Goal: Download file/media

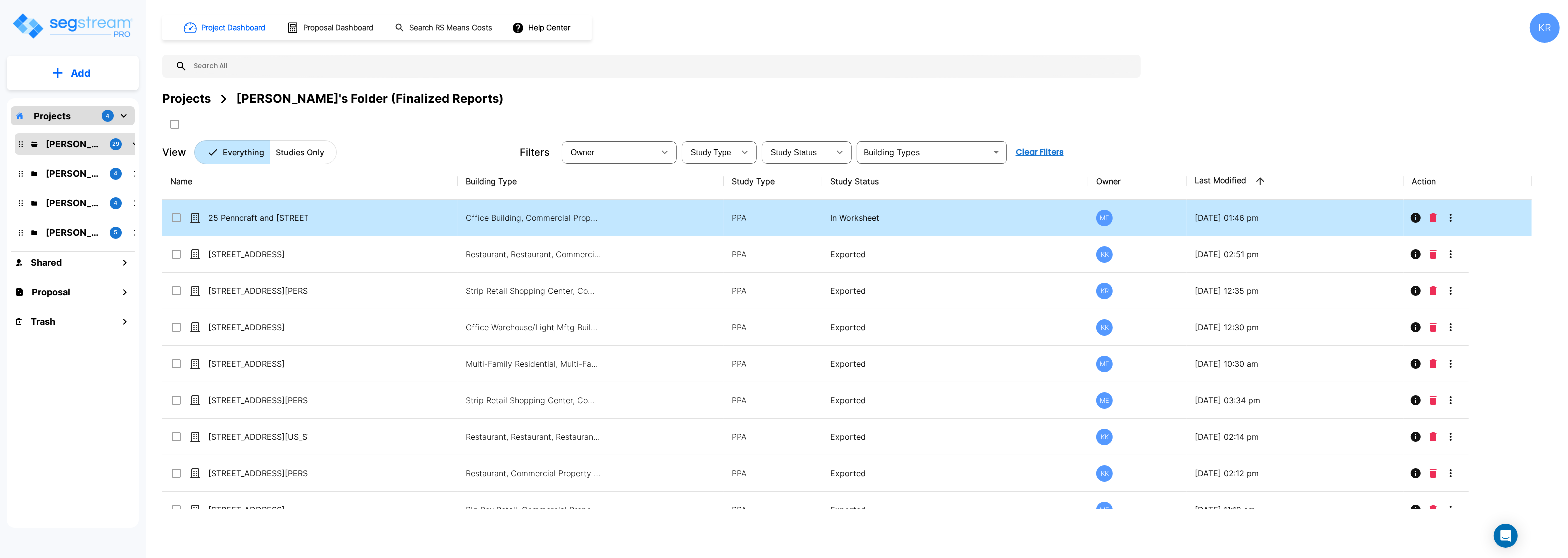
click at [827, 219] on td "In Worksheet" at bounding box center [955, 218] width 266 height 37
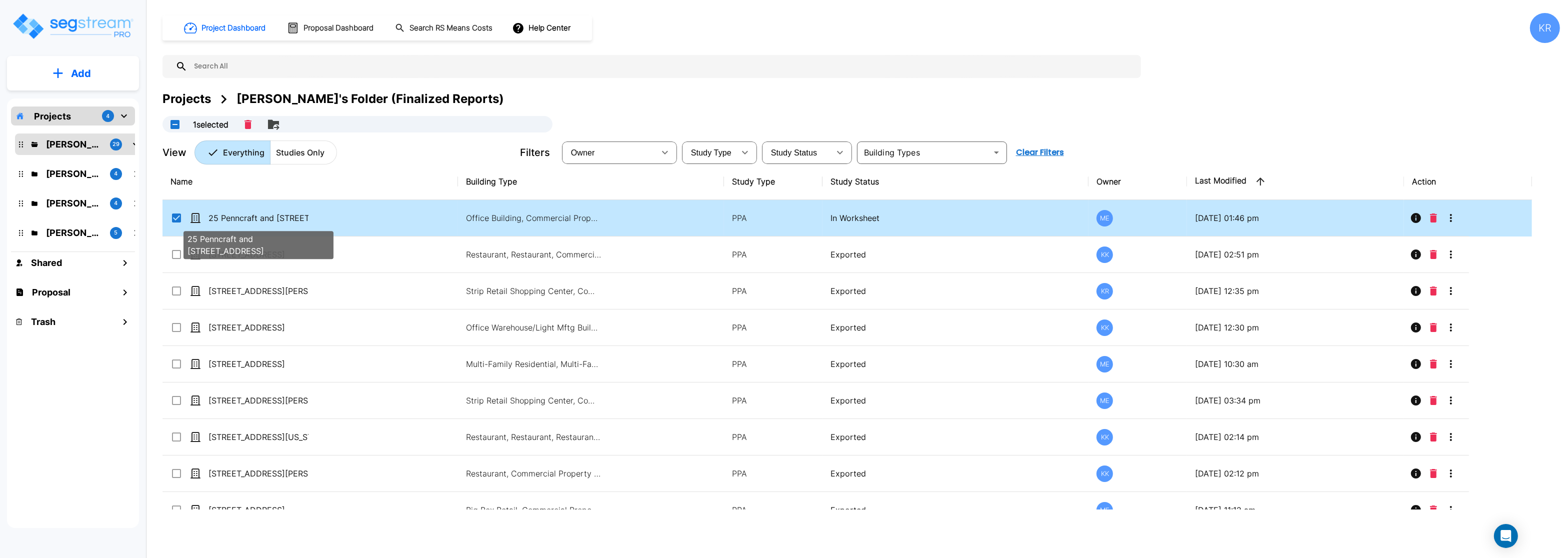
click at [266, 222] on p "25 Penncraft and [STREET_ADDRESS]" at bounding box center [259, 218] width 100 height 12
checkbox input "false"
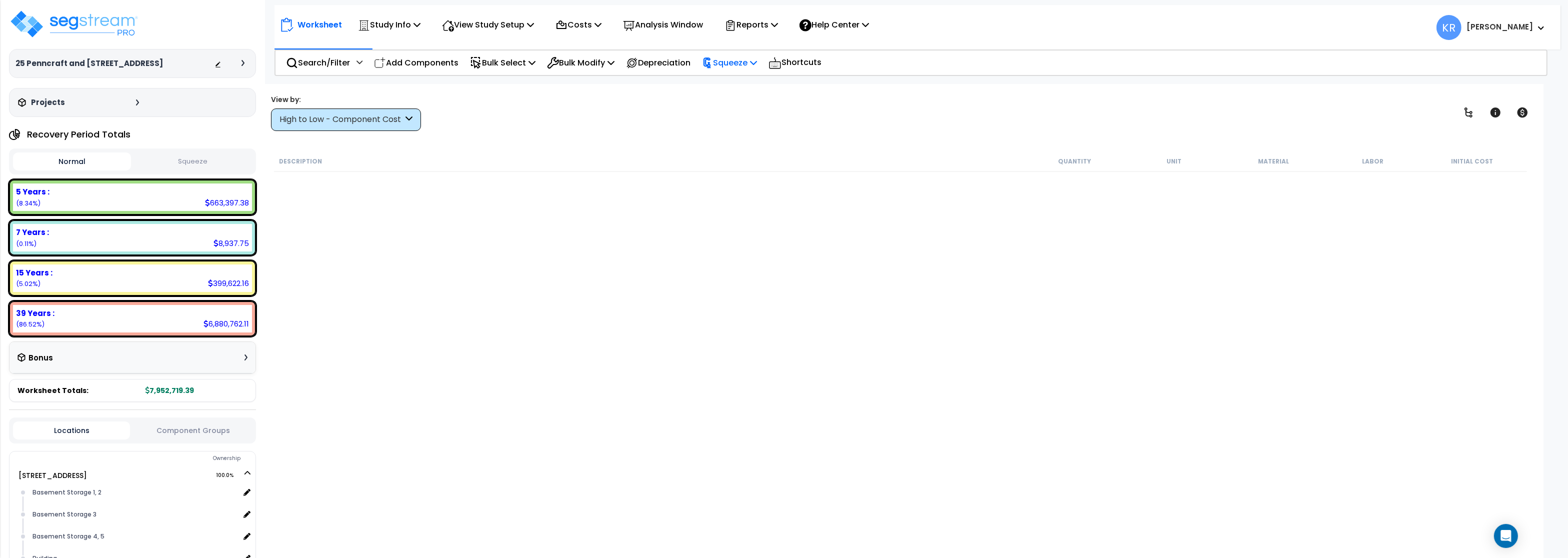
click at [747, 59] on p "Squeeze" at bounding box center [729, 62] width 55 height 13
click at [750, 87] on link "Squeeze" at bounding box center [746, 84] width 99 height 20
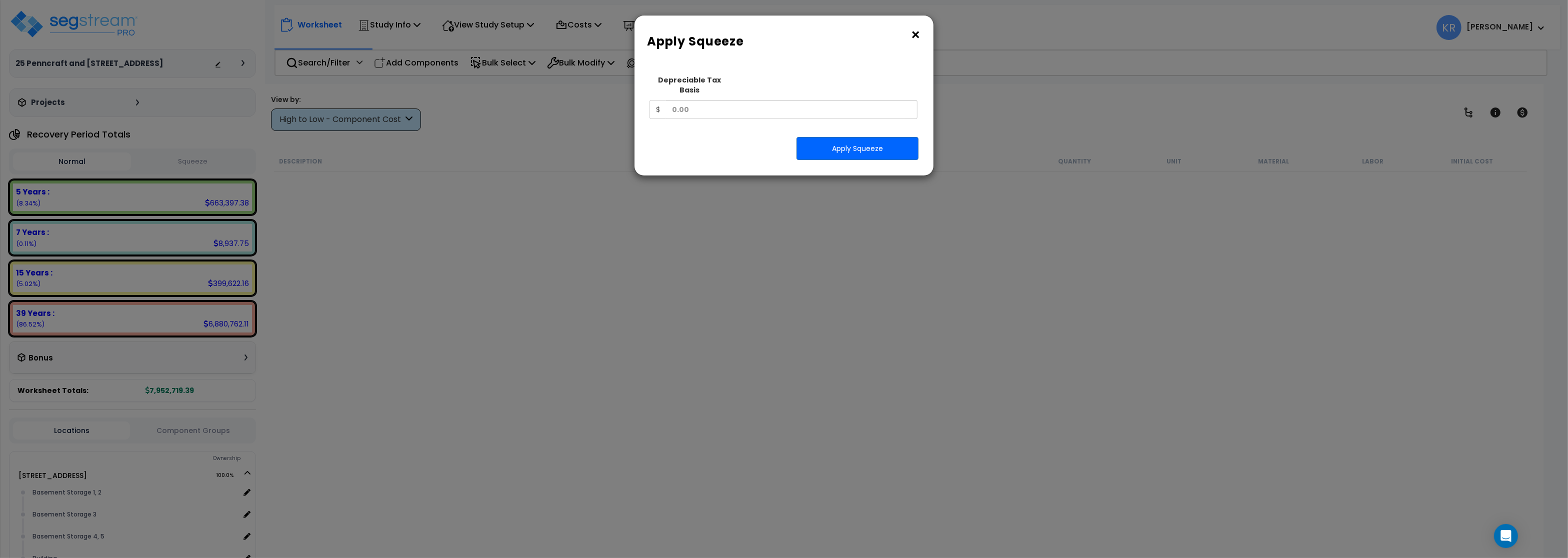
click at [685, 84] on label "Depreciable Tax Basis" at bounding box center [689, 84] width 80 height 20
click at [690, 100] on input "text" at bounding box center [791, 110] width 251 height 19
type input "1"
type input "1,808,199.48"
click at [857, 138] on button "Apply Squeeze" at bounding box center [857, 148] width 122 height 23
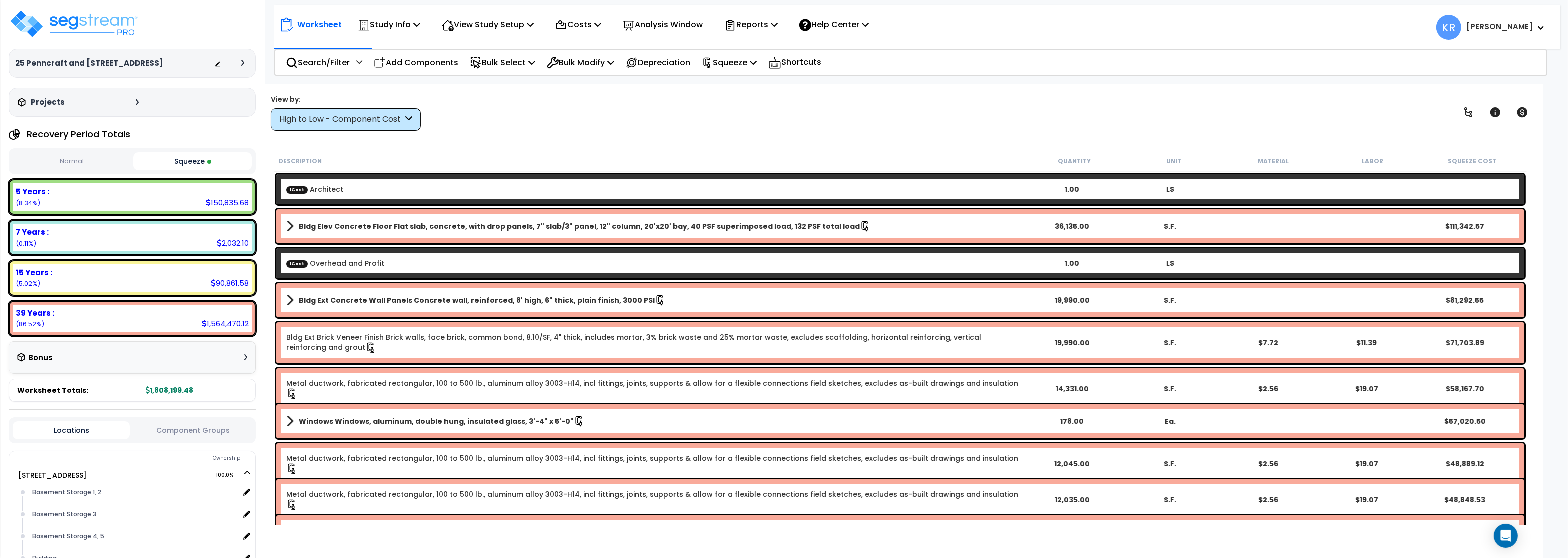
click at [187, 316] on div "39 Years :" at bounding box center [132, 313] width 233 height 10
click at [185, 319] on div "39 Years : 1,564,470.12 (86.52%)" at bounding box center [132, 318] width 239 height 27
click at [330, 125] on div "High to Low - Component Cost" at bounding box center [341, 120] width 124 height 11
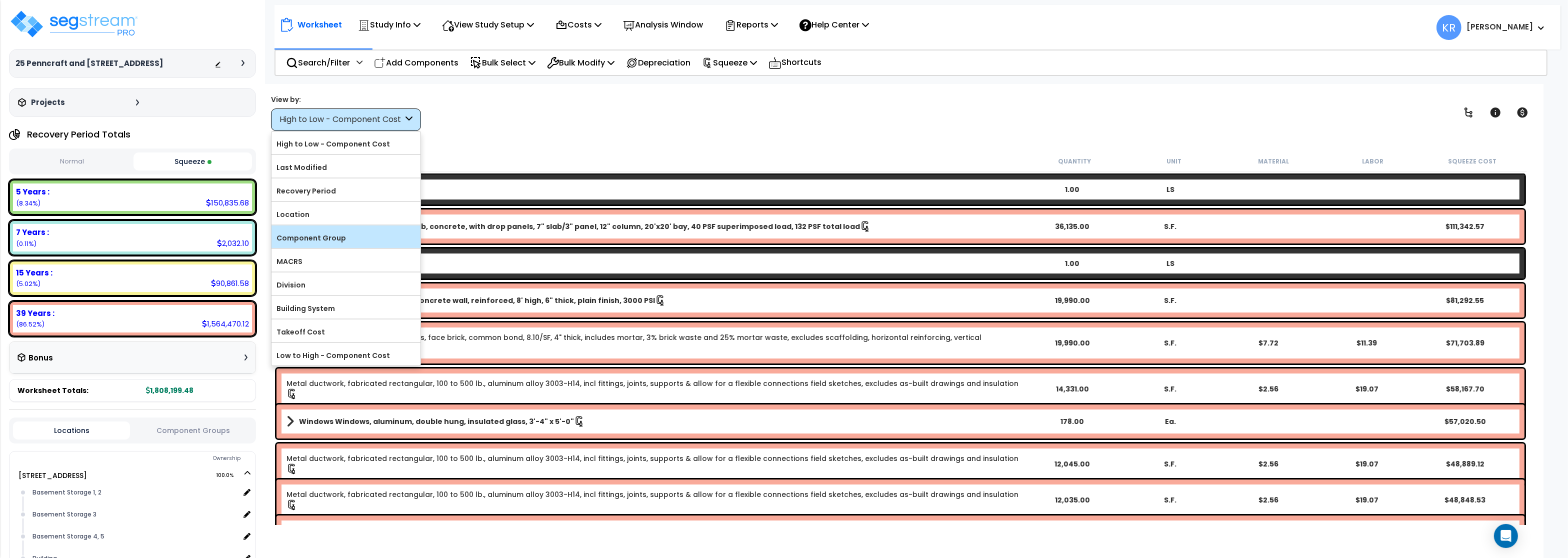
click at [327, 241] on label "Component Group" at bounding box center [346, 238] width 149 height 15
click at [0, 0] on input "Component Group" at bounding box center [0, 0] width 0 height 0
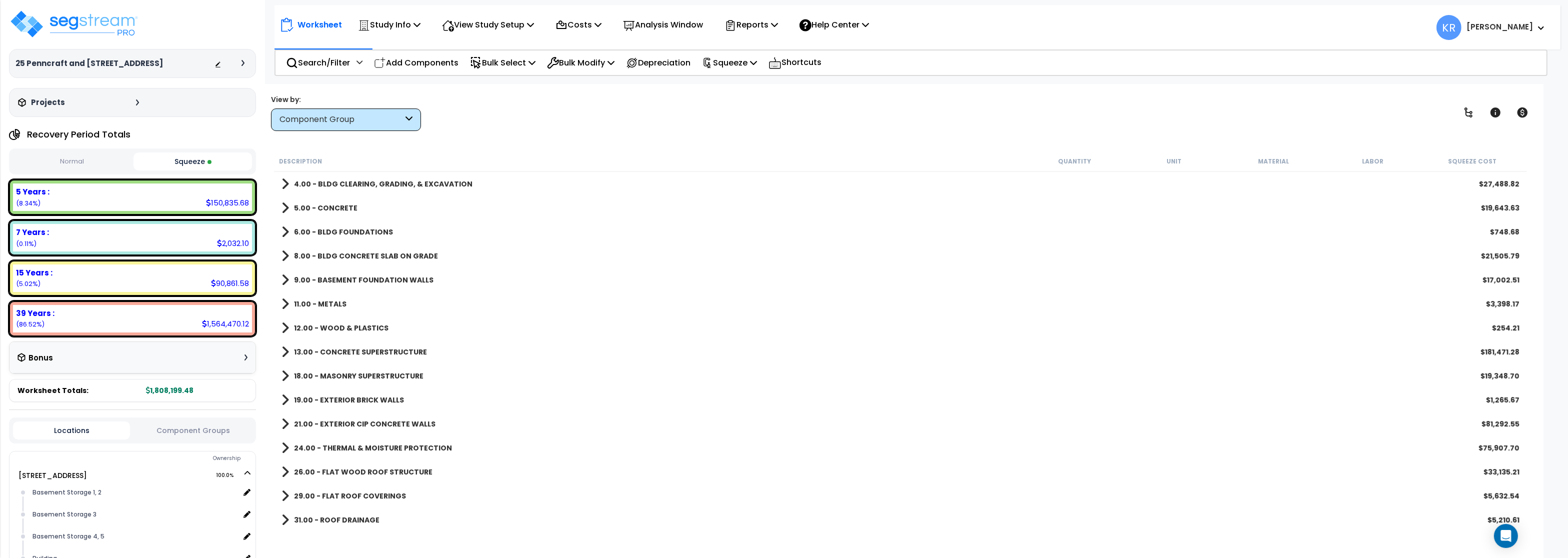
click at [364, 321] on link "12.00 - WOOD & PLASTICS" at bounding box center [334, 328] width 107 height 14
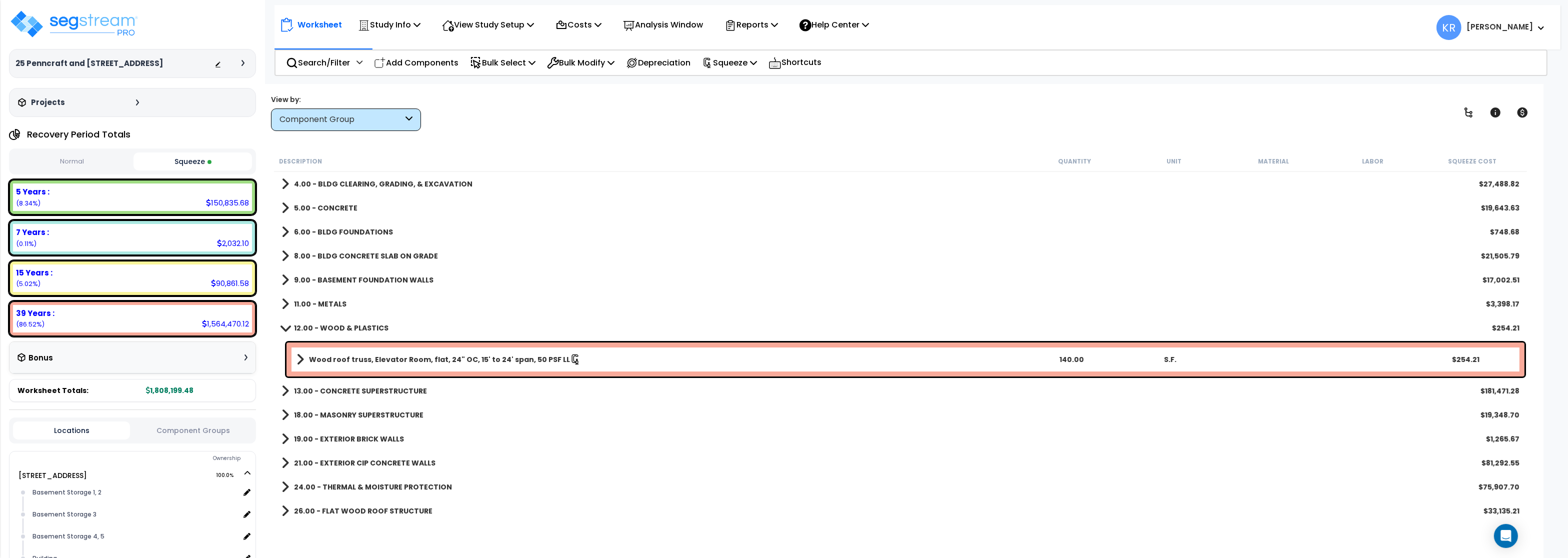
click at [360, 326] on b "12.00 - WOOD & PLASTICS" at bounding box center [341, 328] width 94 height 10
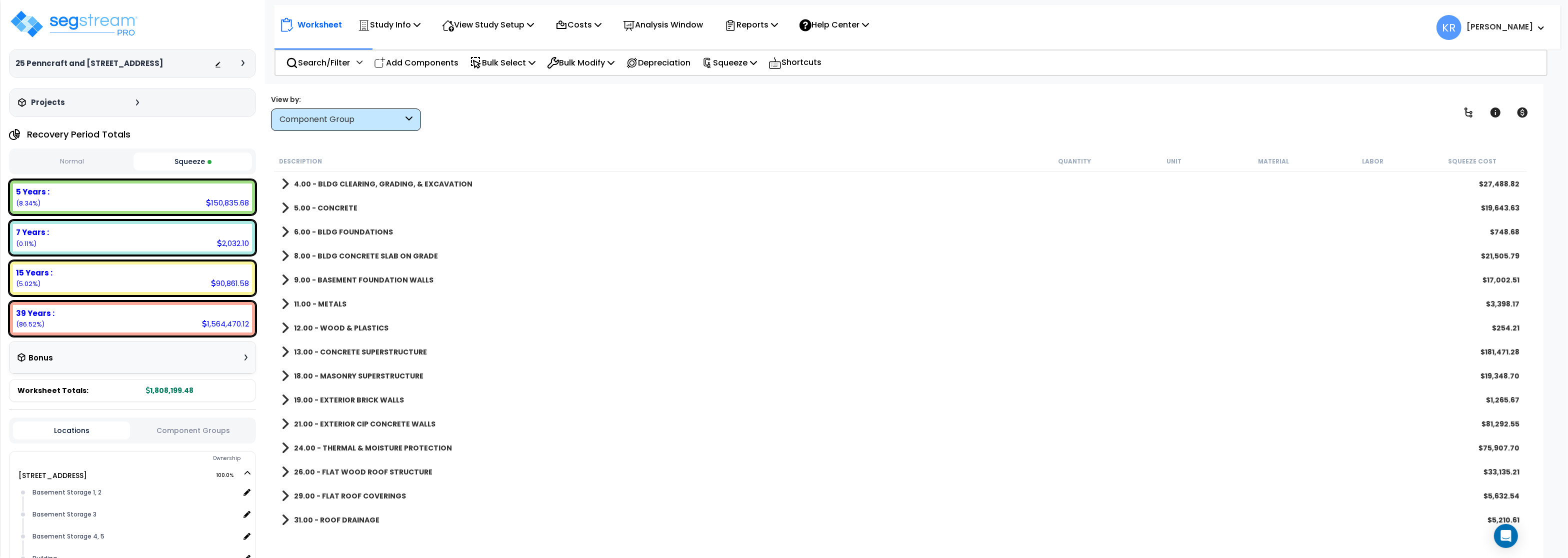
click at [359, 349] on b "13.00 - CONCRETE SUPERSTRUCTURE" at bounding box center [360, 351] width 133 height 10
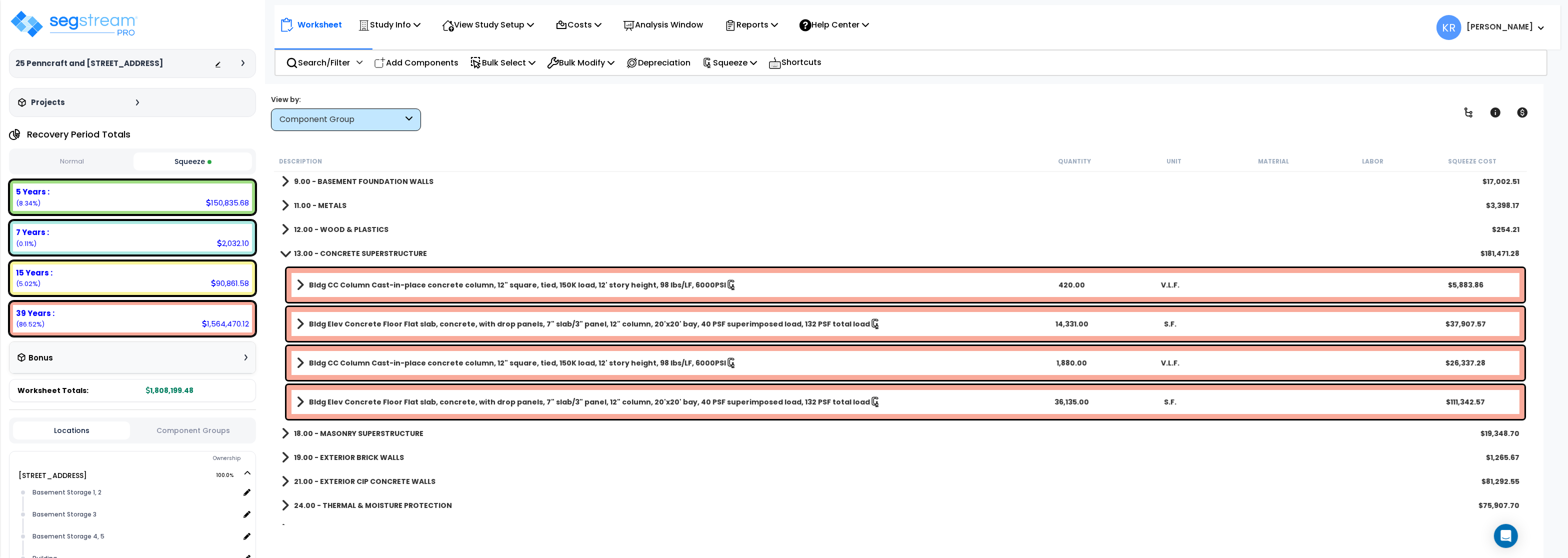
scroll to position [120, 0]
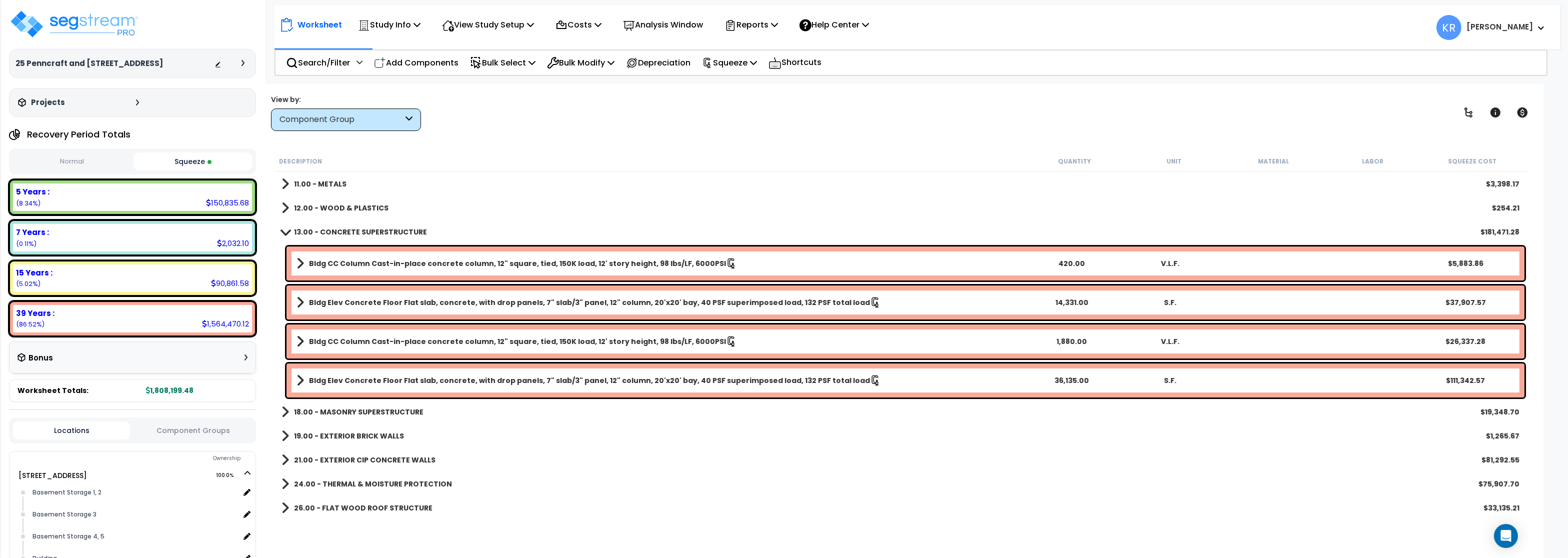
click at [372, 380] on b "Bldg Elev Concrete Floor Flat slab, concrete, with drop panels, 7" slab/3" pane…" at bounding box center [589, 380] width 561 height 10
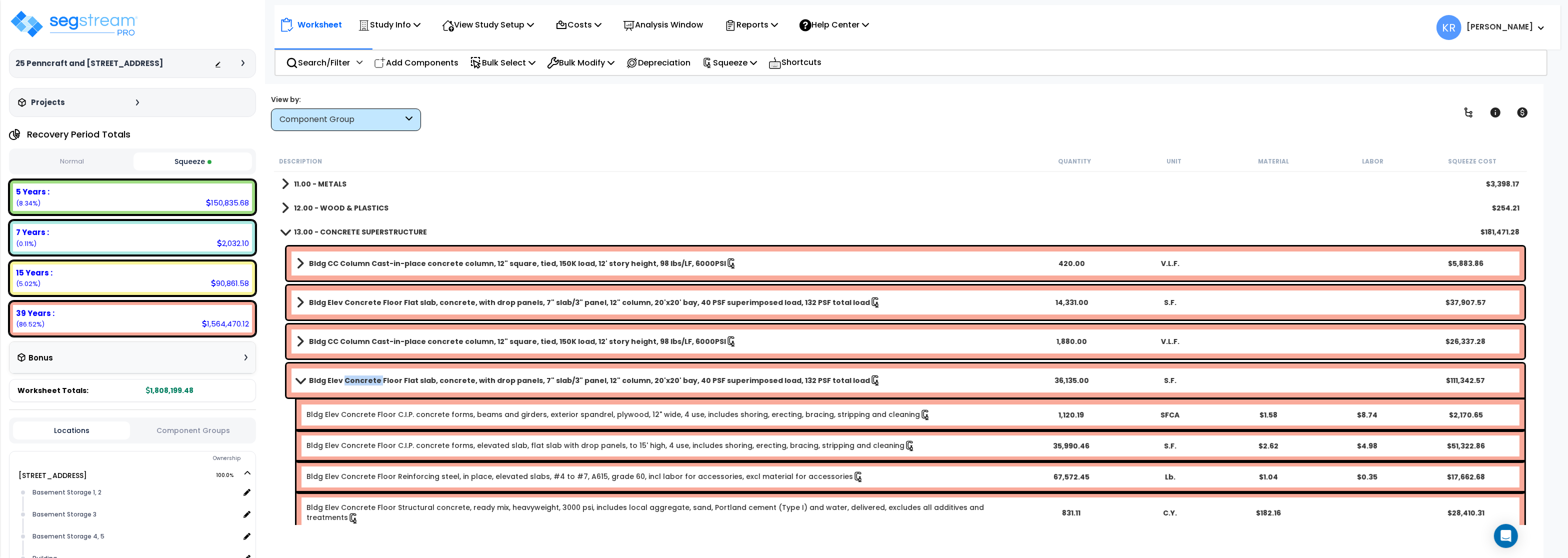
click at [372, 380] on b "Bldg Elev Concrete Floor Flat slab, concrete, with drop panels, 7" slab/3" pane…" at bounding box center [589, 380] width 561 height 10
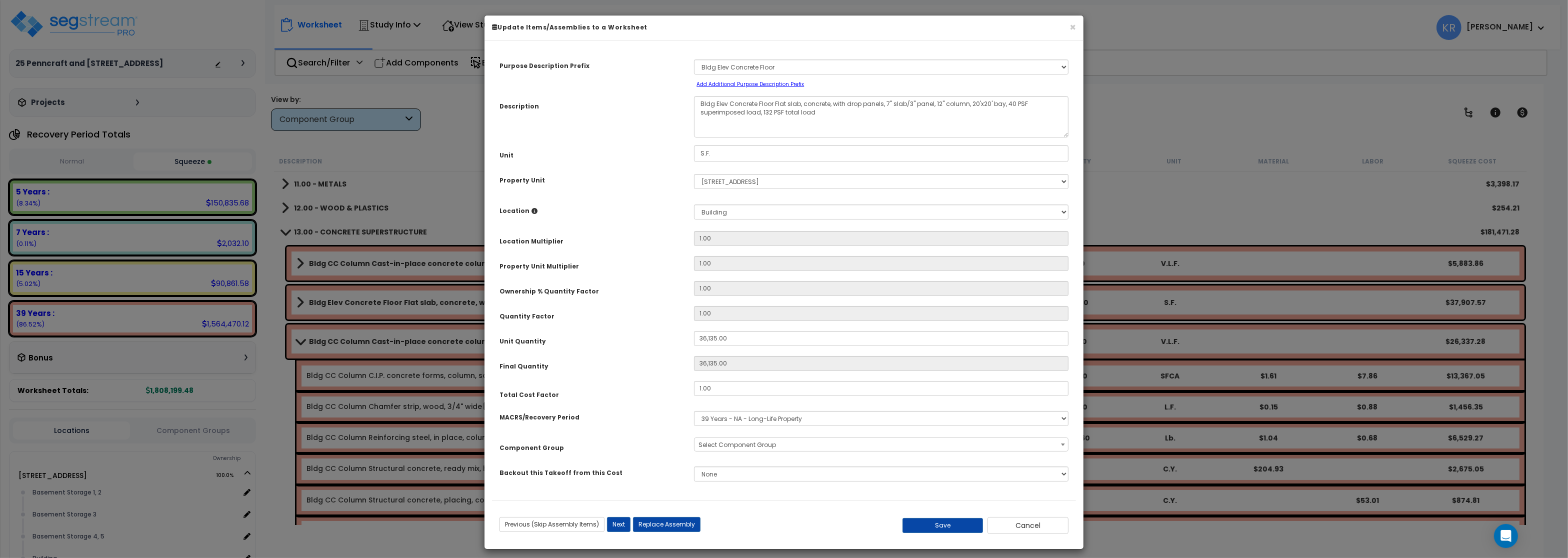
select select "56843"
click at [716, 390] on input "1.00" at bounding box center [881, 388] width 375 height 15
type input ".7"
click at [960, 528] on button "Save" at bounding box center [943, 526] width 81 height 15
type input "36135.00"
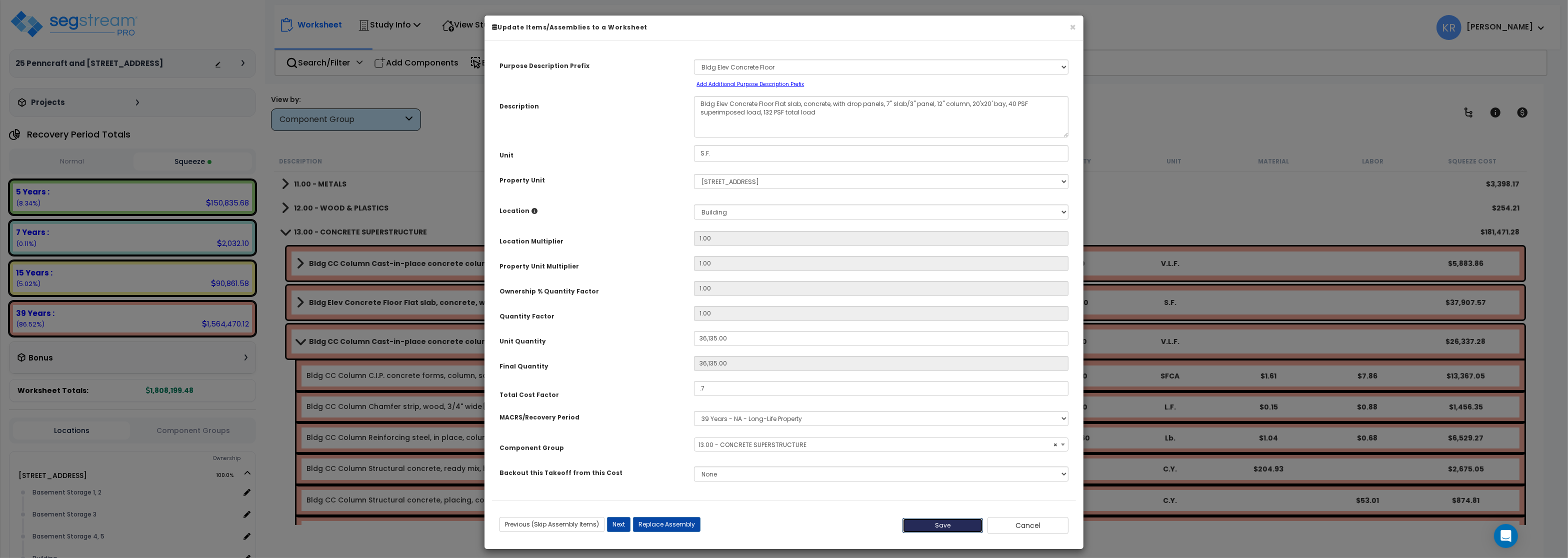
type input "36135.00"
type input "0.70"
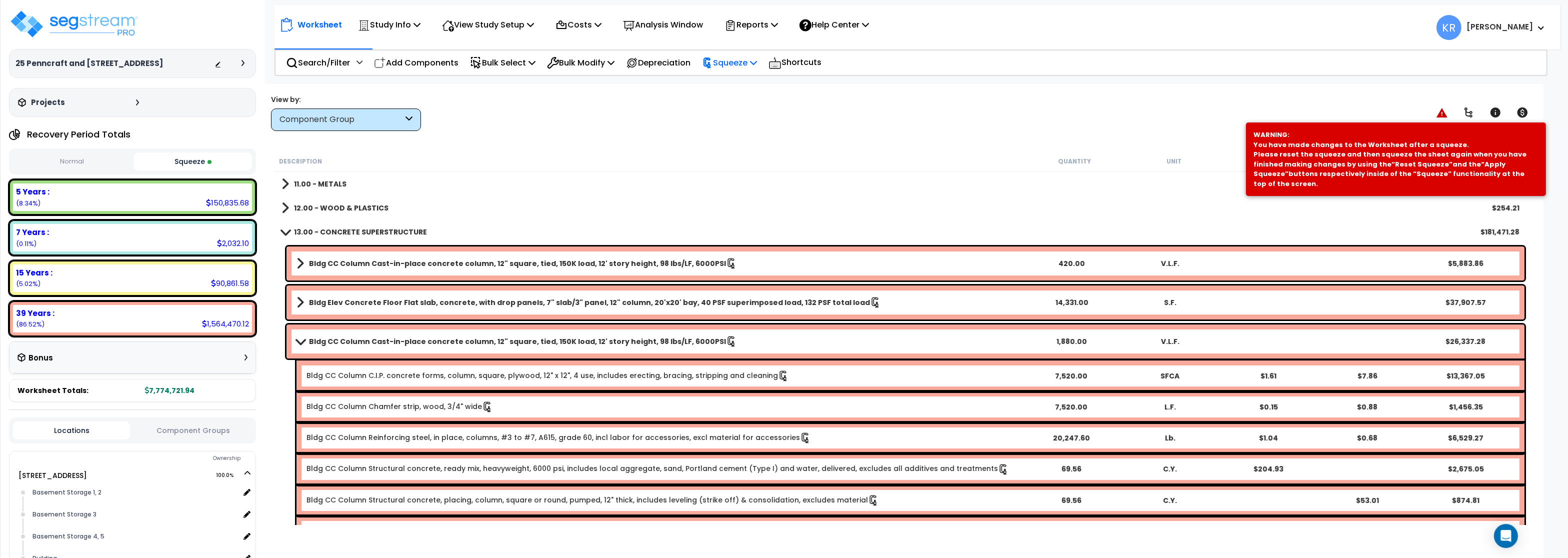
click at [736, 61] on p "Squeeze" at bounding box center [729, 62] width 55 height 13
click at [737, 110] on link "Reset Squeeze" at bounding box center [746, 109] width 99 height 20
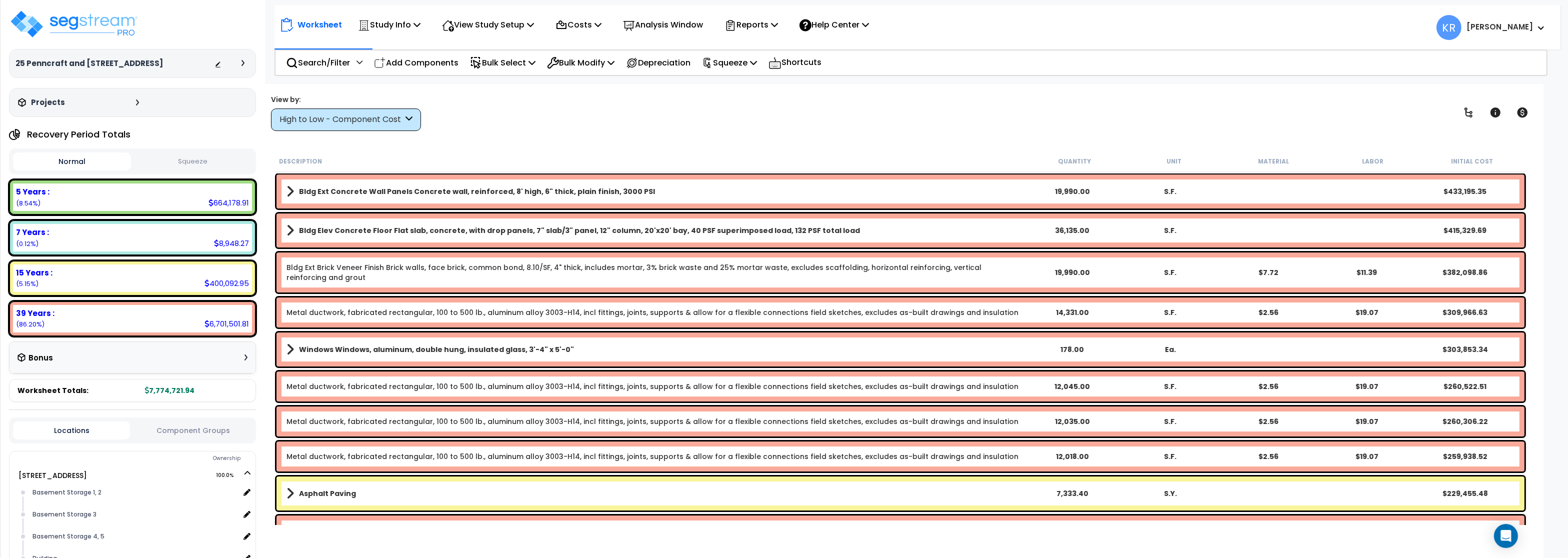
click at [340, 120] on div "High to Low - Component Cost" at bounding box center [341, 120] width 124 height 11
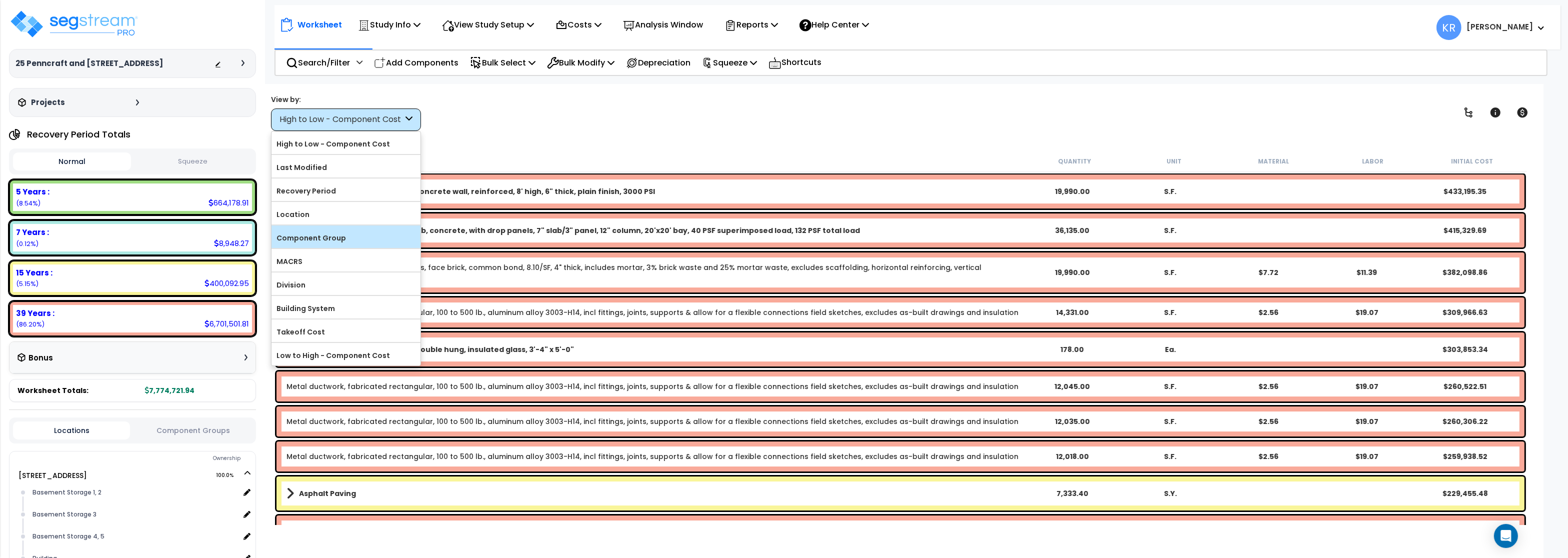
click at [340, 242] on label "Component Group" at bounding box center [346, 238] width 149 height 15
click at [0, 0] on input "Component Group" at bounding box center [0, 0] width 0 height 0
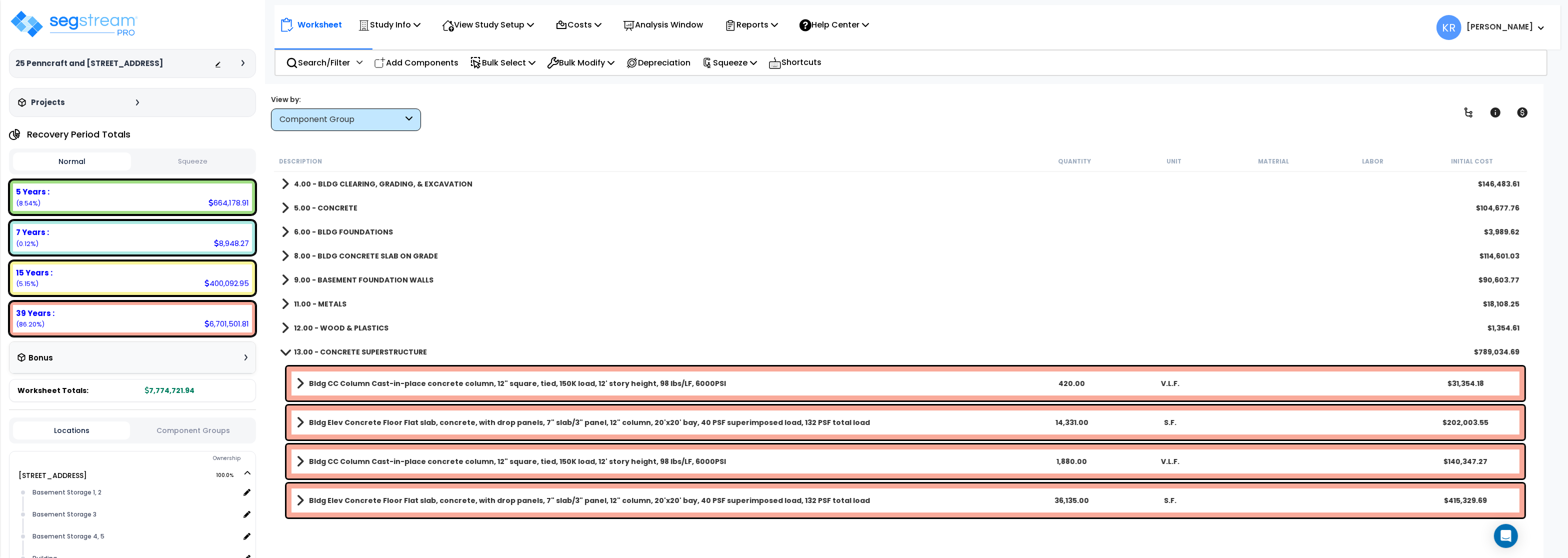
click at [330, 354] on b "13.00 - CONCRETE SUPERSTRUCTURE" at bounding box center [360, 351] width 133 height 10
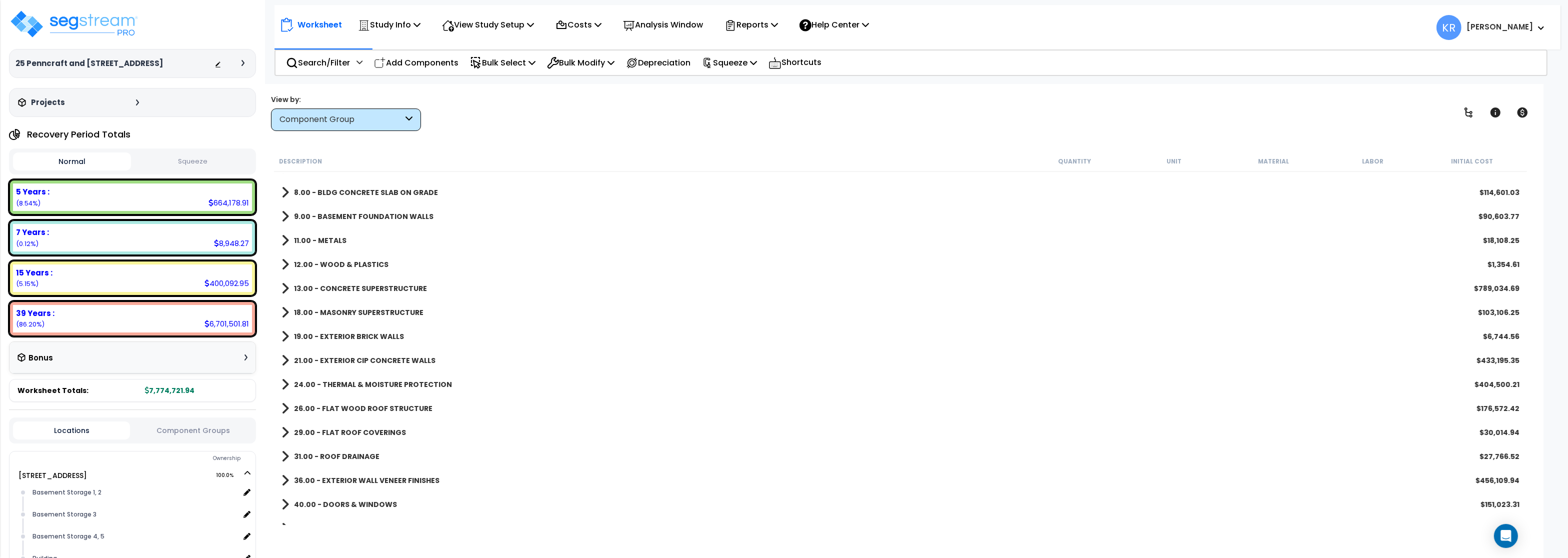
scroll to position [120, 0]
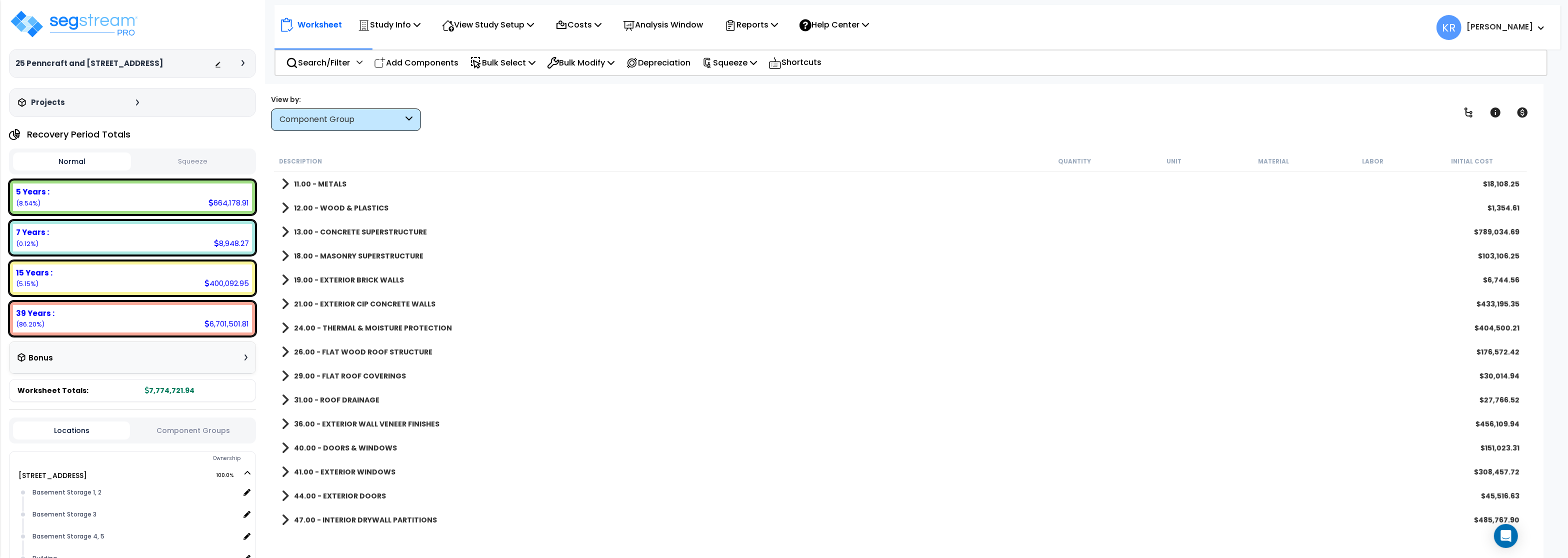
click at [359, 325] on b "24.00 - THERMAL & MOISTURE PROTECTION" at bounding box center [372, 328] width 158 height 10
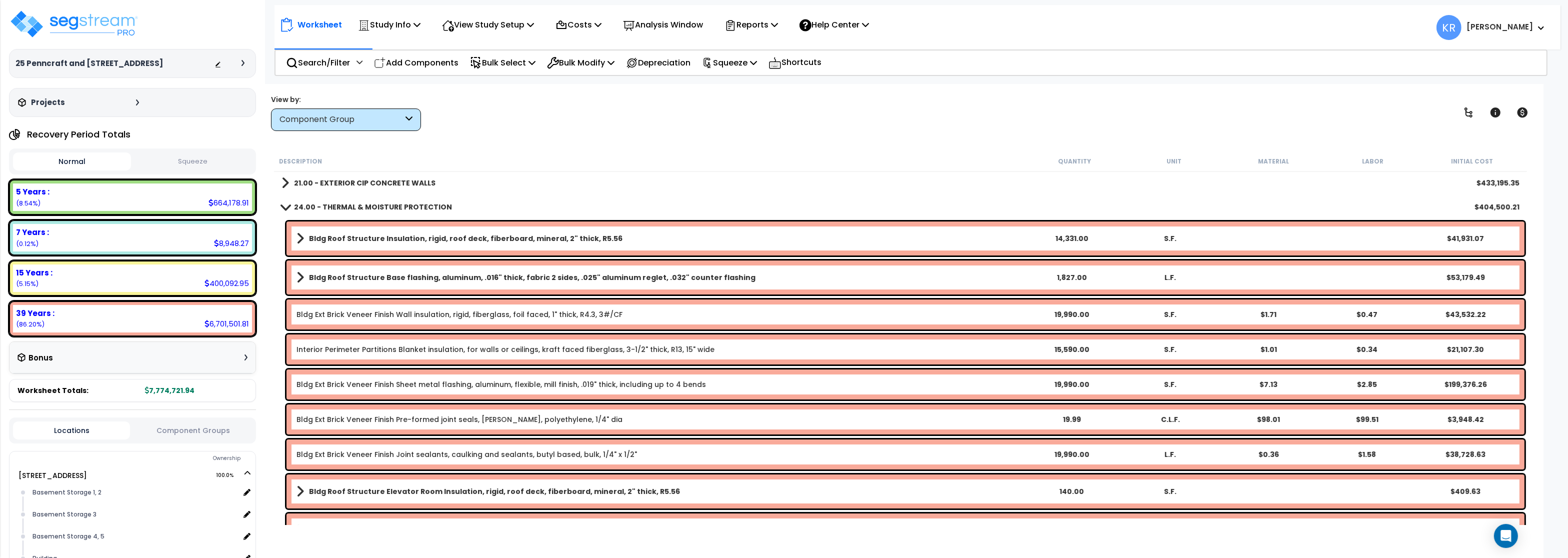
scroll to position [240, 0]
click at [441, 387] on link "Bldg Ext Brick Veneer Finish Sheet metal flashing, aluminum, flexible, mill fin…" at bounding box center [501, 385] width 410 height 10
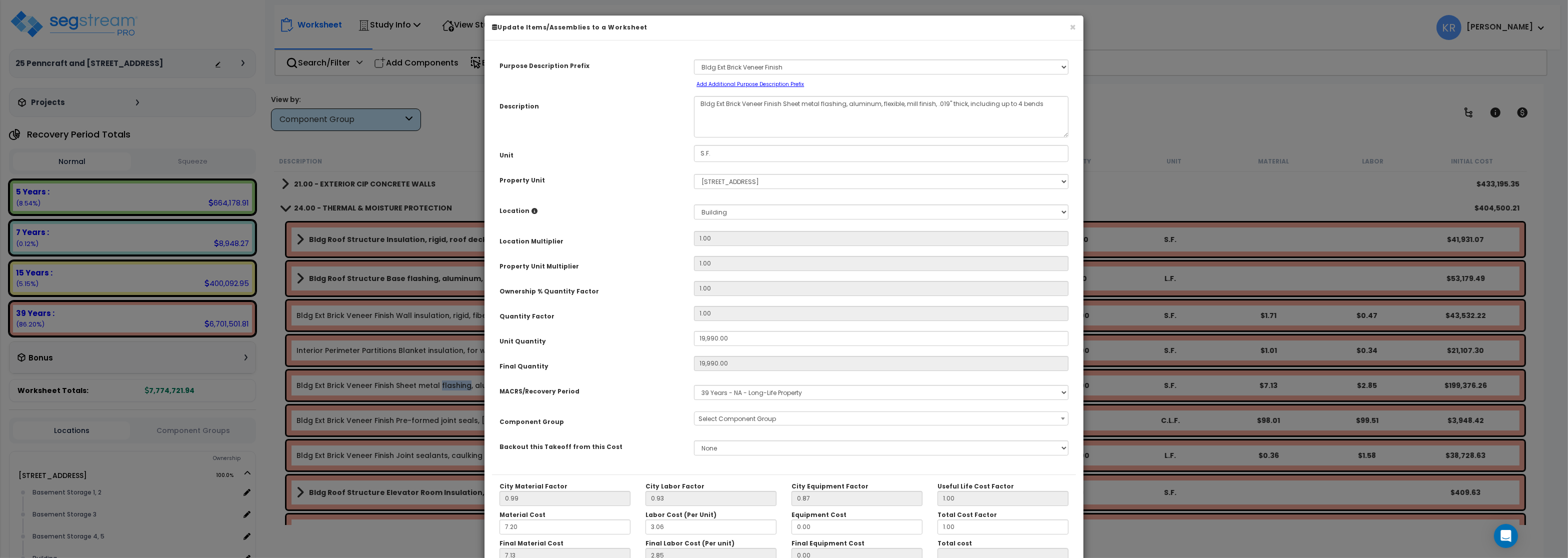
select select "57239"
click at [1070, 26] on button "×" at bounding box center [1072, 26] width 7 height 10
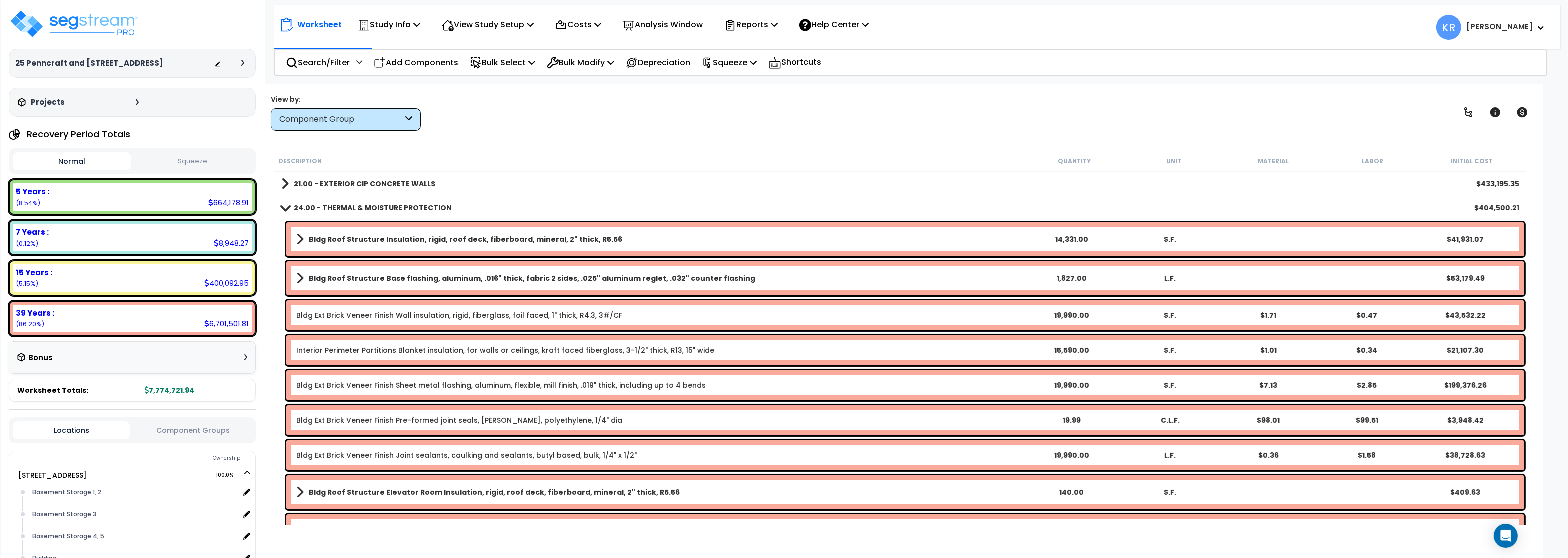
click at [345, 380] on div "Bldg Ext Brick Veneer Finish Sheet metal flashing, aluminum, flexible, mill fin…" at bounding box center [904, 385] width 1238 height 30
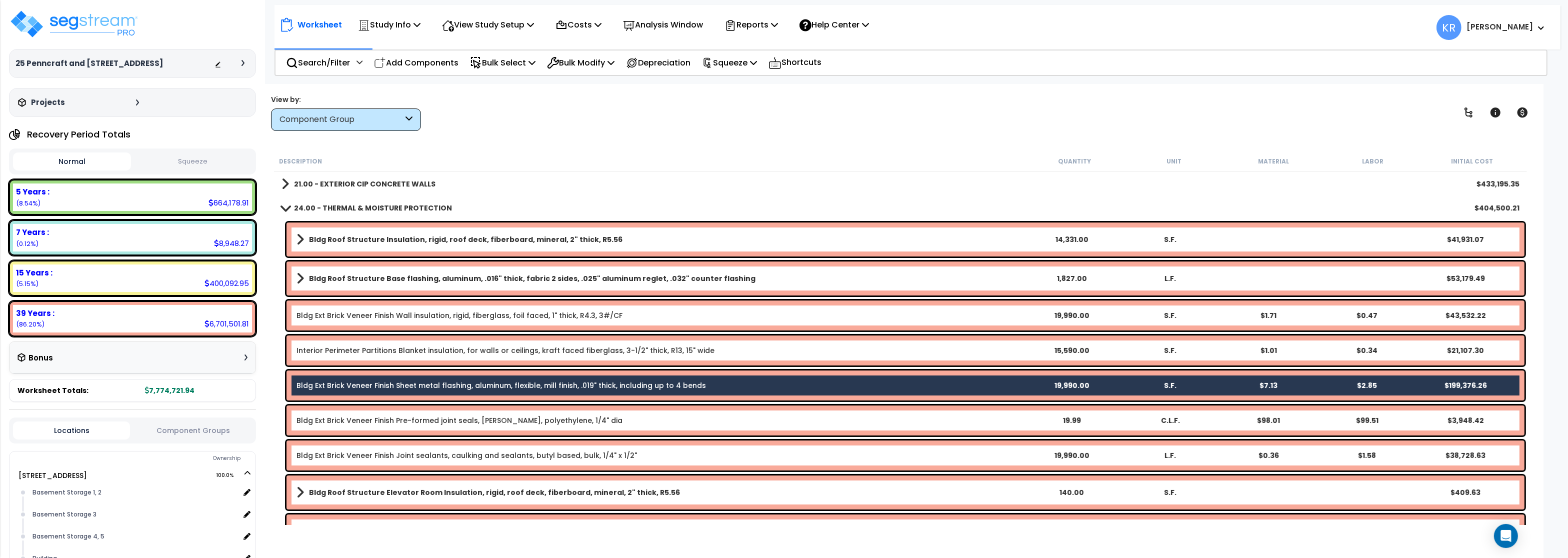
click at [768, 128] on div "View by: Component Group High to Low - Component Cost" at bounding box center [900, 112] width 1266 height 37
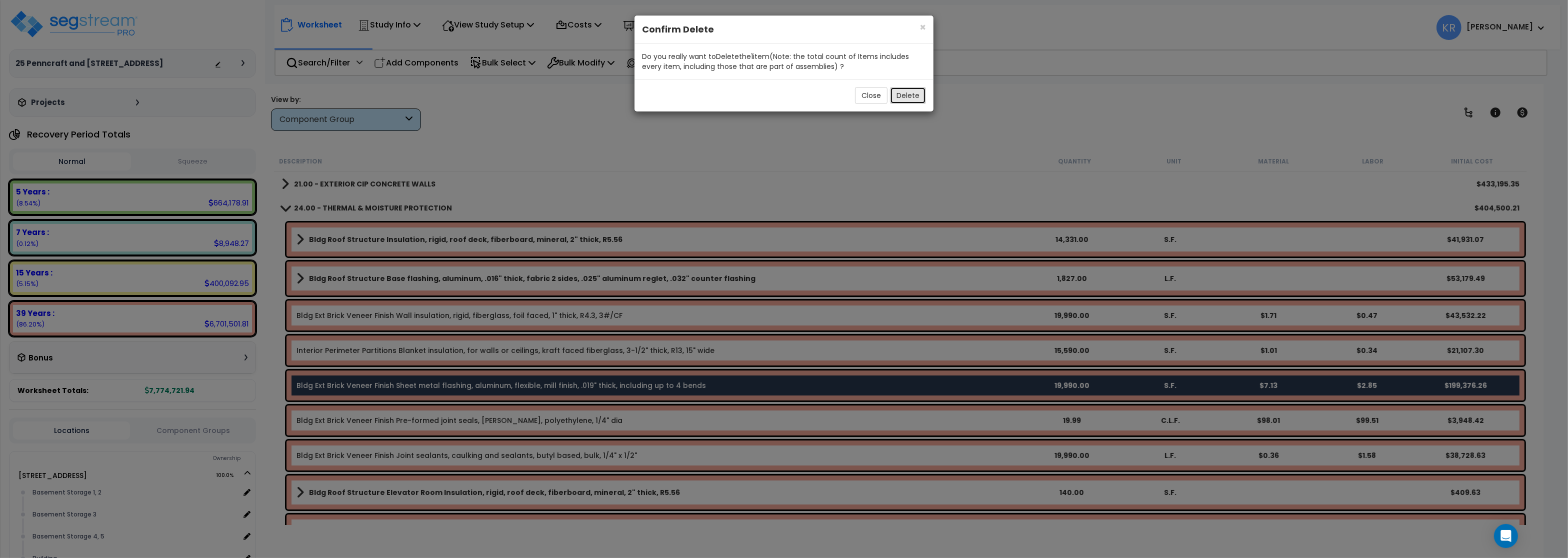
click at [915, 94] on button "Delete" at bounding box center [908, 95] width 36 height 17
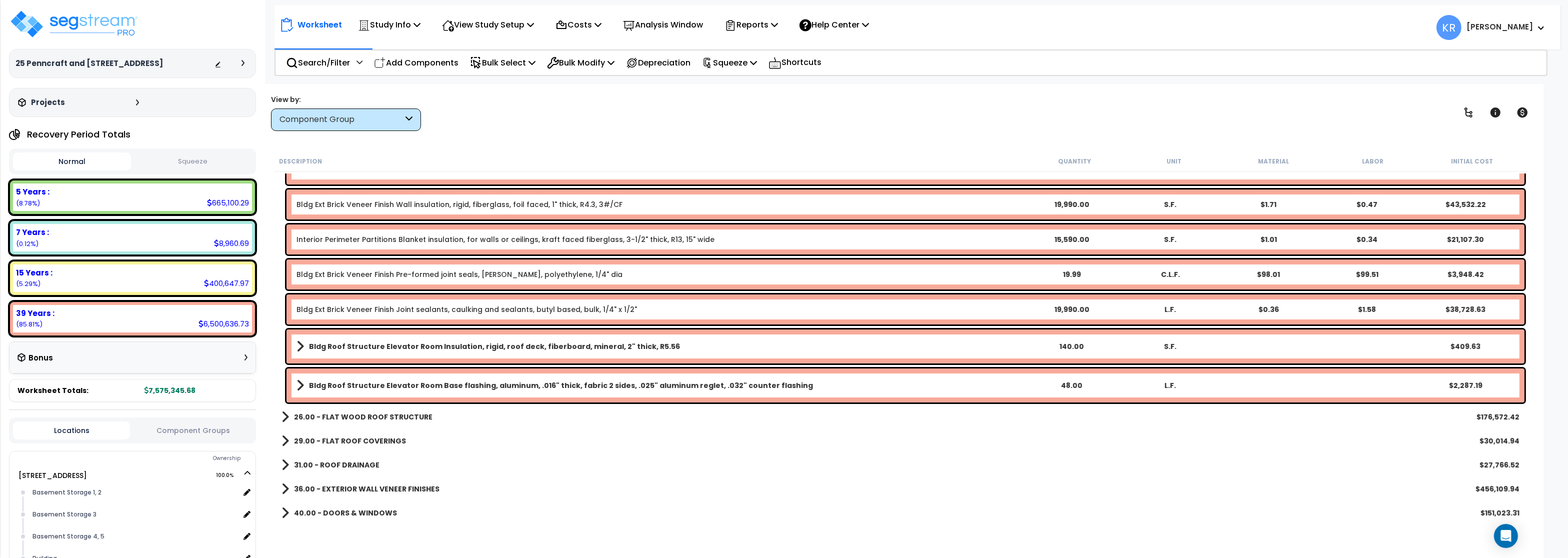
scroll to position [360, 0]
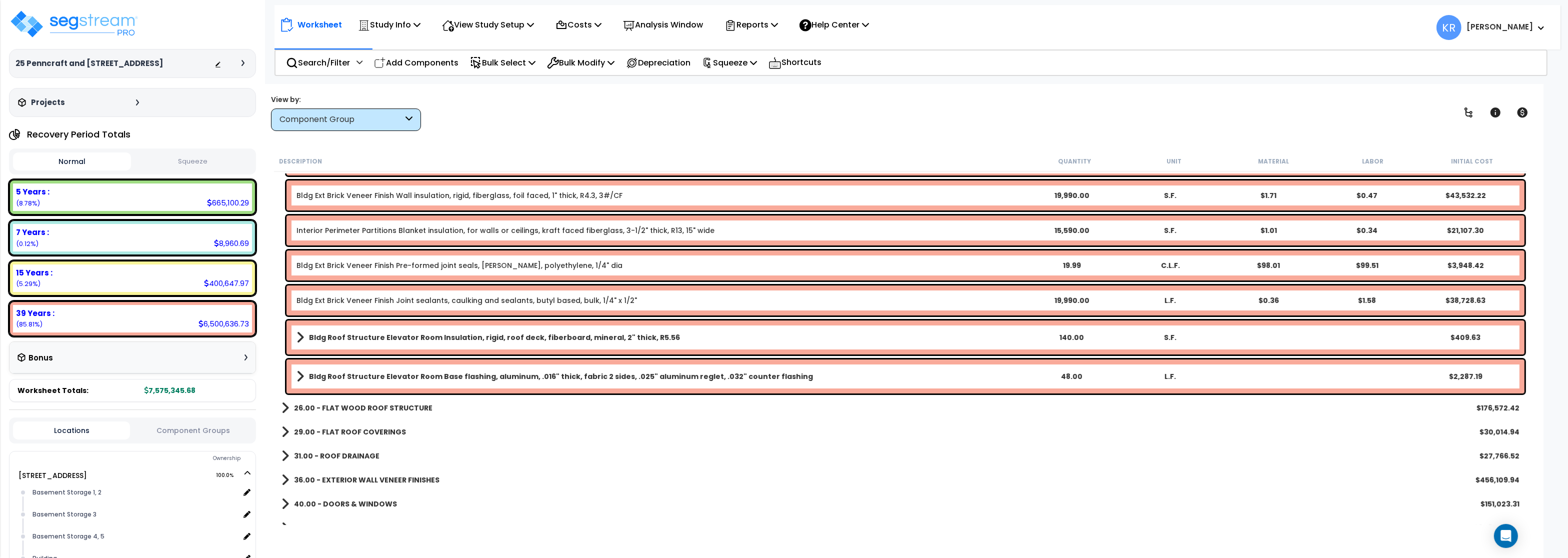
click at [358, 480] on b "36.00 - EXTERIOR WALL VENEER FINISHES" at bounding box center [366, 480] width 145 height 10
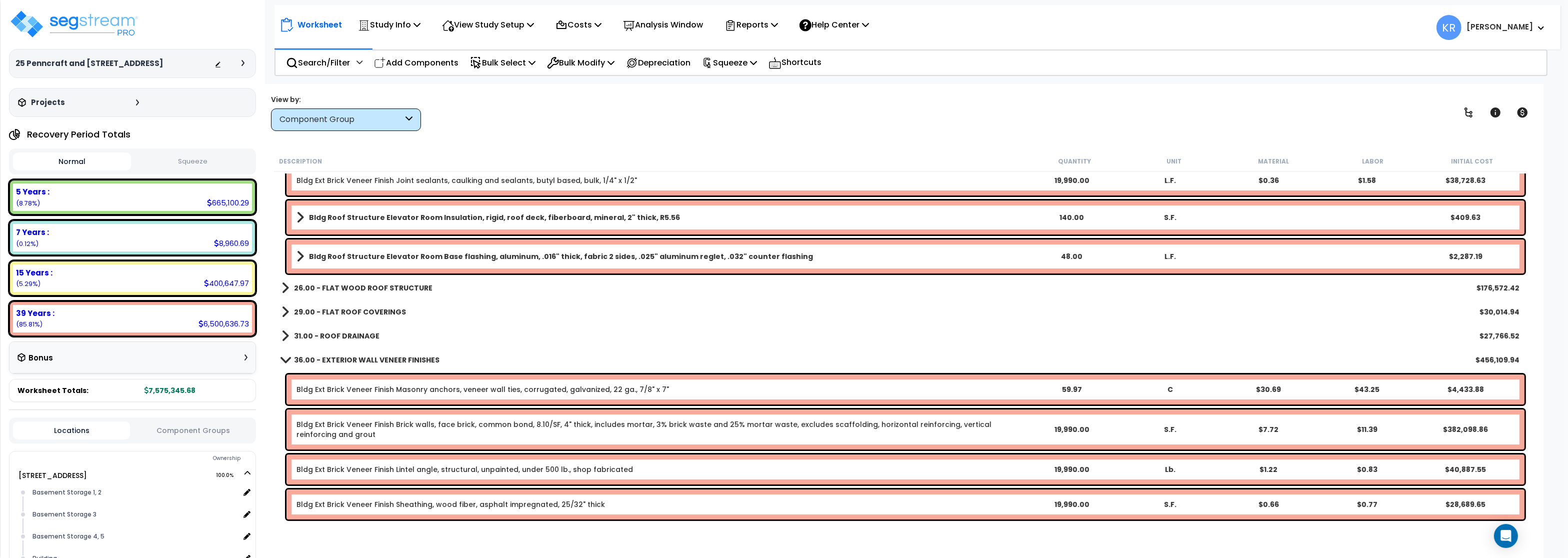
scroll to position [540, 0]
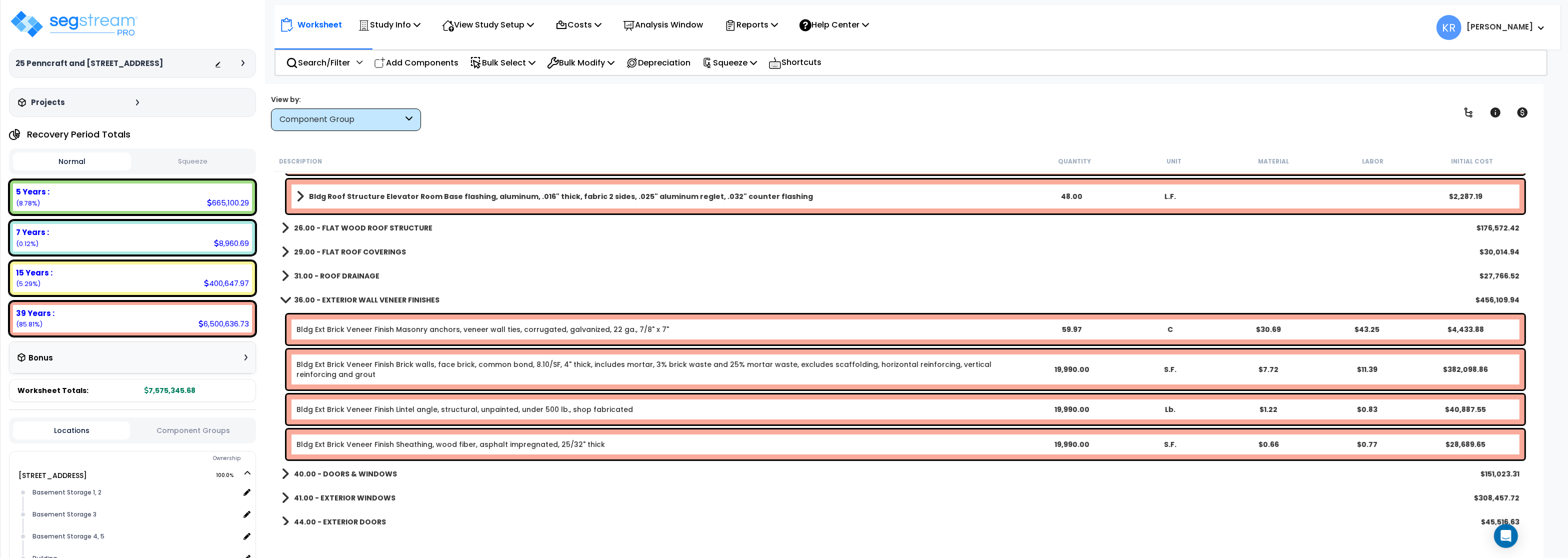
click at [478, 361] on link "Bldg Ext Brick Veneer Finish Brick walls, face brick, common bond, 8.10/SF, 4" …" at bounding box center [659, 369] width 725 height 20
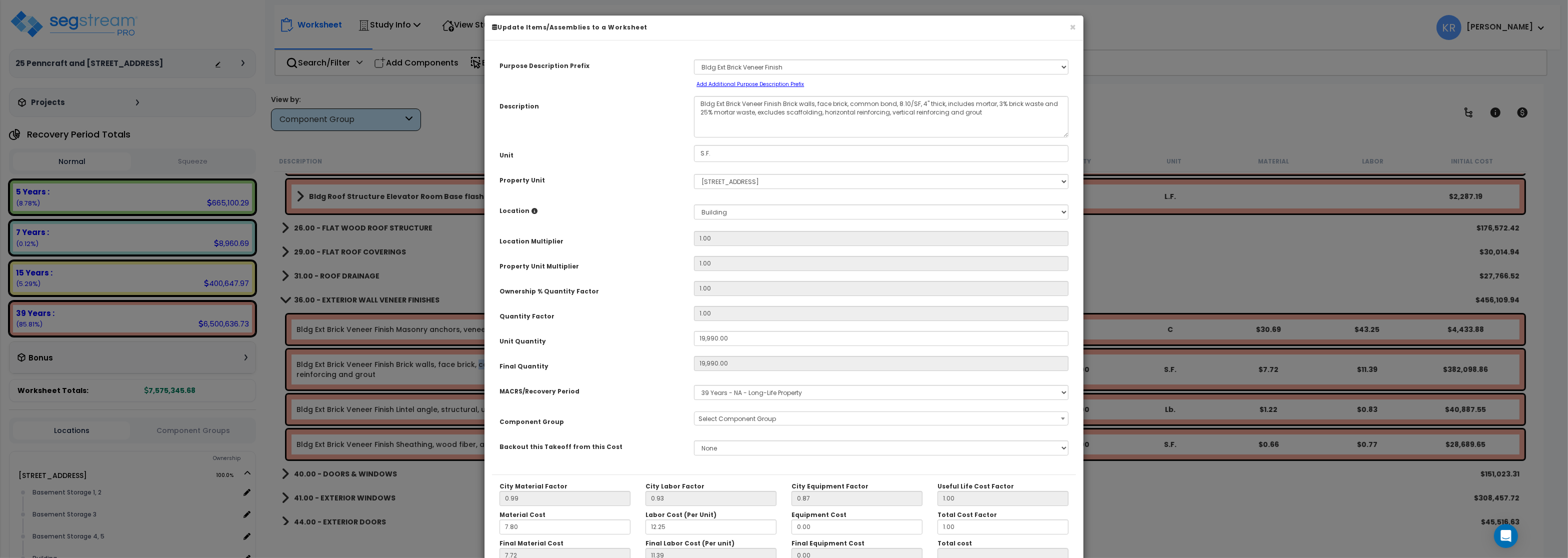
select select "56862"
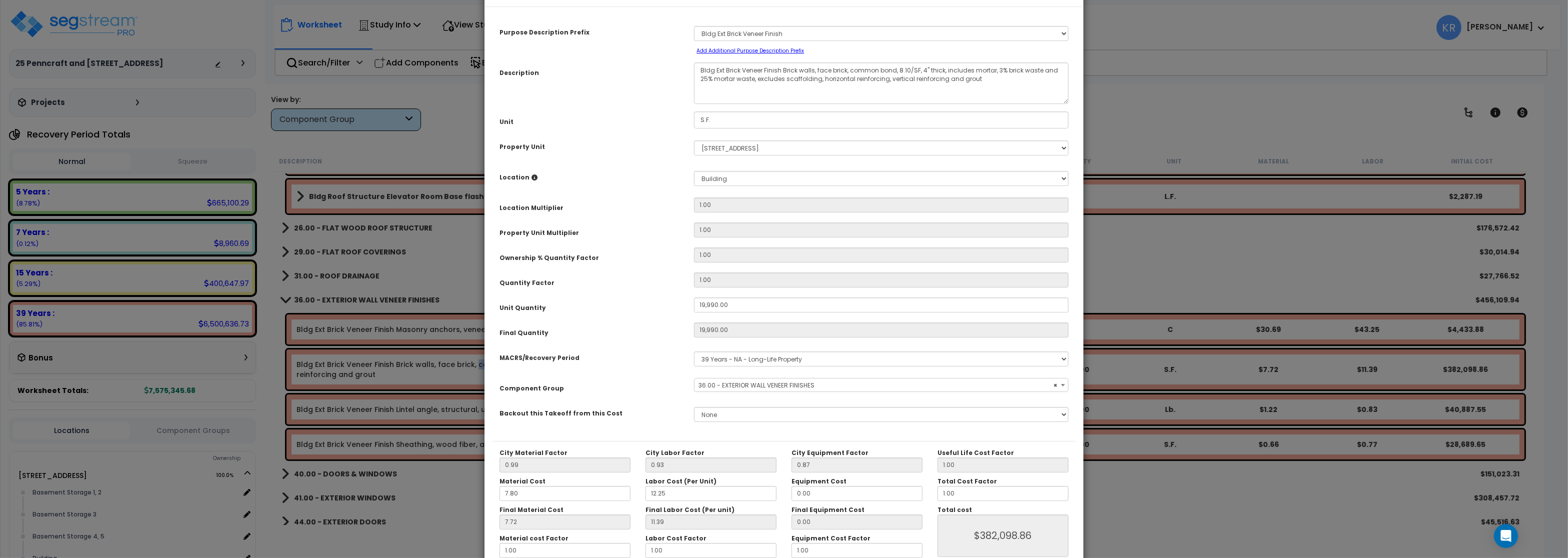
scroll to position [29, 0]
drag, startPoint x: 965, startPoint y: 500, endPoint x: 885, endPoint y: 490, distance: 80.6
click at [937, 492] on input "1.00" at bounding box center [1003, 498] width 131 height 15
type input "."
type input "$0.00"
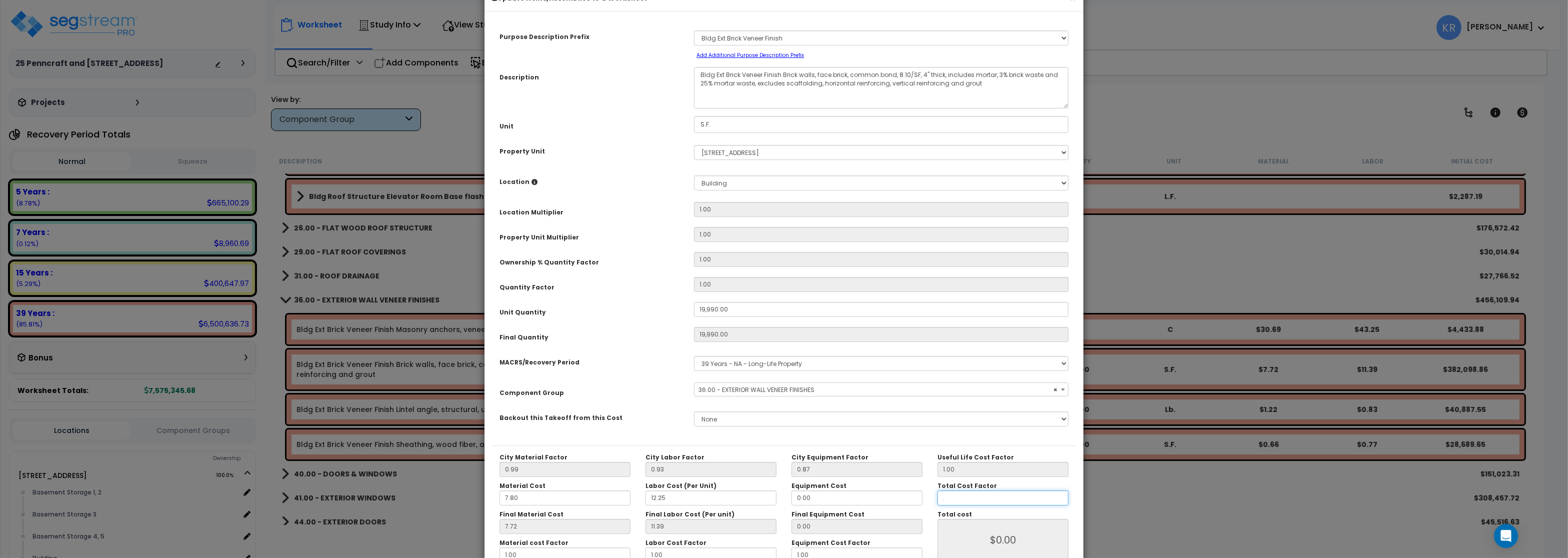
type input ".7"
type input "$267,406.23"
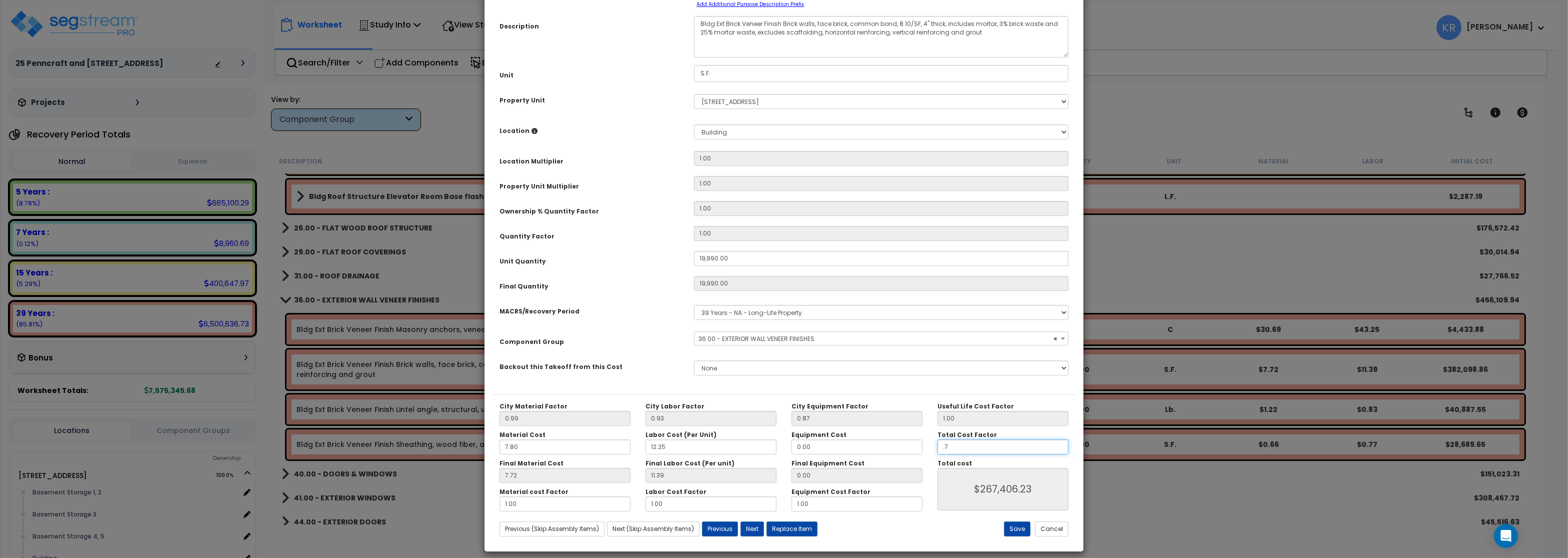
scroll to position [89, 0]
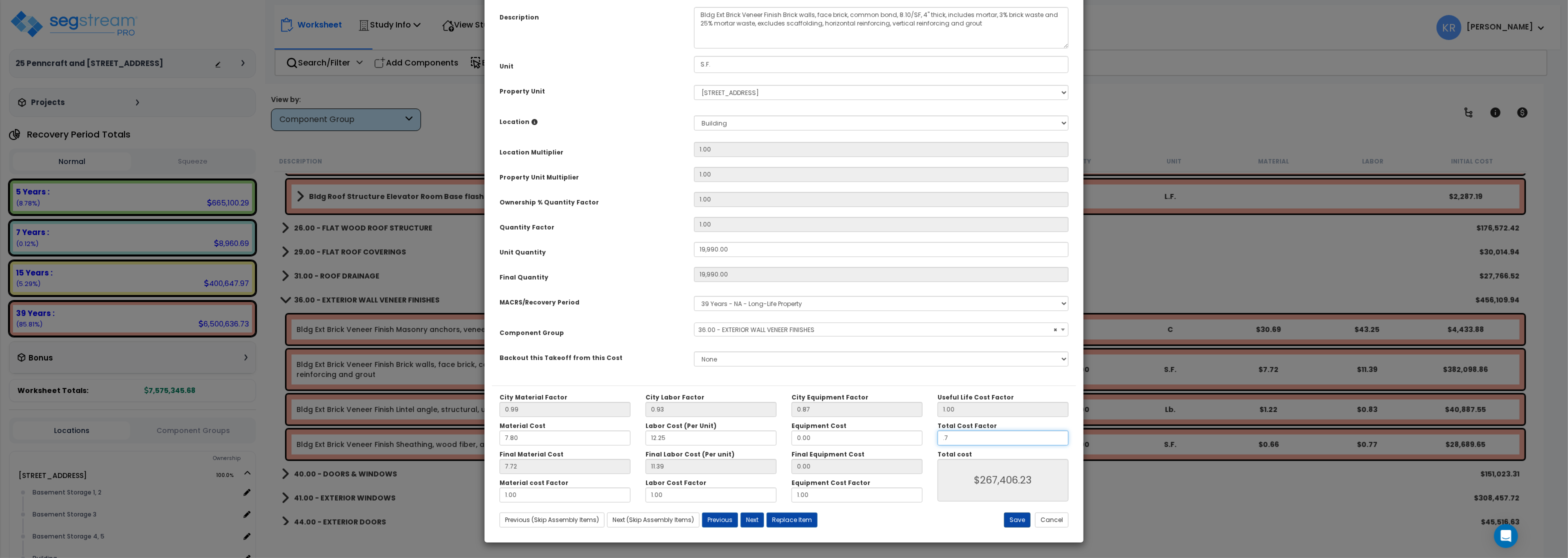
type input ".7"
type input "$267,406.23"
click at [1011, 520] on button "Save" at bounding box center [1017, 520] width 26 height 15
type input "19990.00"
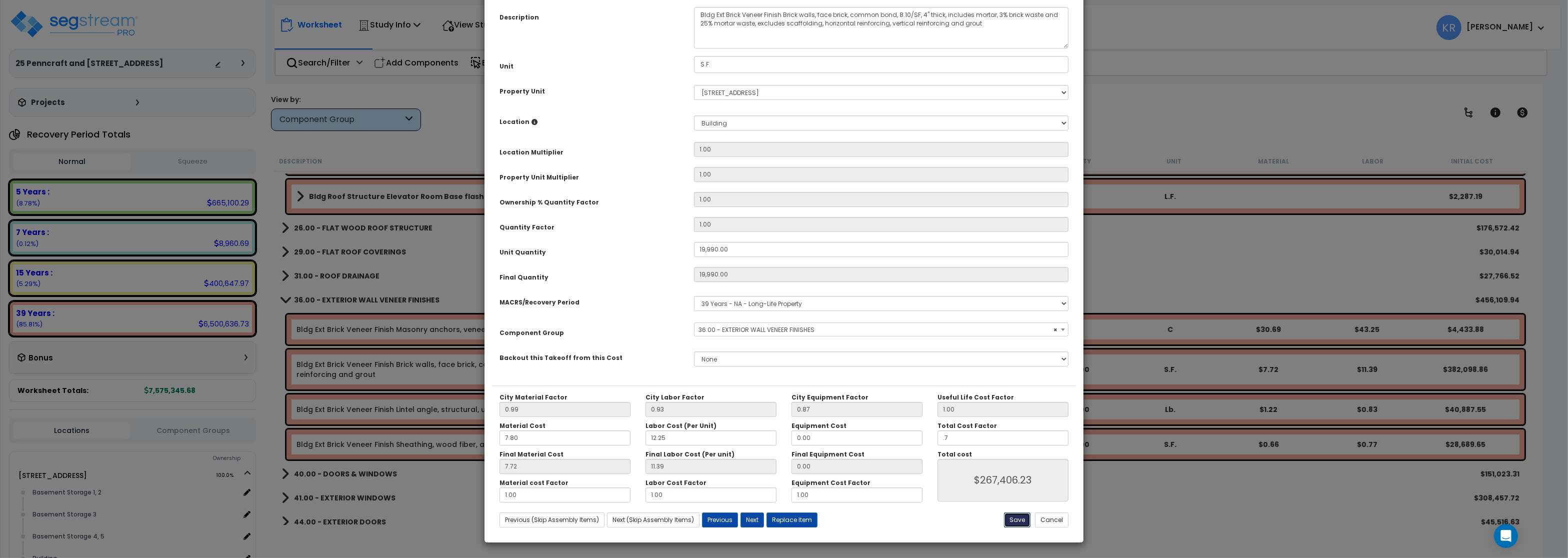
type input "0.70"
type input "267406.23"
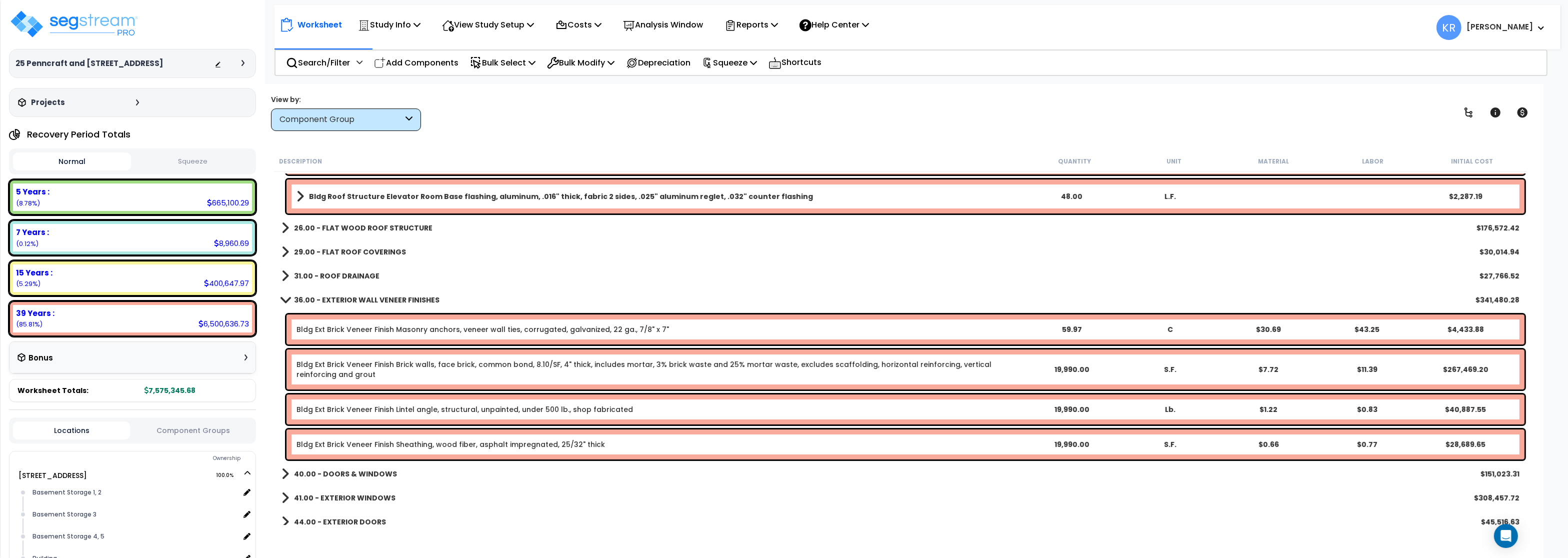
click at [317, 297] on b "36.00 - EXTERIOR WALL VENEER FINISHES" at bounding box center [366, 299] width 145 height 10
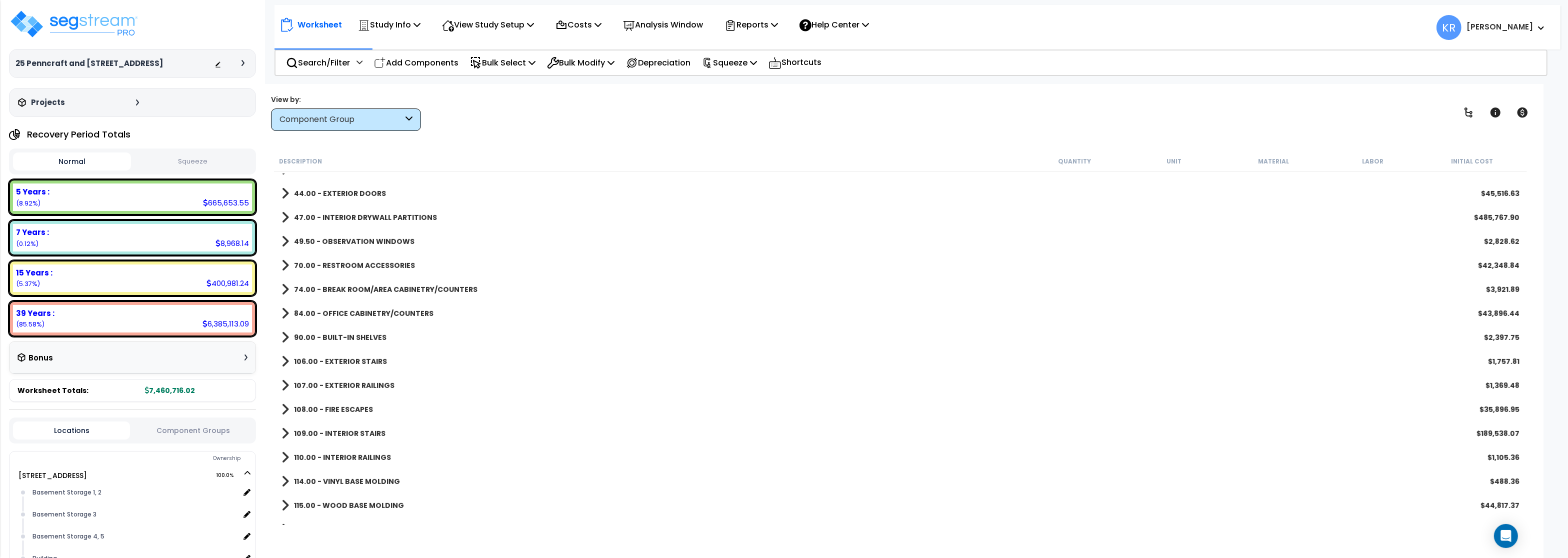
scroll to position [720, 0]
click at [318, 430] on b "109.00 - INTERIOR STAIRS" at bounding box center [339, 431] width 92 height 10
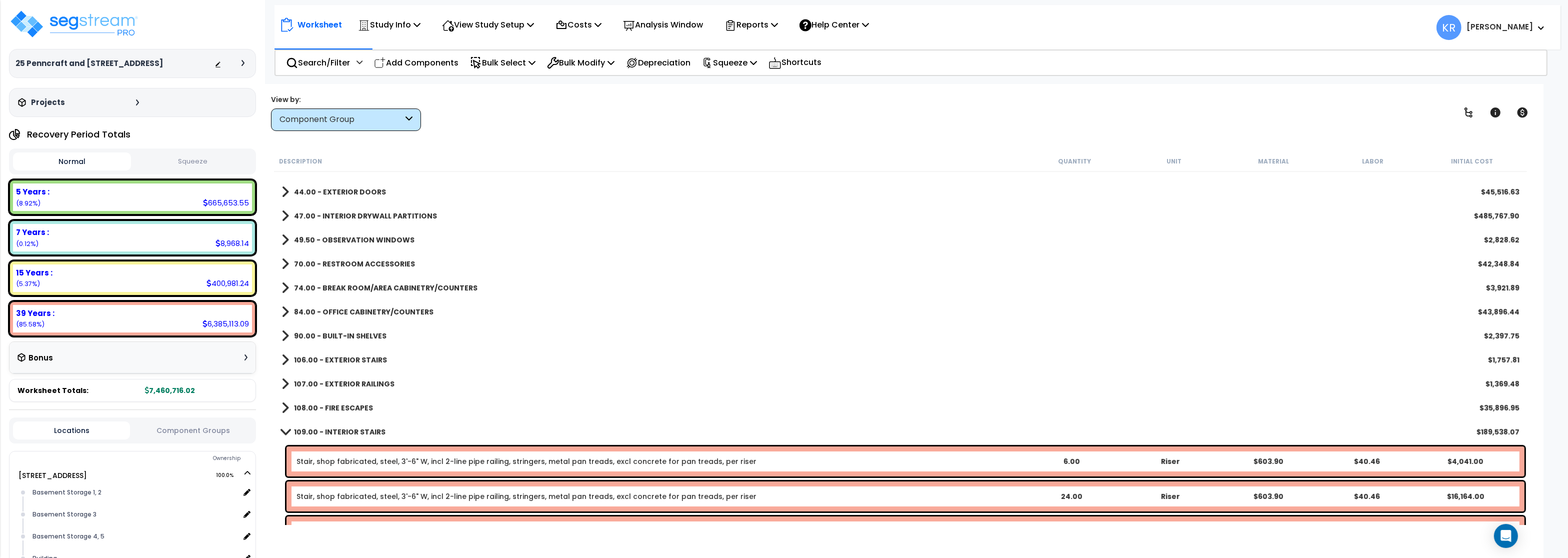
click at [315, 432] on b "109.00 - INTERIOR STAIRS" at bounding box center [339, 431] width 92 height 10
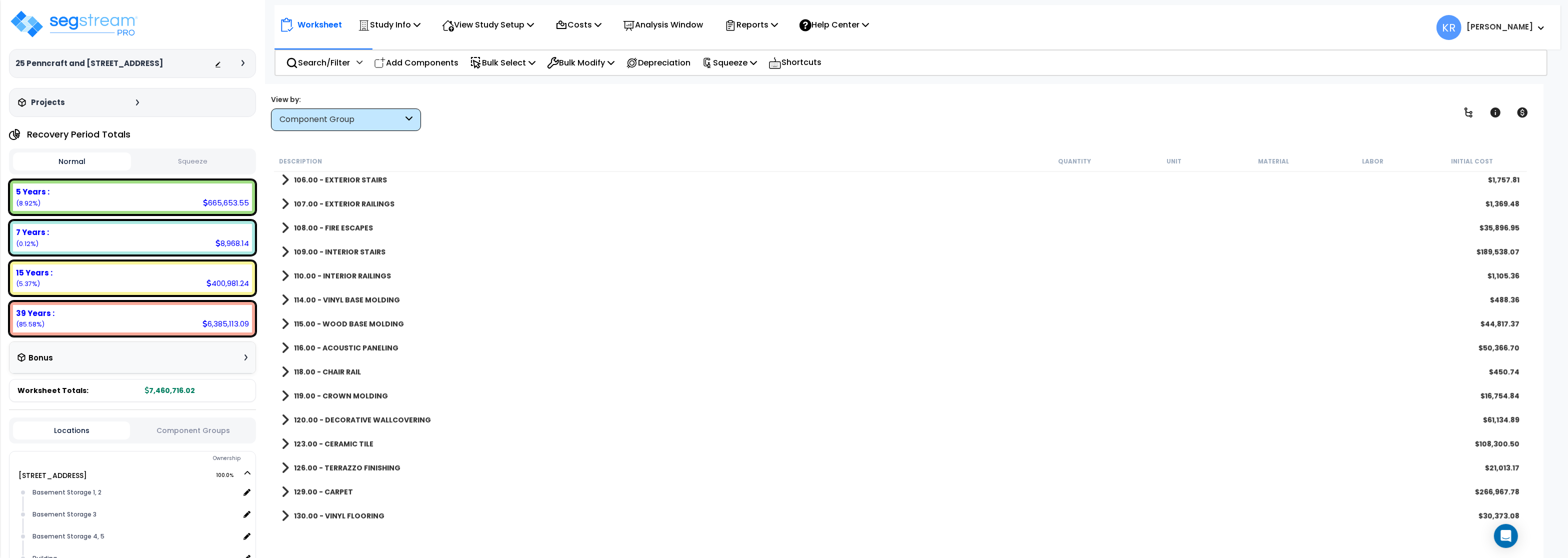
scroll to position [1080, 0]
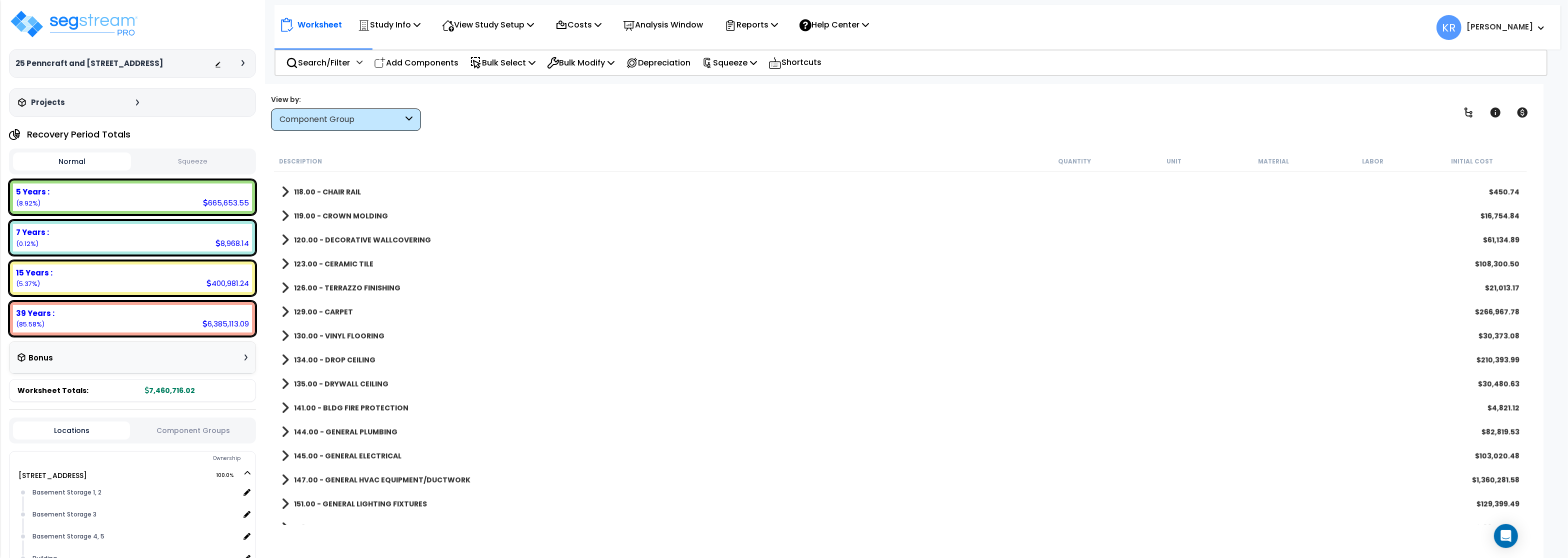
click at [393, 479] on b "147.00 - GENERAL HVAC EQUIPMENT/DUCTWORK" at bounding box center [381, 480] width 177 height 10
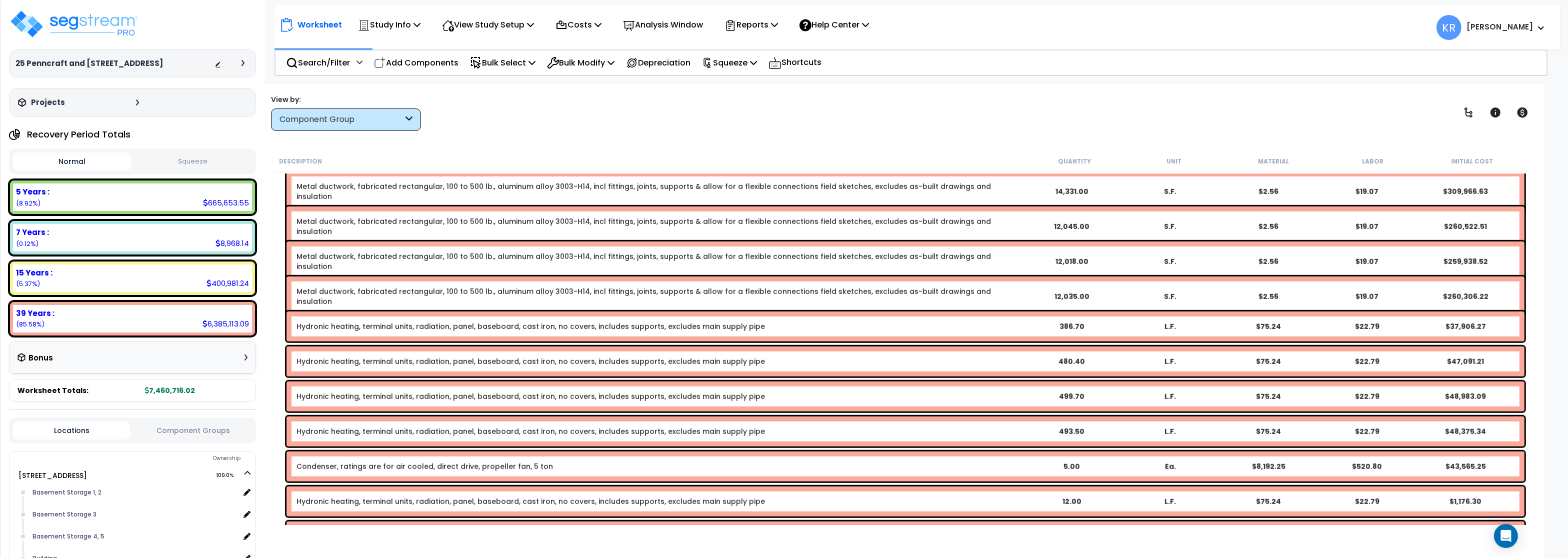
scroll to position [1379, 0]
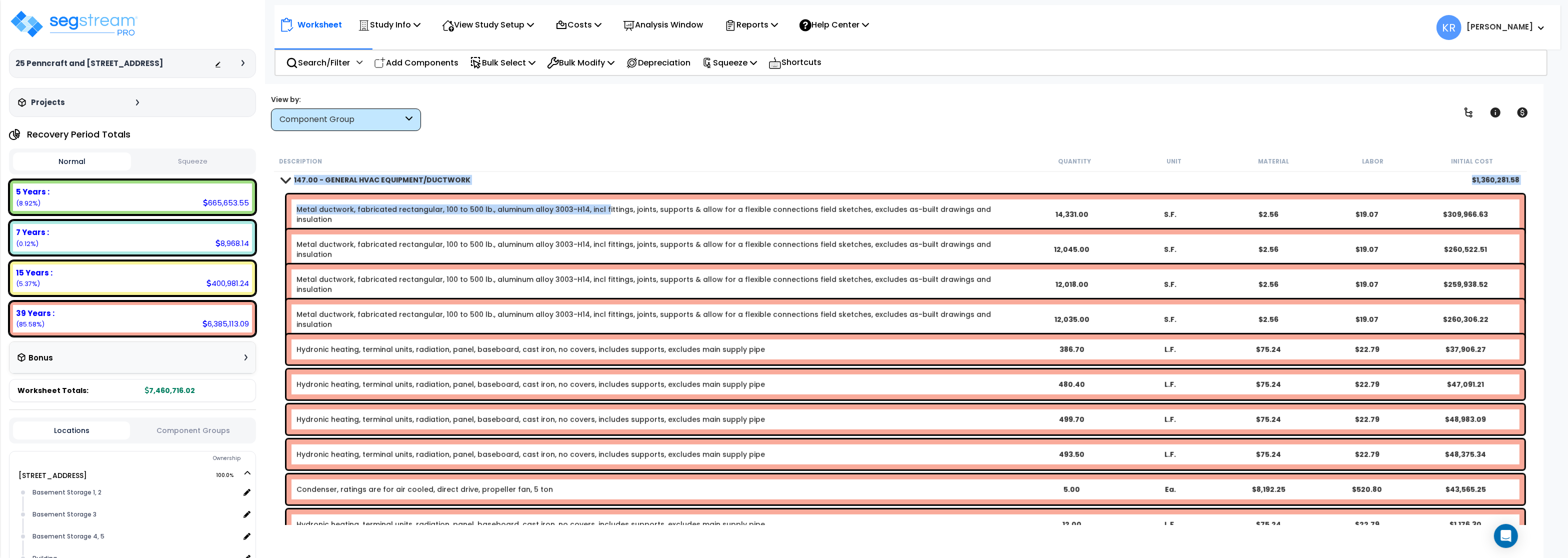
click at [597, 209] on link "Metal ductwork, fabricated rectangular, 100 to 500 lb., aluminum alloy 3003-H14…" at bounding box center [659, 214] width 725 height 20
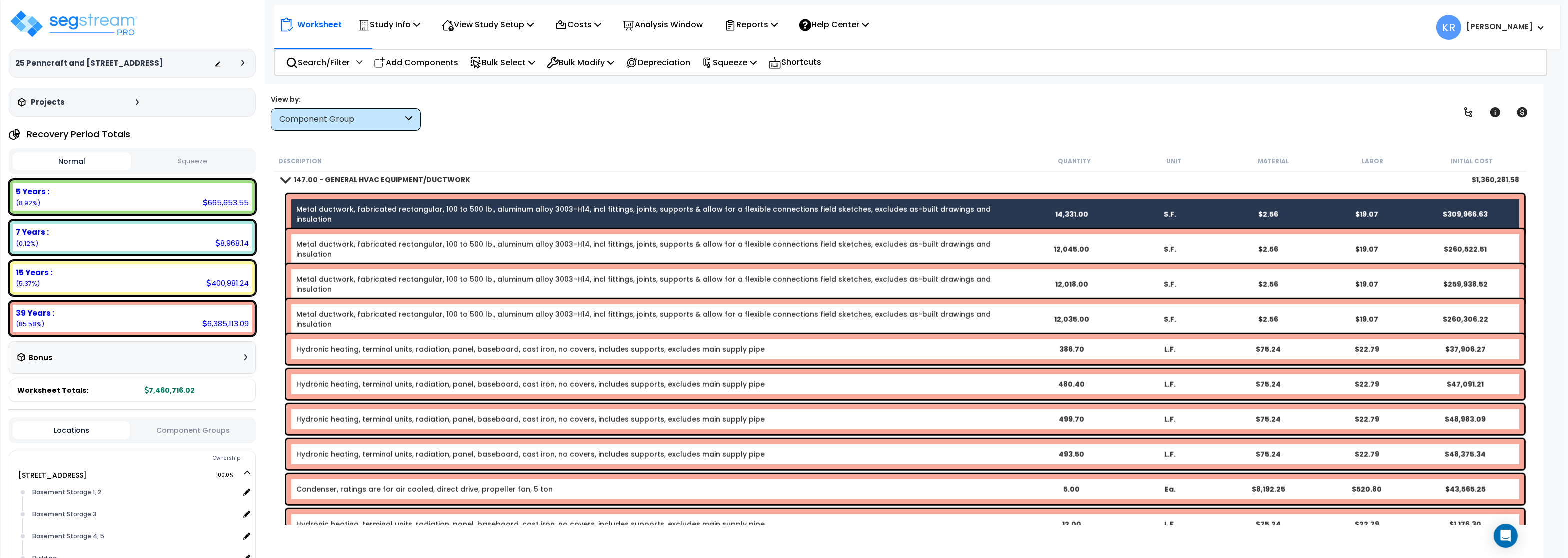
click at [597, 239] on div "Metal ductwork, fabricated rectangular, 100 to 500 lb., aluminum alloy 3003-H14…" at bounding box center [904, 249] width 1238 height 40
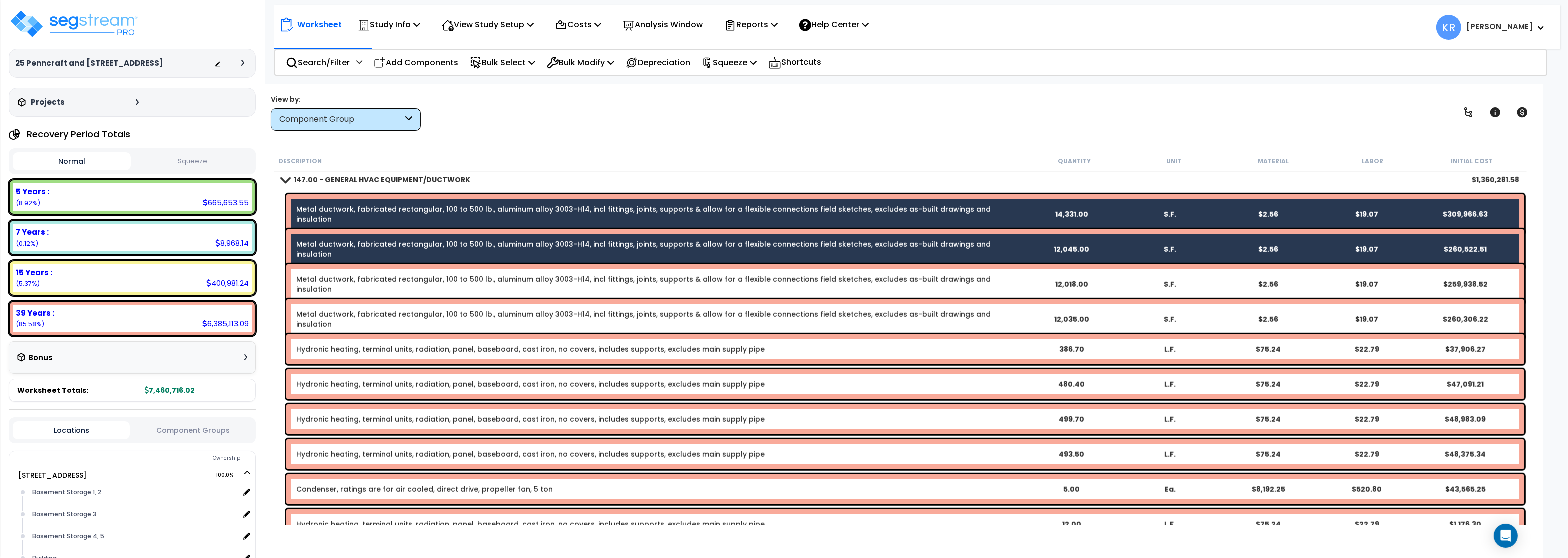
click at [597, 274] on div "Metal ductwork, fabricated rectangular, 100 to 500 lb., aluminum alloy 3003-H14…" at bounding box center [904, 284] width 1238 height 40
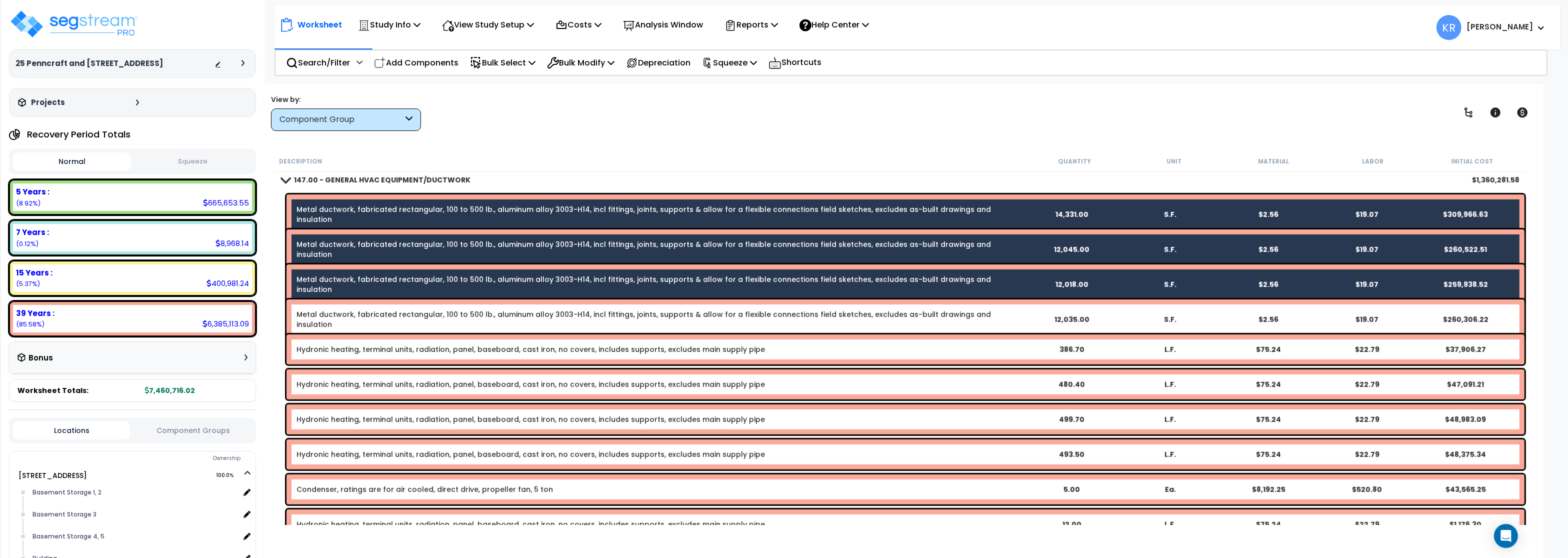
click at [594, 318] on link "Metal ductwork, fabricated rectangular, 100 to 500 lb., aluminum alloy 3003-H14…" at bounding box center [659, 319] width 725 height 20
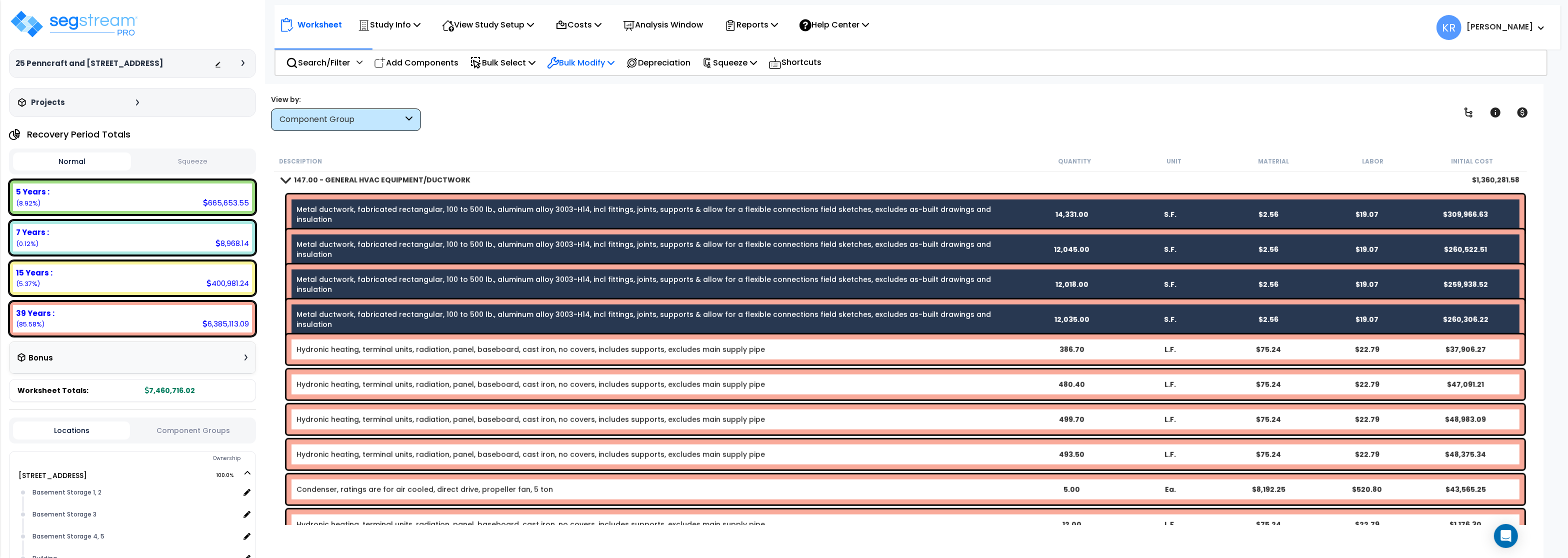
click at [602, 64] on p "Bulk Modify" at bounding box center [580, 62] width 67 height 13
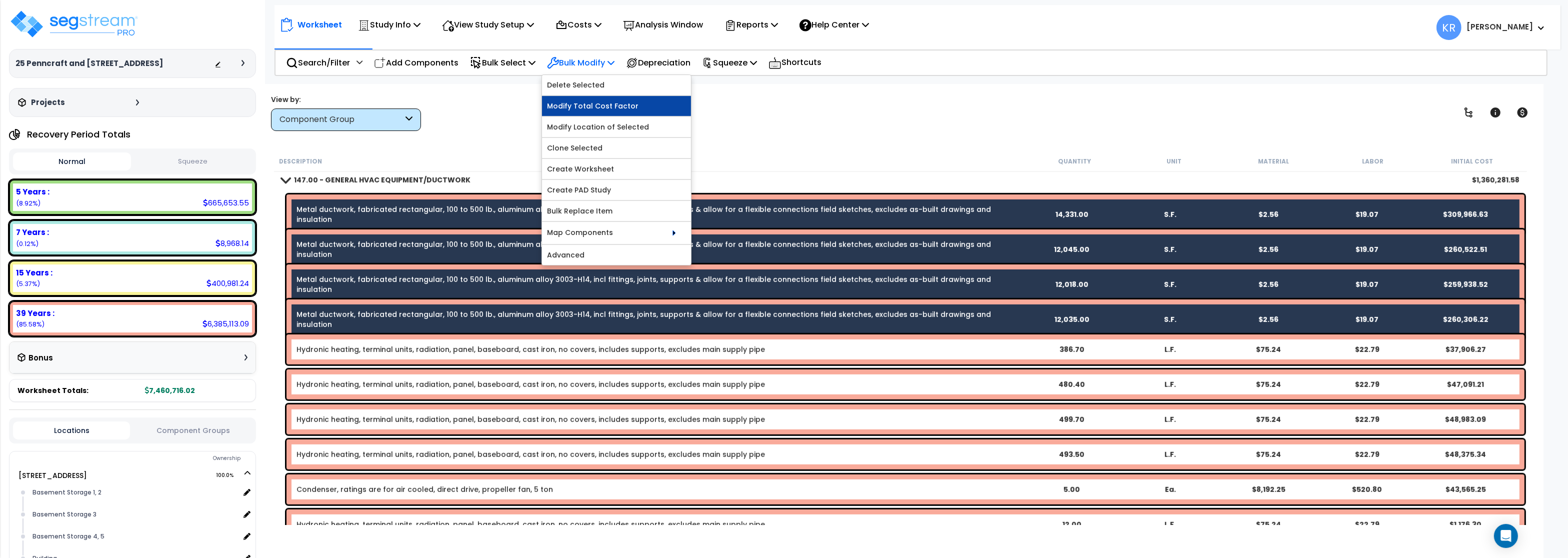
click at [601, 109] on link "Modify Total Cost Factor" at bounding box center [616, 106] width 149 height 20
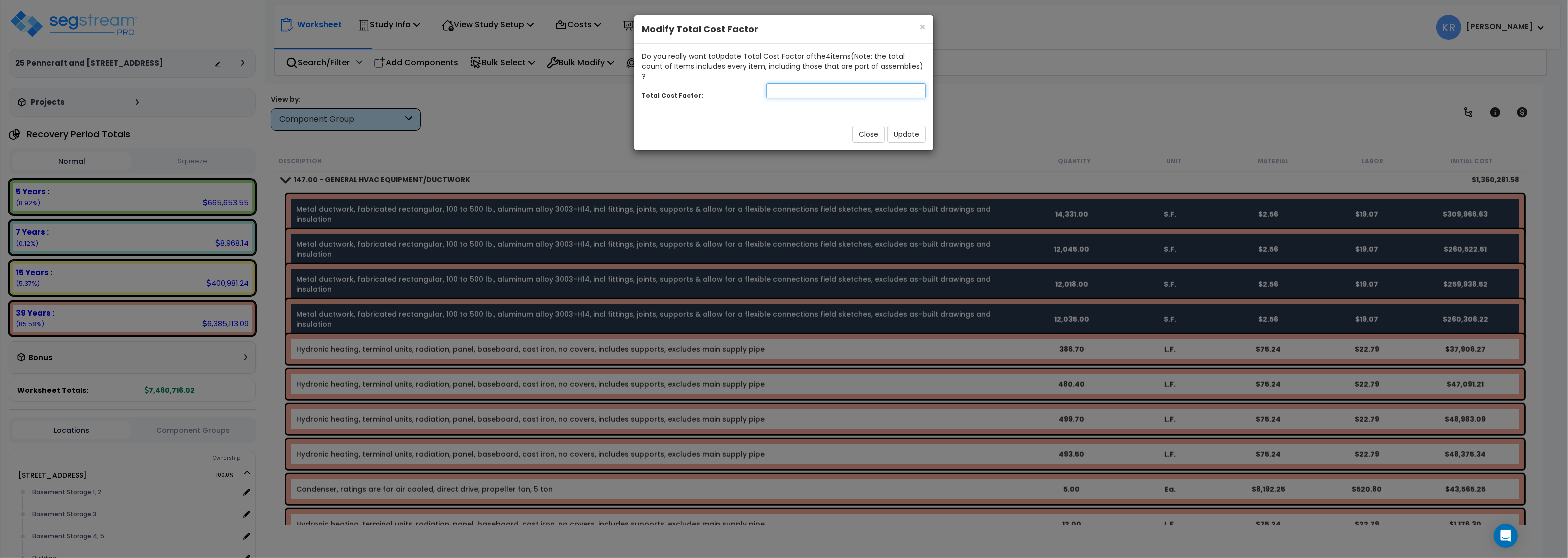
click at [818, 83] on input "number" at bounding box center [846, 91] width 160 height 15
type input ".7"
click at [904, 126] on button "Update" at bounding box center [906, 134] width 39 height 17
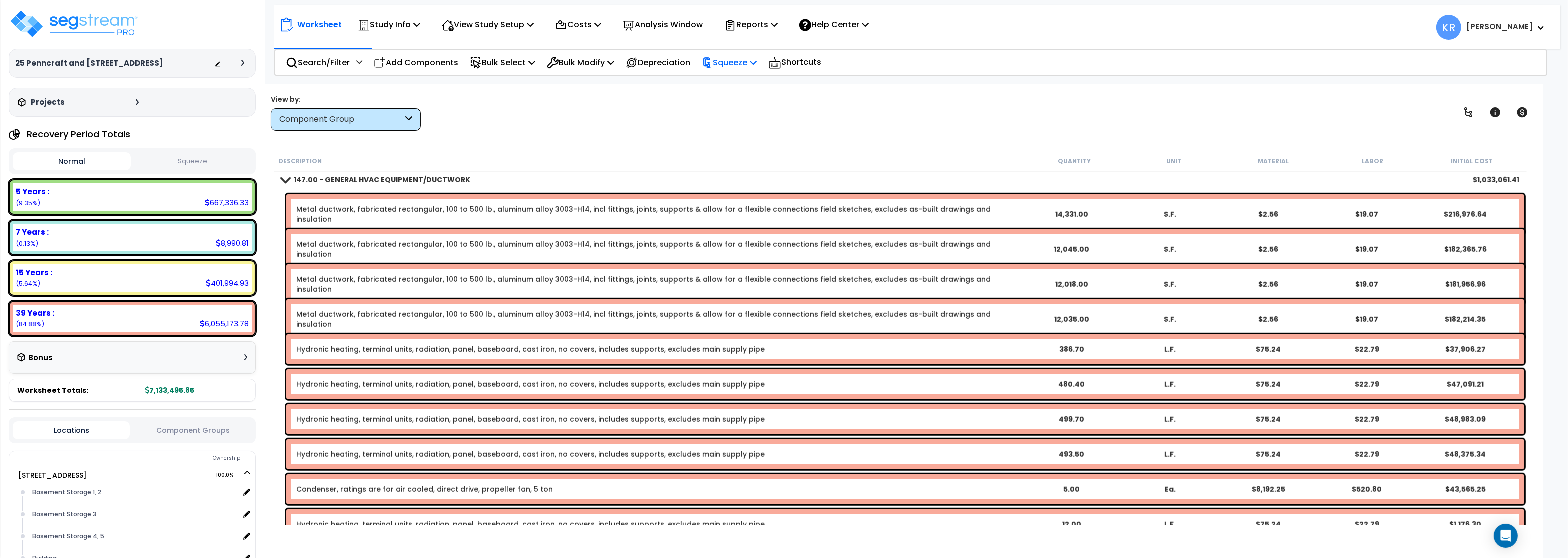
click at [733, 58] on p "Squeeze" at bounding box center [729, 62] width 55 height 13
click at [727, 82] on link "Squeeze" at bounding box center [746, 84] width 99 height 20
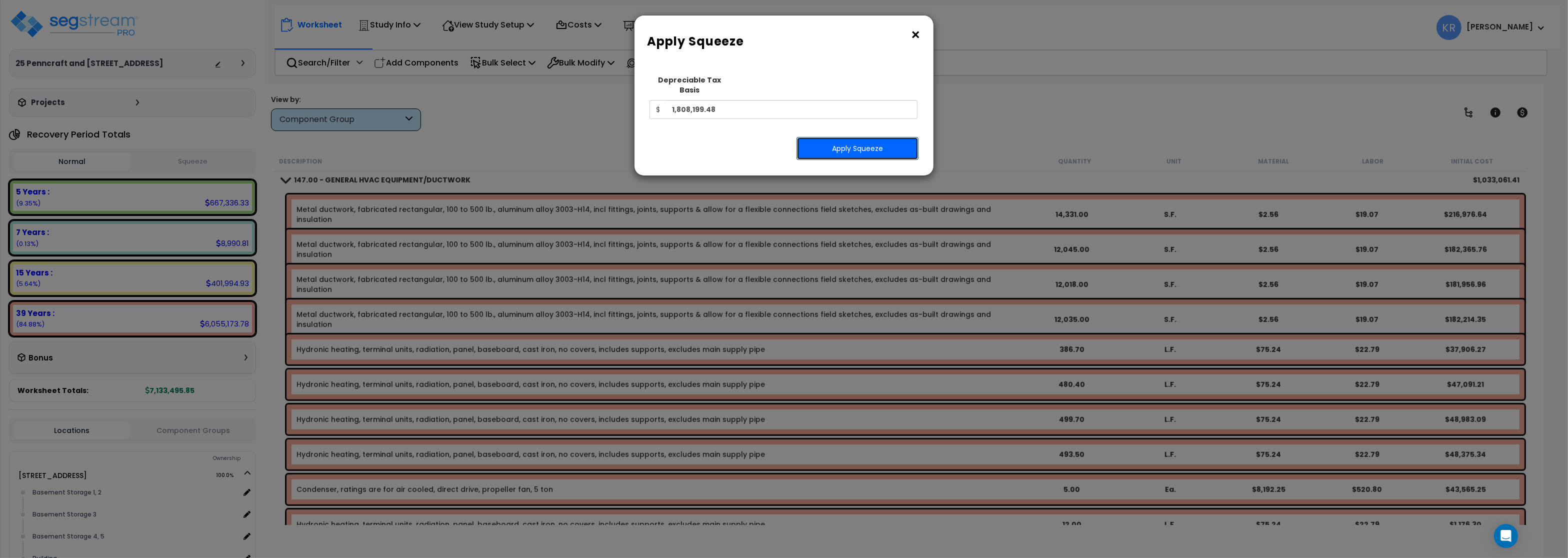
click at [854, 142] on button "Apply Squeeze" at bounding box center [857, 148] width 122 height 23
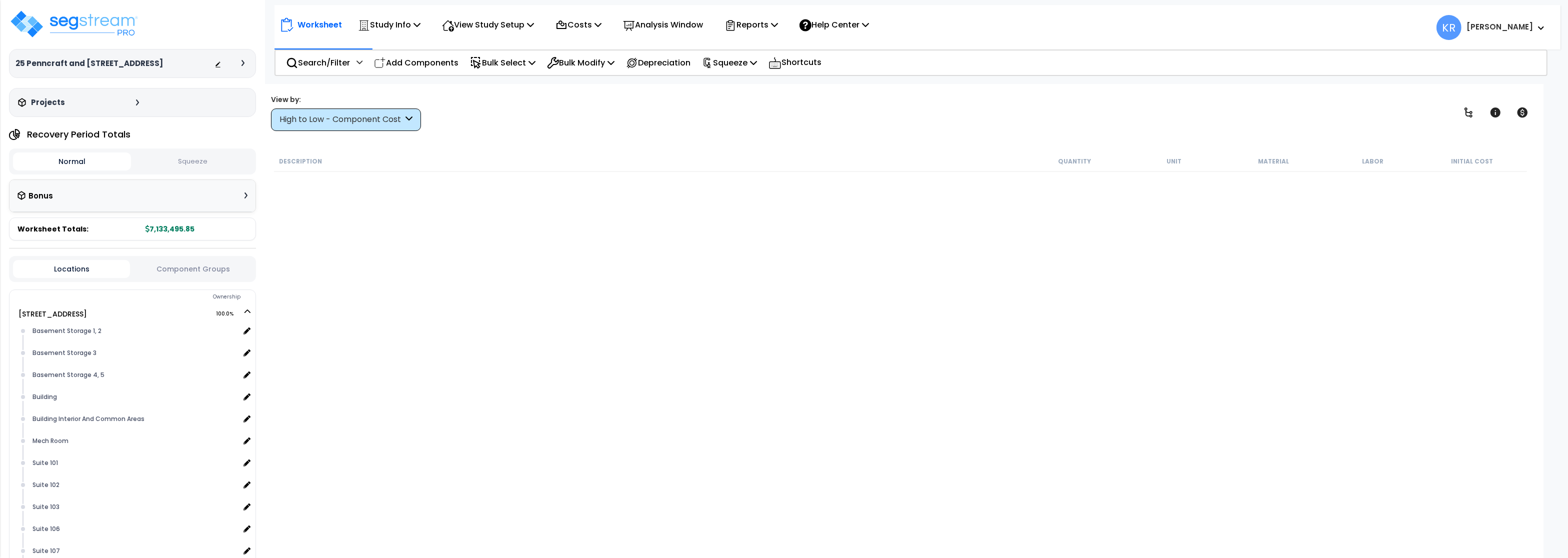
scroll to position [1379, 0]
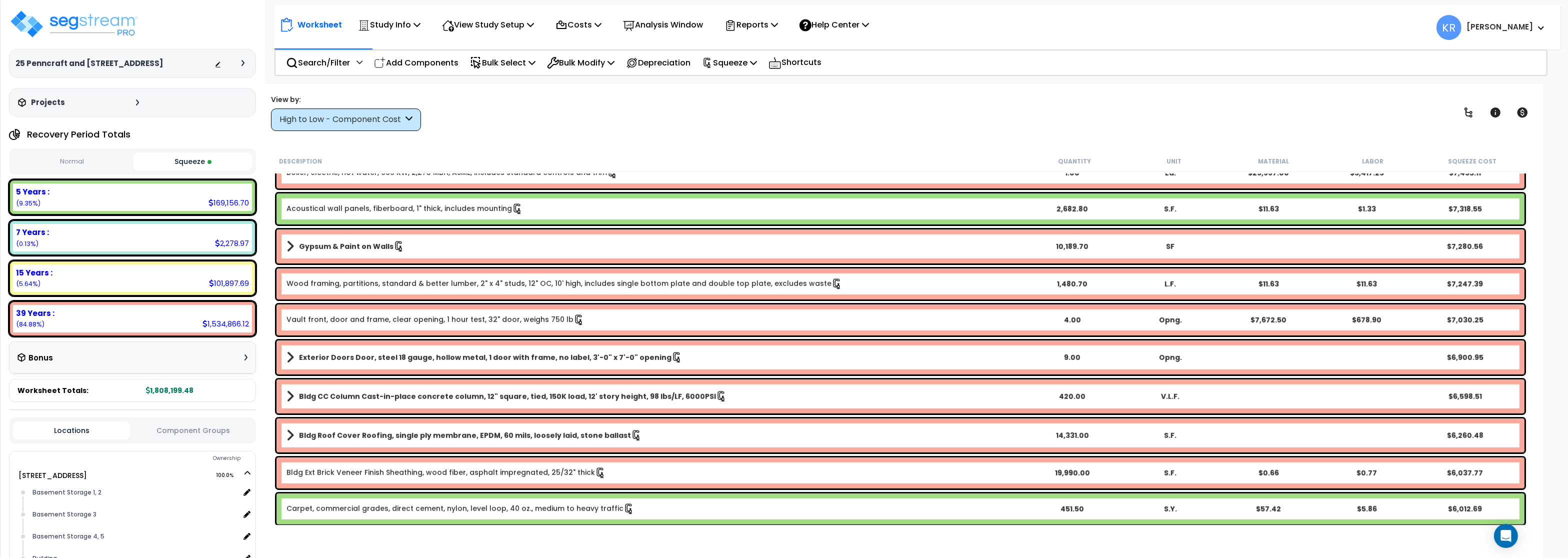
click at [55, 197] on div "5 Years : 169,156.70 (9.35%)" at bounding box center [132, 196] width 239 height 27
click at [342, 114] on div "High to Low - Component Cost" at bounding box center [346, 120] width 150 height 23
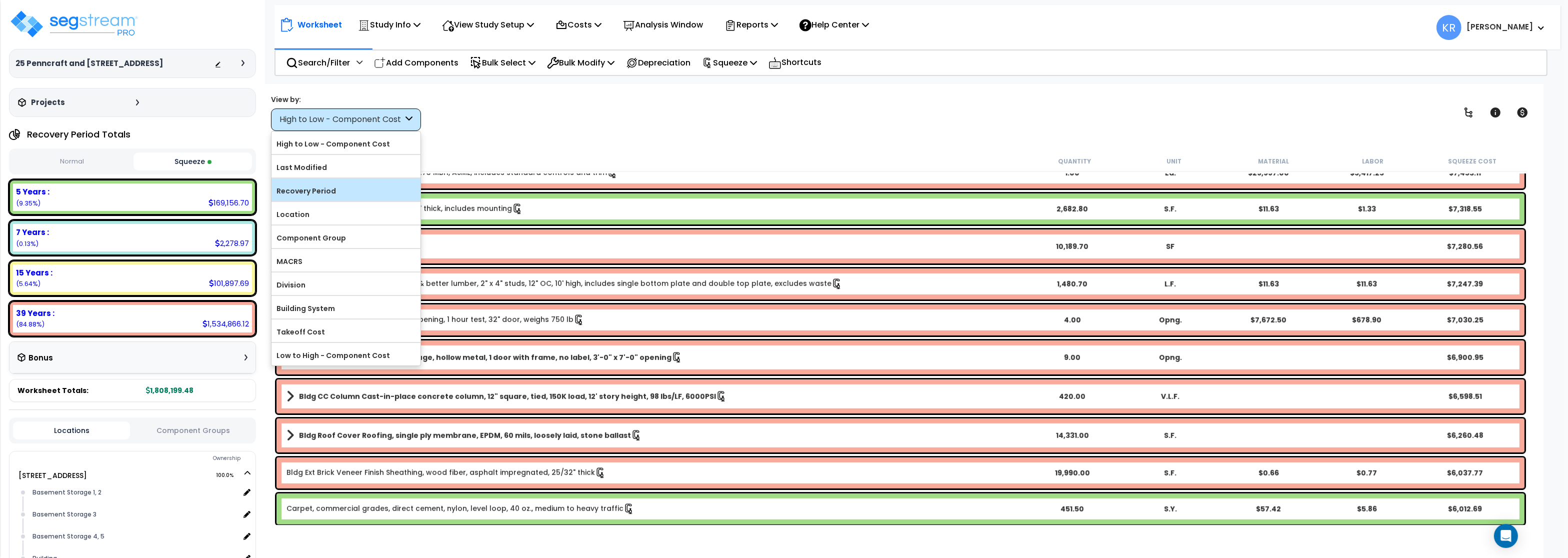
click at [312, 188] on label "Recovery Period" at bounding box center [346, 191] width 149 height 15
click at [0, 0] on input "Recovery Period" at bounding box center [0, 0] width 0 height 0
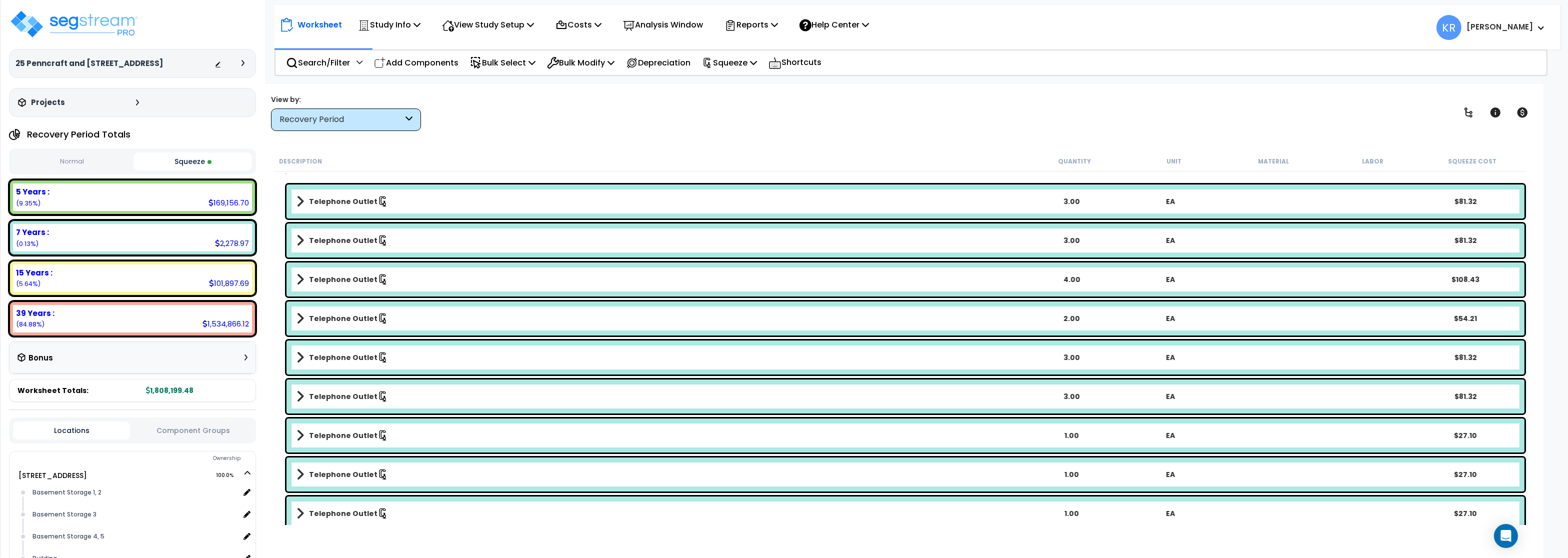
scroll to position [0, 0]
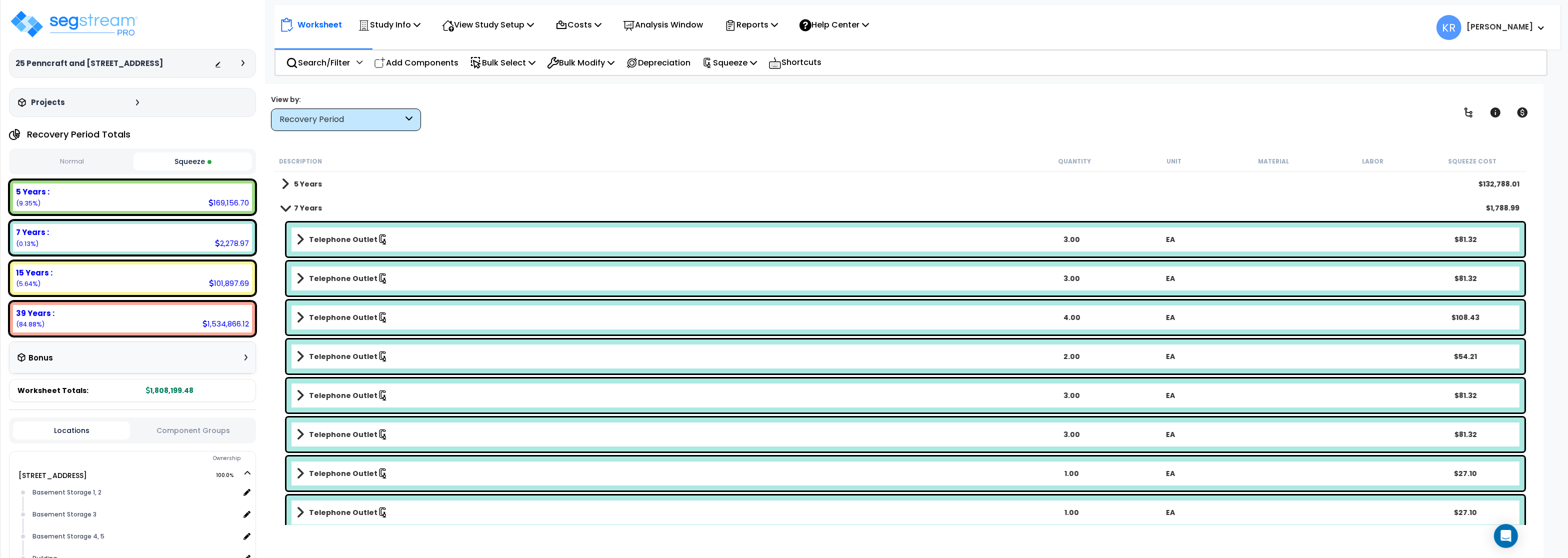
click at [285, 204] on link "7 Years" at bounding box center [301, 208] width 41 height 14
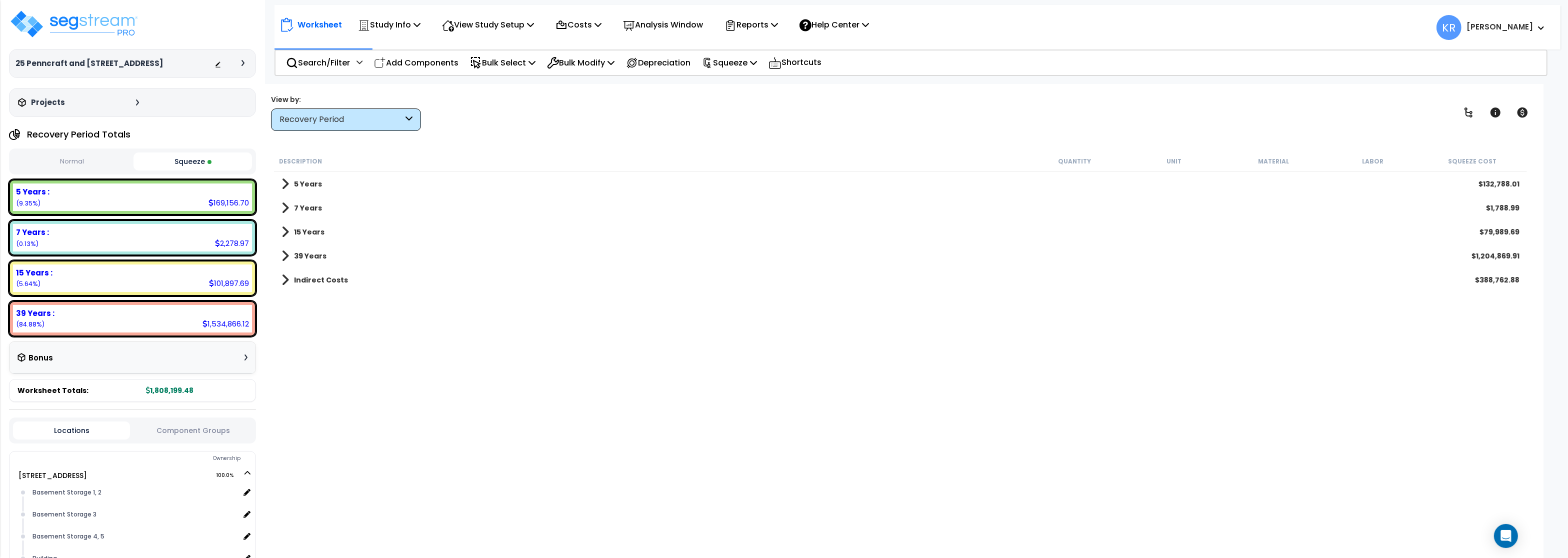
click at [296, 181] on b "5 Years" at bounding box center [308, 184] width 28 height 10
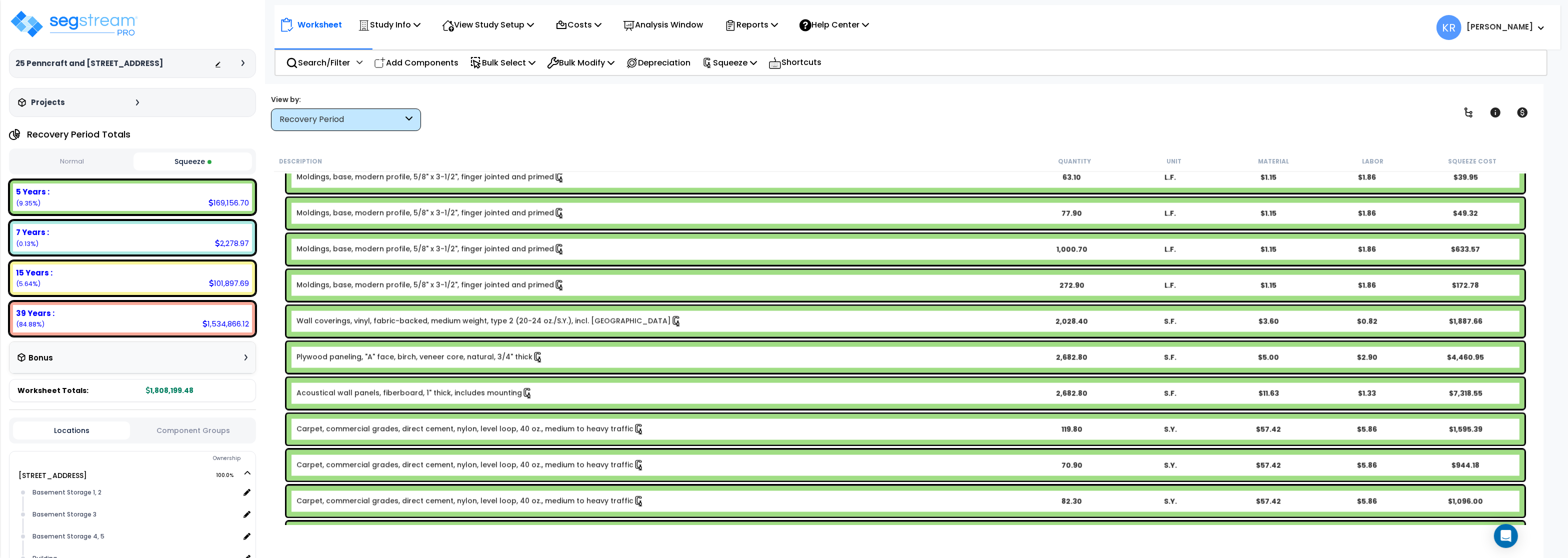
scroll to position [2940, 0]
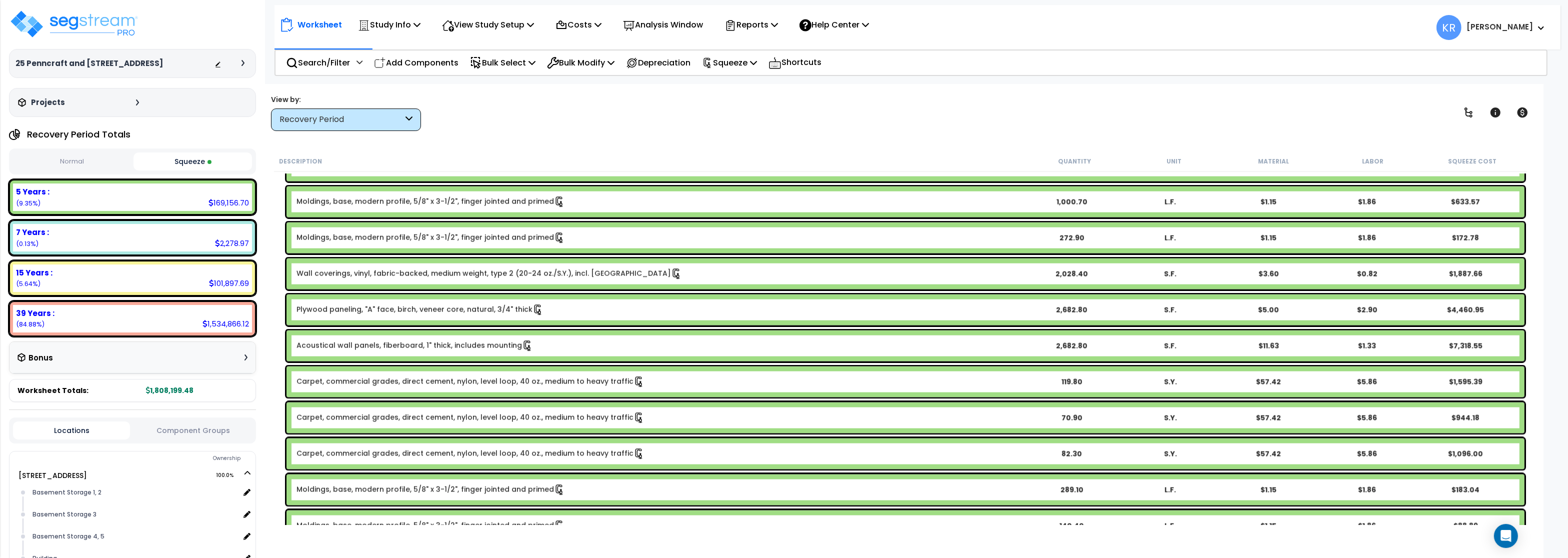
click at [480, 277] on link "Wall coverings, vinyl, fabric-backed, medium weight, type 2 (20-24 oz./S.Y.), i…" at bounding box center [489, 274] width 385 height 11
click at [315, 115] on div "Recovery Period" at bounding box center [341, 120] width 124 height 11
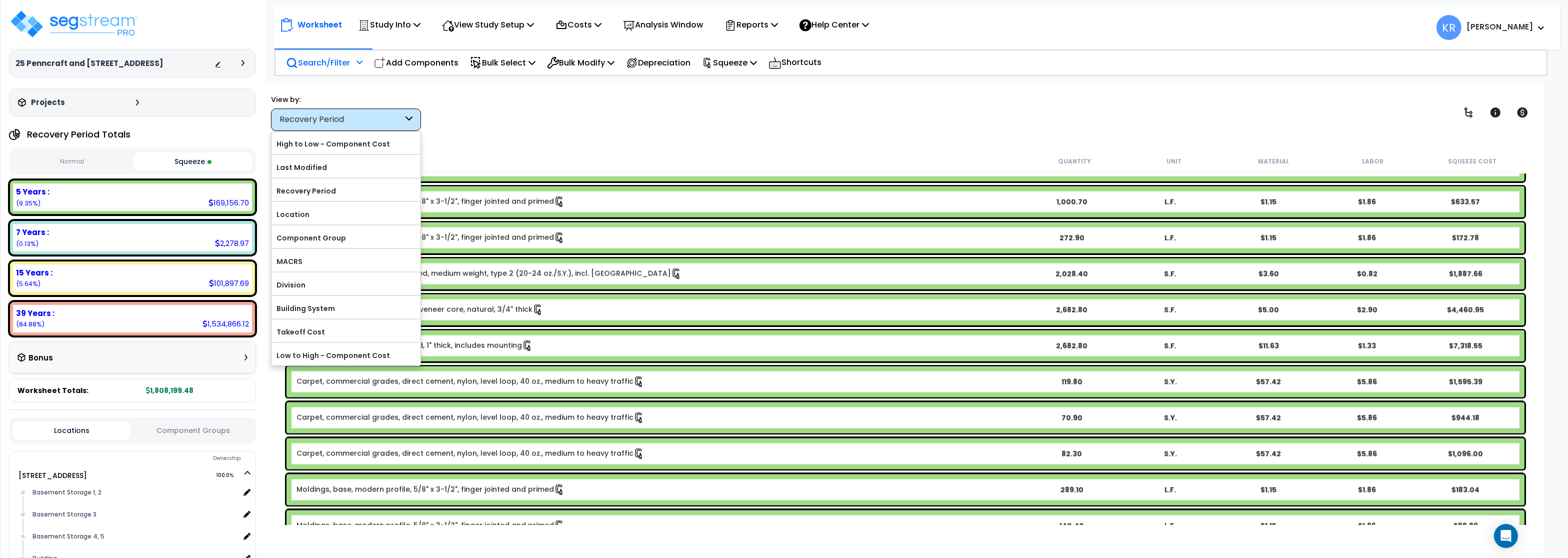
click at [323, 56] on p "Search/Filter" at bounding box center [318, 62] width 64 height 13
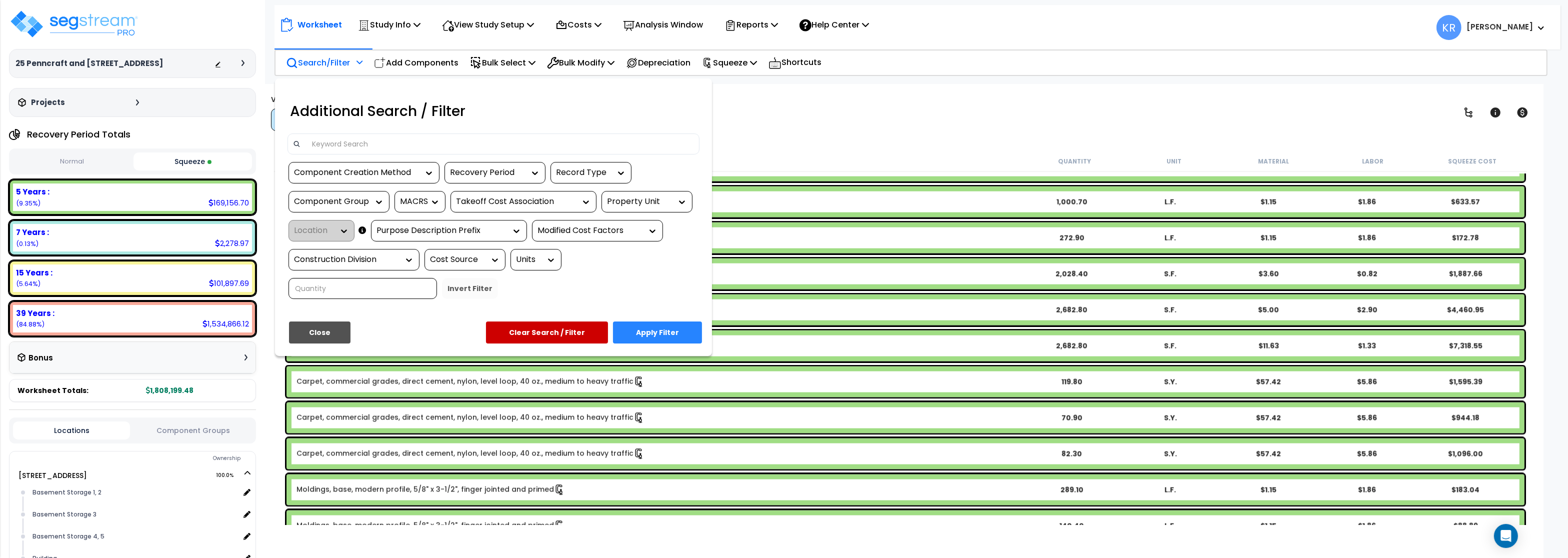
click at [341, 142] on input at bounding box center [499, 144] width 388 height 15
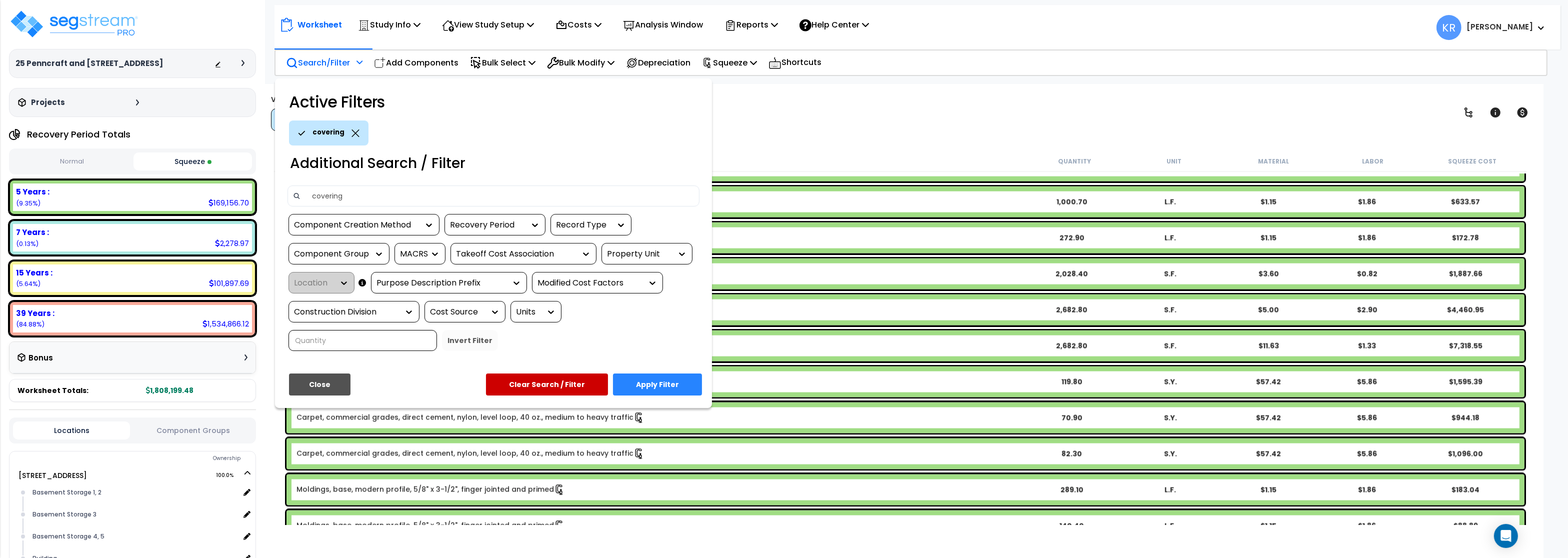
type input "covering"
click at [657, 380] on button "Apply Filter" at bounding box center [657, 384] width 89 height 22
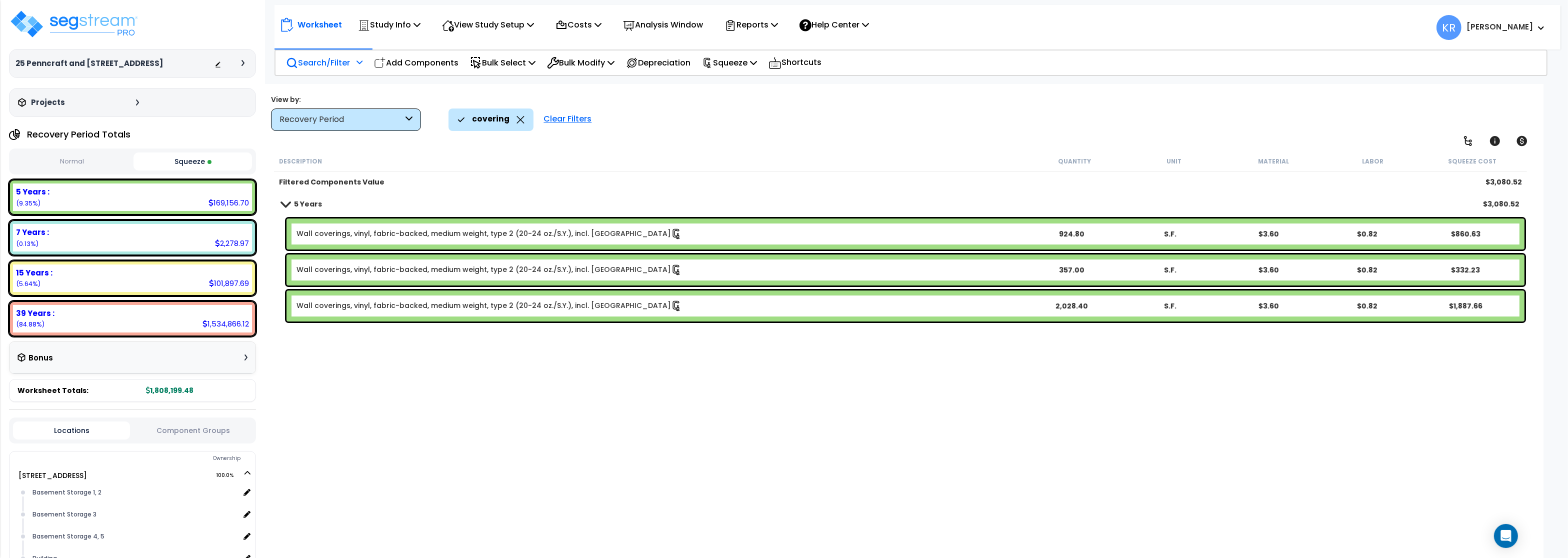
scroll to position [0, 0]
click at [371, 236] on link "Wall coverings, vinyl, fabric-backed, medium weight, type 2 (20-24 oz./S.Y.), i…" at bounding box center [489, 234] width 385 height 11
click at [369, 236] on link "Wall coverings, vinyl, fabric-backed, medium weight, type 2 (20-24 oz./S.Y.), i…" at bounding box center [489, 234] width 385 height 11
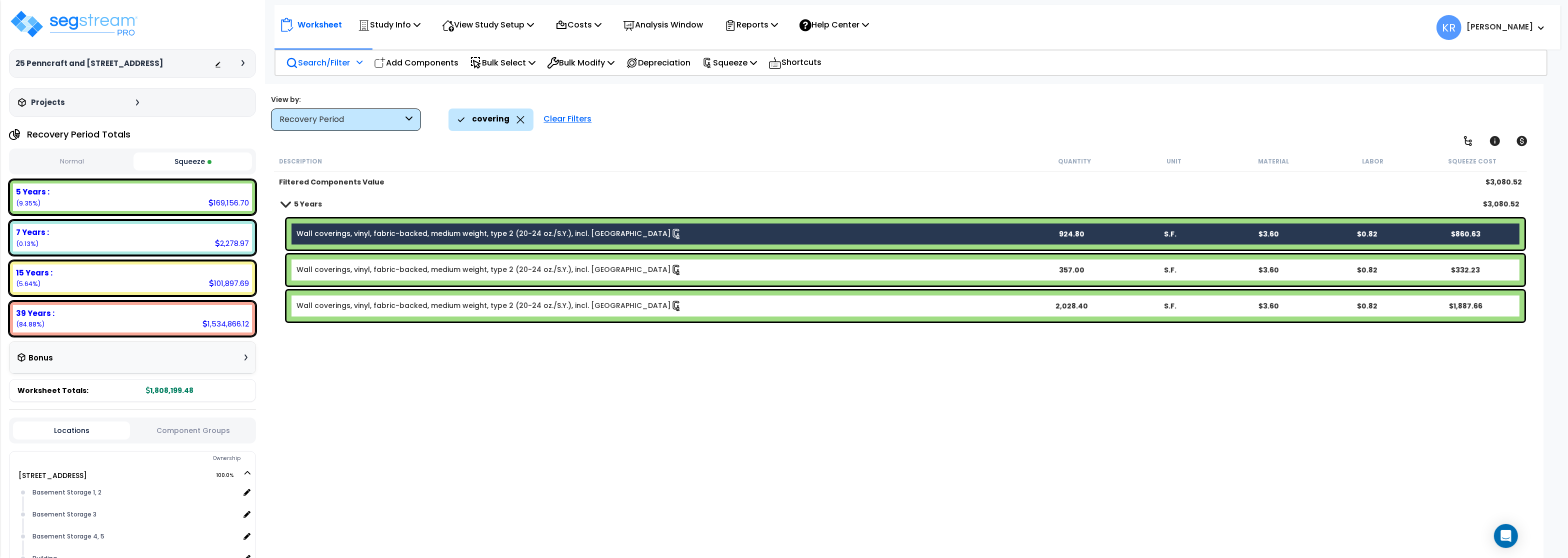
click at [372, 267] on link "Wall coverings, vinyl, fabric-backed, medium weight, type 2 (20-24 oz./S.Y.), i…" at bounding box center [489, 270] width 385 height 11
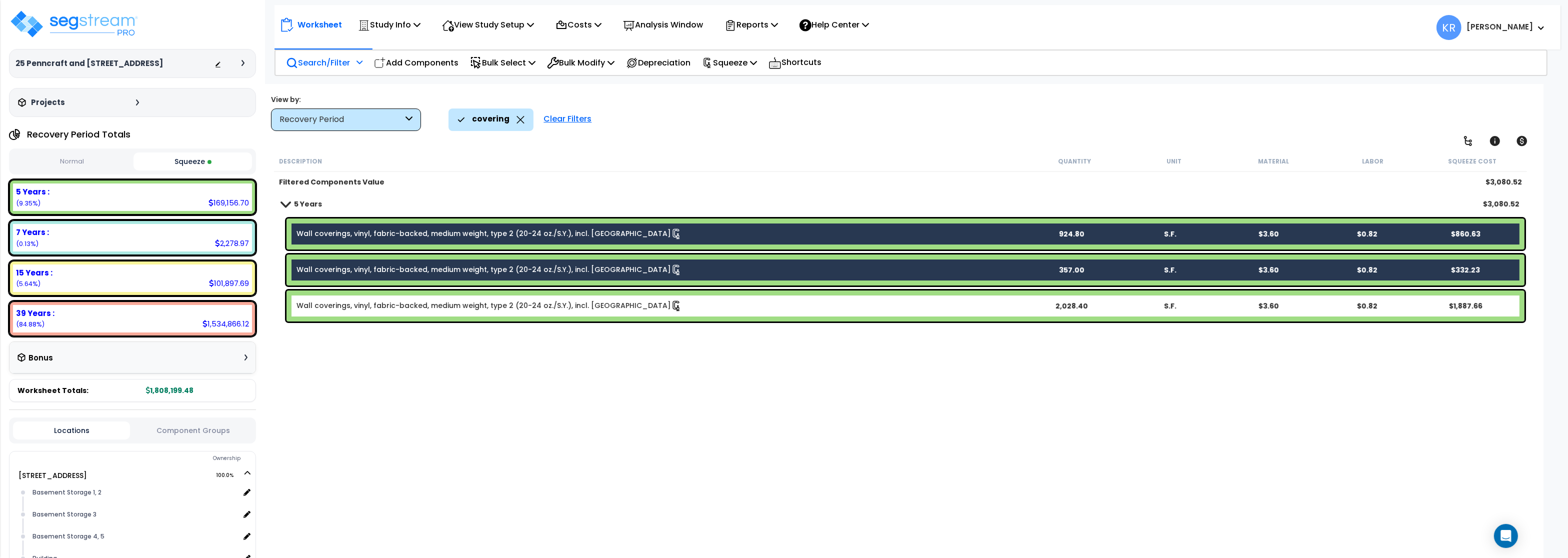
click at [366, 310] on link "Wall coverings, vinyl, fabric-backed, medium weight, type 2 (20-24 oz./S.Y.), i…" at bounding box center [489, 306] width 385 height 11
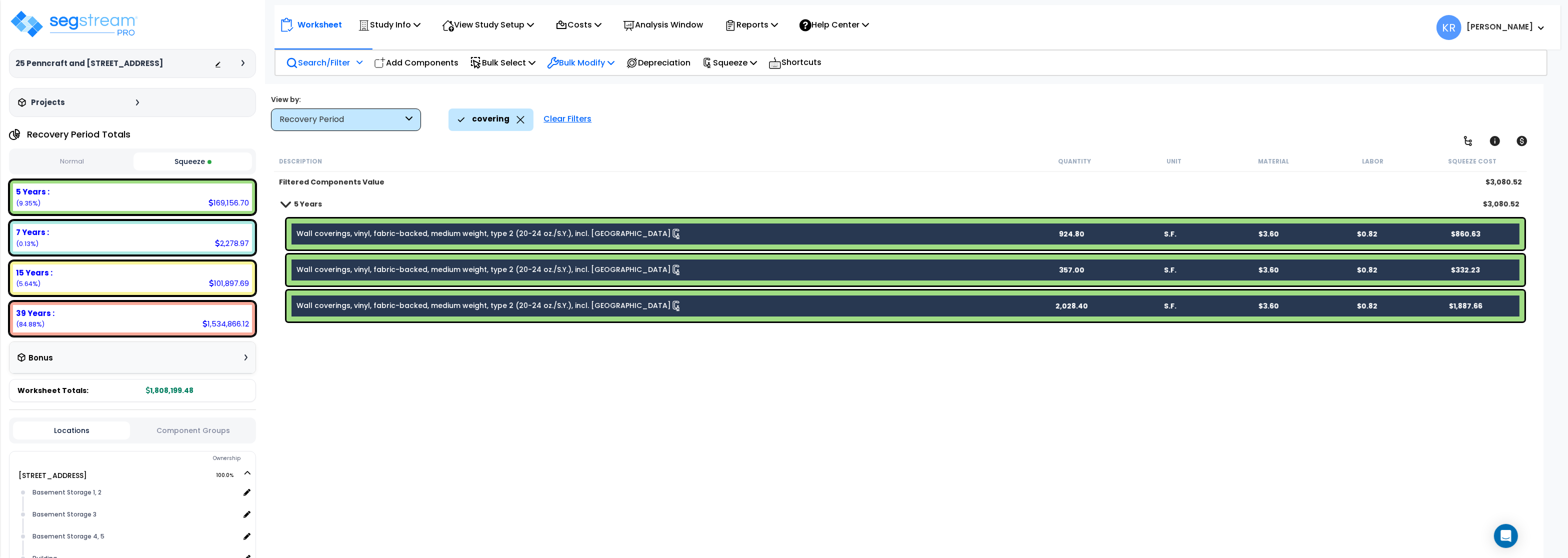
click at [580, 60] on p "Bulk Modify" at bounding box center [580, 62] width 67 height 13
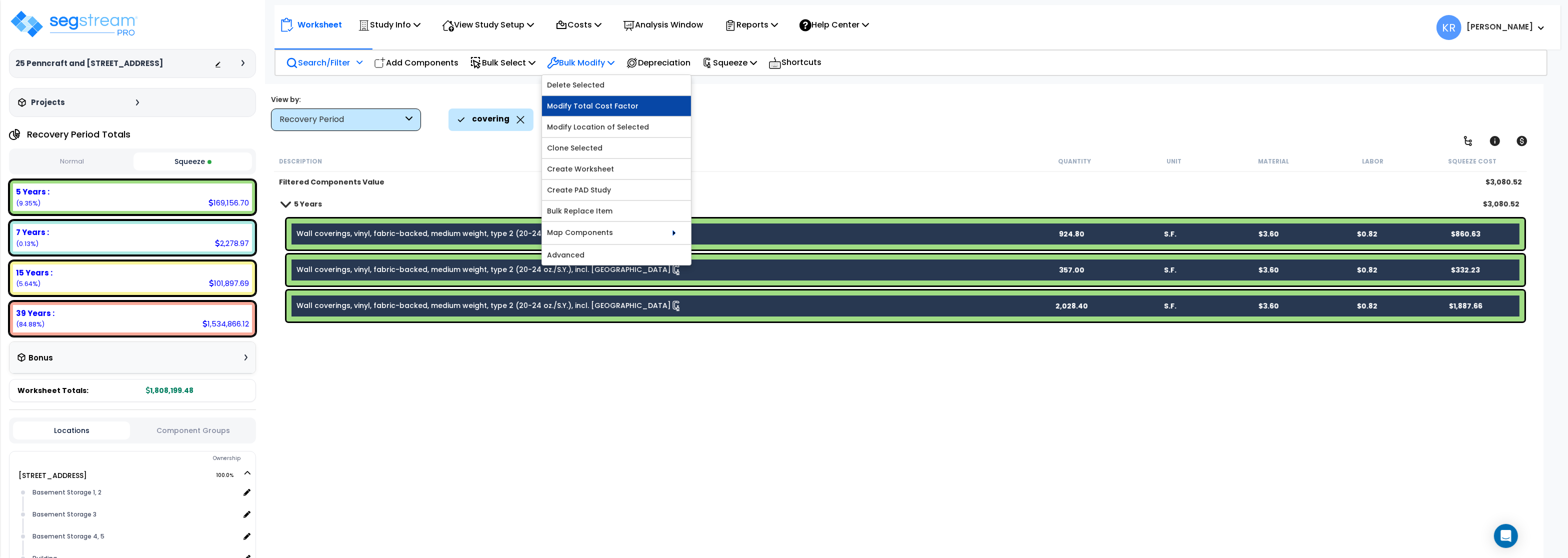
click at [595, 105] on link "Modify Total Cost Factor" at bounding box center [616, 106] width 149 height 20
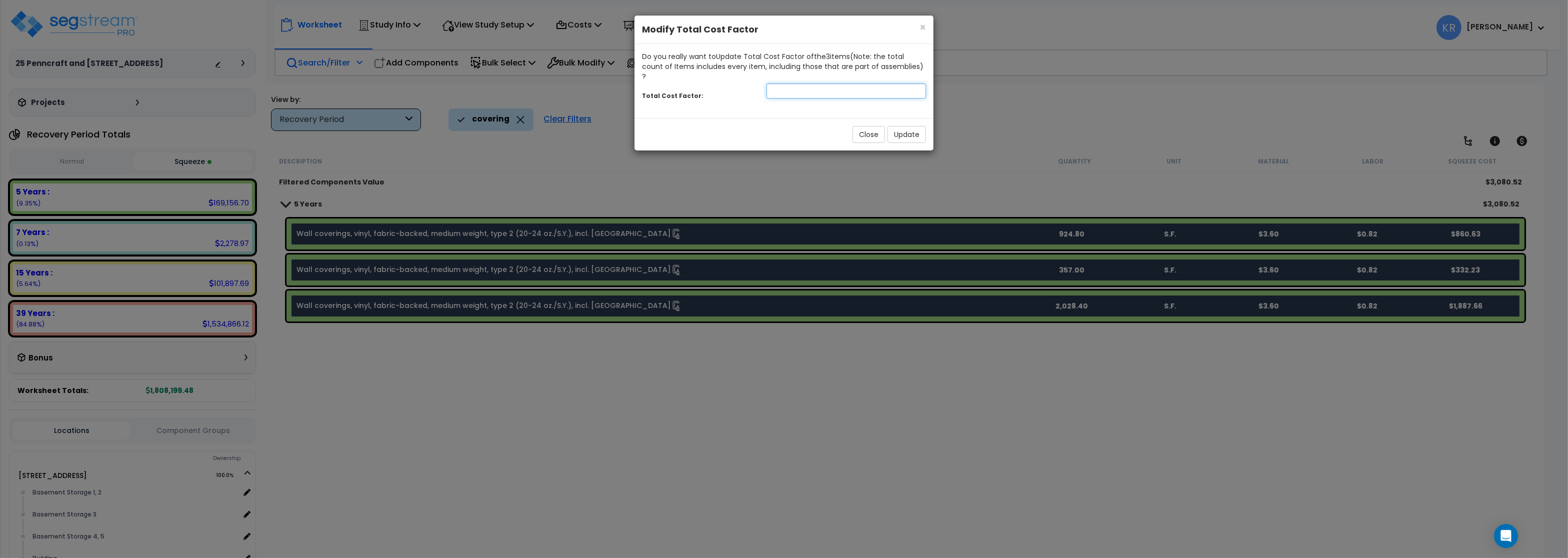
click at [812, 83] on input "number" at bounding box center [846, 91] width 160 height 15
type input "7"
click at [906, 126] on button "Update" at bounding box center [906, 134] width 39 height 17
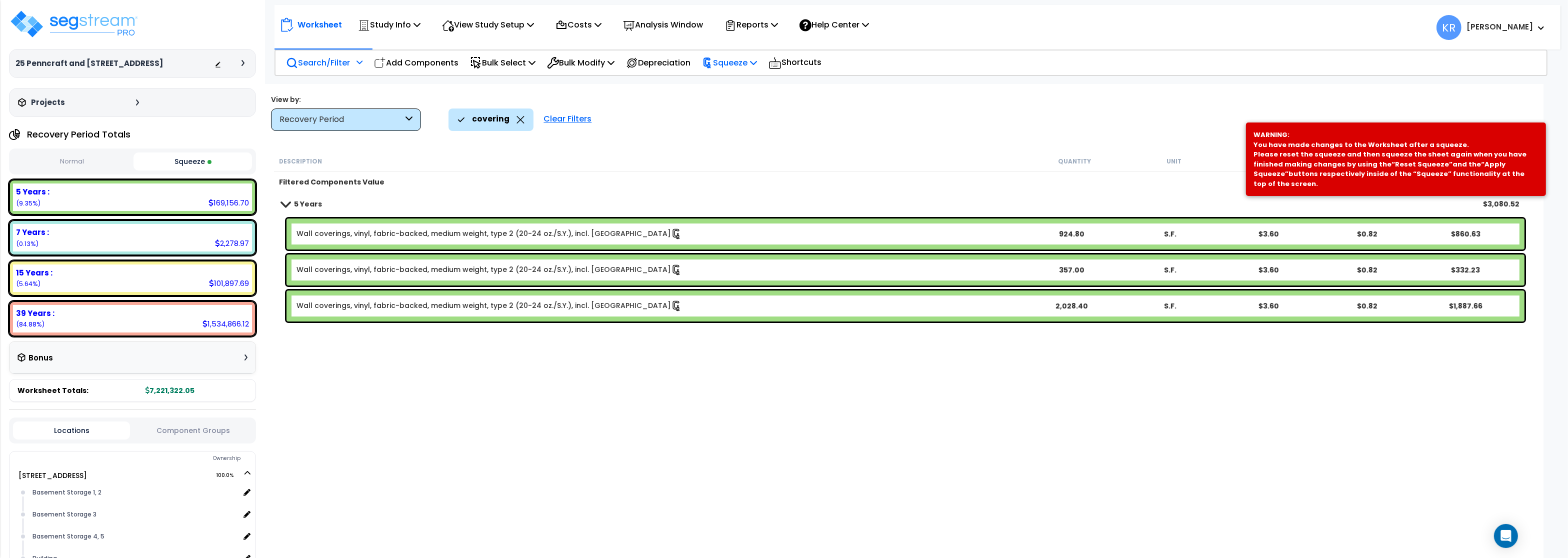
click at [740, 65] on p "Squeeze" at bounding box center [729, 62] width 55 height 13
click at [743, 110] on link "Reset Squeeze" at bounding box center [746, 109] width 99 height 20
click at [321, 123] on div "Recovery Period" at bounding box center [341, 120] width 124 height 11
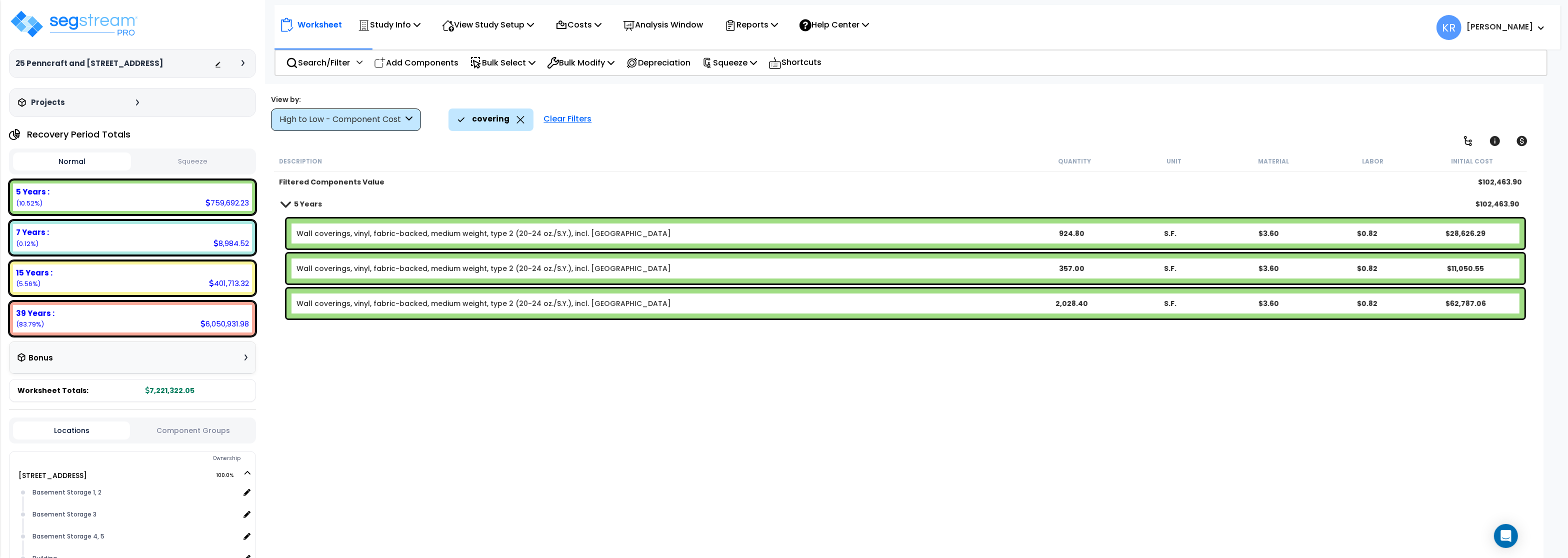
click at [555, 118] on div "Clear Filters" at bounding box center [566, 119] width 58 height 22
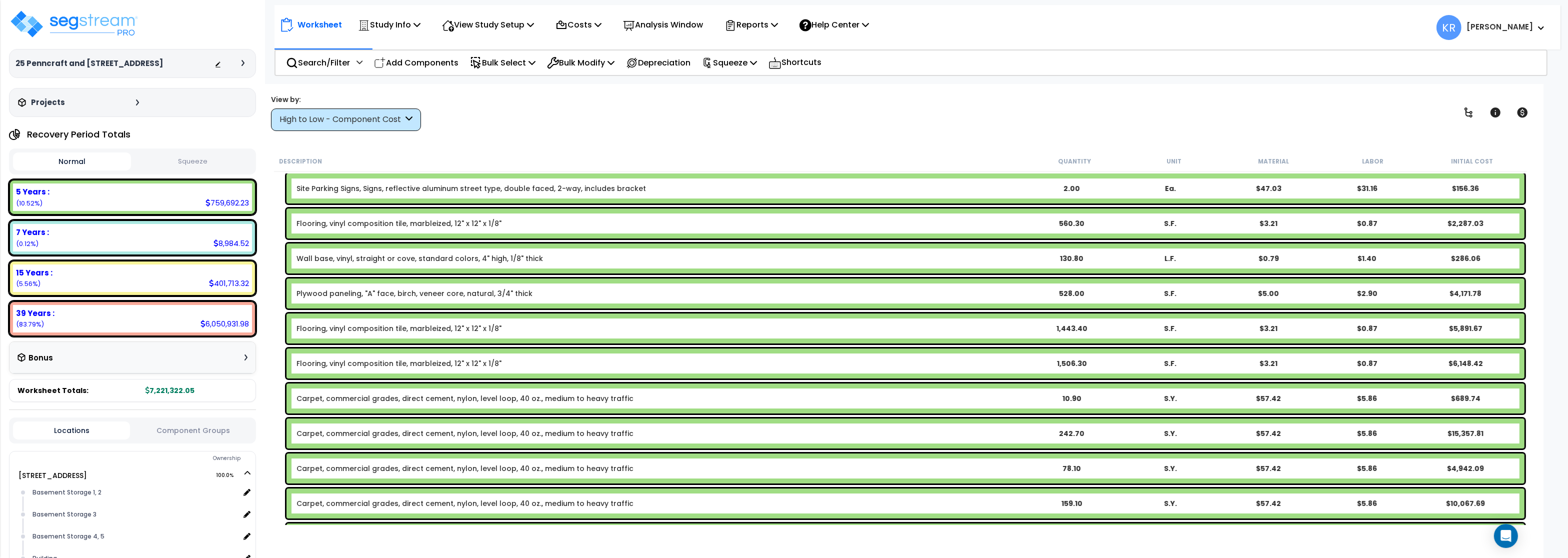
scroll to position [120, 0]
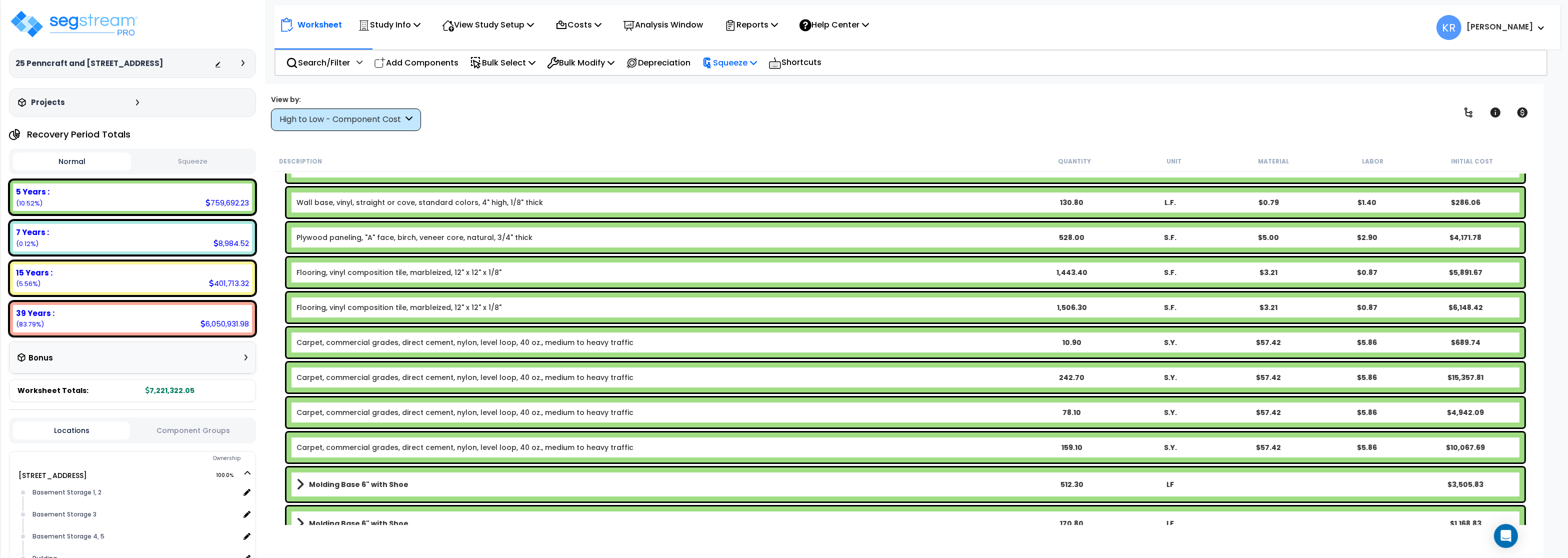
click at [736, 60] on p "Squeeze" at bounding box center [729, 62] width 55 height 13
click at [733, 88] on link "Squeeze" at bounding box center [746, 84] width 99 height 20
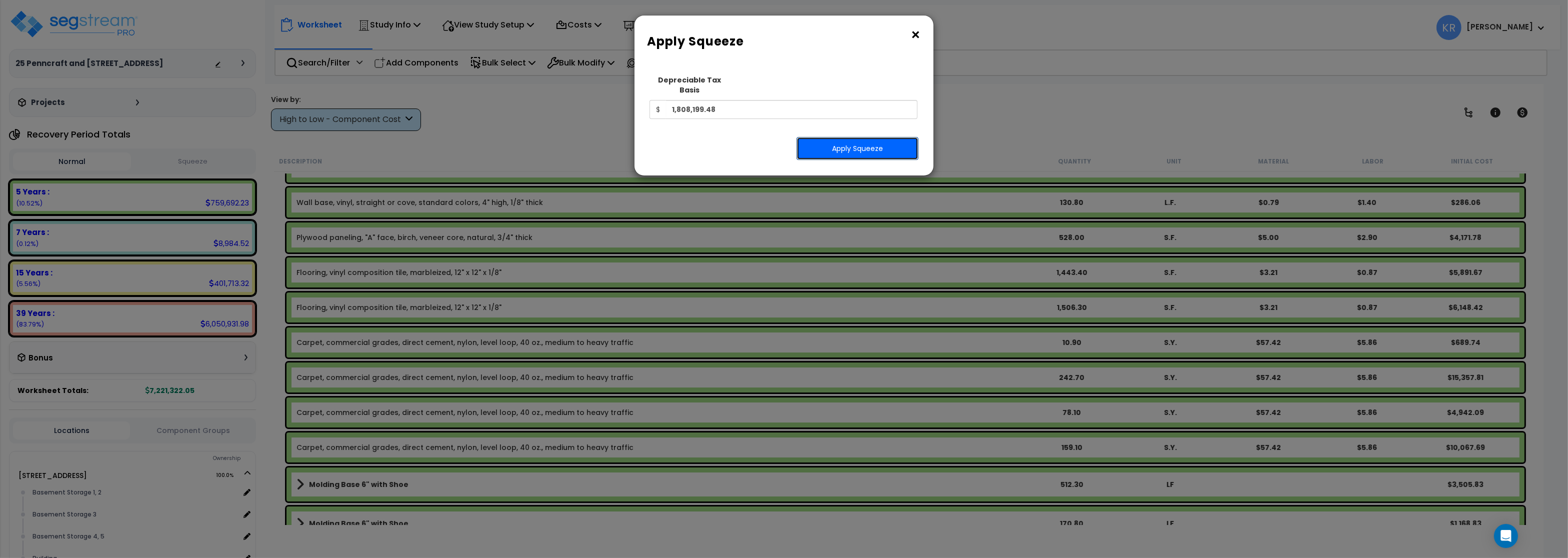
click at [827, 137] on button "Apply Squeeze" at bounding box center [857, 148] width 122 height 23
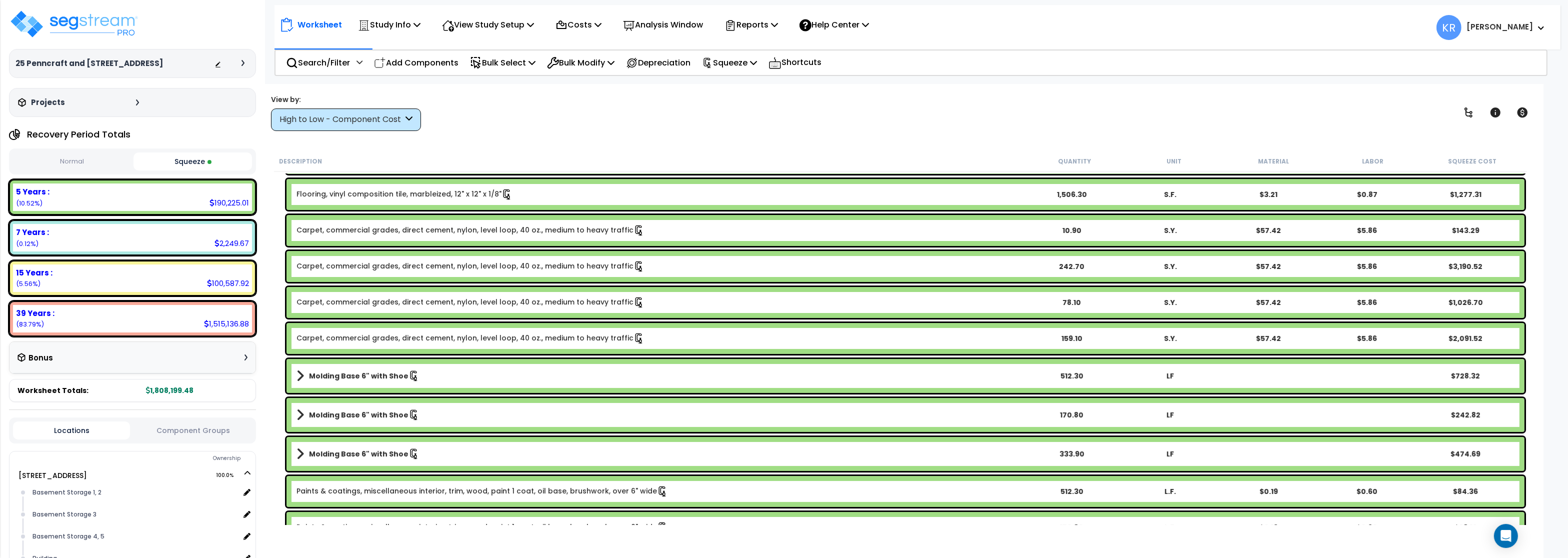
scroll to position [240, 0]
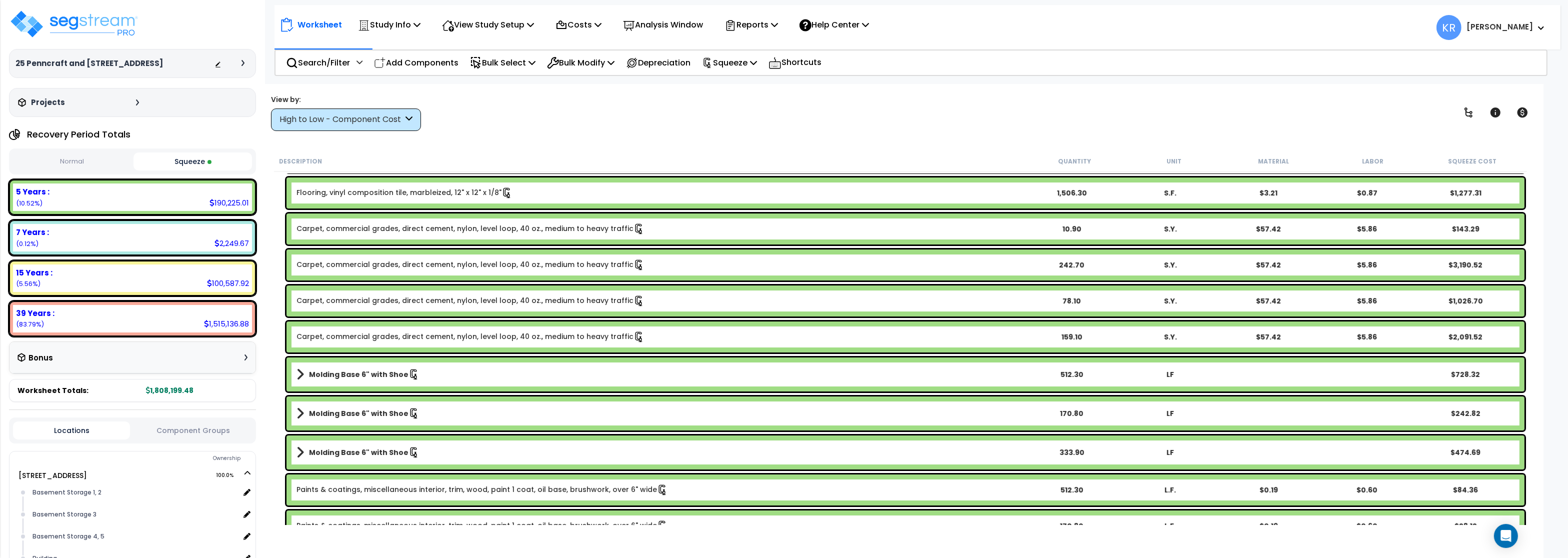
click at [315, 128] on div "High to Low - Component Cost" at bounding box center [346, 120] width 150 height 23
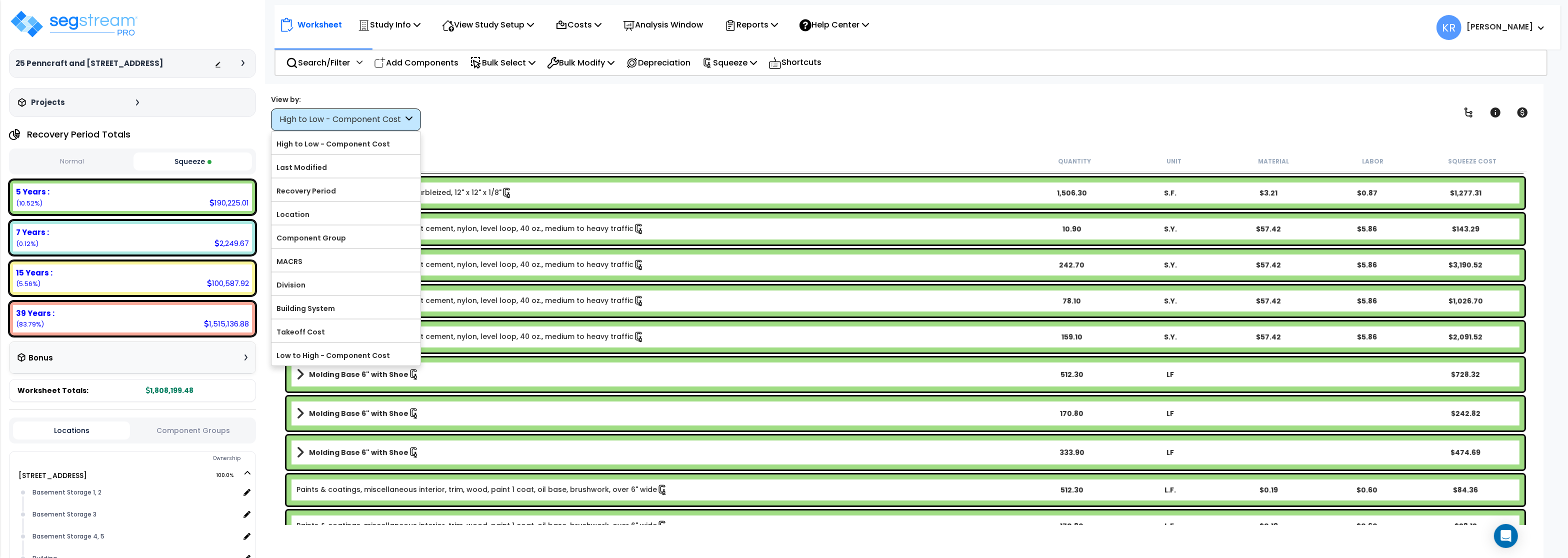
click at [332, 235] on label "Component Group" at bounding box center [346, 238] width 149 height 15
click at [0, 0] on input "Component Group" at bounding box center [0, 0] width 0 height 0
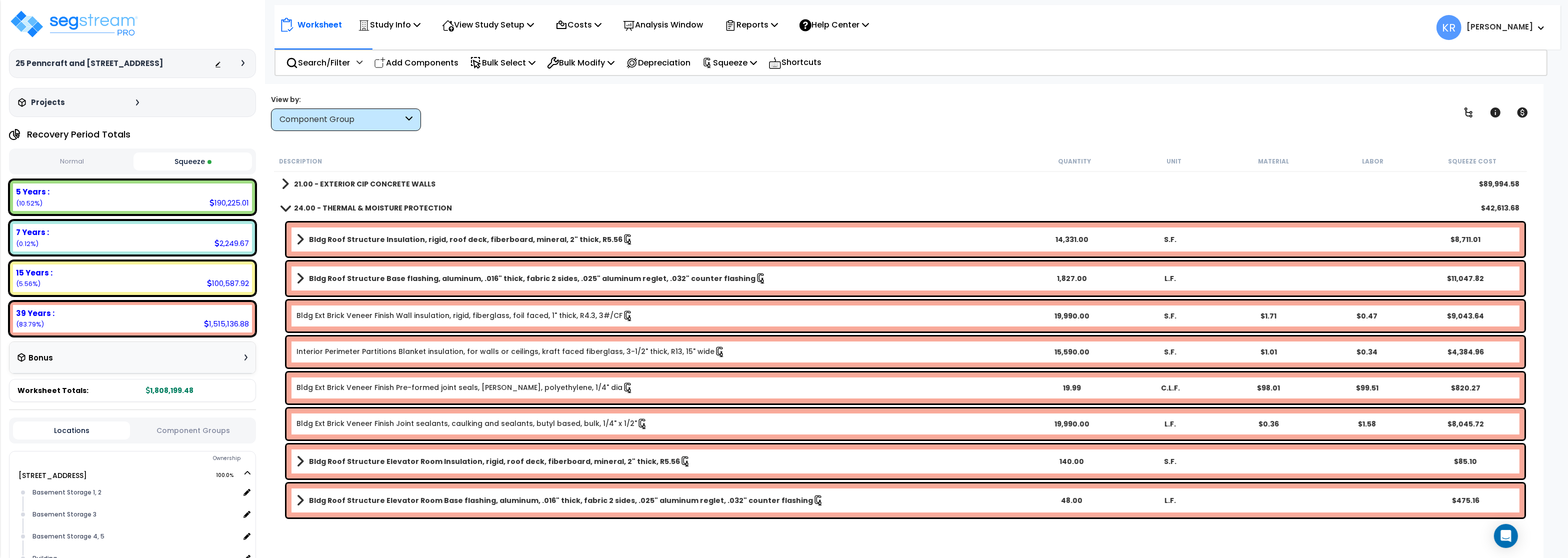
scroll to position [0, 0]
click at [326, 212] on b "24.00 - THERMAL & MOISTURE PROTECTION" at bounding box center [372, 208] width 158 height 10
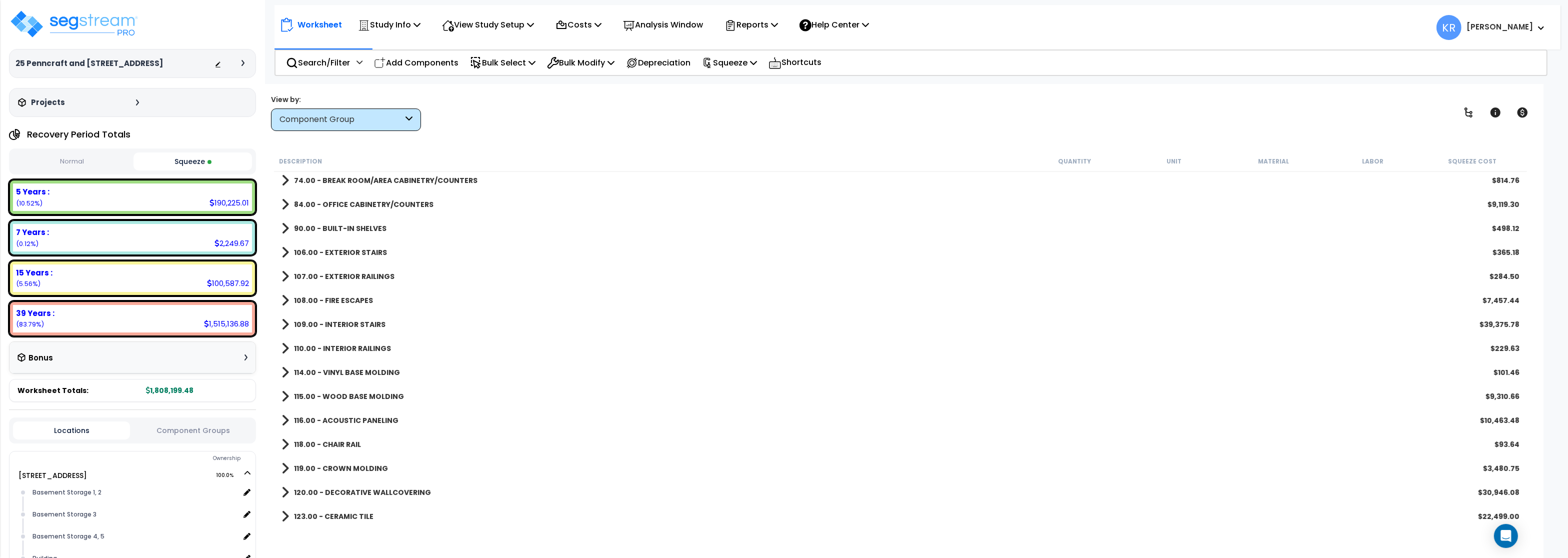
scroll to position [600, 0]
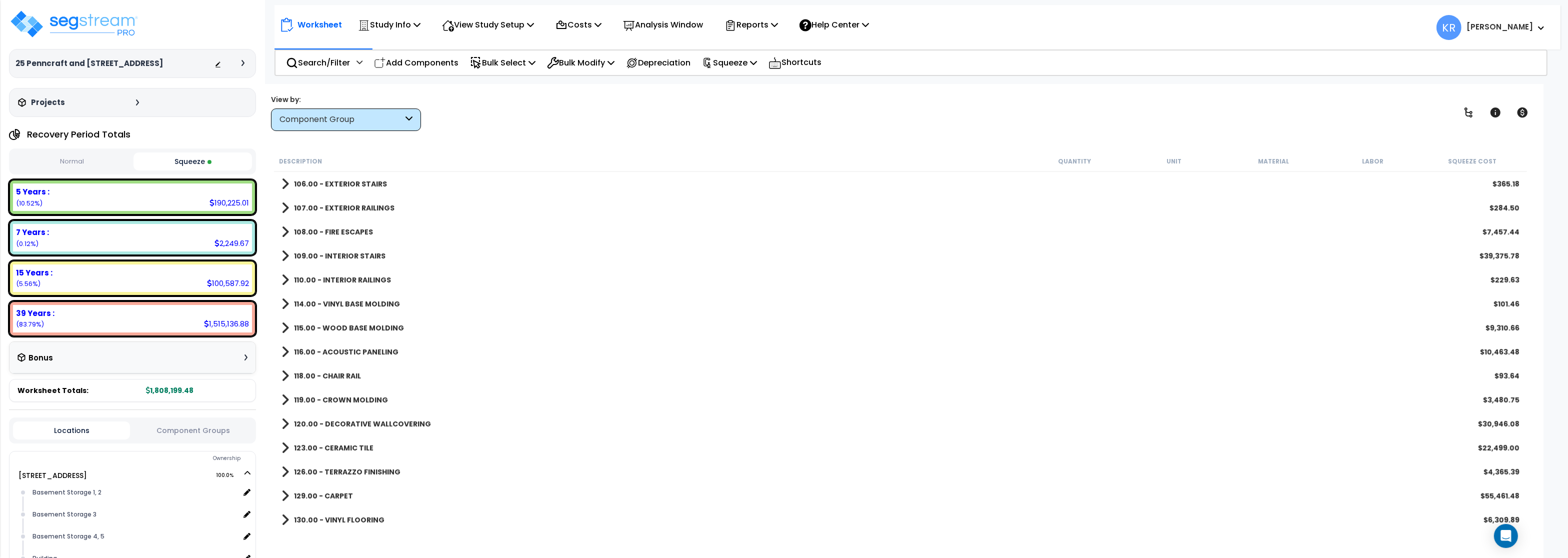
click at [360, 325] on b "115.00 - WOOD BASE MOLDING" at bounding box center [348, 328] width 110 height 10
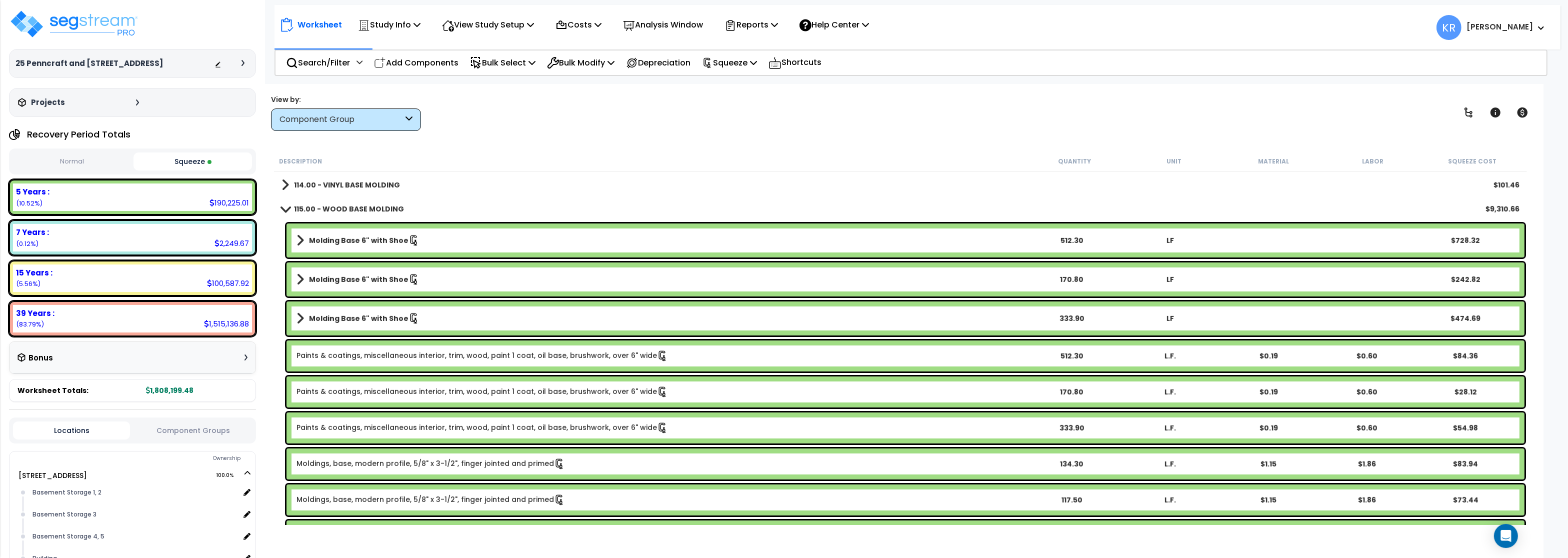
scroll to position [720, 0]
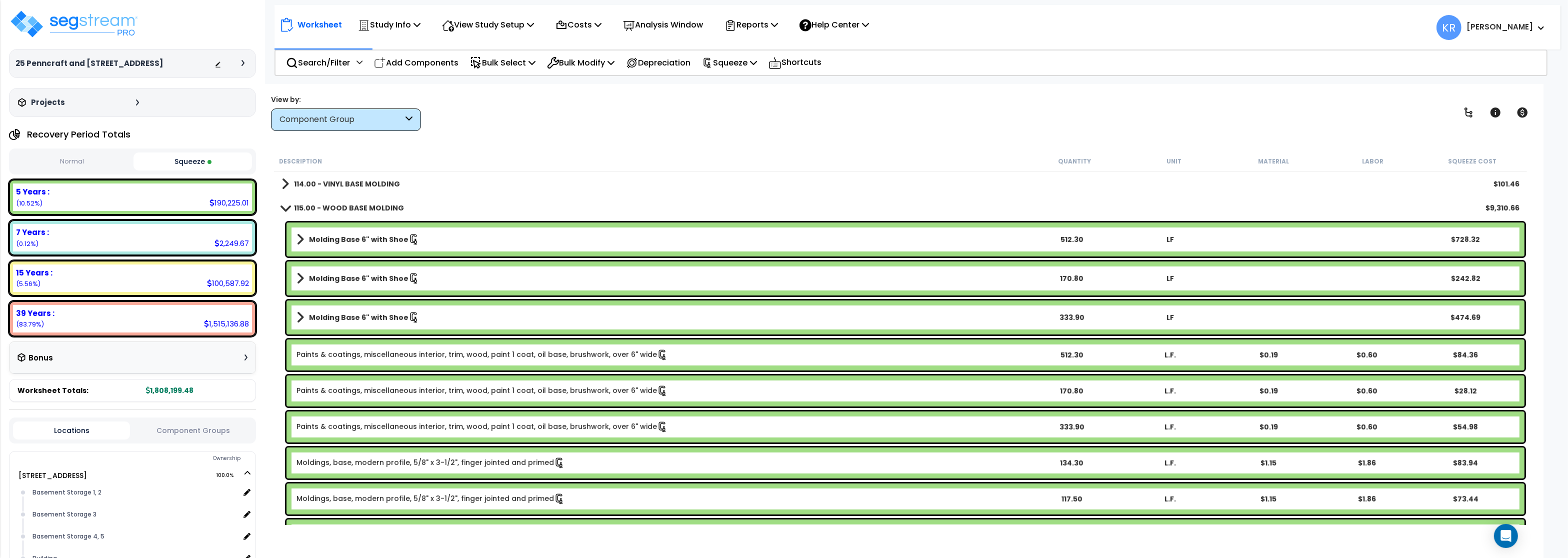
click at [363, 246] on link "Molding Base 6" with Shoe" at bounding box center [659, 239] width 725 height 14
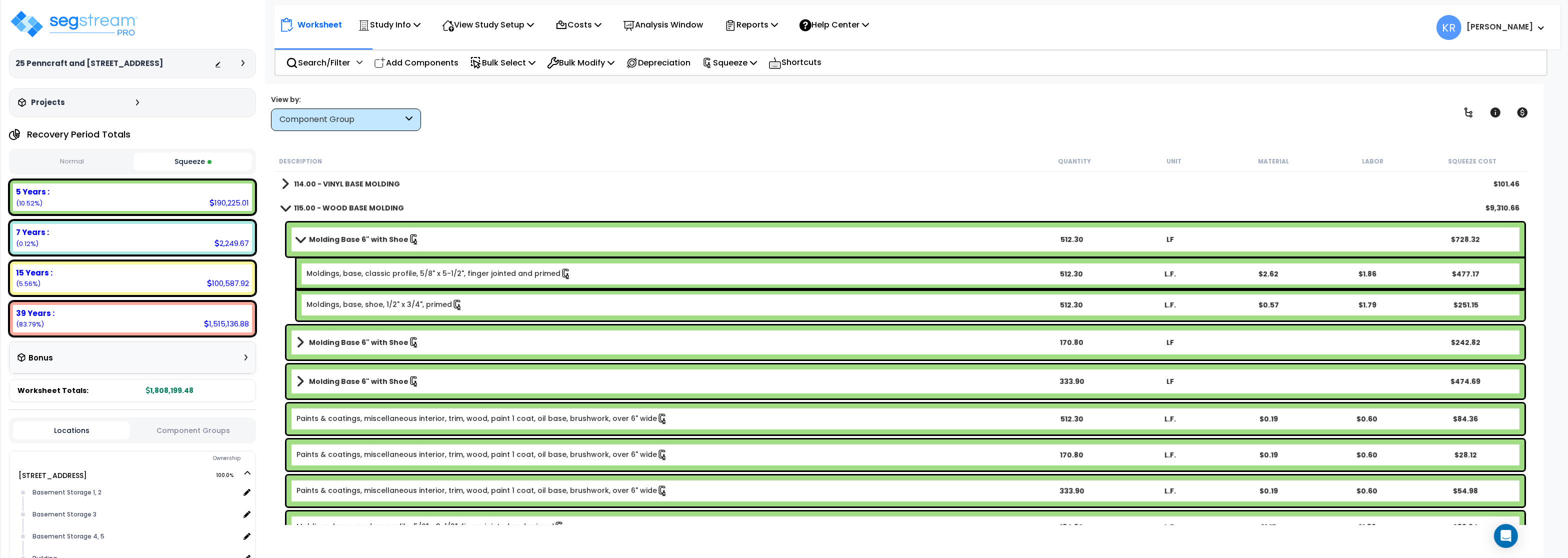
click at [367, 235] on b "Molding Base 6" with Shoe" at bounding box center [358, 239] width 99 height 10
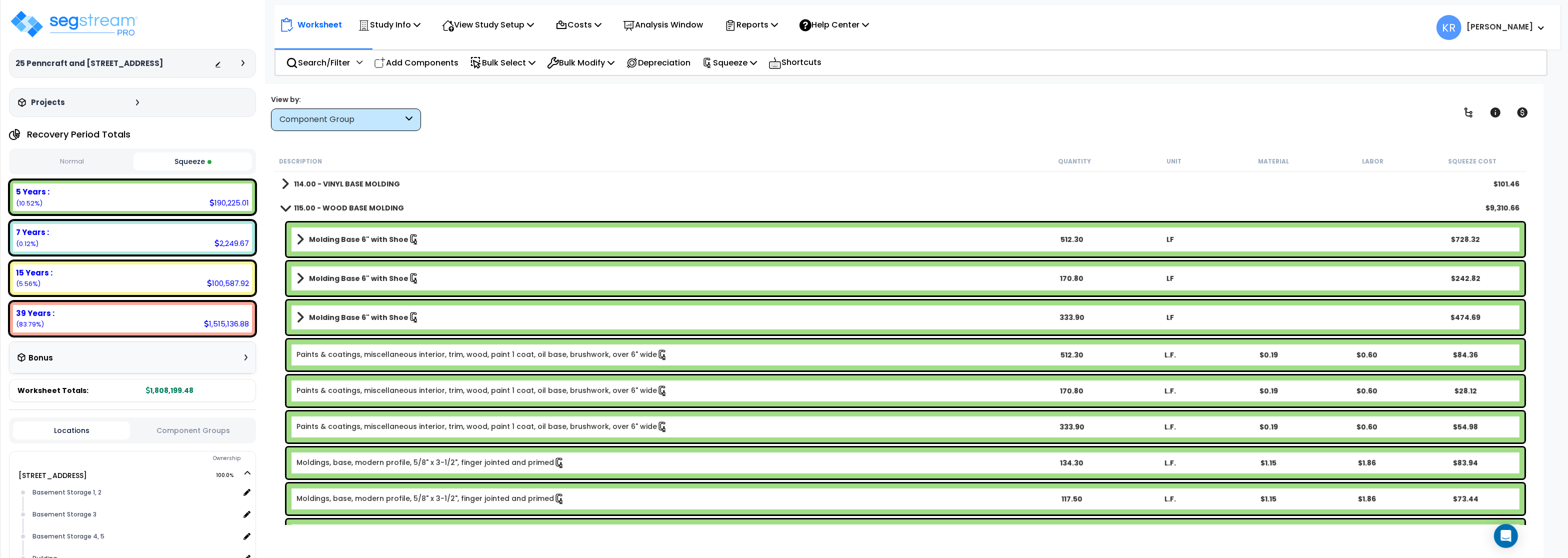
click at [367, 234] on link "Molding Base 6" with Shoe" at bounding box center [659, 239] width 725 height 14
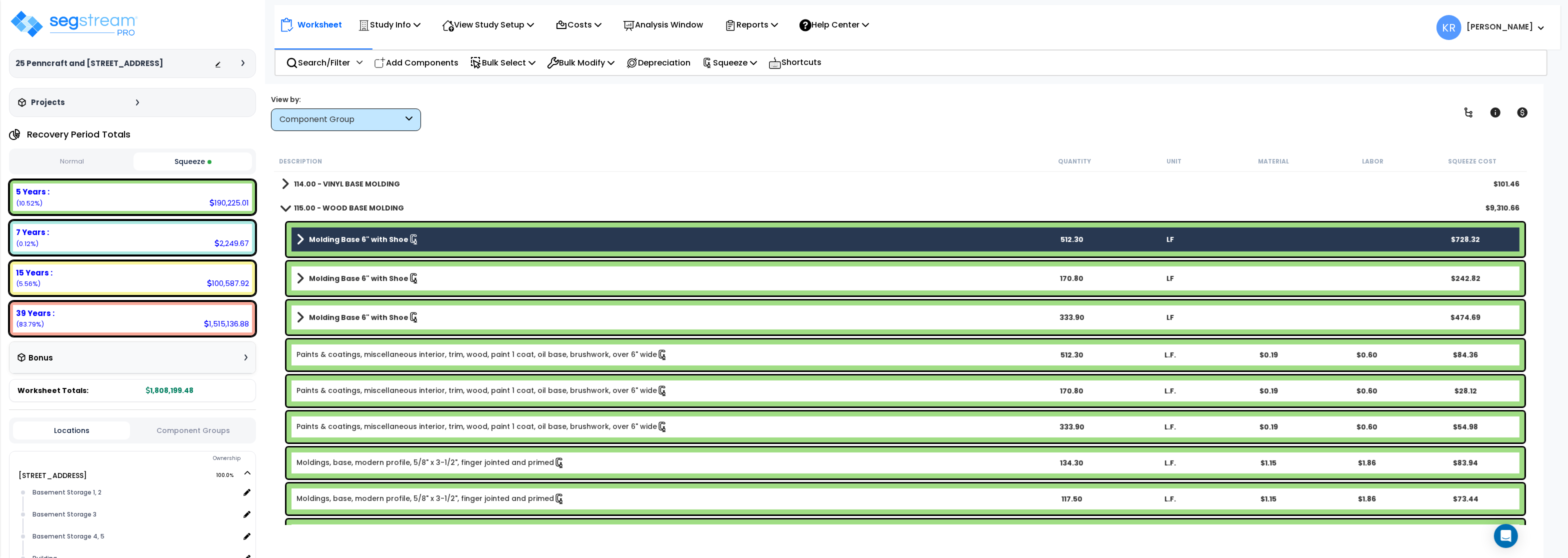
click at [375, 284] on link "Molding Base 6" with Shoe" at bounding box center [659, 279] width 725 height 14
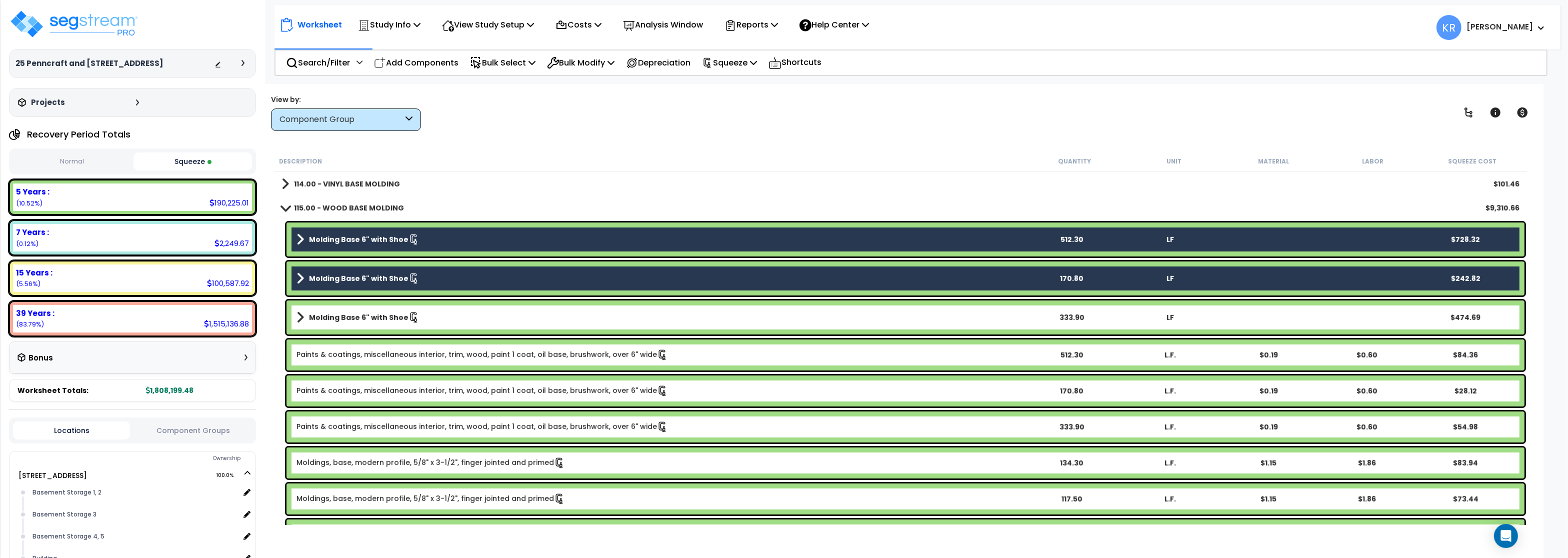
click at [379, 319] on b "Molding Base 6" with Shoe" at bounding box center [358, 317] width 99 height 10
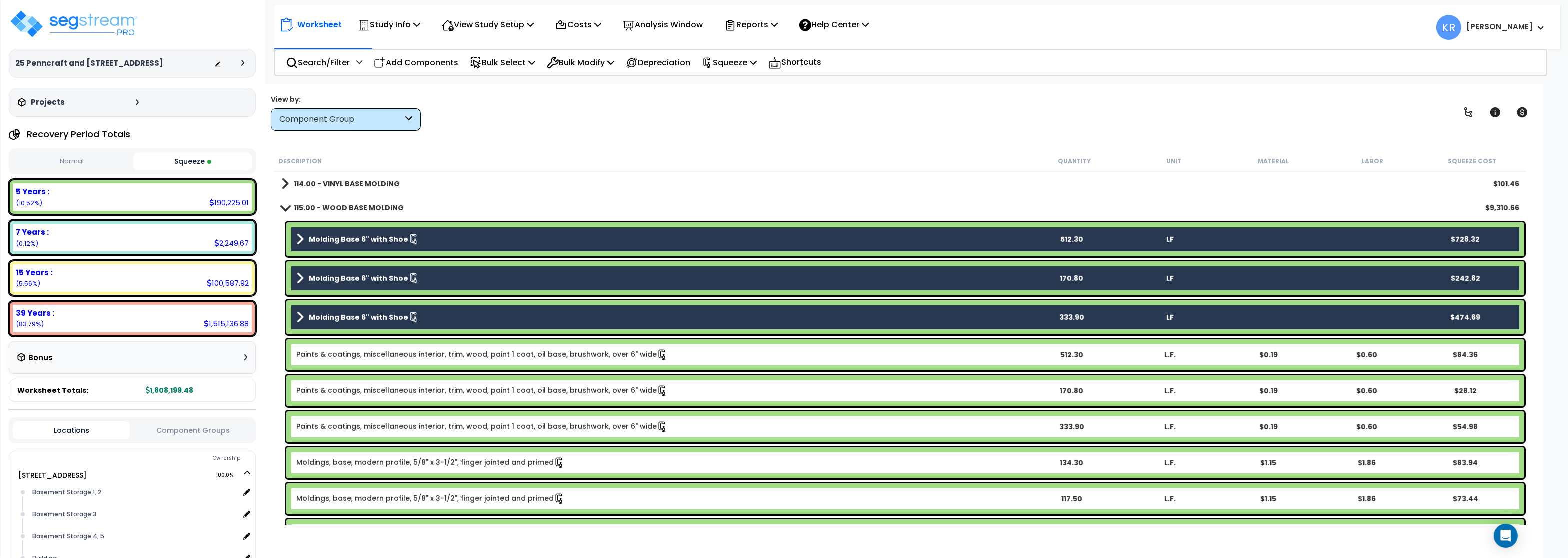
click at [387, 358] on link "Paints & coatings, miscellaneous interior, trim, wood, paint 1 coat, oil base, …" at bounding box center [481, 355] width 371 height 11
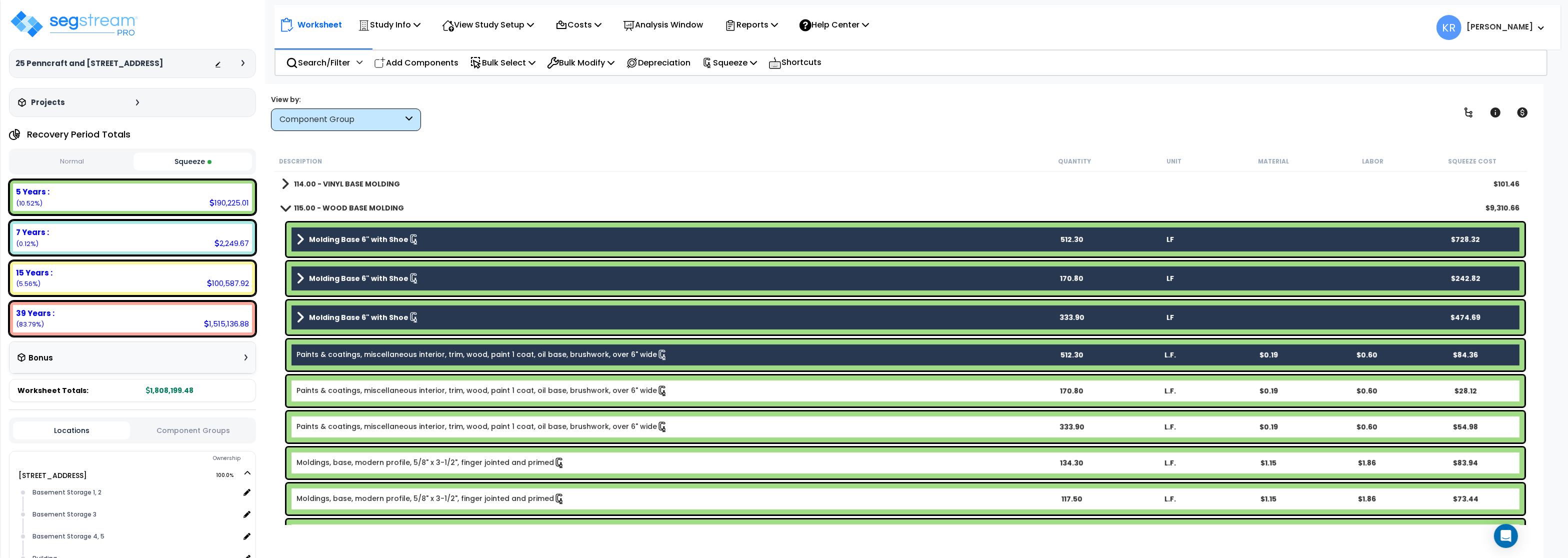
click at [384, 393] on link "Paints & coatings, miscellaneous interior, trim, wood, paint 1 coat, oil base, …" at bounding box center [481, 391] width 371 height 11
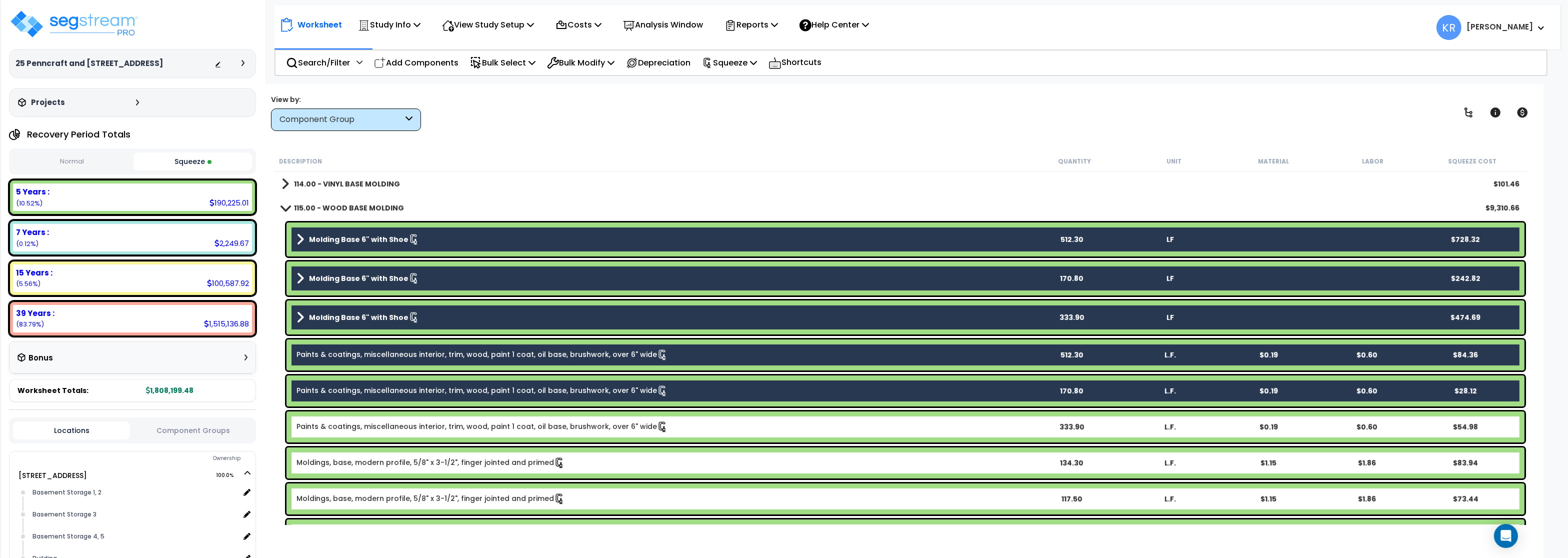
click at [392, 431] on link "Paints & coatings, miscellaneous interior, trim, wood, paint 1 coat, oil base, …" at bounding box center [481, 427] width 371 height 11
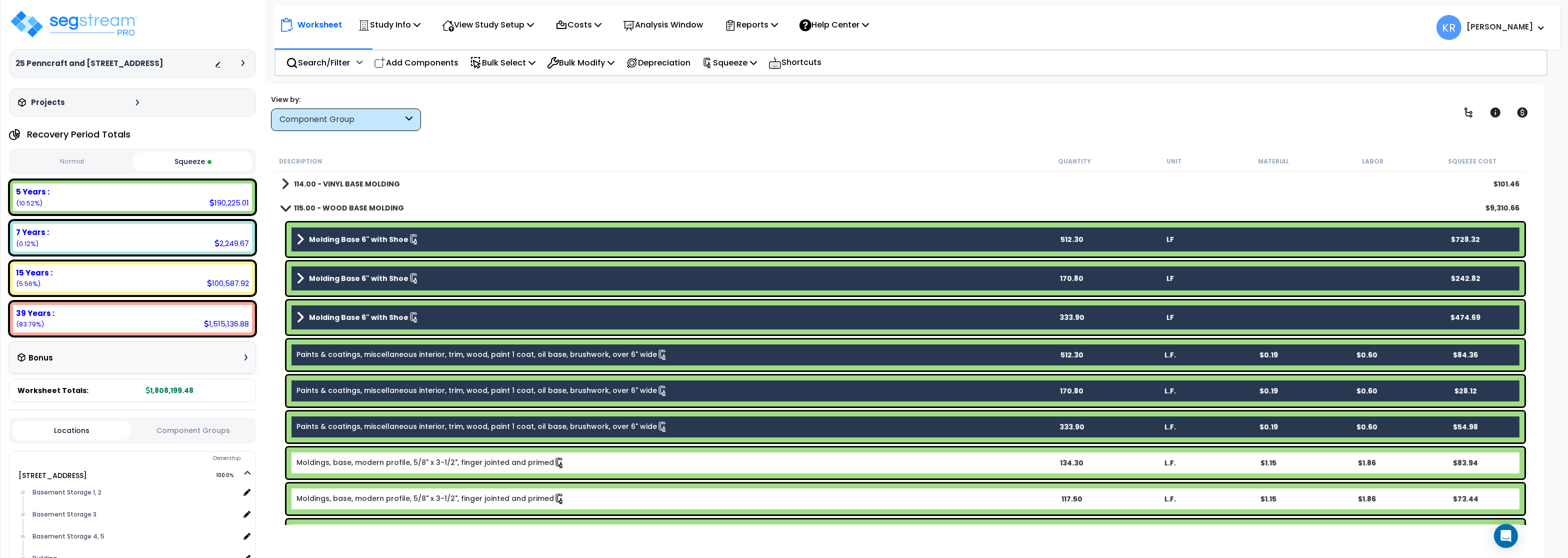
click at [395, 477] on div "Moldings, base, modern profile, 5/8" x 3-1/2", finger jointed and primed 134.30…" at bounding box center [904, 463] width 1238 height 31
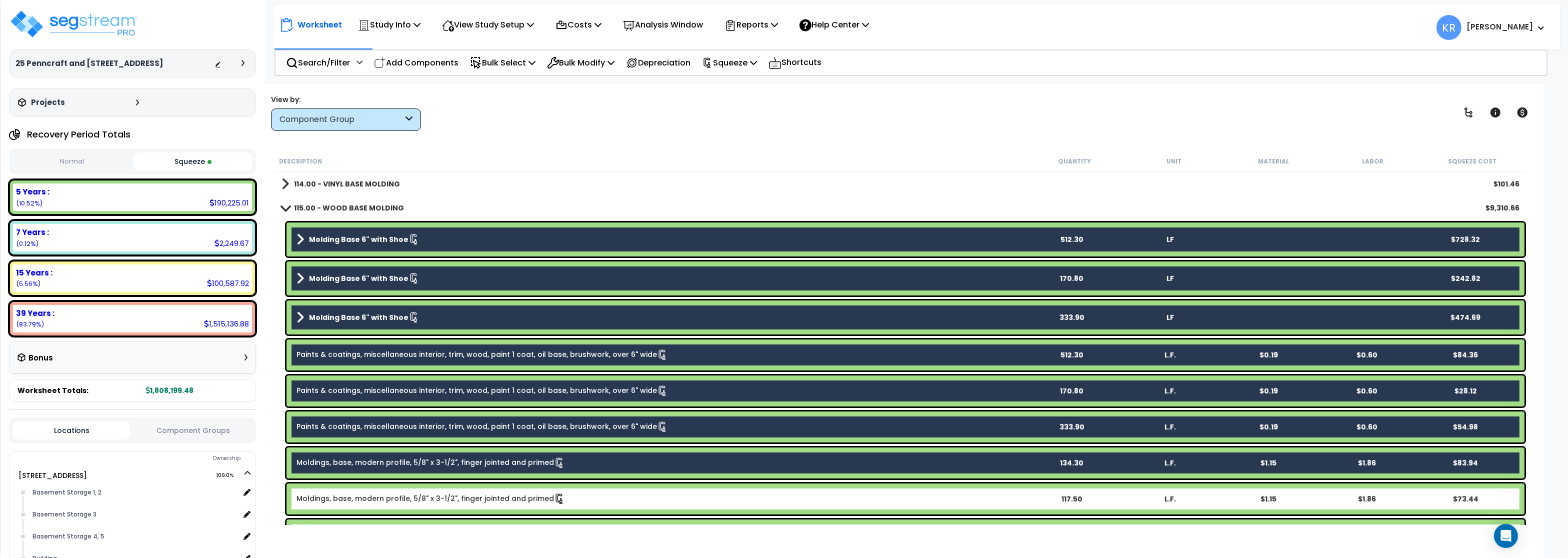
click at [391, 493] on div "Moldings, base, modern profile, 5/8" x 3-1/2", finger jointed and primed 117.50…" at bounding box center [904, 499] width 1238 height 31
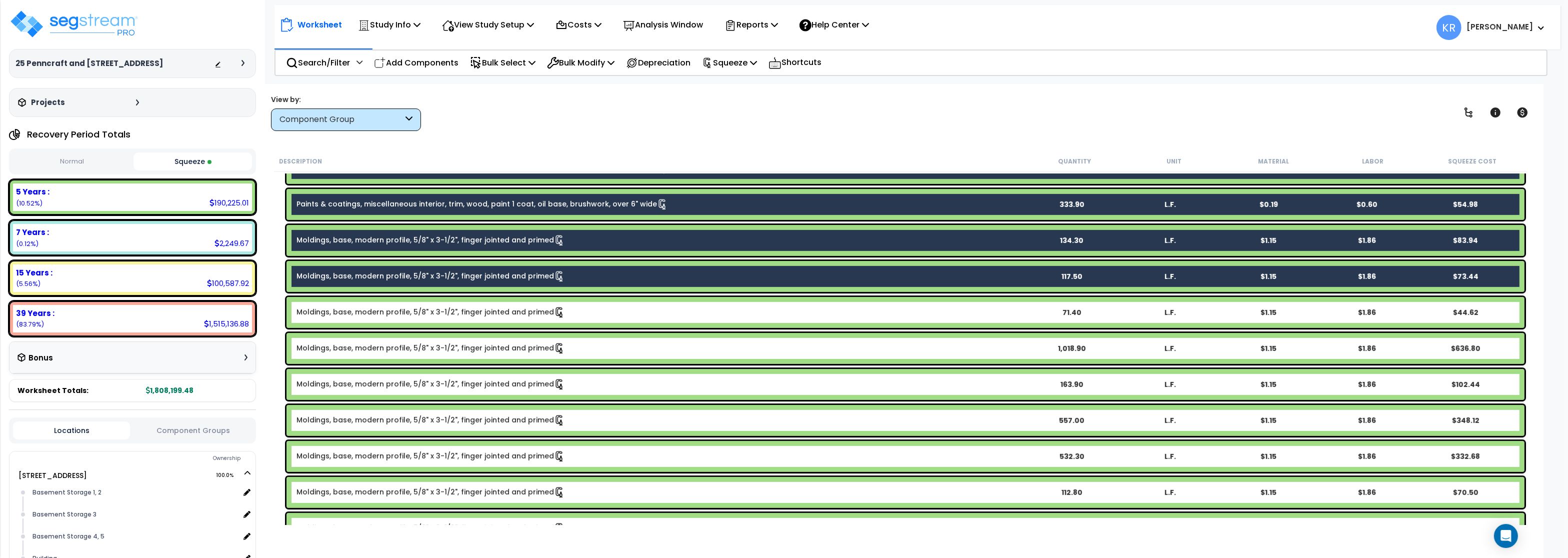
scroll to position [960, 0]
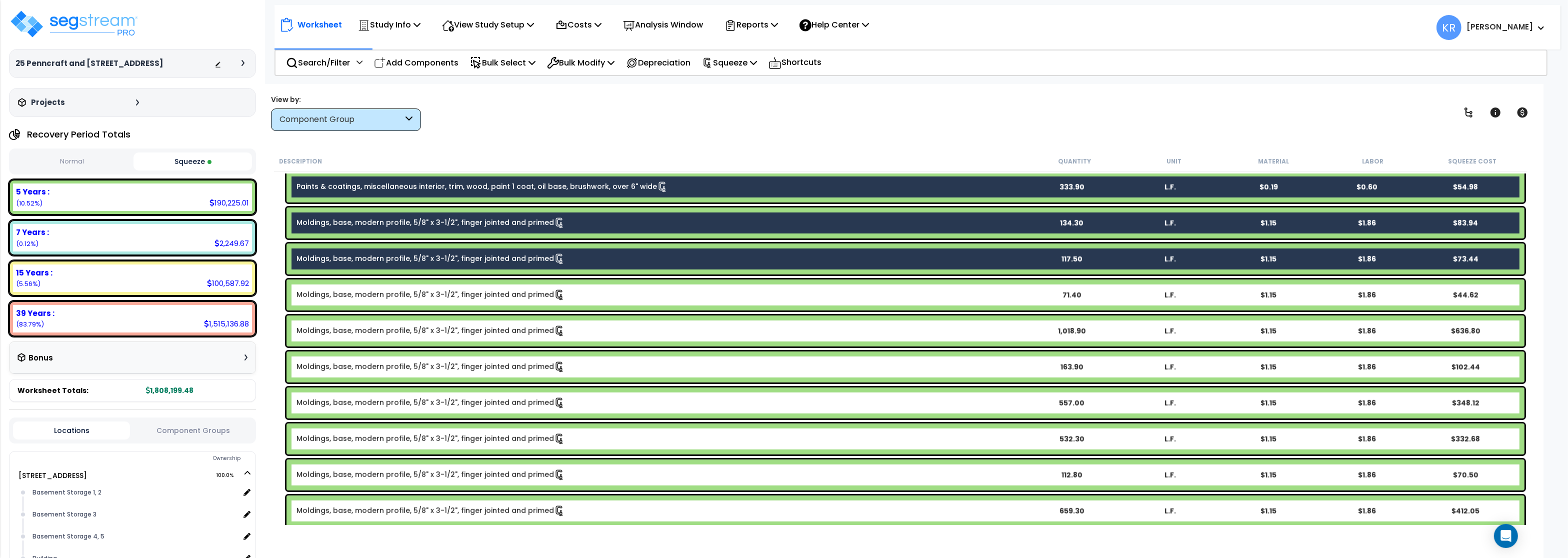
click at [390, 289] on div "Moldings, base, modern profile, 5/8" x 3-1/2", finger jointed and primed 71.40 …" at bounding box center [904, 295] width 1238 height 31
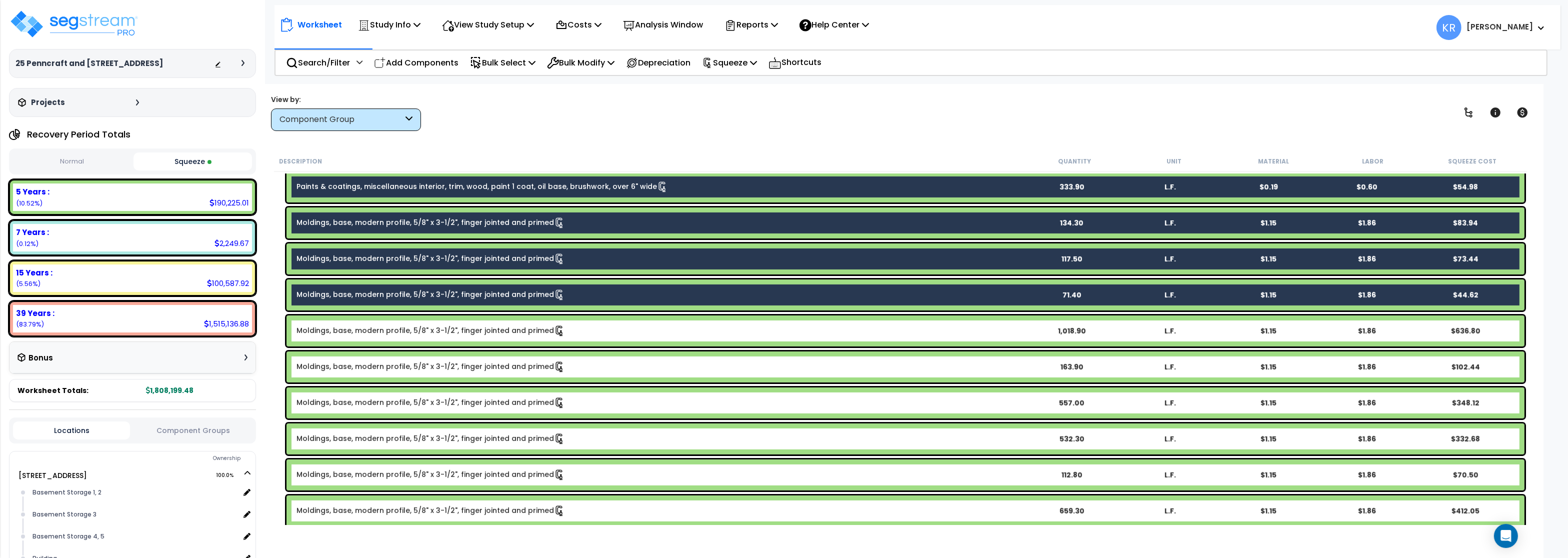
click at [389, 331] on link "Moldings, base, modern profile, 5/8" x 3-1/2", finger jointed and primed" at bounding box center [430, 331] width 268 height 11
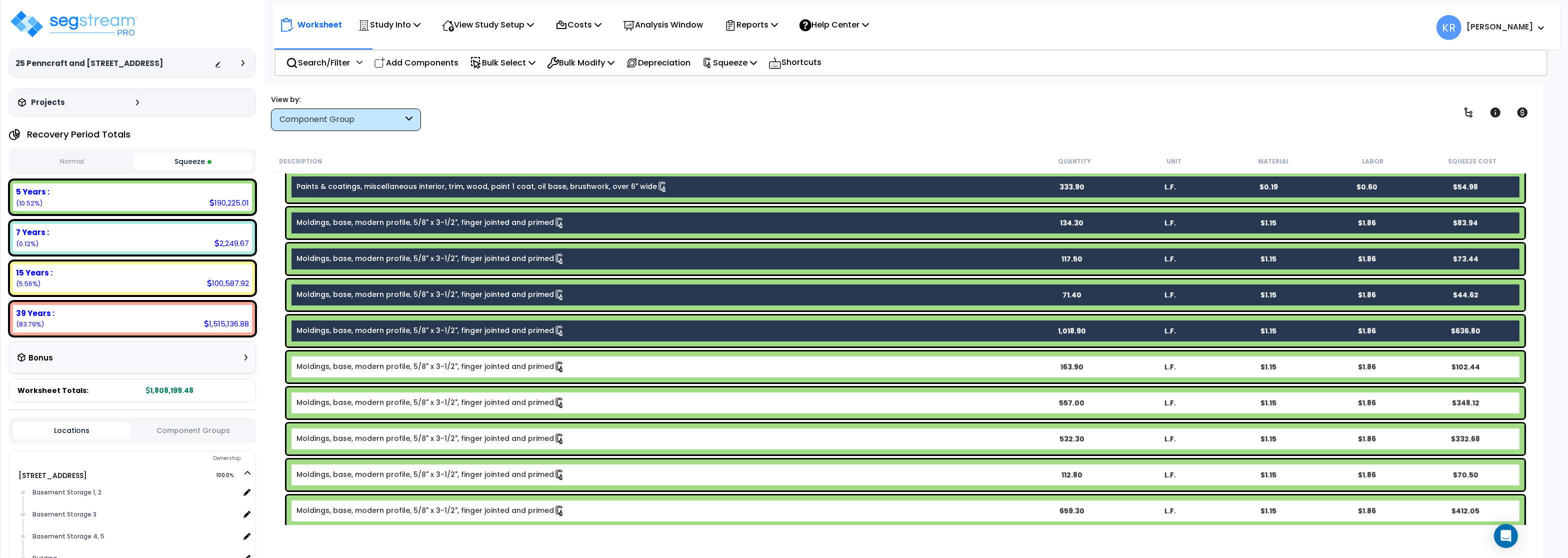
click at [388, 363] on link "Moldings, base, modern profile, 5/8" x 3-1/2", finger jointed and primed" at bounding box center [430, 367] width 268 height 11
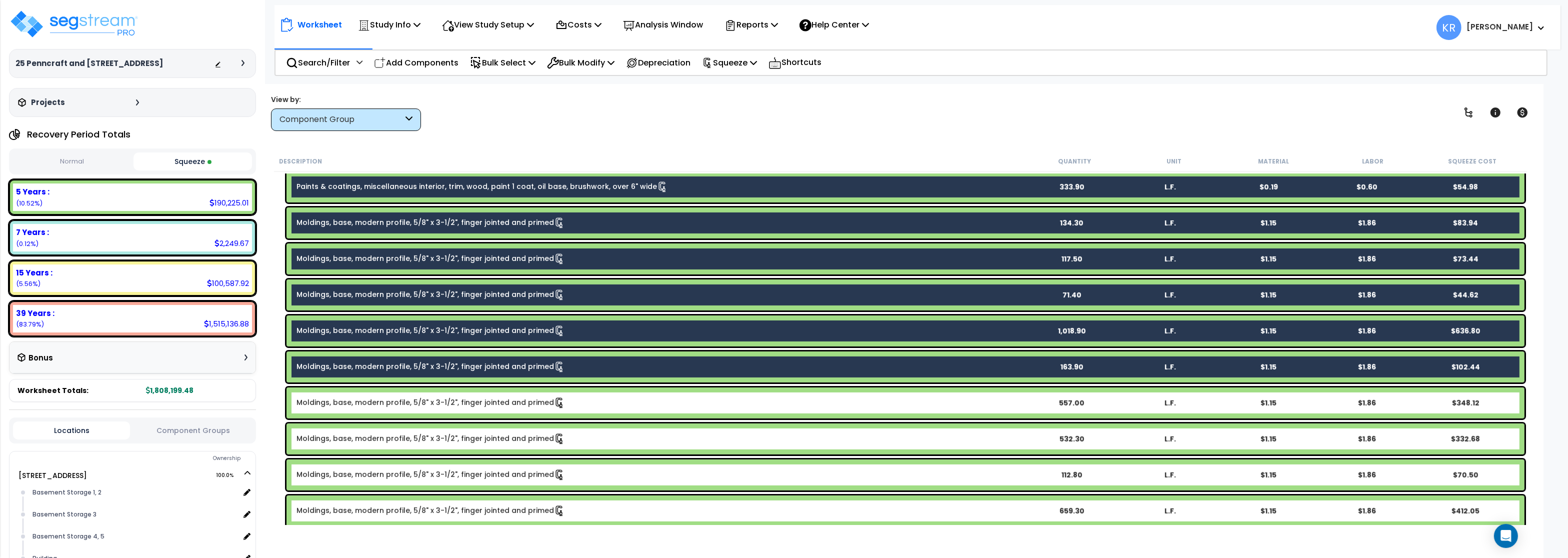
click at [380, 403] on link "Moldings, base, modern profile, 5/8" x 3-1/2", finger jointed and primed" at bounding box center [430, 403] width 268 height 11
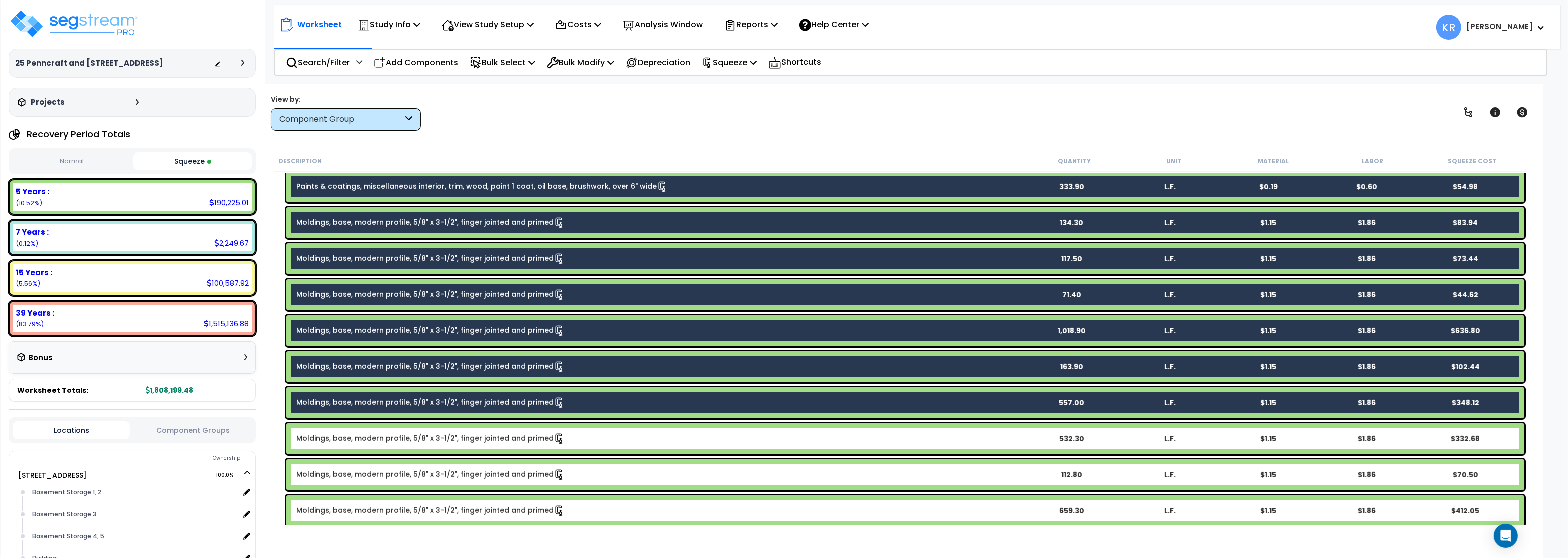
click at [396, 437] on link "Moldings, base, modern profile, 5/8" x 3-1/2", finger jointed and primed" at bounding box center [430, 439] width 268 height 11
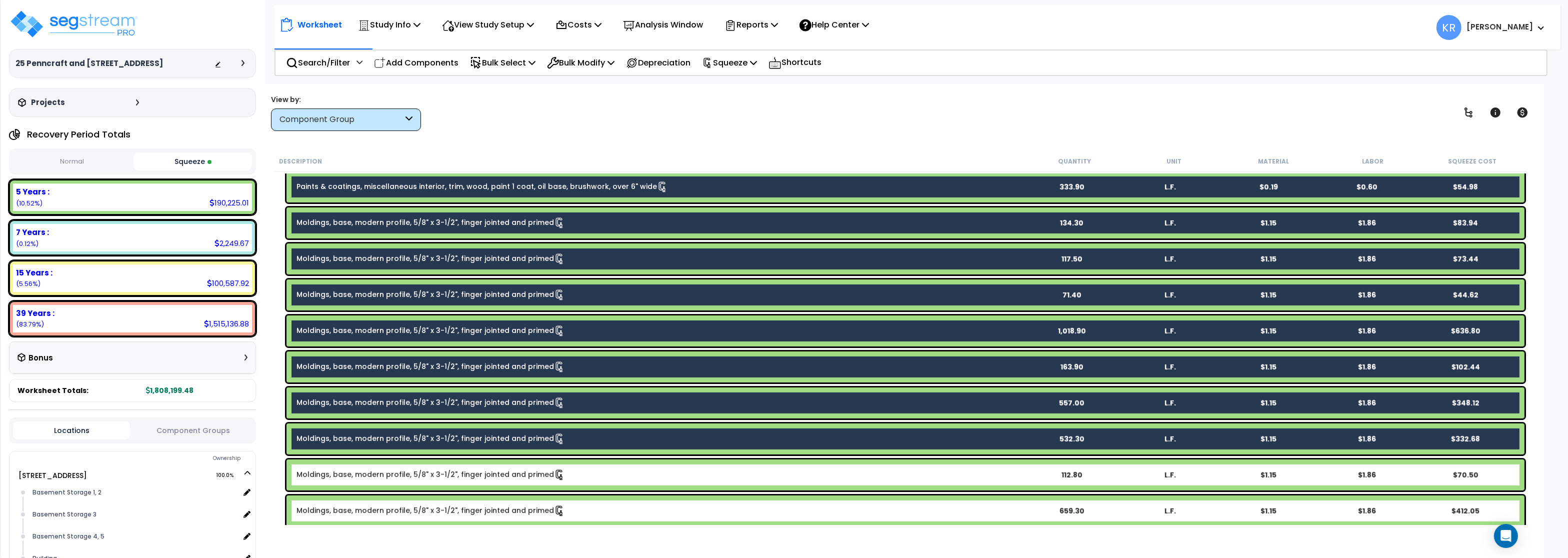
click at [392, 477] on link "Moldings, base, modern profile, 5/8" x 3-1/2", finger jointed and primed" at bounding box center [430, 475] width 268 height 11
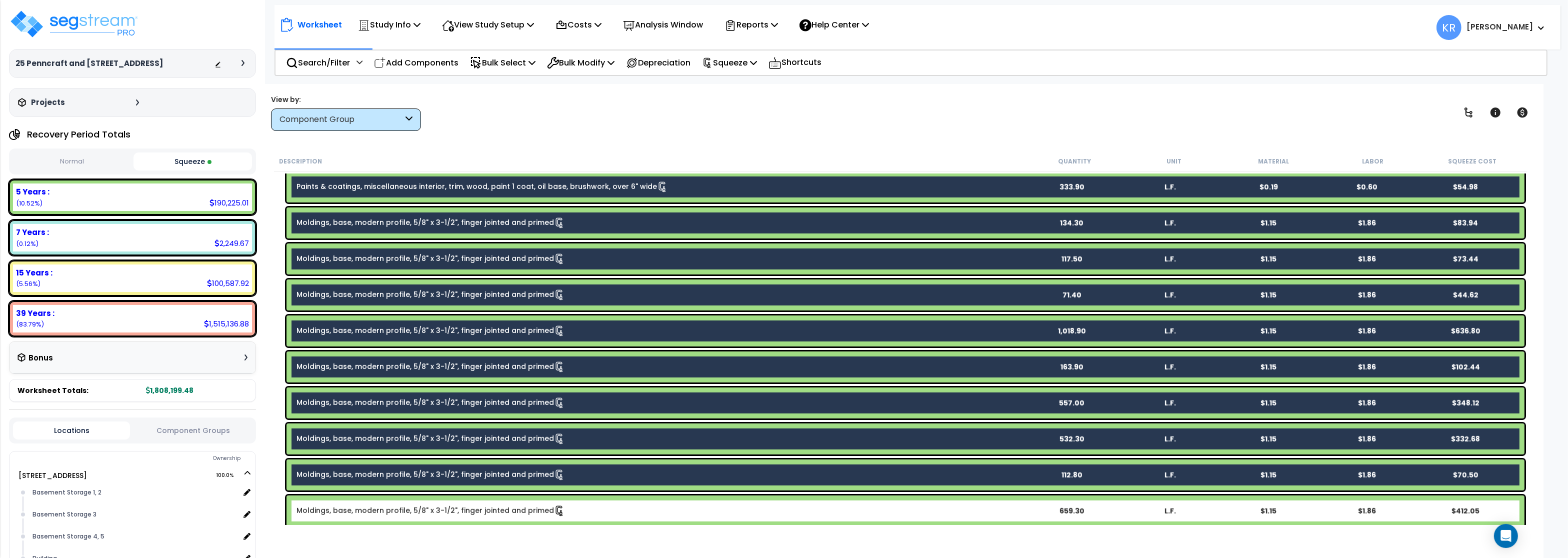
click at [388, 522] on div "Moldings, base, modern profile, 5/8" x 3-1/2", finger jointed and primed 659.30…" at bounding box center [904, 511] width 1238 height 31
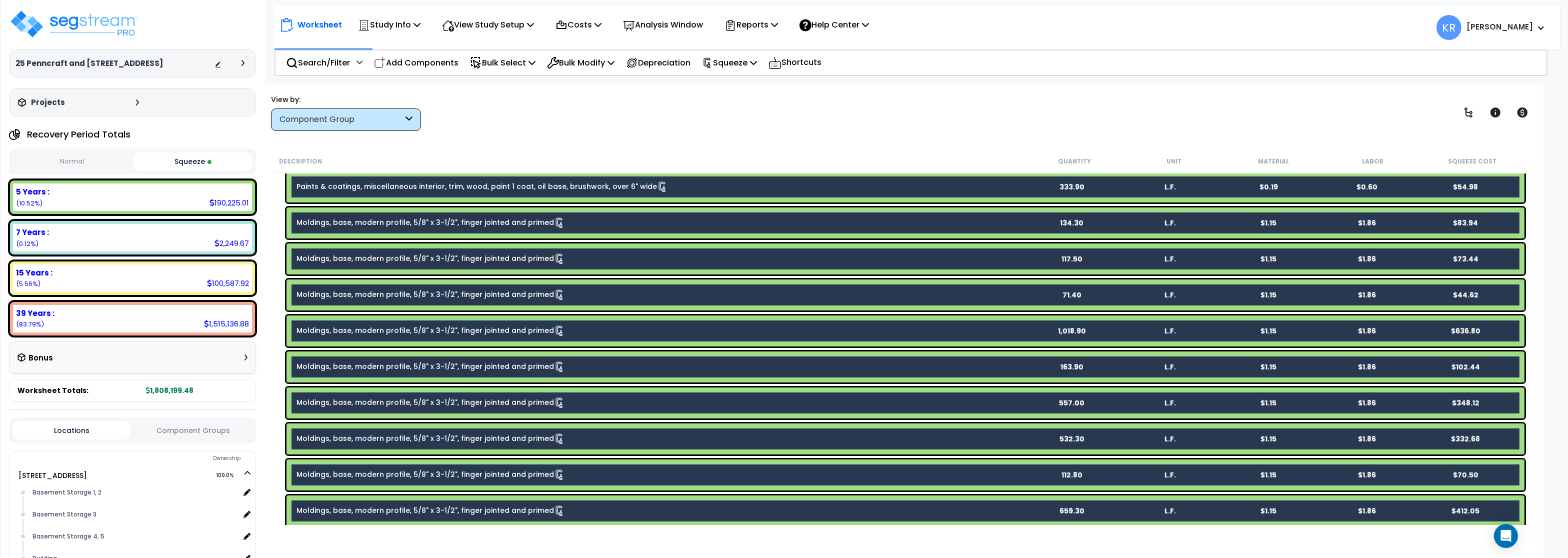
scroll to position [1080, 0]
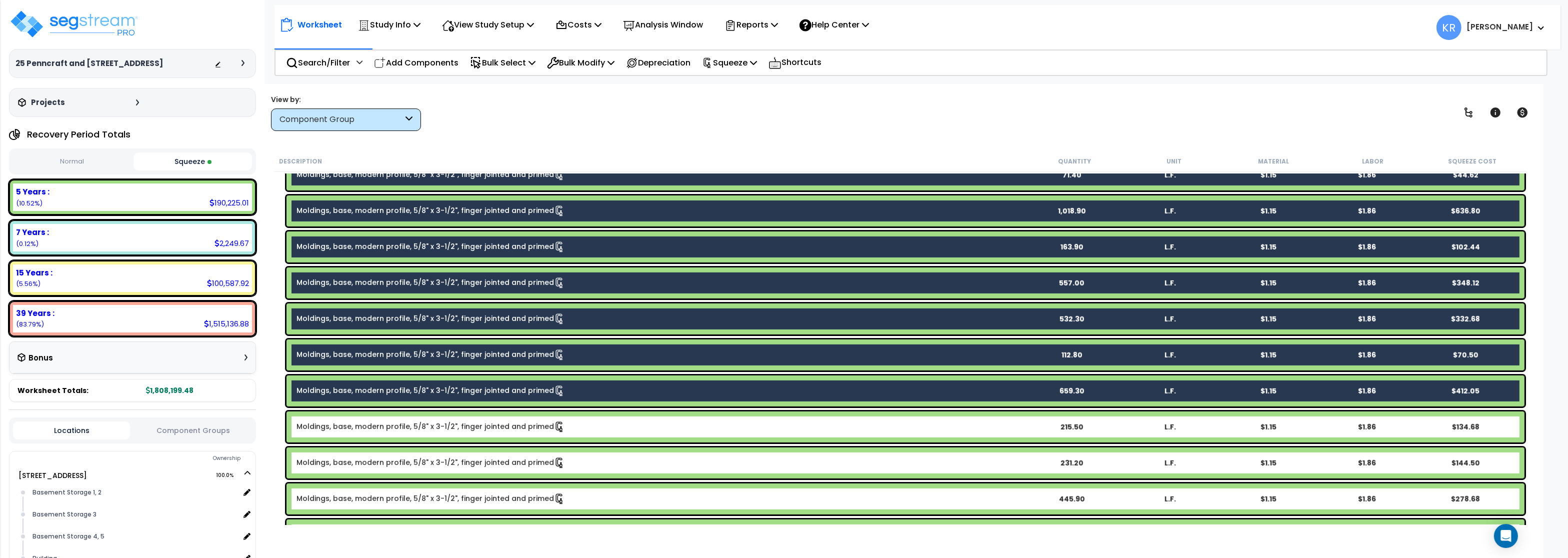
click at [415, 426] on link "Moldings, base, modern profile, 5/8" x 3-1/2", finger jointed and primed" at bounding box center [430, 427] width 268 height 11
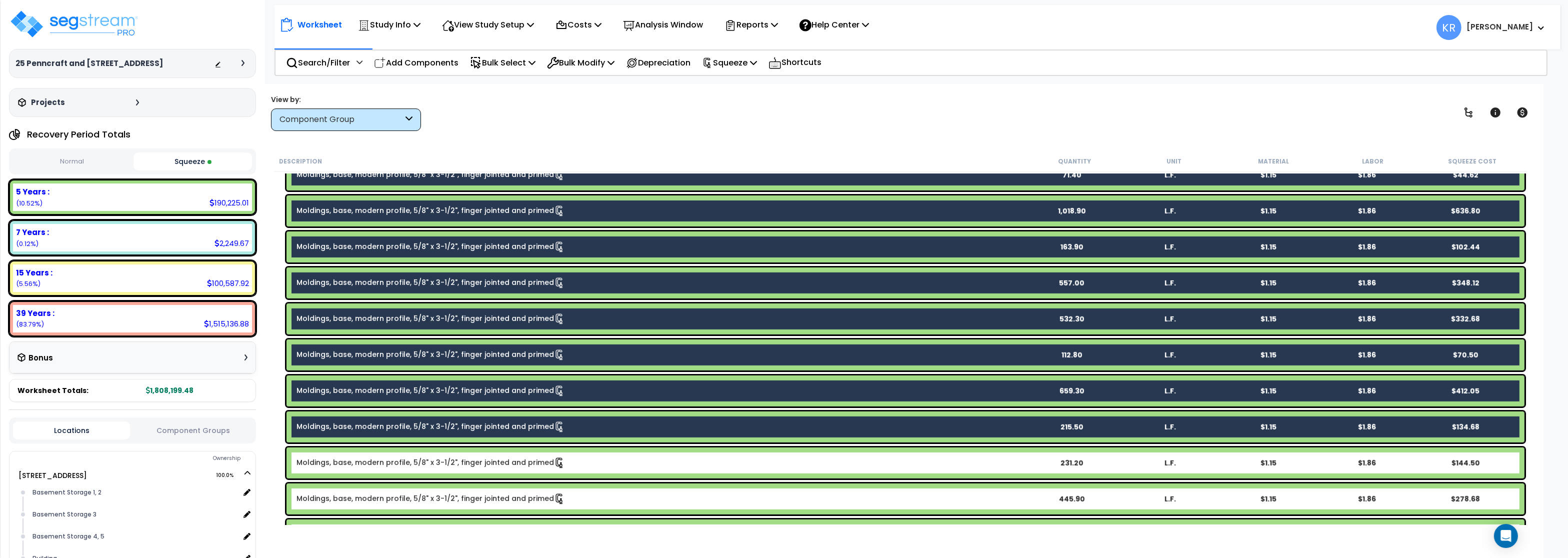
click at [411, 467] on link "Moldings, base, modern profile, 5/8" x 3-1/2", finger jointed and primed" at bounding box center [430, 464] width 268 height 11
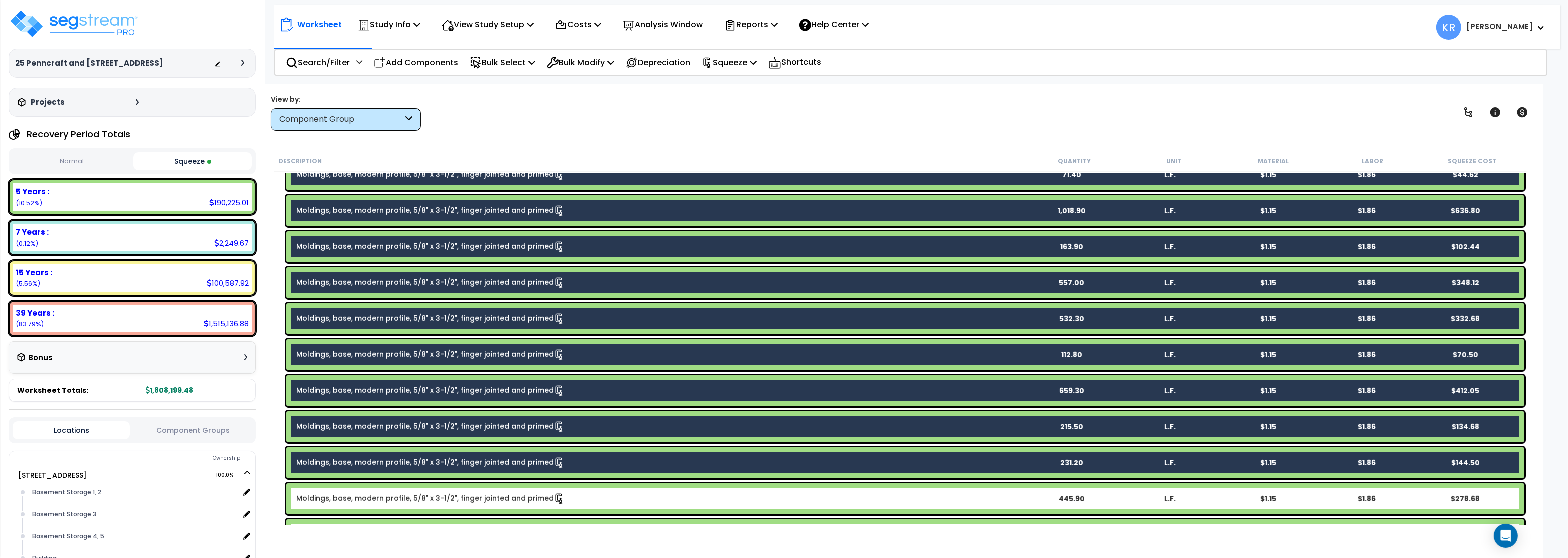
click at [410, 490] on div "Moldings, base, modern profile, 5/8" x 3-1/2", finger jointed and primed 445.90…" at bounding box center [904, 499] width 1238 height 31
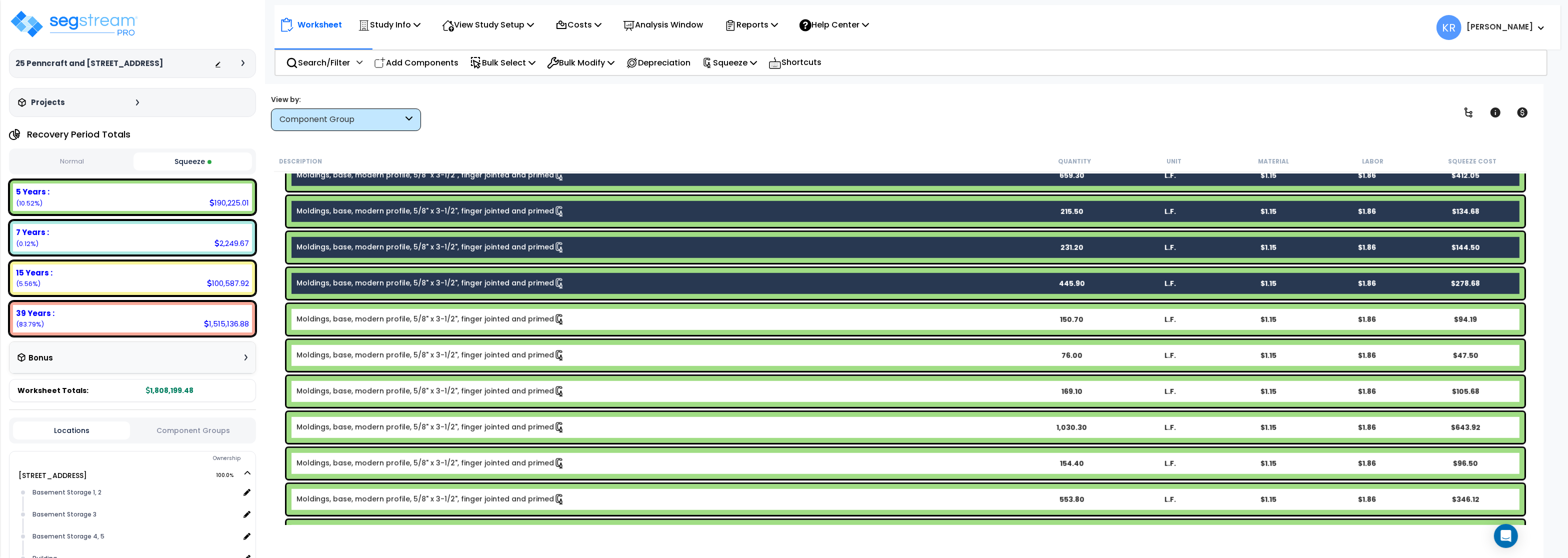
scroll to position [1320, 0]
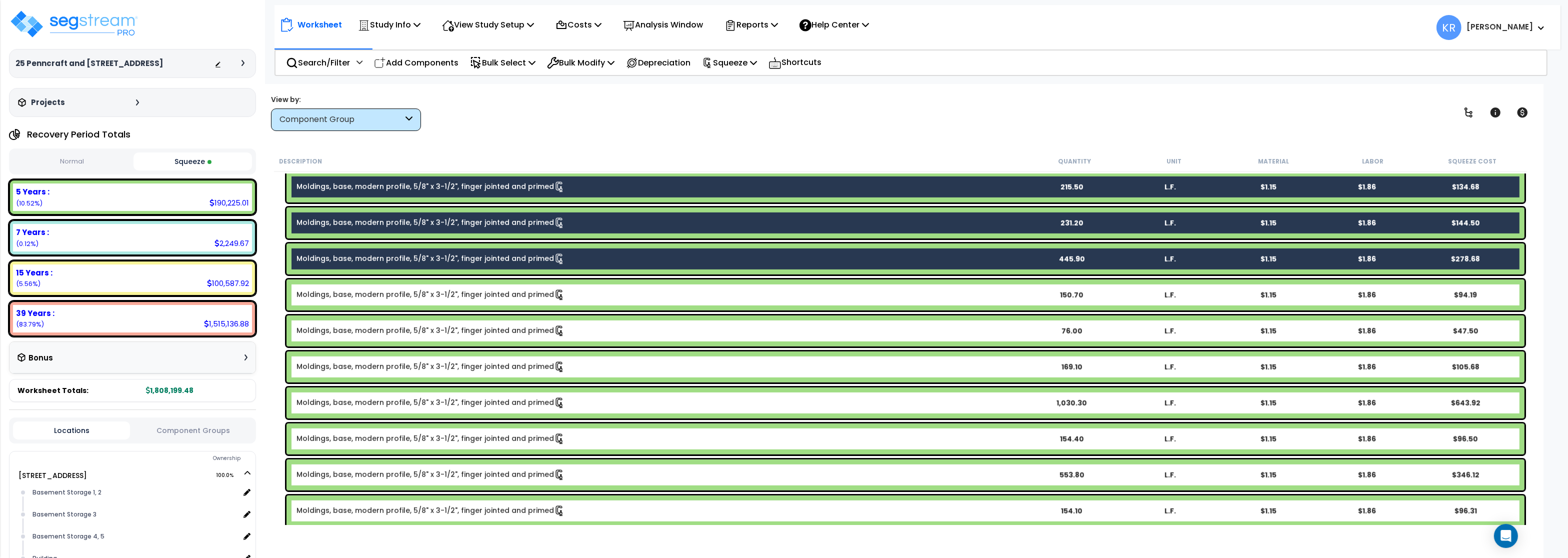
click at [418, 300] on link "Moldings, base, modern profile, 5/8" x 3-1/2", finger jointed and primed" at bounding box center [430, 296] width 268 height 11
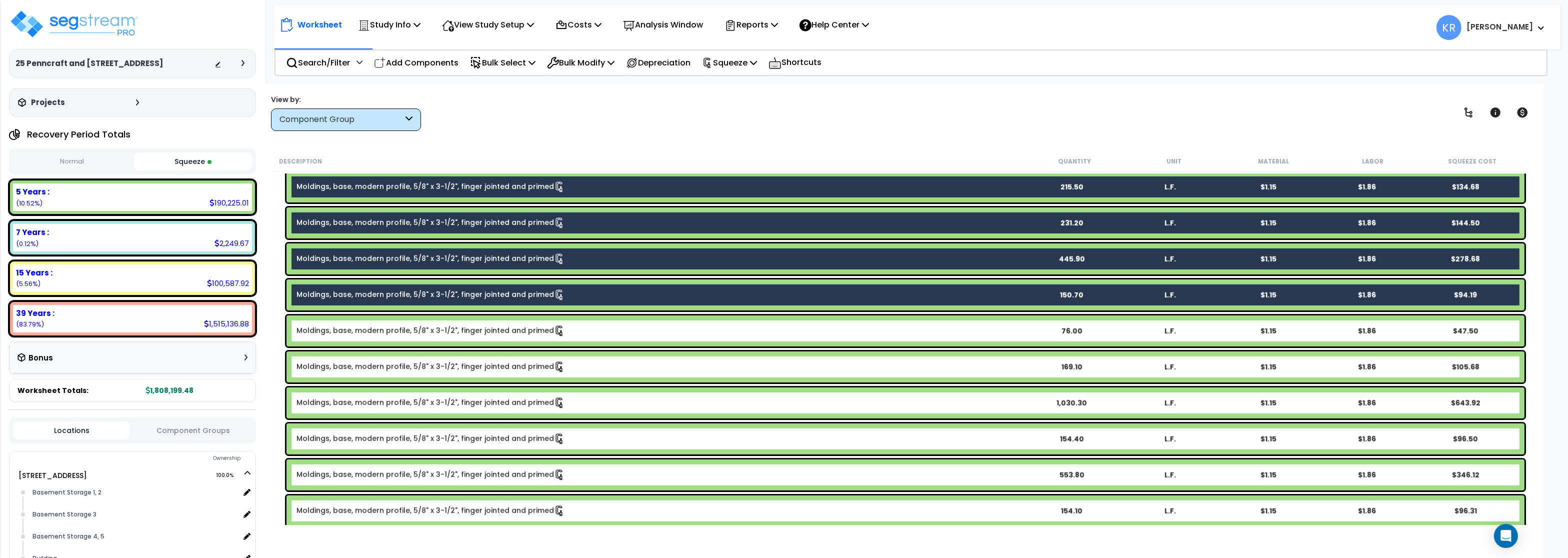
click at [410, 328] on link "Moldings, base, modern profile, 5/8" x 3-1/2", finger jointed and primed" at bounding box center [430, 331] width 268 height 11
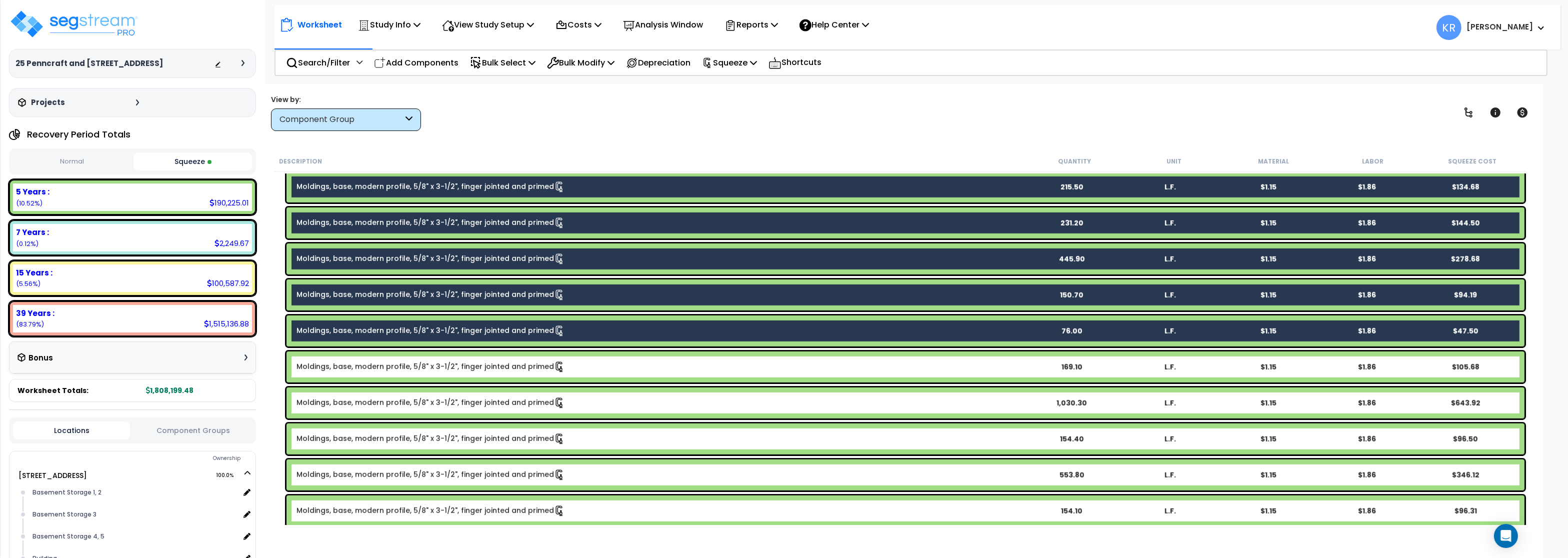
click at [402, 369] on link "Moldings, base, modern profile, 5/8" x 3-1/2", finger jointed and primed" at bounding box center [430, 367] width 268 height 11
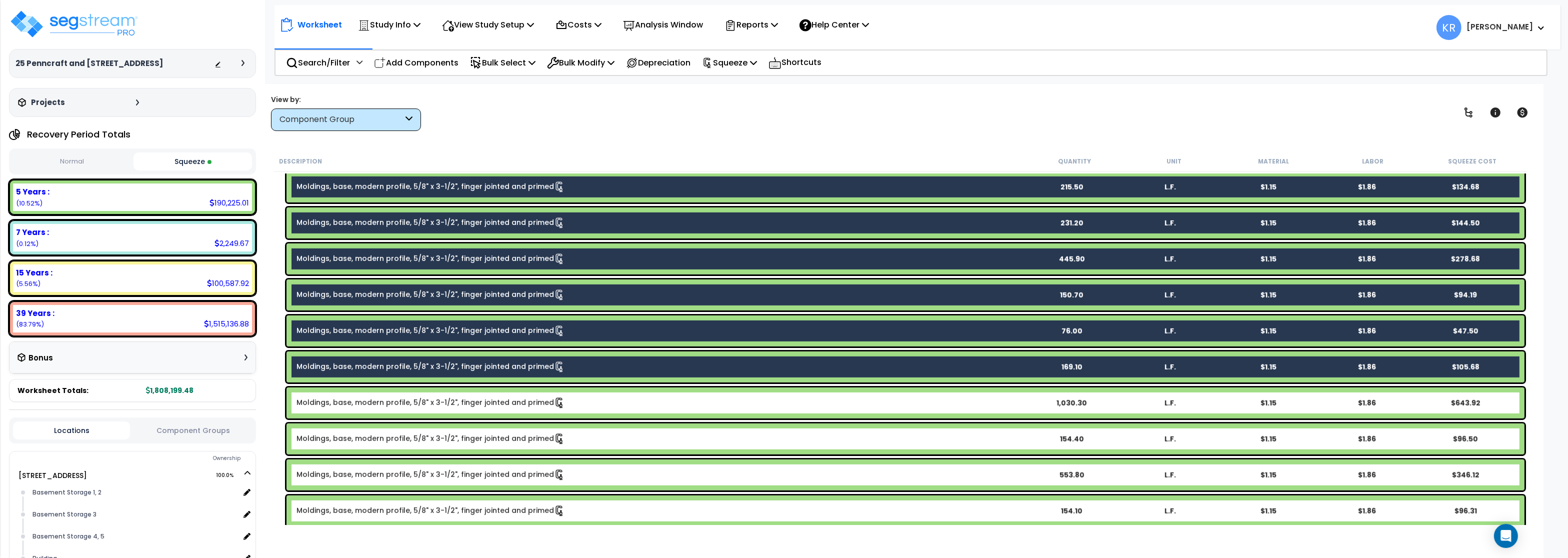
click at [389, 407] on link "Moldings, base, modern profile, 5/8" x 3-1/2", finger jointed and primed" at bounding box center [430, 403] width 268 height 11
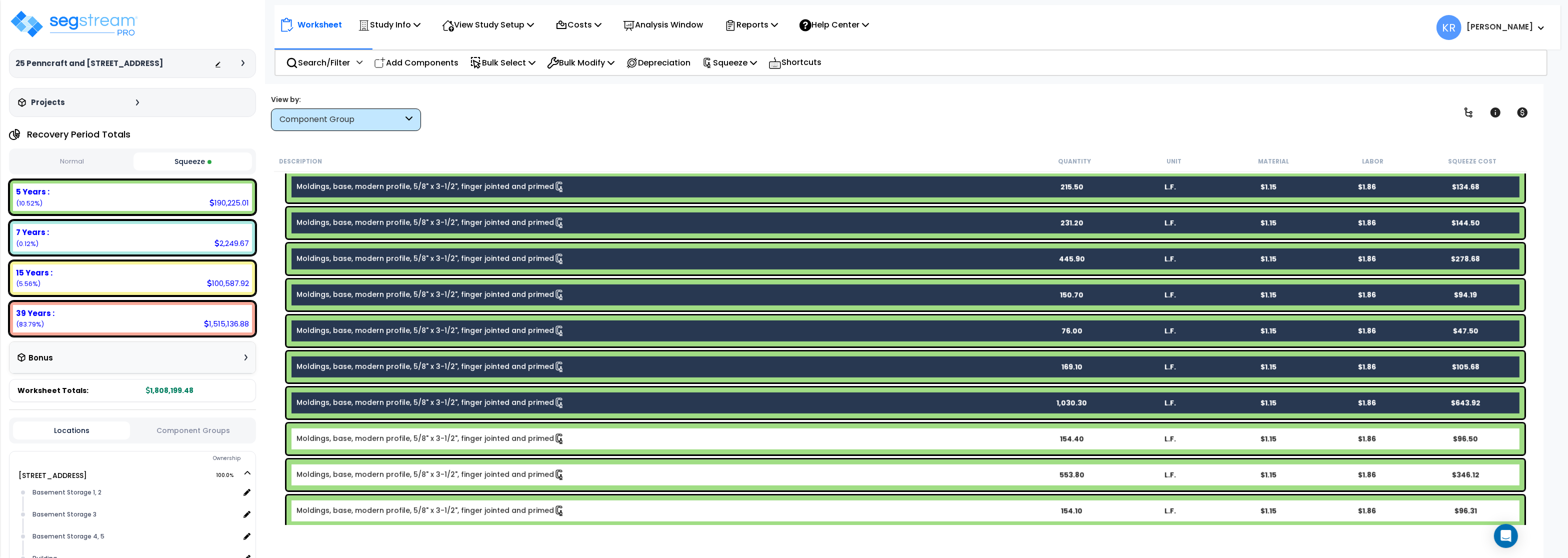
click at [385, 441] on link "Moldings, base, modern profile, 5/8" x 3-1/2", finger jointed and primed" at bounding box center [430, 439] width 268 height 11
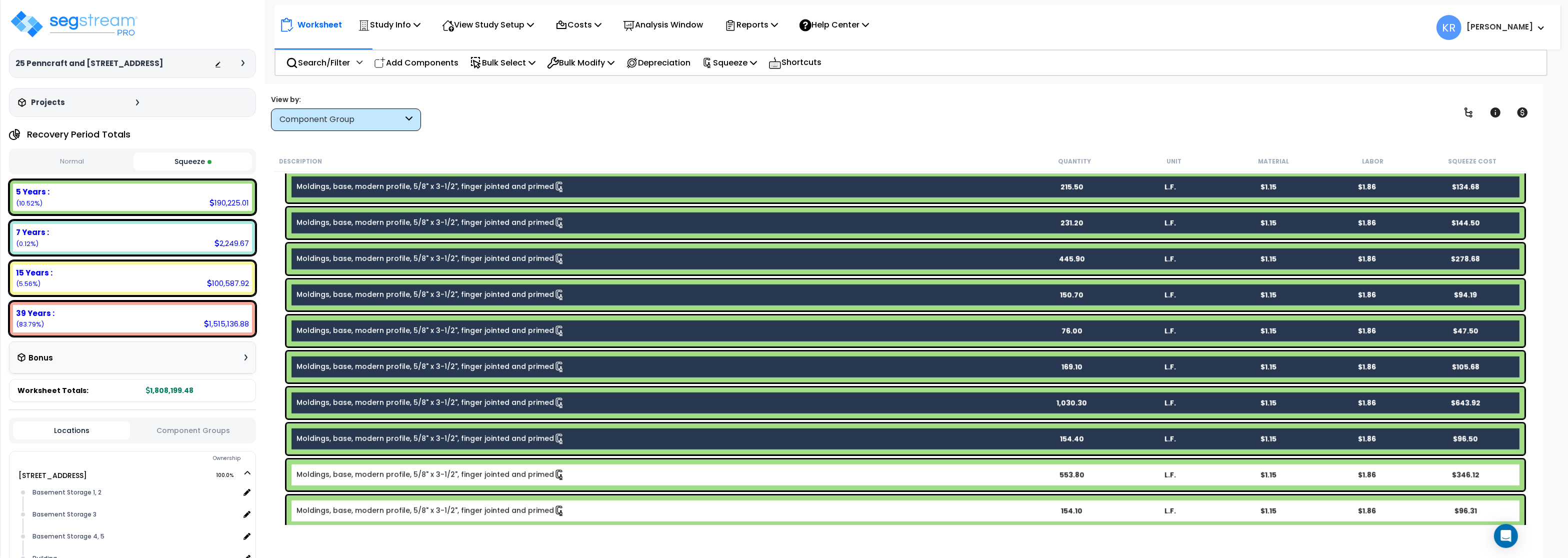
drag, startPoint x: 383, startPoint y: 480, endPoint x: 385, endPoint y: 508, distance: 28.1
click at [384, 480] on link "Moldings, base, modern profile, 5/8" x 3-1/2", finger jointed and primed" at bounding box center [430, 475] width 268 height 11
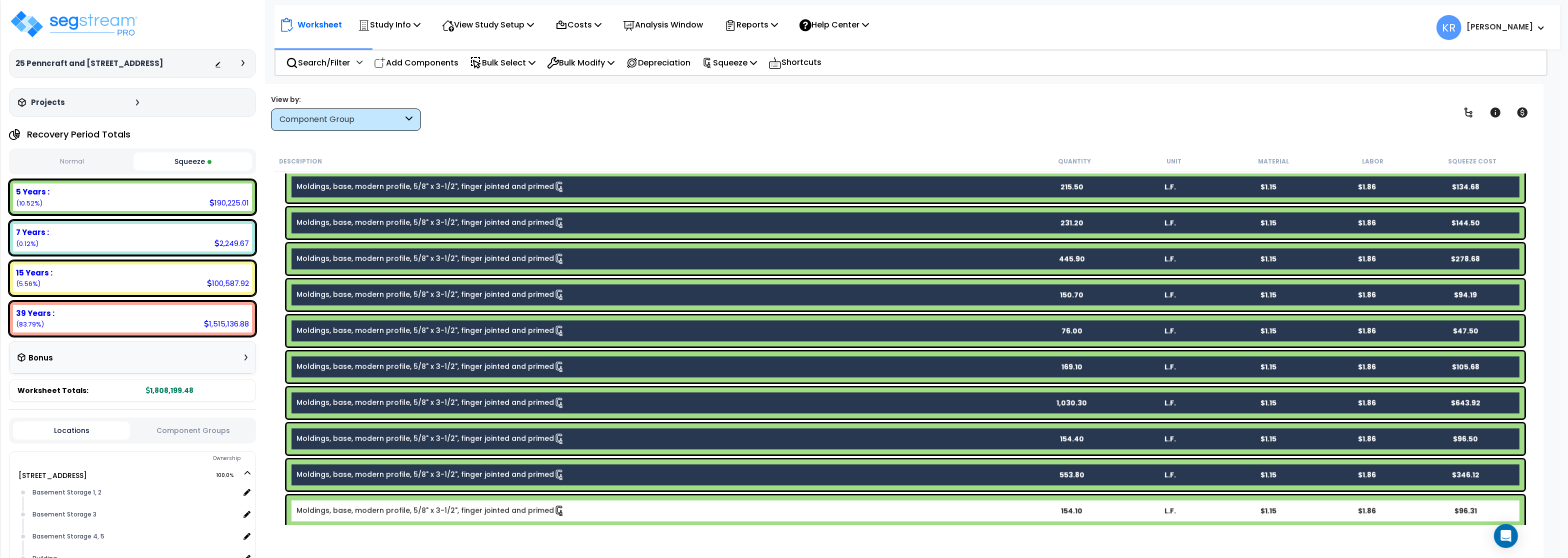
click at [380, 511] on link "Moldings, base, modern profile, 5/8" x 3-1/2", finger jointed and primed" at bounding box center [430, 511] width 268 height 11
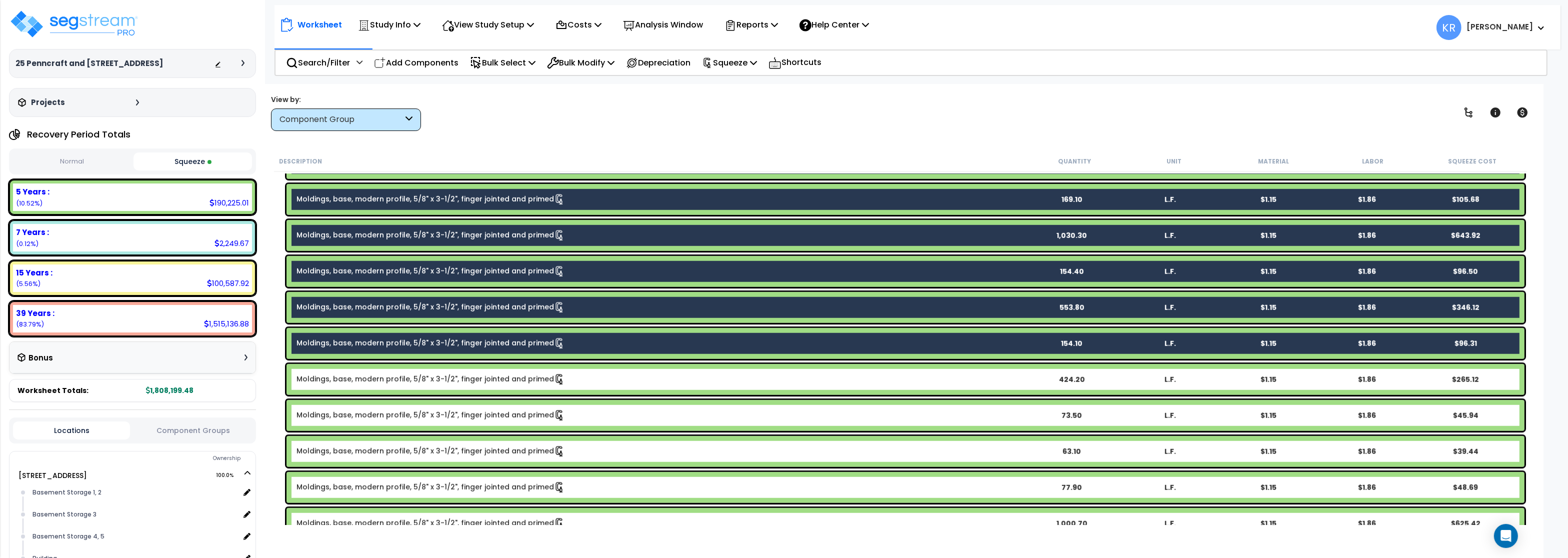
scroll to position [1560, 0]
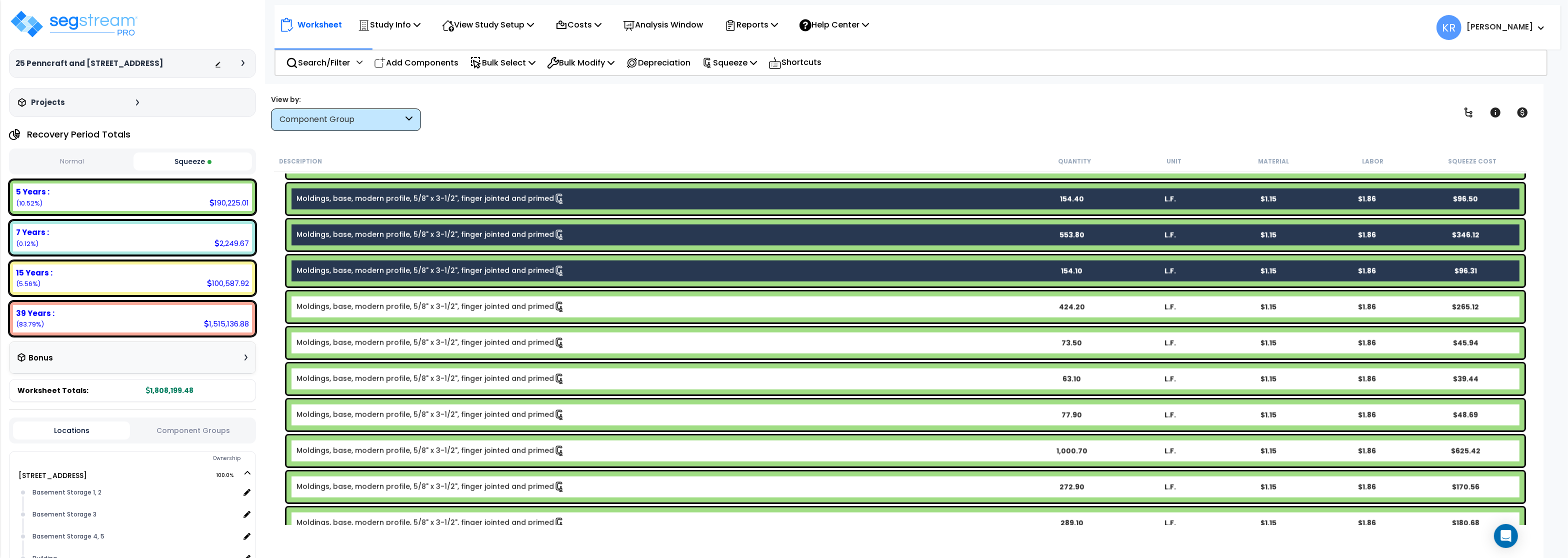
click at [407, 309] on link "Moldings, base, modern profile, 5/8" x 3-1/2", finger jointed and primed" at bounding box center [430, 307] width 268 height 11
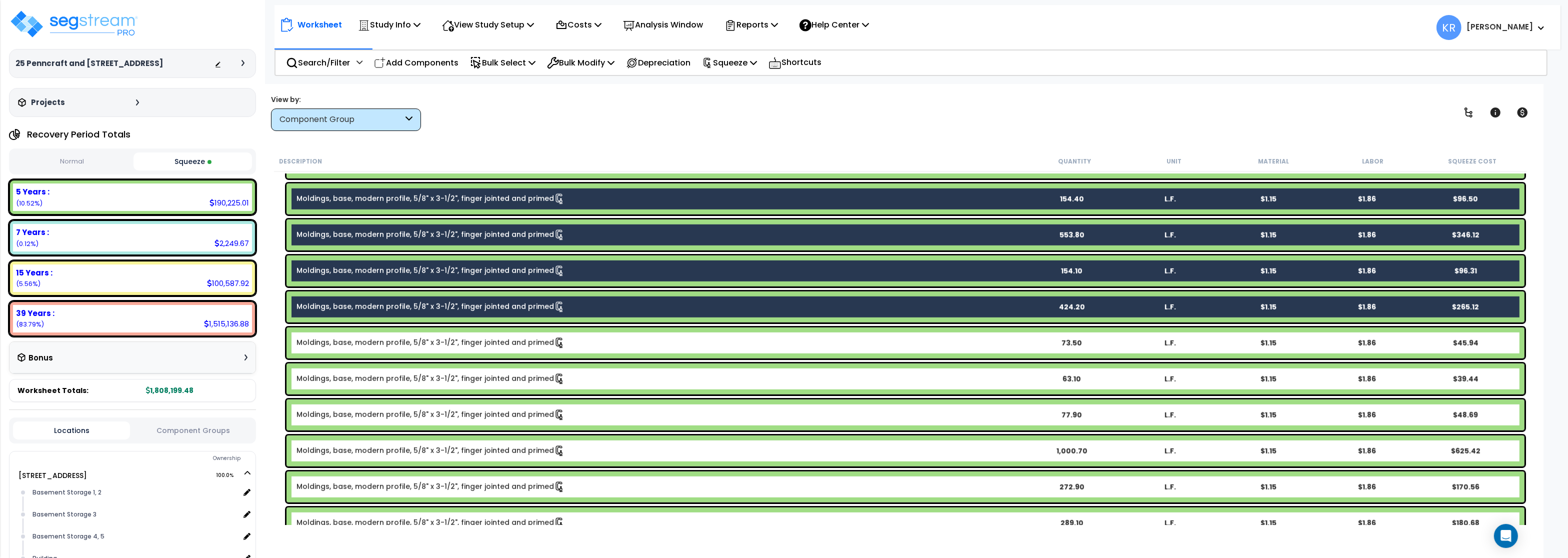
click at [402, 337] on link "Moldings, base, modern profile, 5/8" x 3-1/2", finger jointed and primed" at bounding box center [430, 343] width 268 height 11
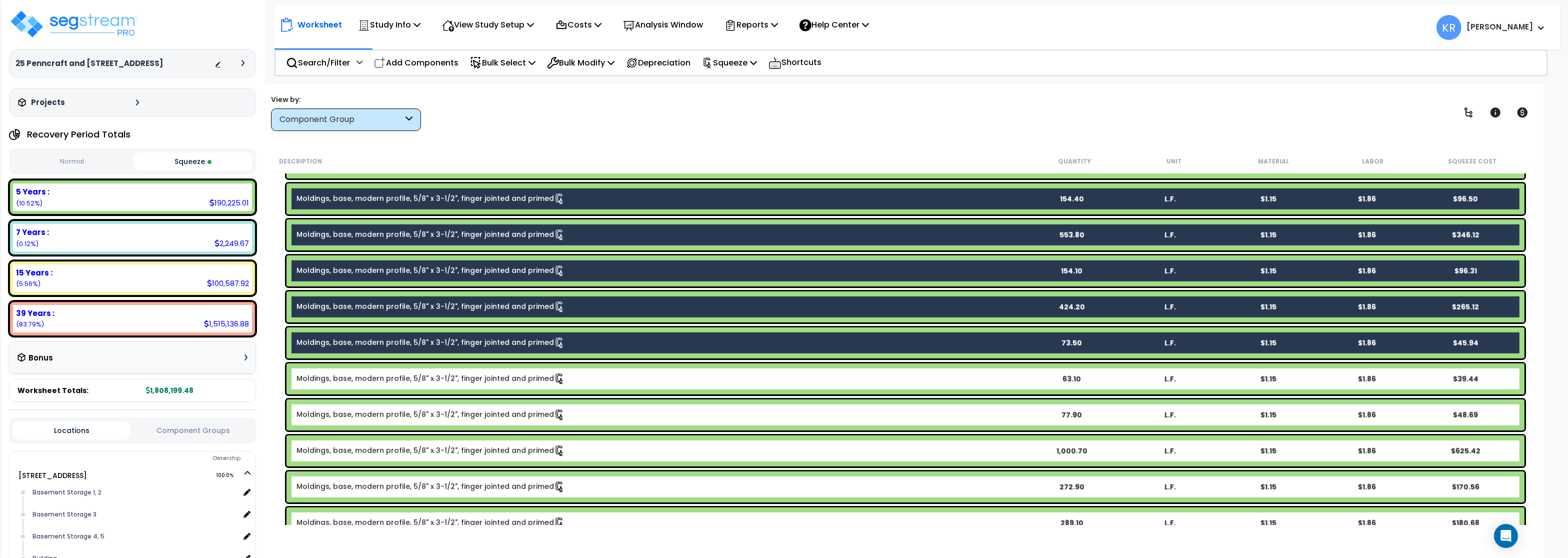
click at [396, 378] on link "Moldings, base, modern profile, 5/8" x 3-1/2", finger jointed and primed" at bounding box center [430, 380] width 268 height 11
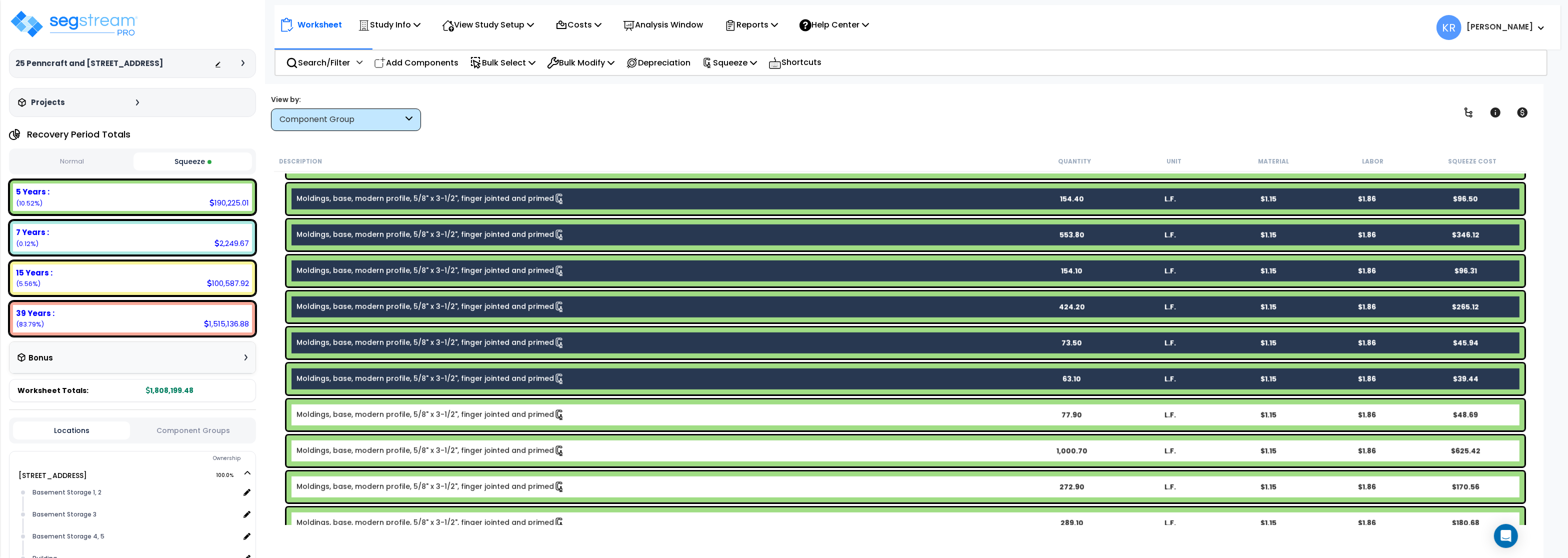
click at [401, 419] on link "Moldings, base, modern profile, 5/8" x 3-1/2", finger jointed and primed" at bounding box center [430, 415] width 268 height 11
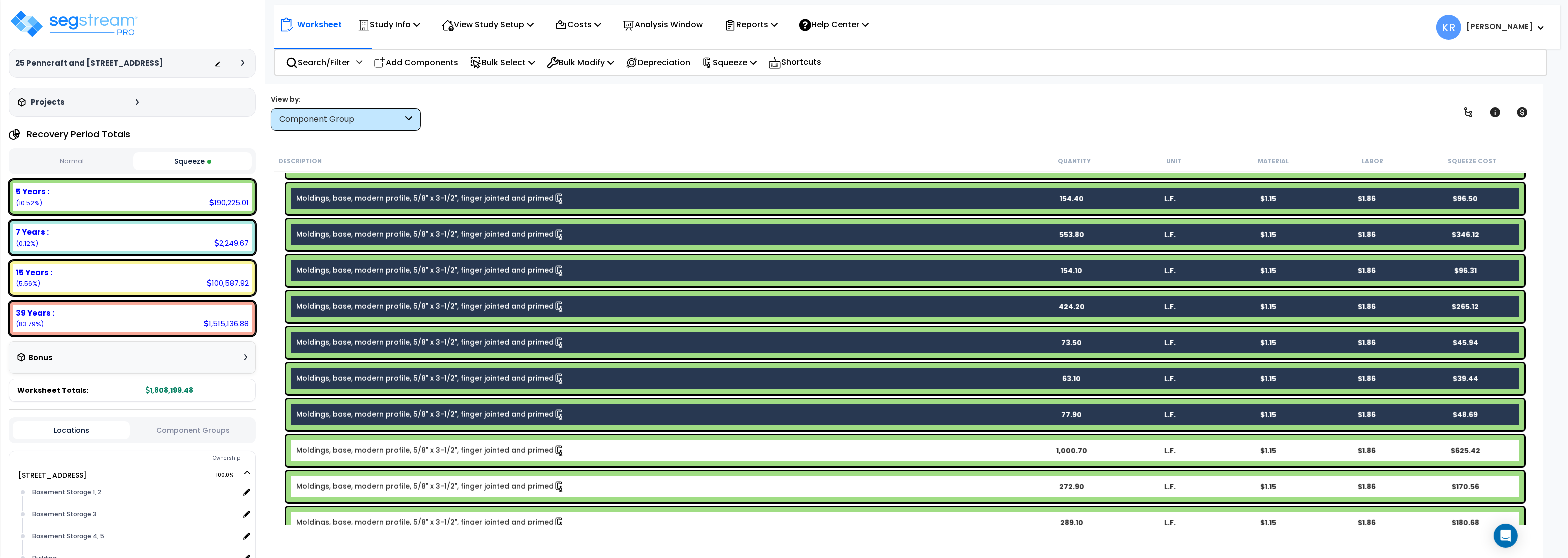
click at [398, 451] on link "Moldings, base, modern profile, 5/8" x 3-1/2", finger jointed and primed" at bounding box center [430, 451] width 268 height 11
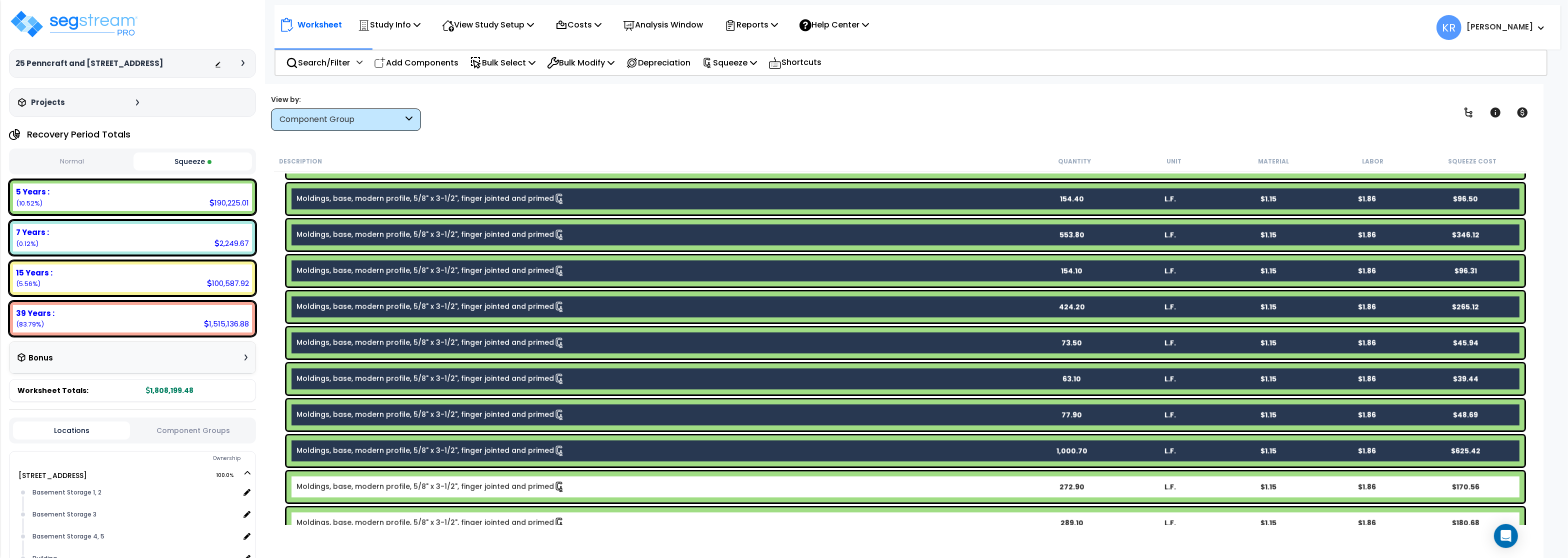
click at [391, 496] on div "Moldings, base, modern profile, 5/8" x 3-1/2", finger jointed and primed 272.90…" at bounding box center [904, 486] width 1238 height 31
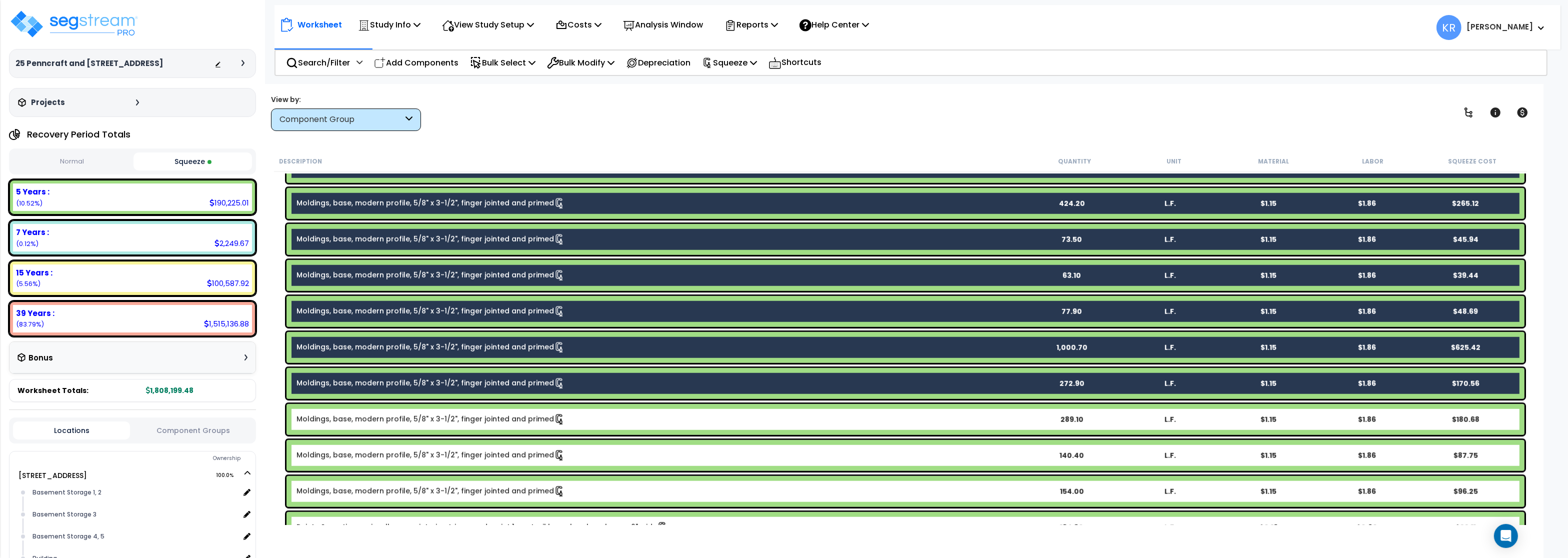
scroll to position [1740, 0]
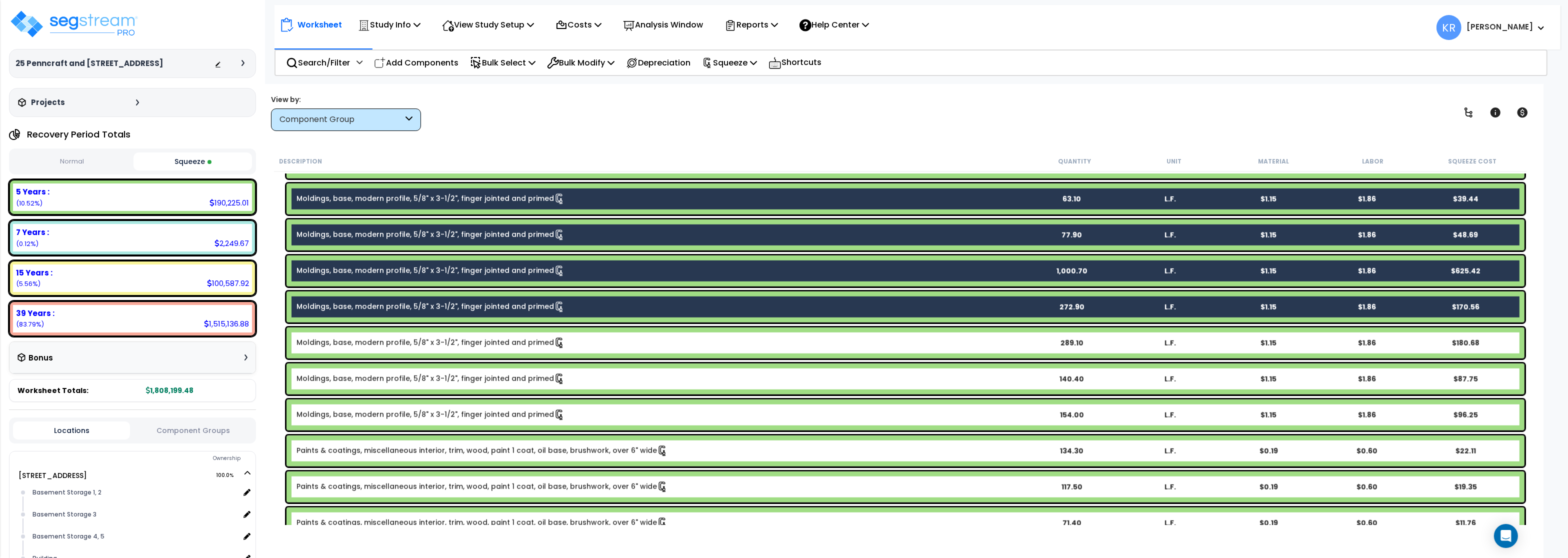
click at [419, 347] on link "Moldings, base, modern profile, 5/8" x 3-1/2", finger jointed and primed" at bounding box center [430, 343] width 268 height 11
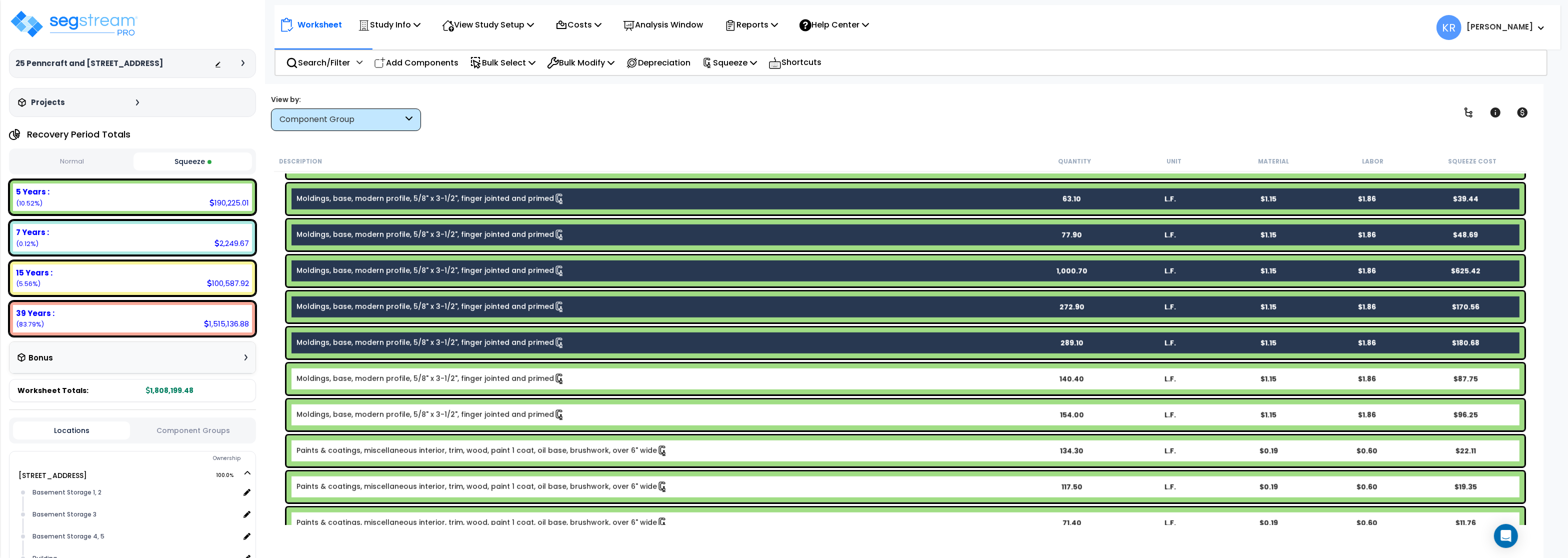
click at [416, 384] on link "Moldings, base, modern profile, 5/8" x 3-1/2", finger jointed and primed" at bounding box center [430, 380] width 268 height 11
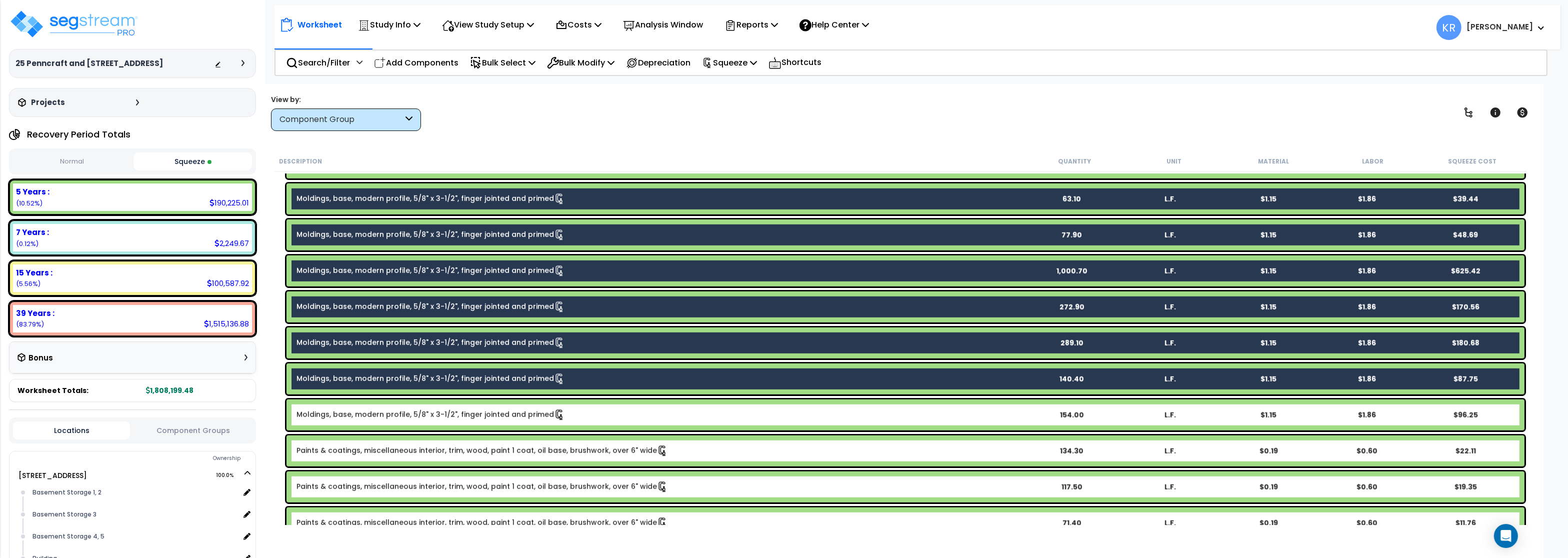
click at [420, 419] on link "Moldings, base, modern profile, 5/8" x 3-1/2", finger jointed and primed" at bounding box center [430, 415] width 268 height 11
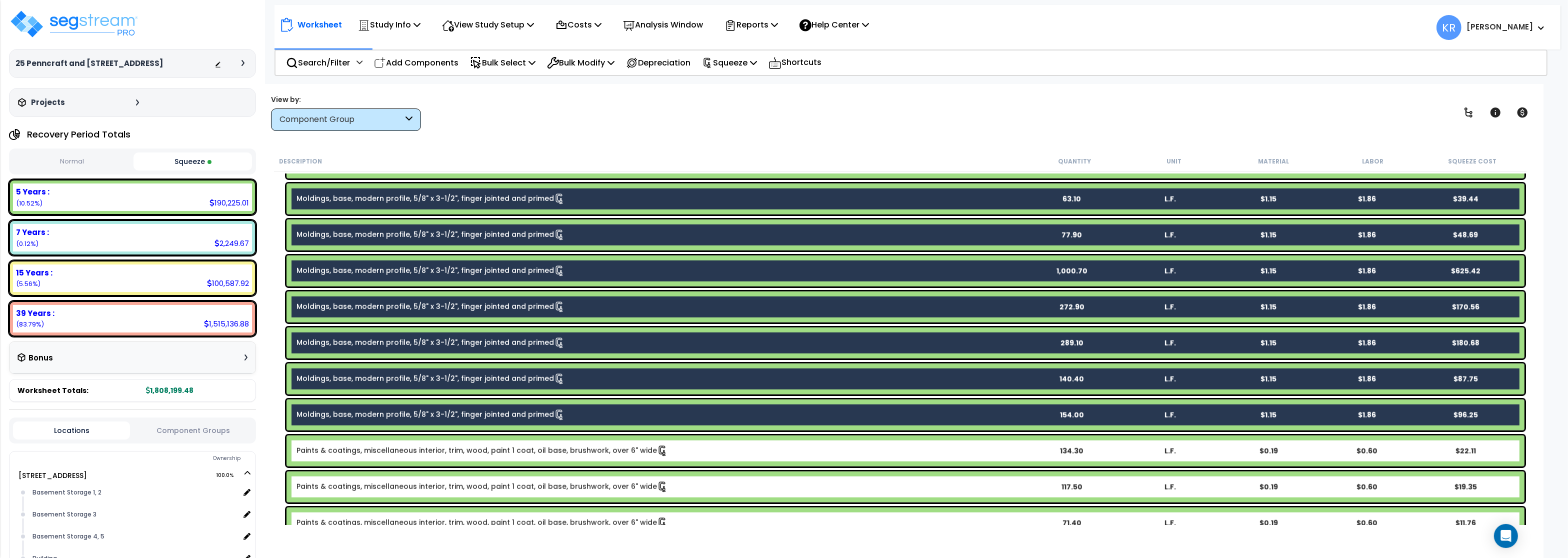
click at [423, 449] on link "Paints & coatings, miscellaneous interior, trim, wood, paint 1 coat, oil base, …" at bounding box center [481, 451] width 371 height 11
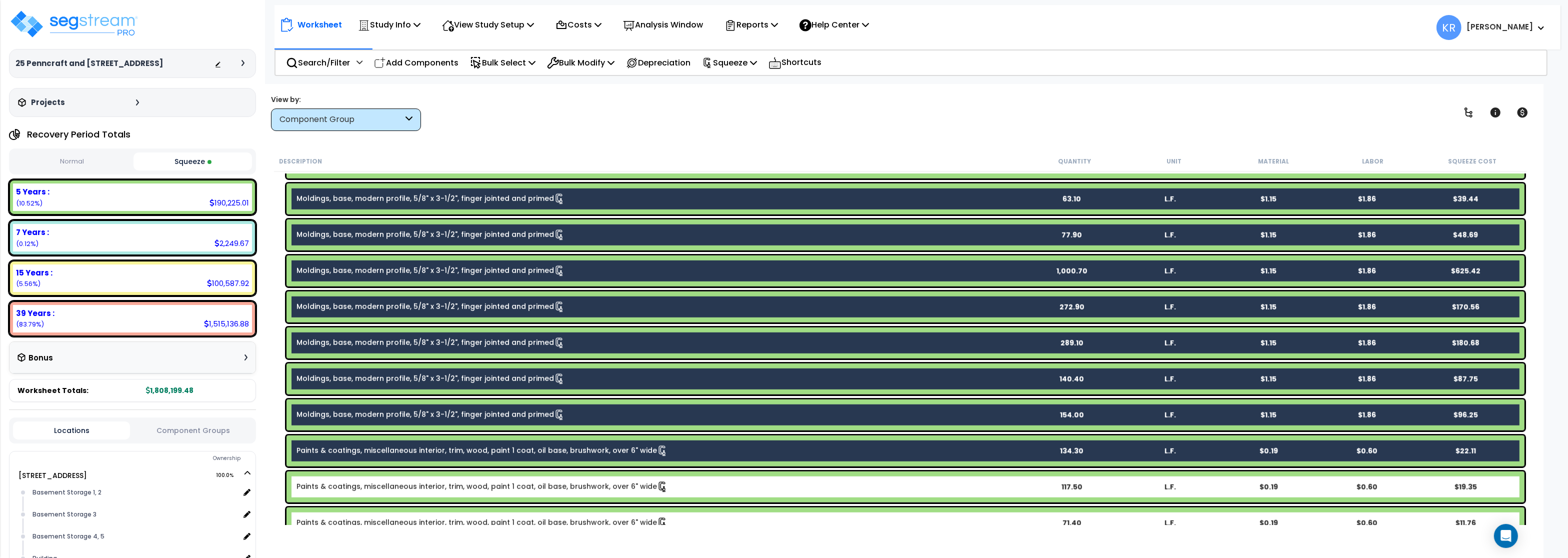
click at [414, 487] on link "Paints & coatings, miscellaneous interior, trim, wood, paint 1 coat, oil base, …" at bounding box center [481, 487] width 371 height 11
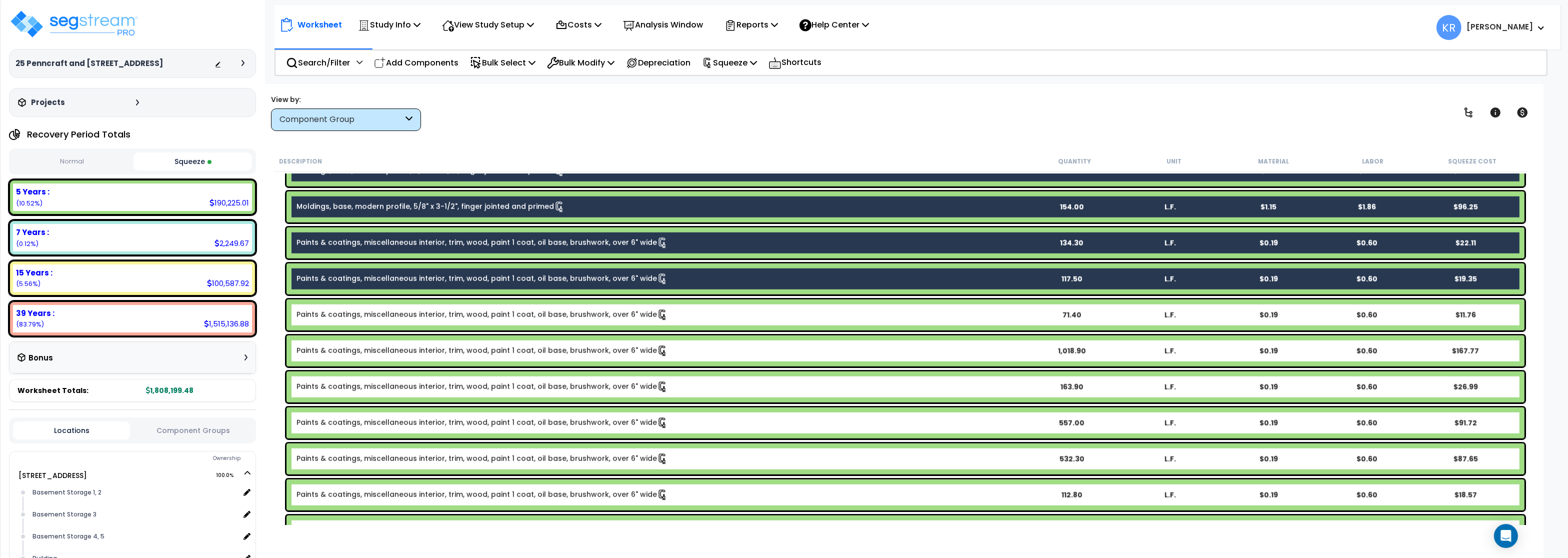
scroll to position [1980, 0]
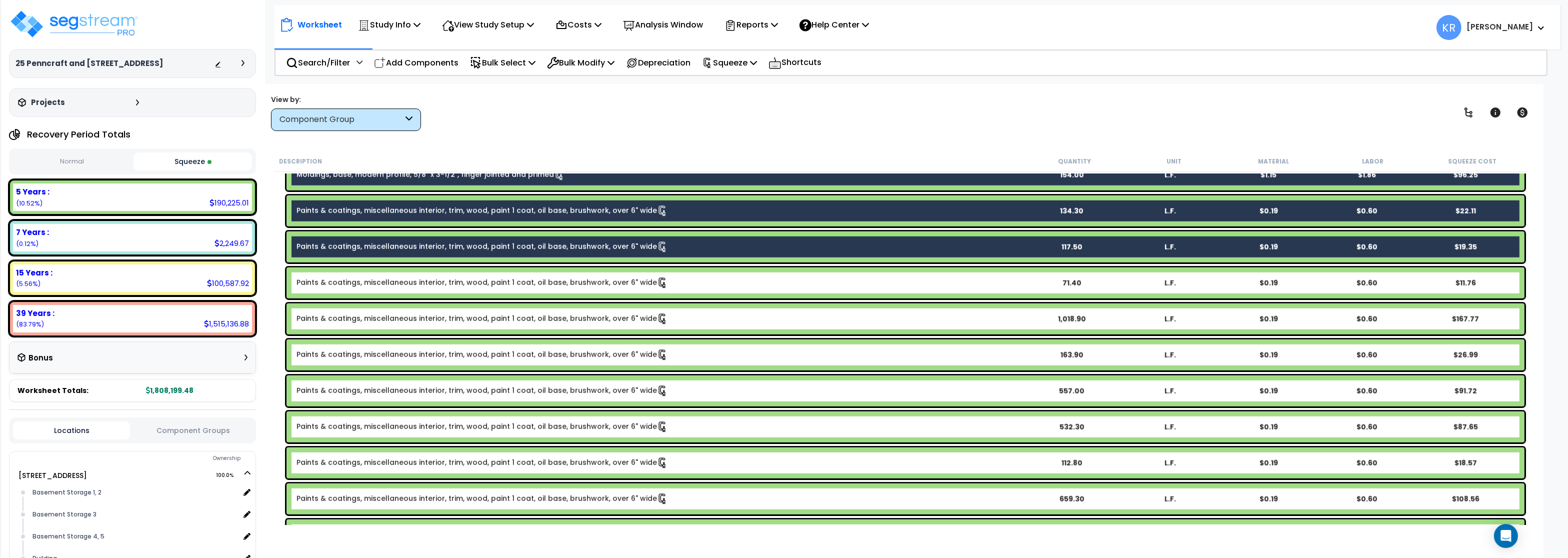
click at [413, 282] on link "Paints & coatings, miscellaneous interior, trim, wood, paint 1 coat, oil base, …" at bounding box center [481, 283] width 371 height 11
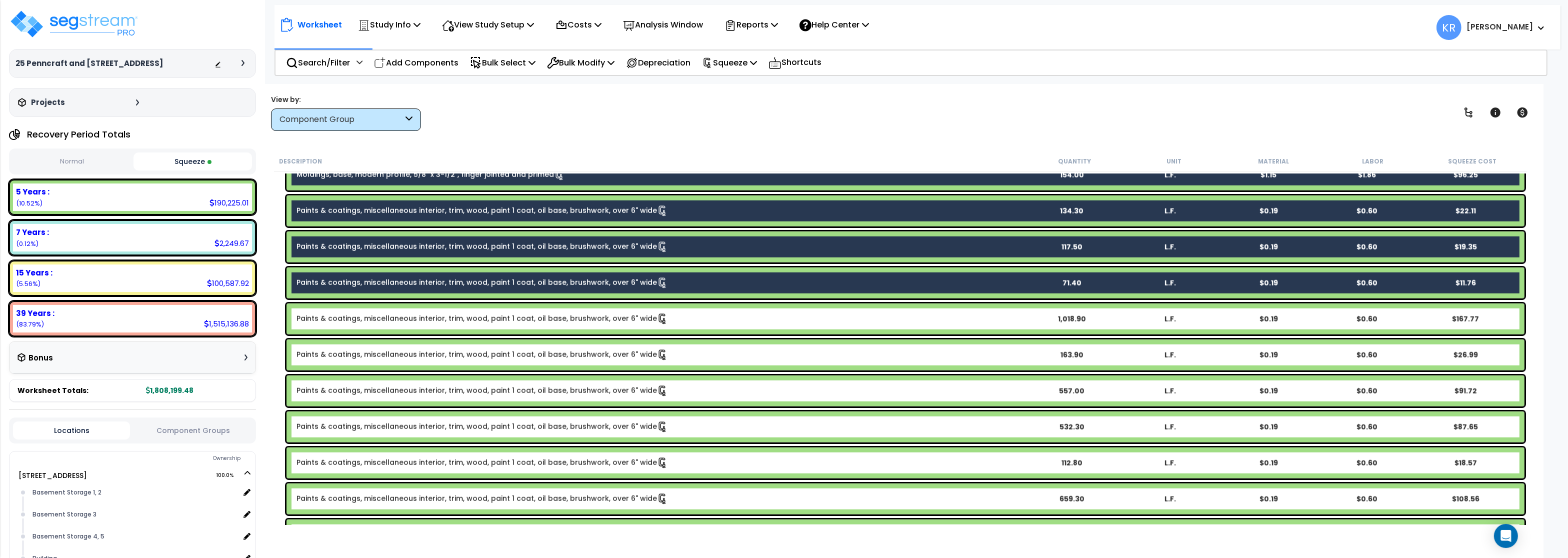
click at [411, 319] on link "Paints & coatings, miscellaneous interior, trim, wood, paint 1 coat, oil base, …" at bounding box center [481, 319] width 371 height 11
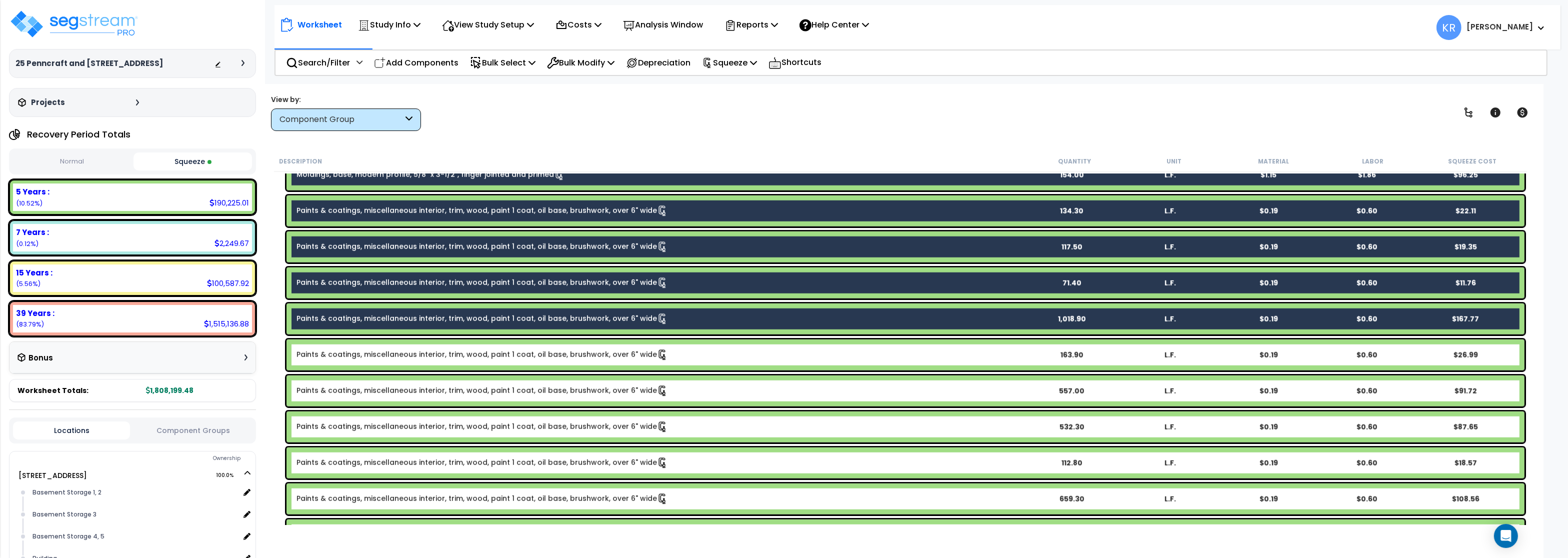
click at [408, 353] on link "Paints & coatings, miscellaneous interior, trim, wood, paint 1 coat, oil base, …" at bounding box center [481, 355] width 371 height 11
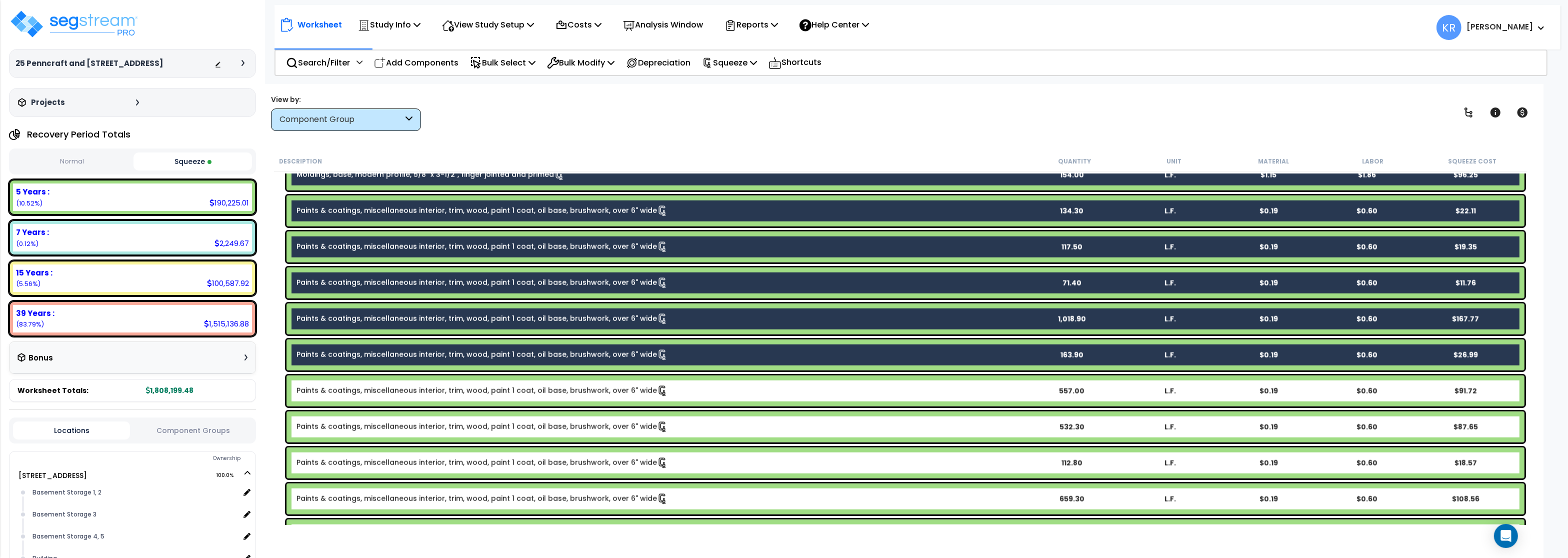
click at [402, 391] on link "Paints & coatings, miscellaneous interior, trim, wood, paint 1 coat, oil base, …" at bounding box center [481, 391] width 371 height 11
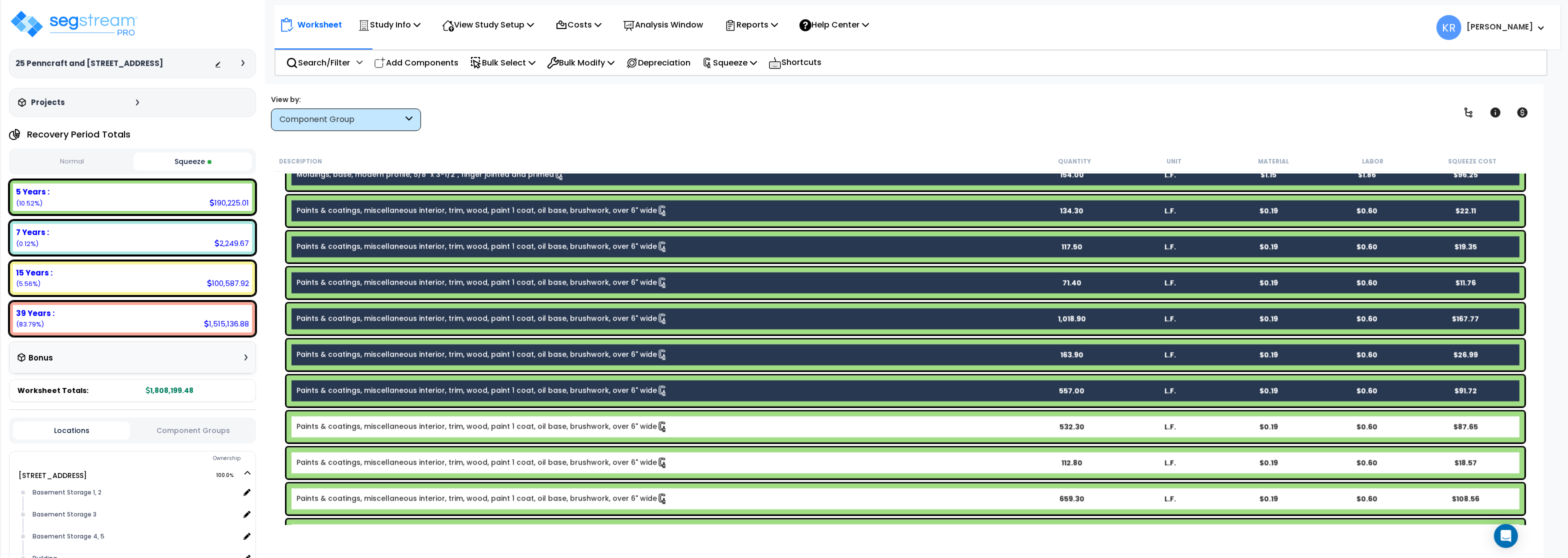
click at [393, 423] on link "Paints & coatings, miscellaneous interior, trim, wood, paint 1 coat, oil base, …" at bounding box center [481, 427] width 371 height 11
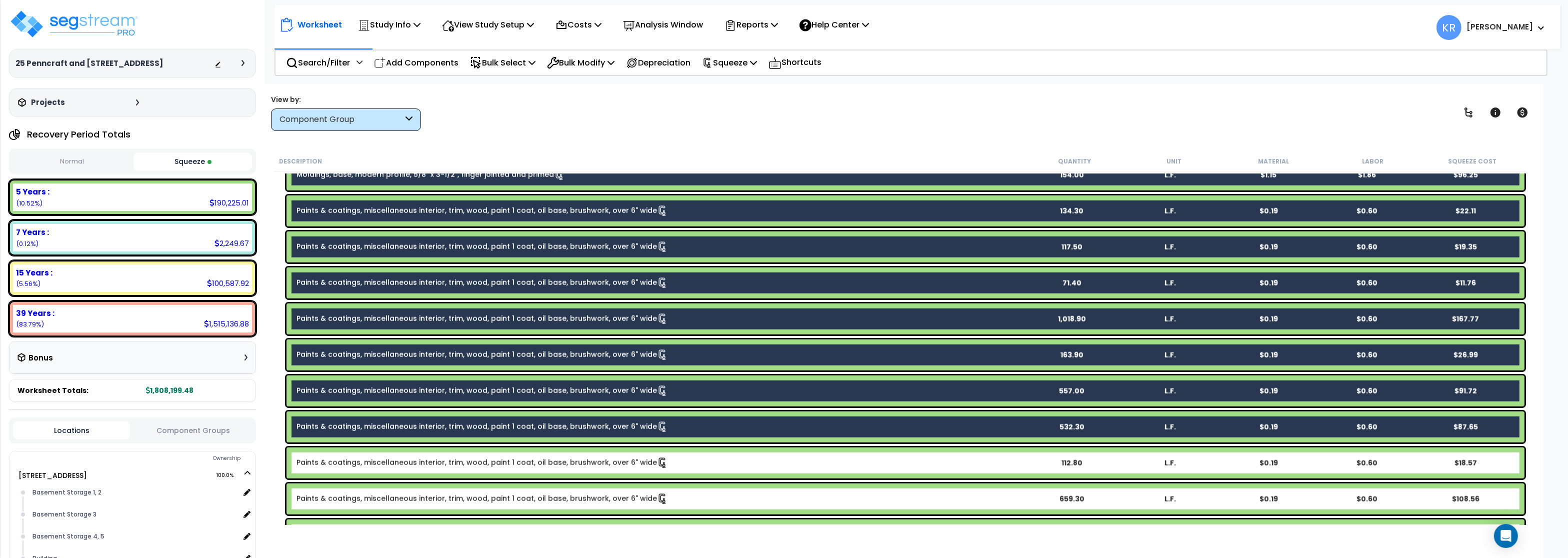
click at [388, 463] on link "Paints & coatings, miscellaneous interior, trim, wood, paint 1 coat, oil base, …" at bounding box center [481, 464] width 371 height 11
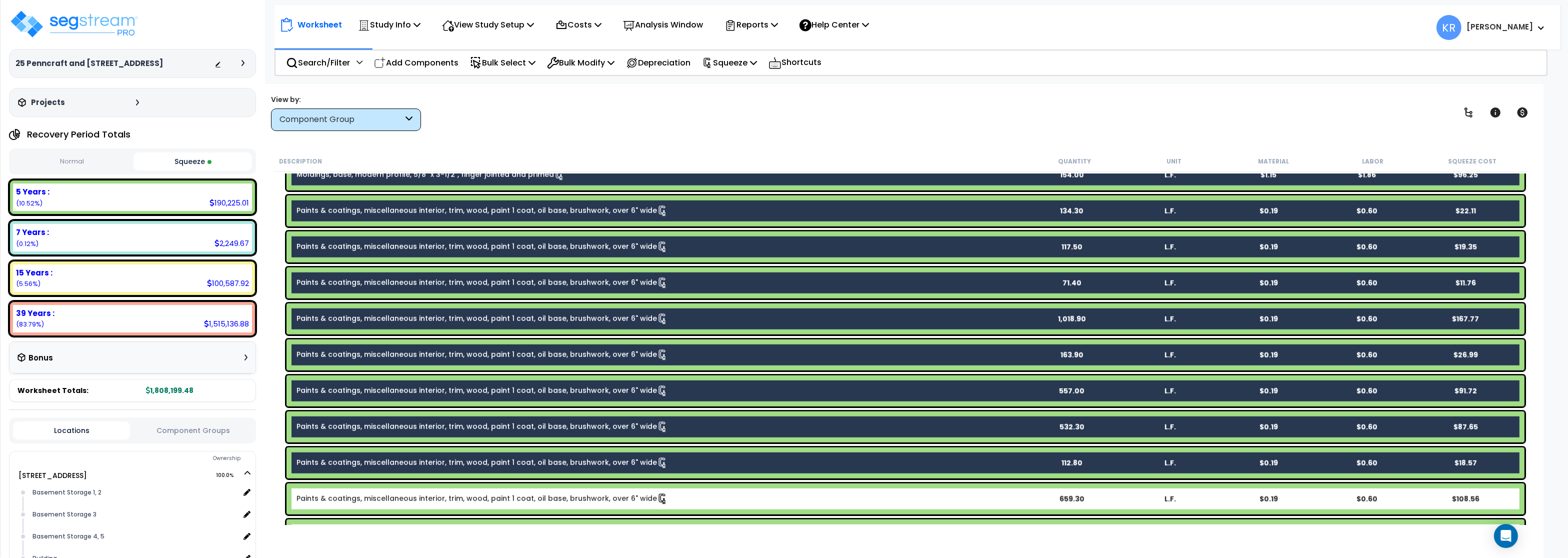
click at [379, 498] on link "Paints & coatings, miscellaneous interior, trim, wood, paint 1 coat, oil base, …" at bounding box center [481, 499] width 371 height 11
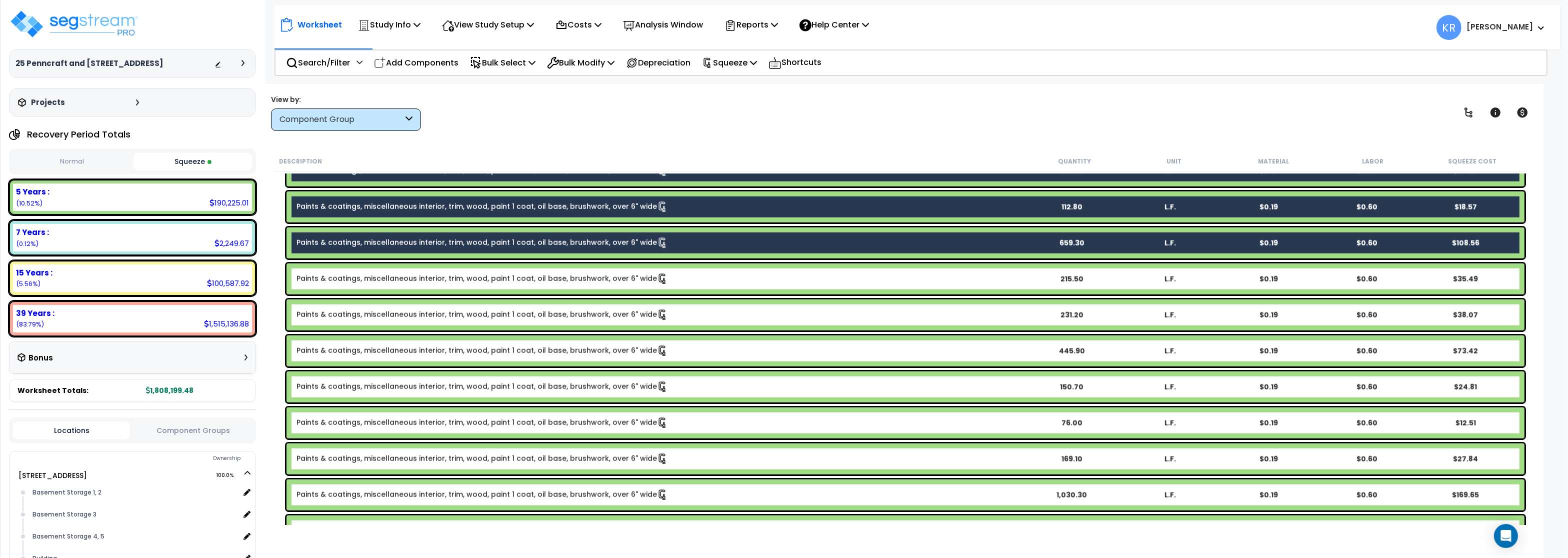
scroll to position [2280, 0]
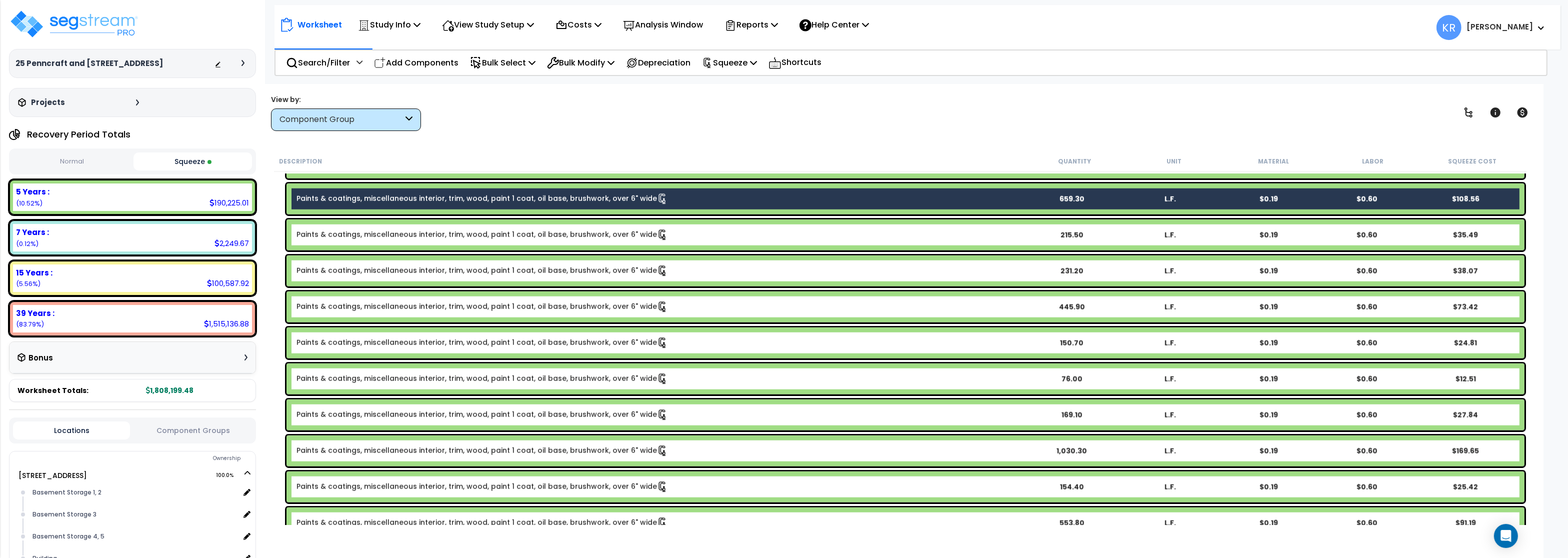
click at [417, 230] on link "Paints & coatings, miscellaneous interior, trim, wood, paint 1 coat, oil base, …" at bounding box center [481, 235] width 371 height 11
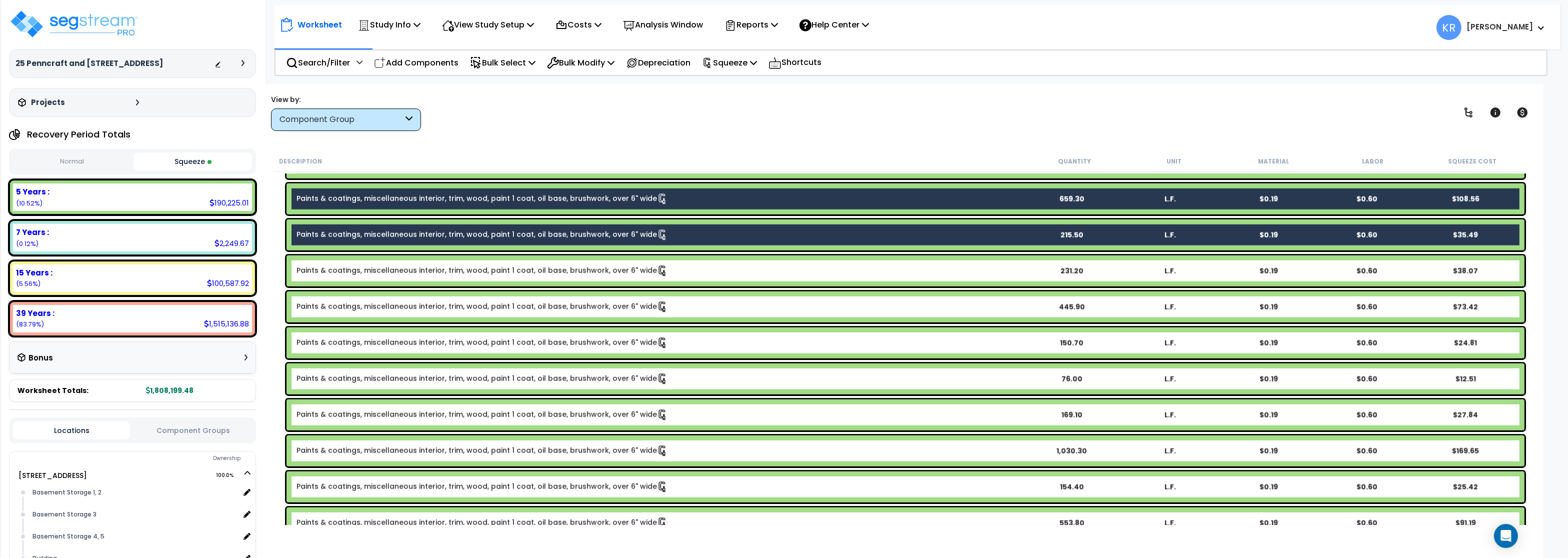
click at [419, 278] on div "Paints & coatings, miscellaneous interior, trim, wood, paint 1 coat, oil base, …" at bounding box center [904, 271] width 1238 height 31
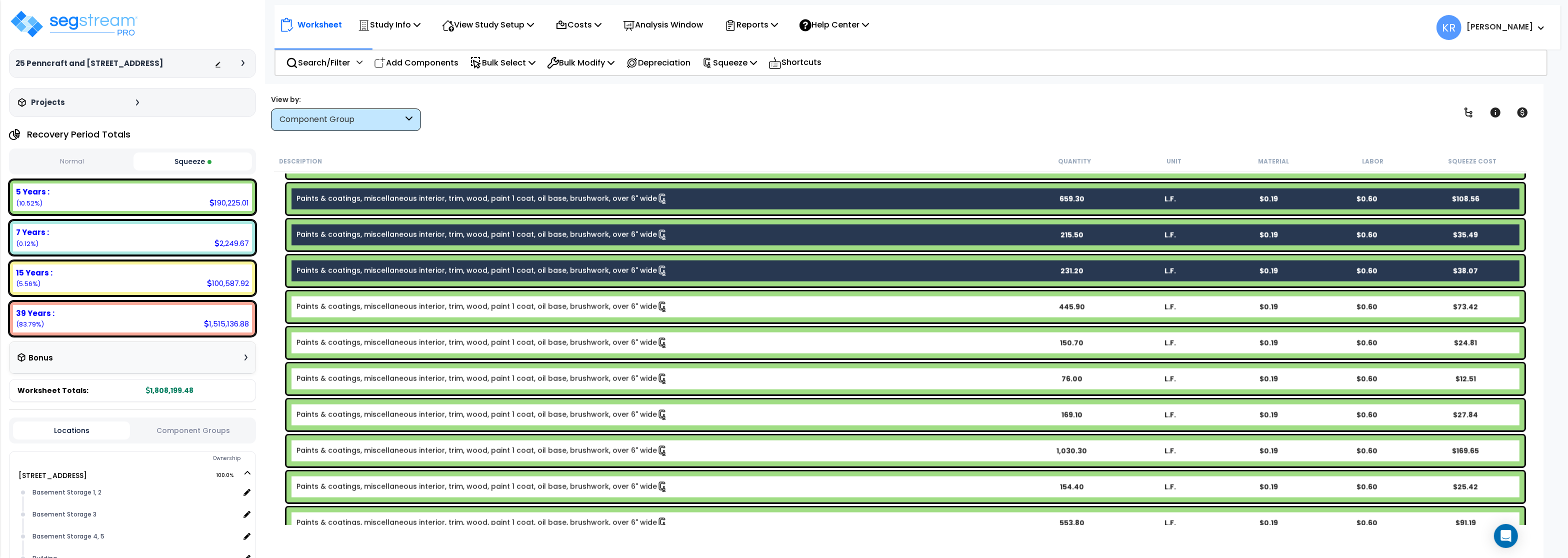
click at [425, 307] on link "Paints & coatings, miscellaneous interior, trim, wood, paint 1 coat, oil base, …" at bounding box center [481, 307] width 371 height 11
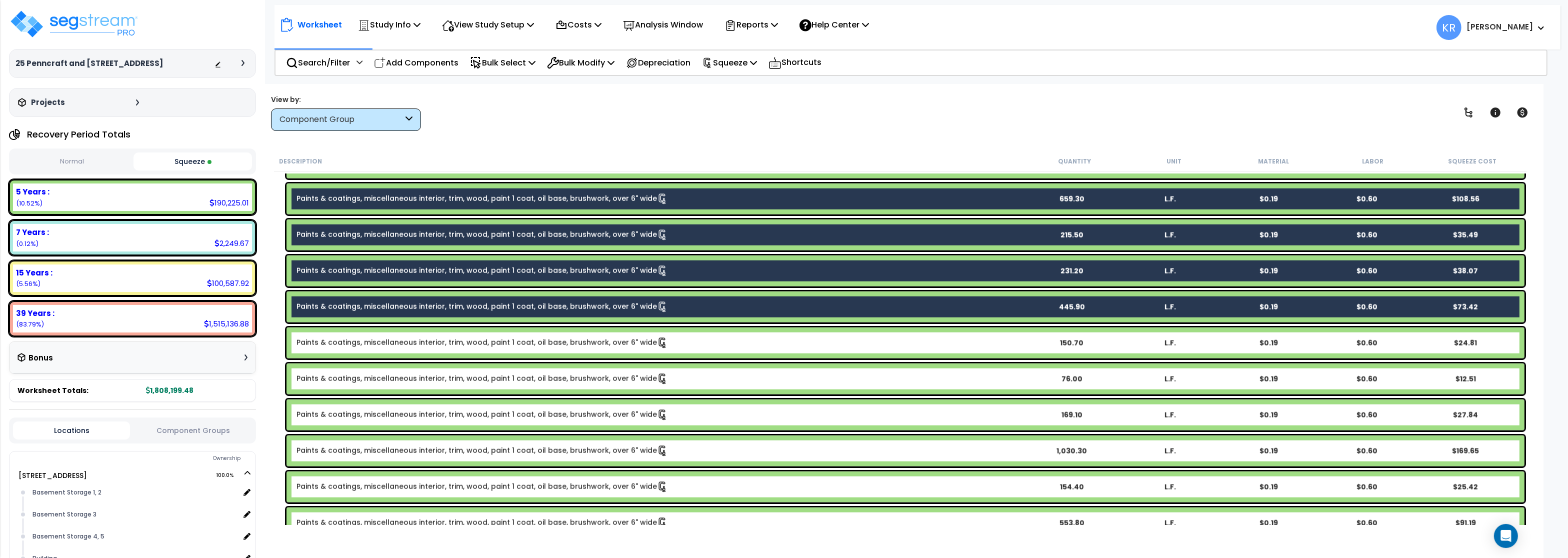
click at [417, 335] on div "Paints & coatings, miscellaneous interior, trim, wood, paint 1 coat, oil base, …" at bounding box center [904, 343] width 1238 height 31
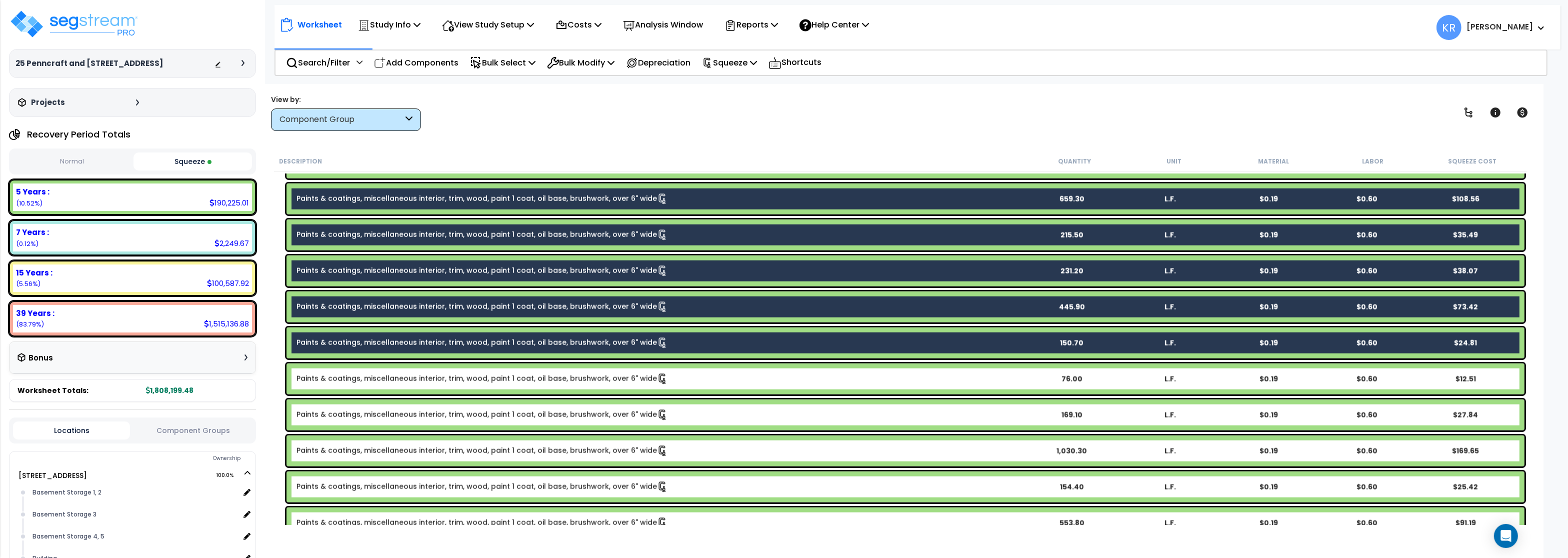
click at [450, 387] on div "Paints & coatings, miscellaneous interior, trim, wood, paint 1 coat, oil base, …" at bounding box center [904, 379] width 1238 height 31
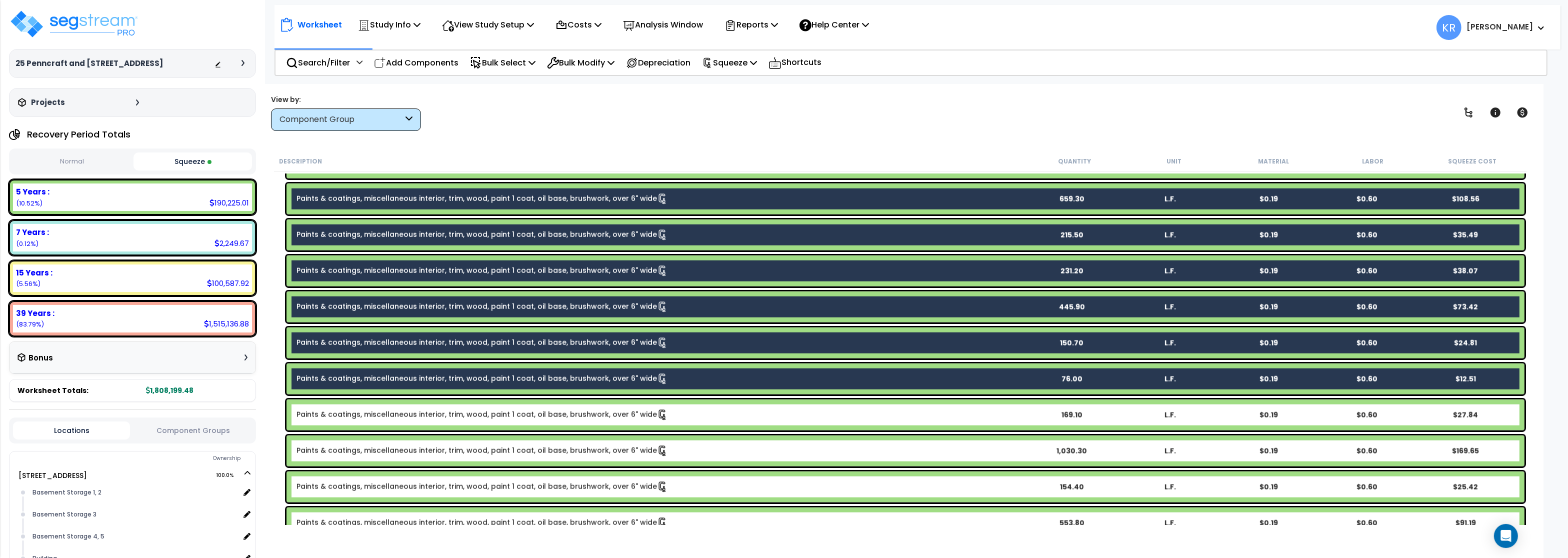
click at [447, 415] on link "Paints & coatings, miscellaneous interior, trim, wood, paint 1 coat, oil base, …" at bounding box center [481, 415] width 371 height 11
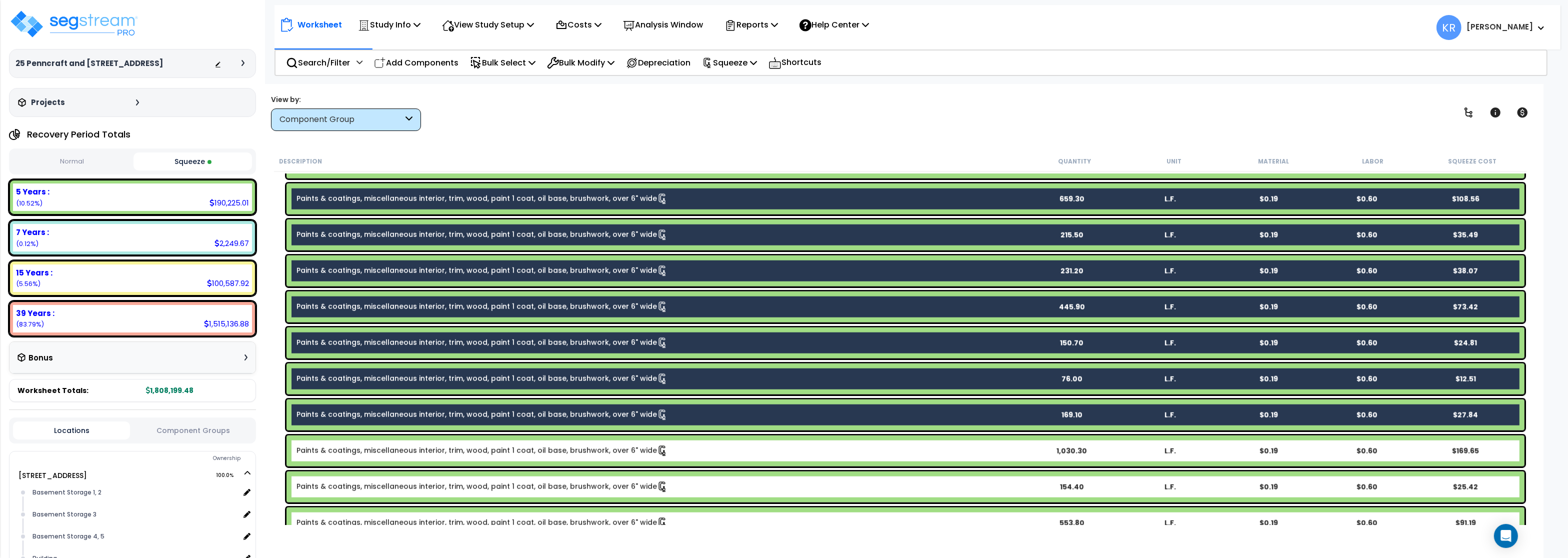
click at [447, 447] on link "Paints & coatings, miscellaneous interior, trim, wood, paint 1 coat, oil base, …" at bounding box center [481, 451] width 371 height 11
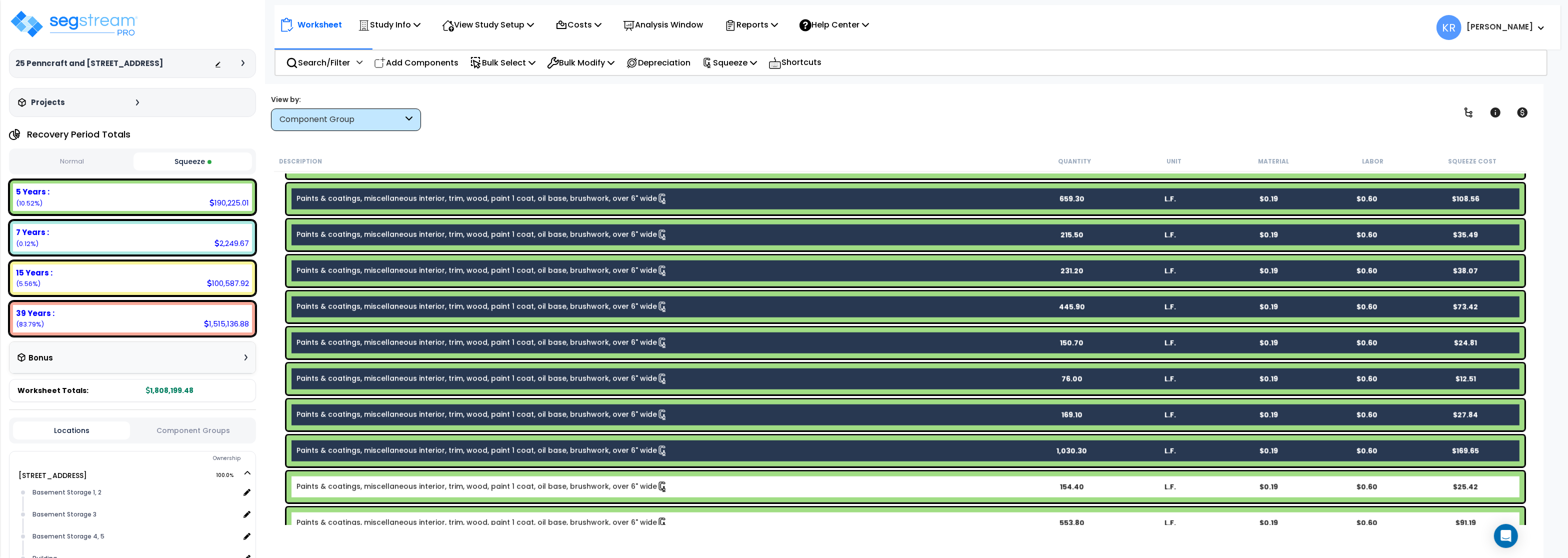
click at [441, 480] on div "Paints & coatings, miscellaneous interior, trim, wood, paint 1 coat, oil base, …" at bounding box center [904, 486] width 1238 height 31
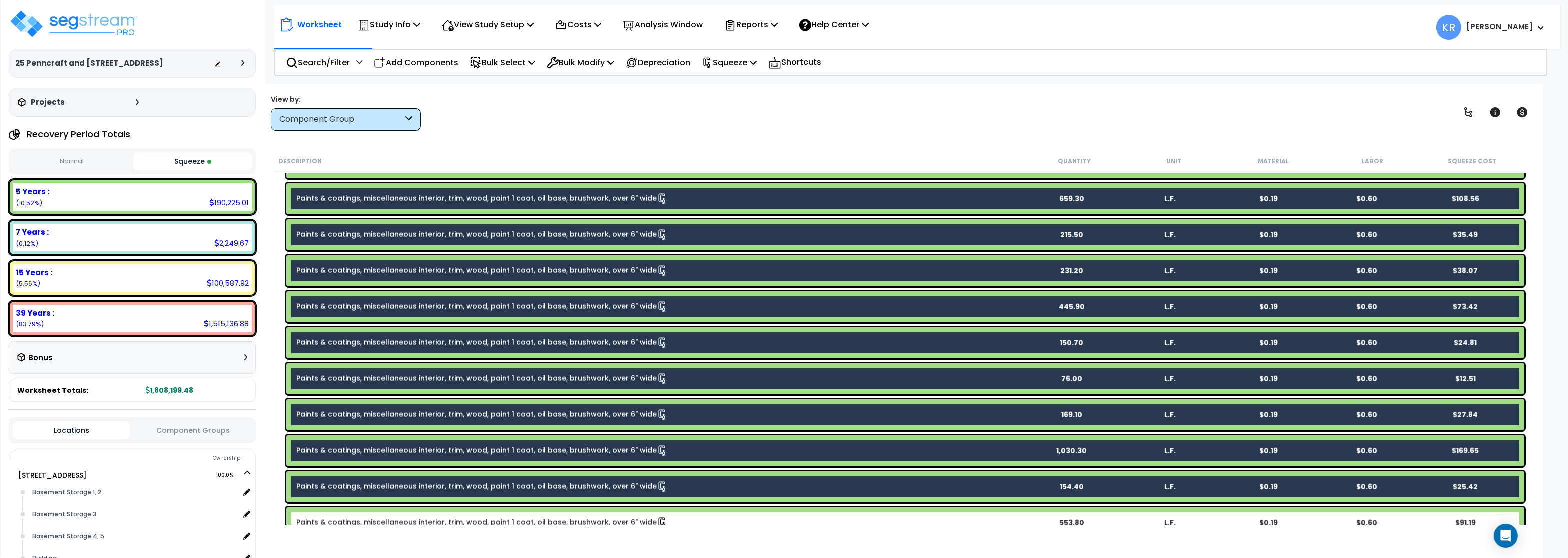
click at [445, 516] on div "Paints & coatings, miscellaneous interior, trim, wood, paint 1 coat, oil base, …" at bounding box center [904, 522] width 1238 height 31
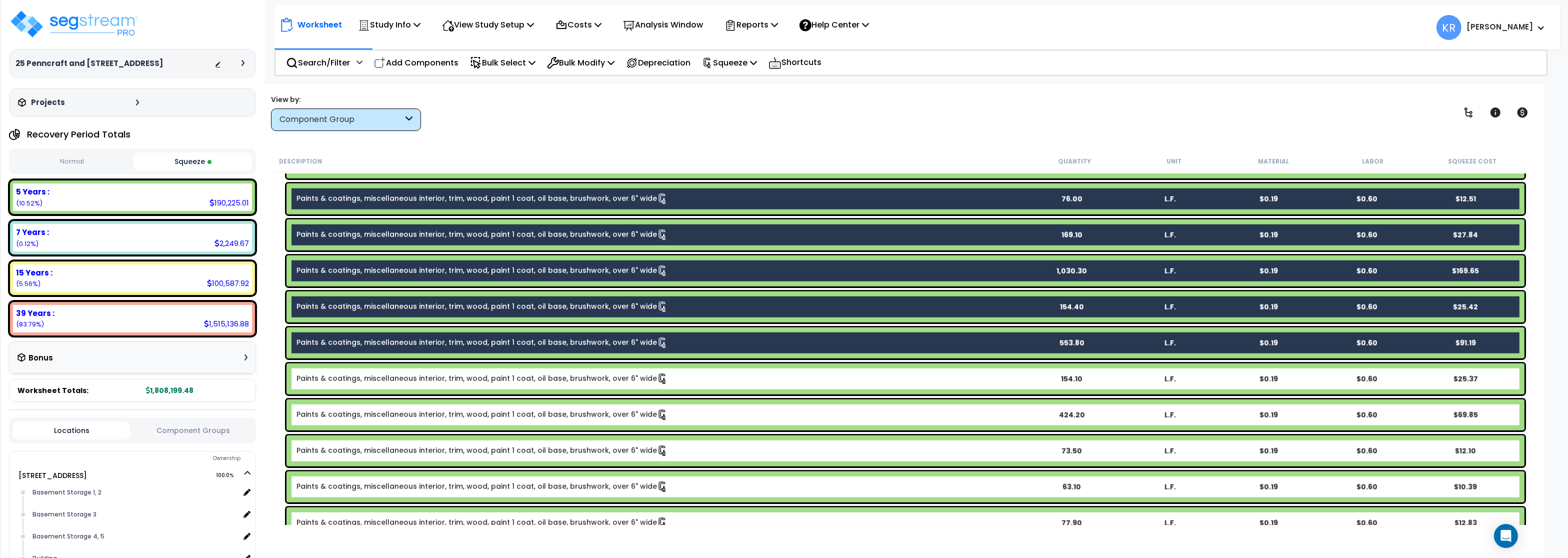
scroll to position [2520, 0]
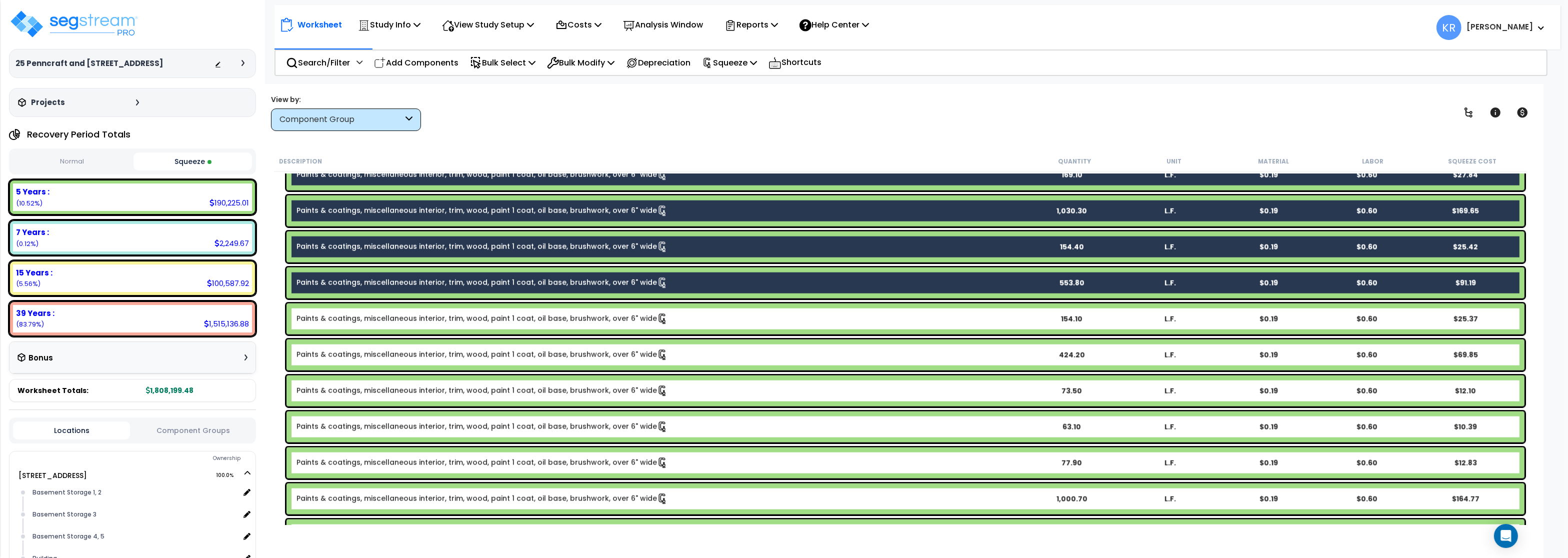
click at [469, 320] on link "Paints & coatings, miscellaneous interior, trim, wood, paint 1 coat, oil base, …" at bounding box center [481, 319] width 371 height 11
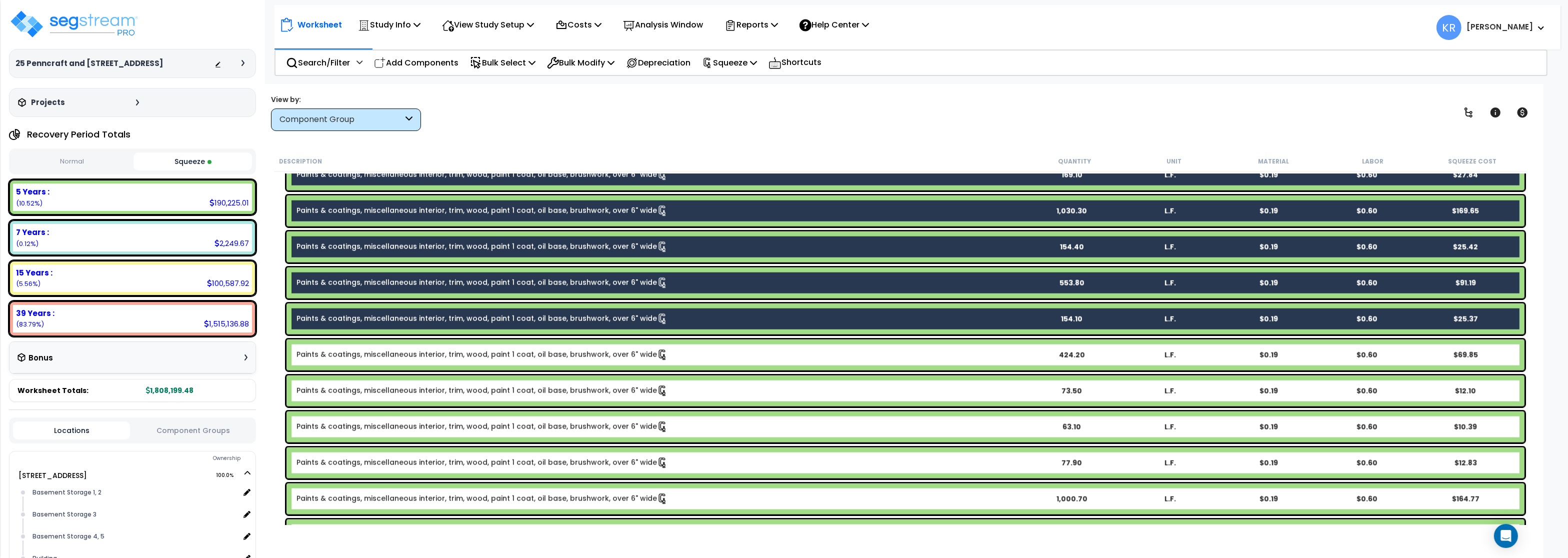
click at [472, 350] on link "Paints & coatings, miscellaneous interior, trim, wood, paint 1 coat, oil base, …" at bounding box center [481, 355] width 371 height 11
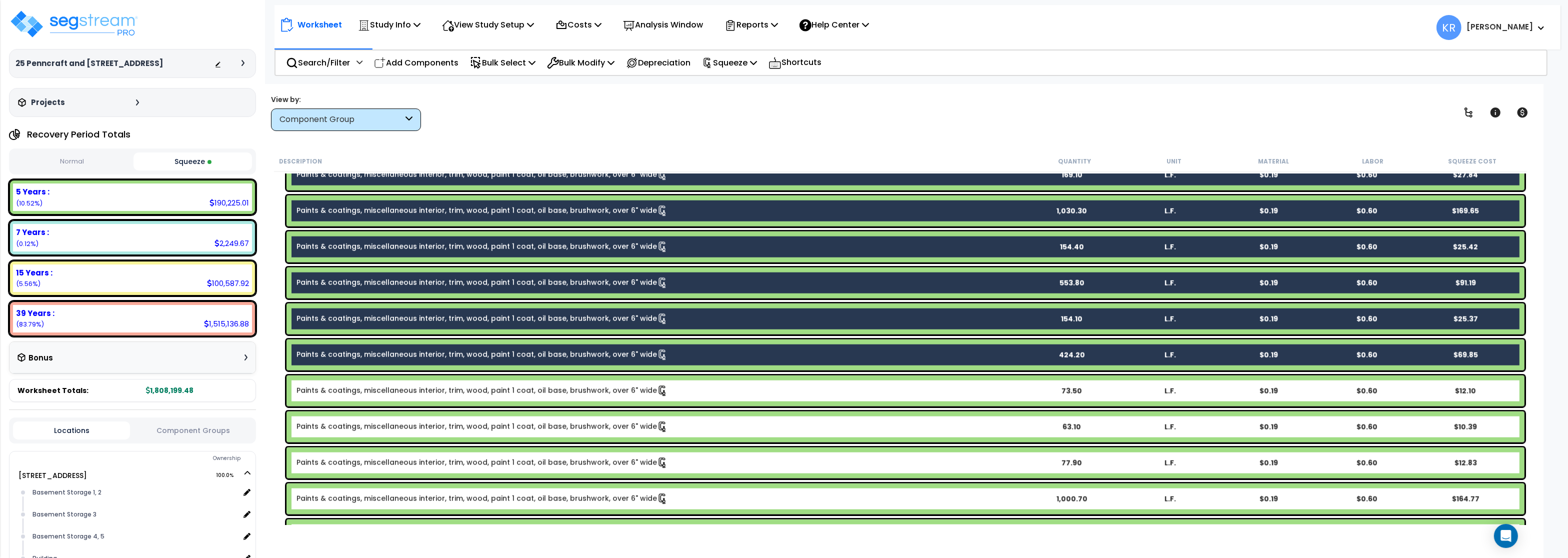
click at [465, 387] on link "Paints & coatings, miscellaneous interior, trim, wood, paint 1 coat, oil base, …" at bounding box center [481, 391] width 371 height 11
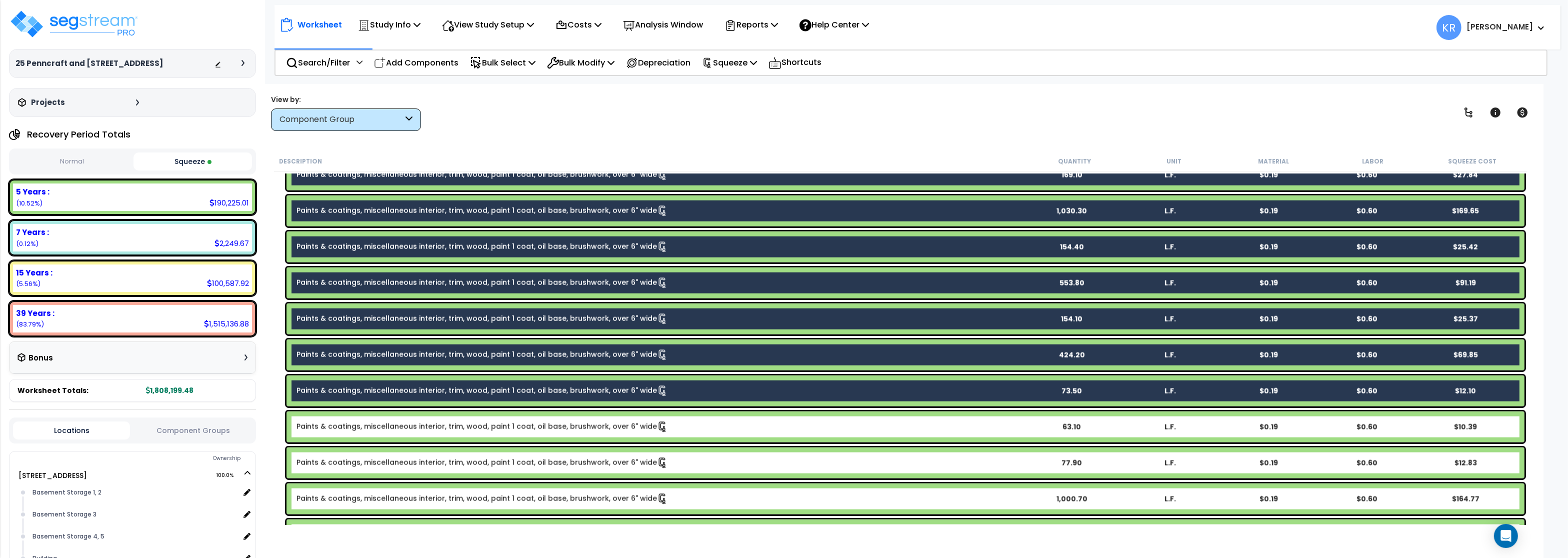
click at [462, 432] on link "Paints & coatings, miscellaneous interior, trim, wood, paint 1 coat, oil base, …" at bounding box center [481, 427] width 371 height 11
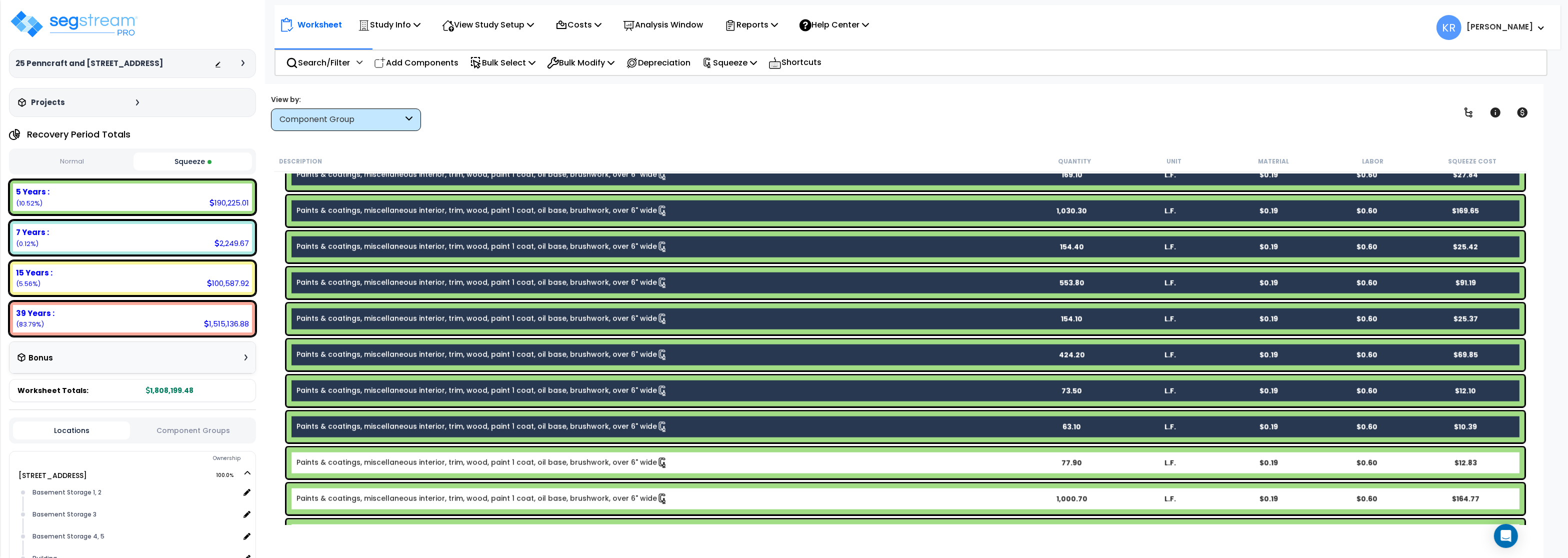
click at [460, 463] on link "Paints & coatings, miscellaneous interior, trim, wood, paint 1 coat, oil base, …" at bounding box center [481, 464] width 371 height 11
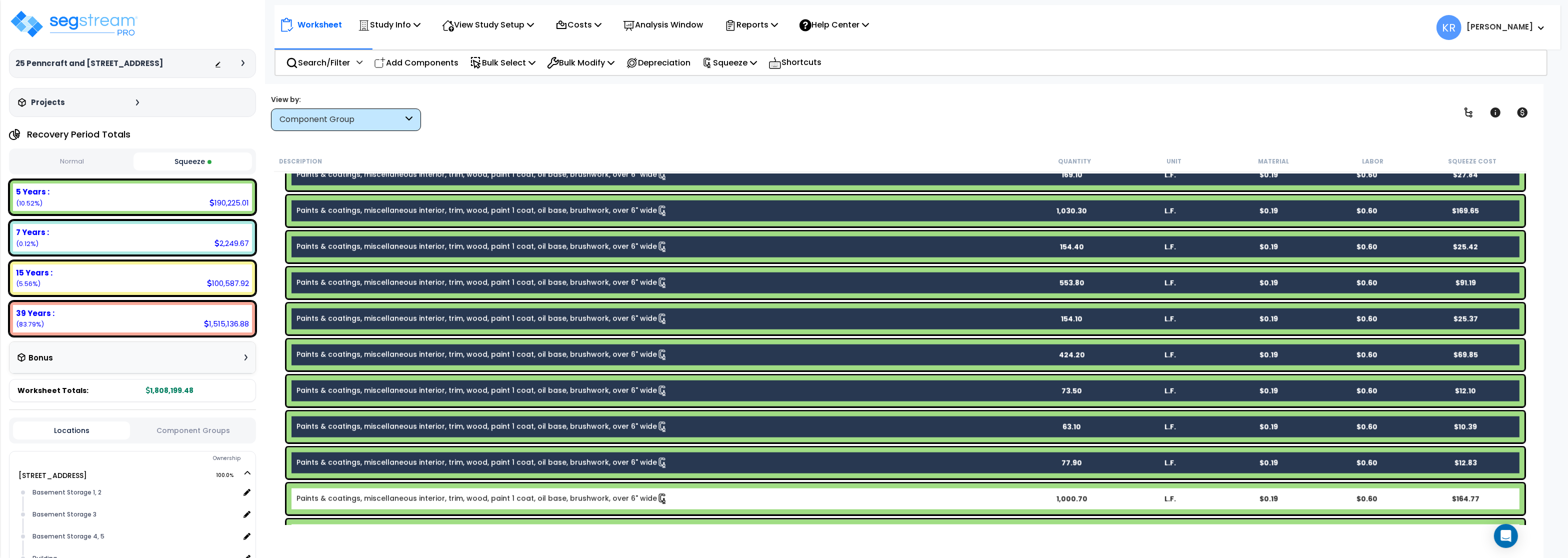
click at [459, 501] on link "Paints & coatings, miscellaneous interior, trim, wood, paint 1 coat, oil base, …" at bounding box center [481, 499] width 371 height 11
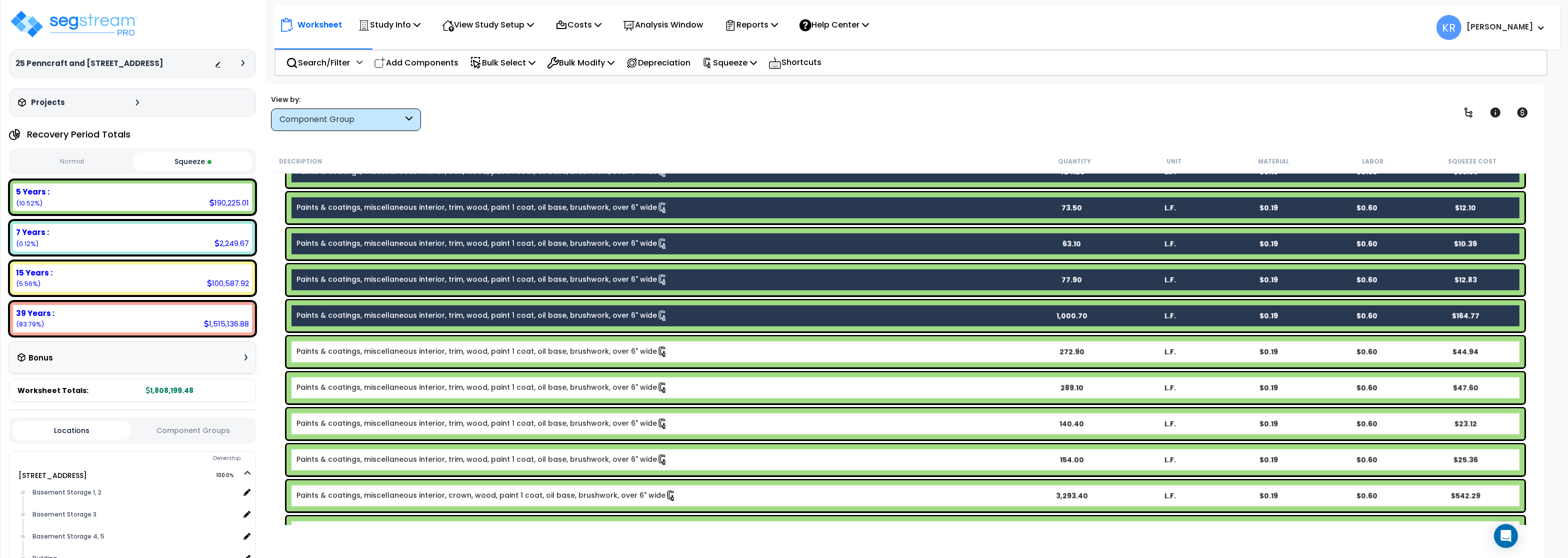
scroll to position [2760, 0]
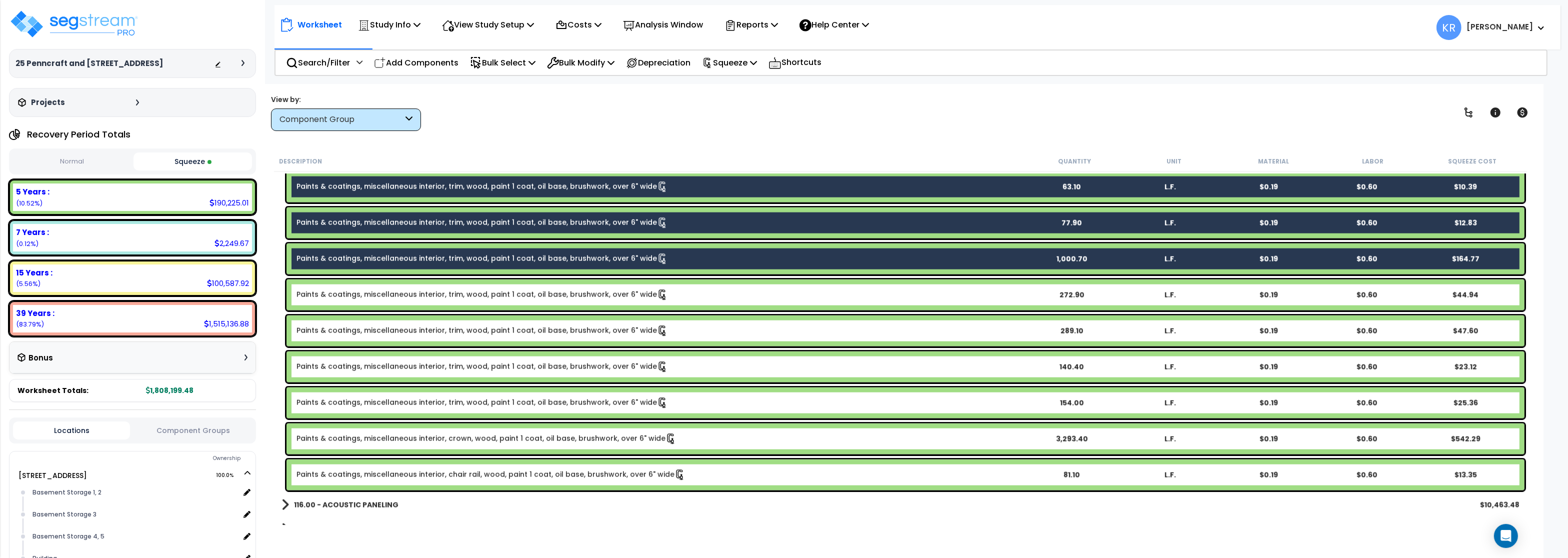
click at [480, 291] on link "Paints & coatings, miscellaneous interior, trim, wood, paint 1 coat, oil base, …" at bounding box center [481, 296] width 371 height 11
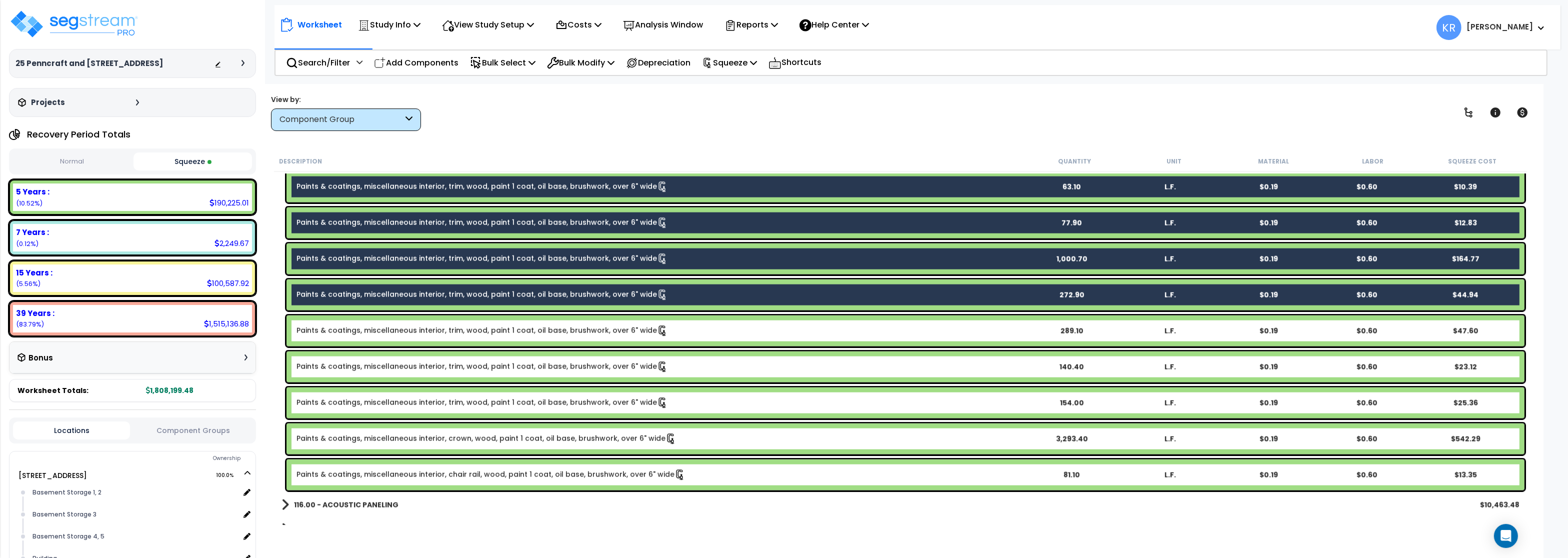
click at [477, 322] on div "Paints & coatings, miscellaneous interior, trim, wood, paint 1 coat, oil base, …" at bounding box center [904, 330] width 1238 height 31
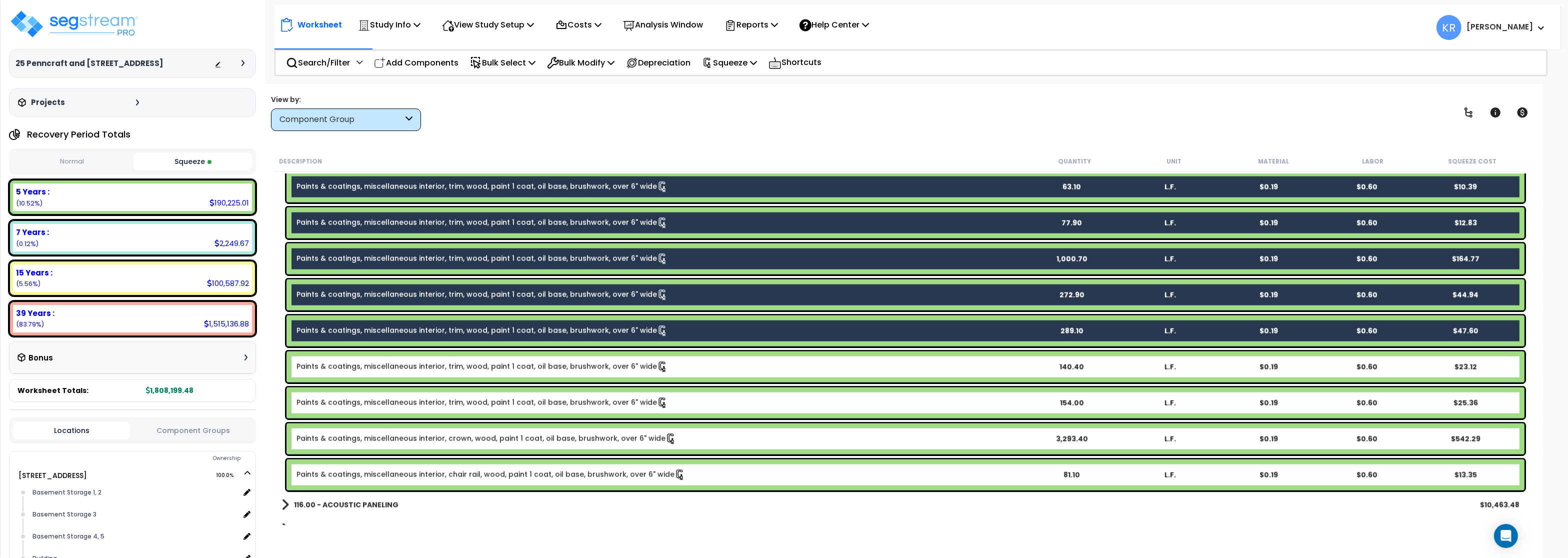
click at [477, 360] on div "Paints & coatings, miscellaneous interior, trim, wood, paint 1 coat, oil base, …" at bounding box center [904, 366] width 1238 height 31
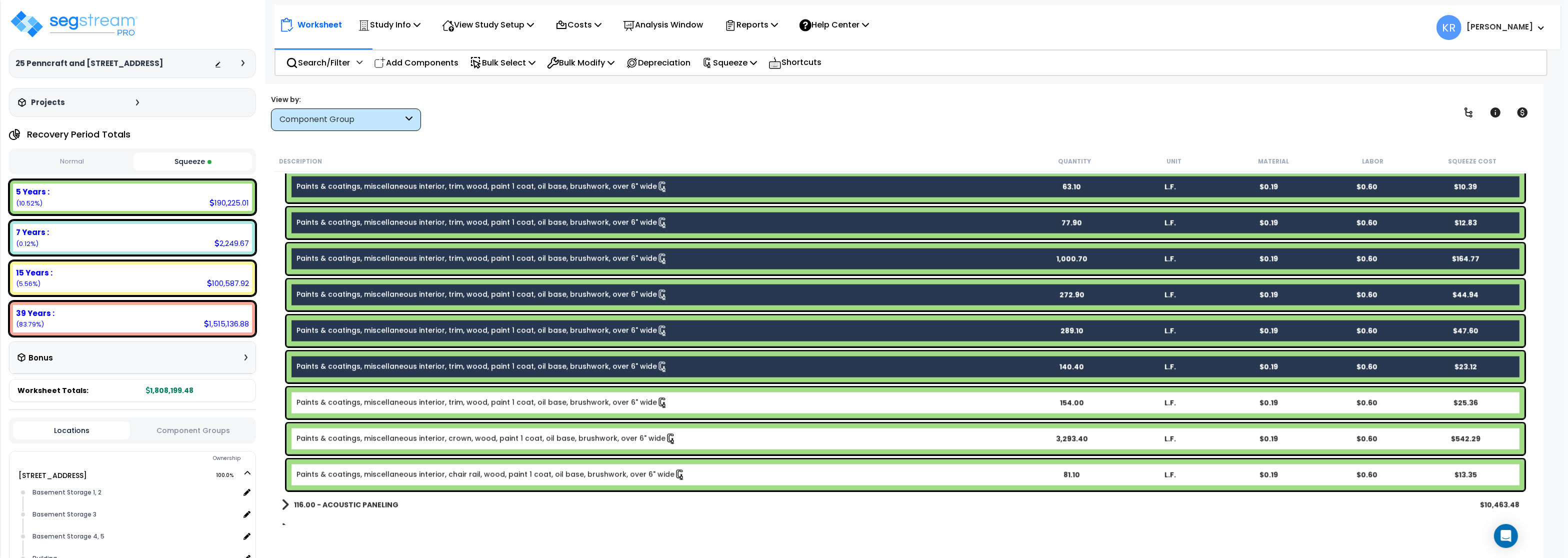
click at [471, 398] on link "Paints & coatings, miscellaneous interior, trim, wood, paint 1 coat, oil base, …" at bounding box center [481, 403] width 371 height 11
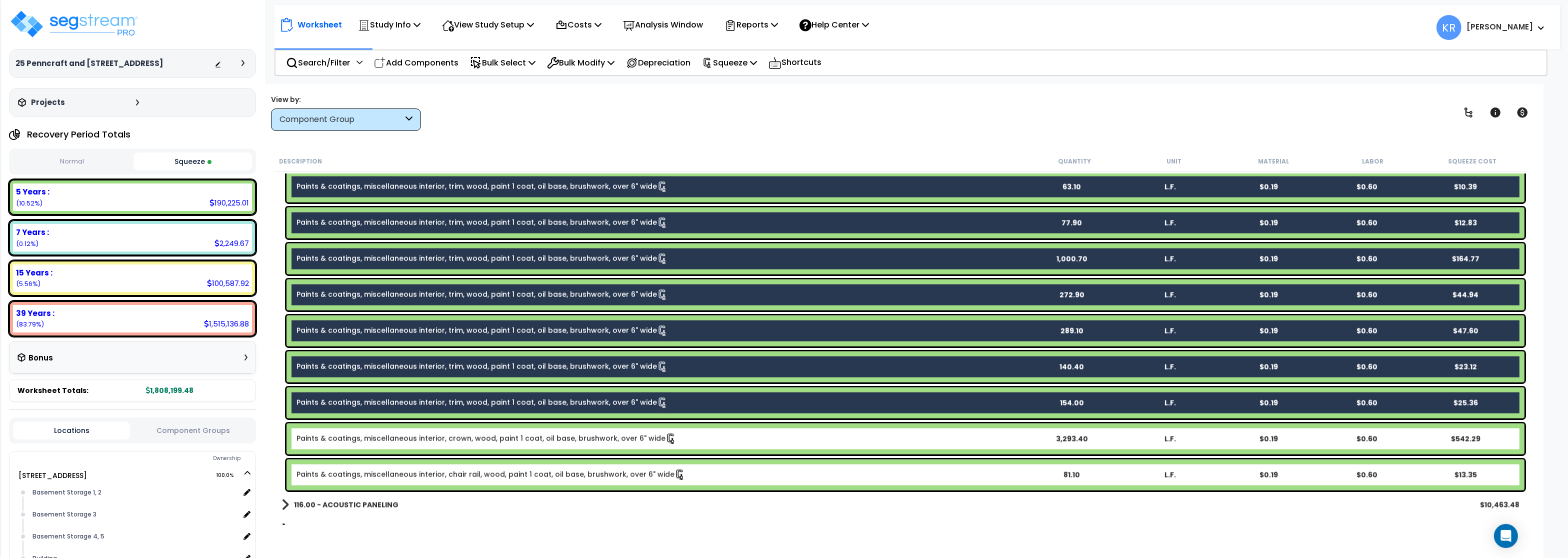
click at [475, 437] on link "Paints & coatings, miscellaneous interior, crown, wood, paint 1 coat, oil base,…" at bounding box center [486, 439] width 379 height 11
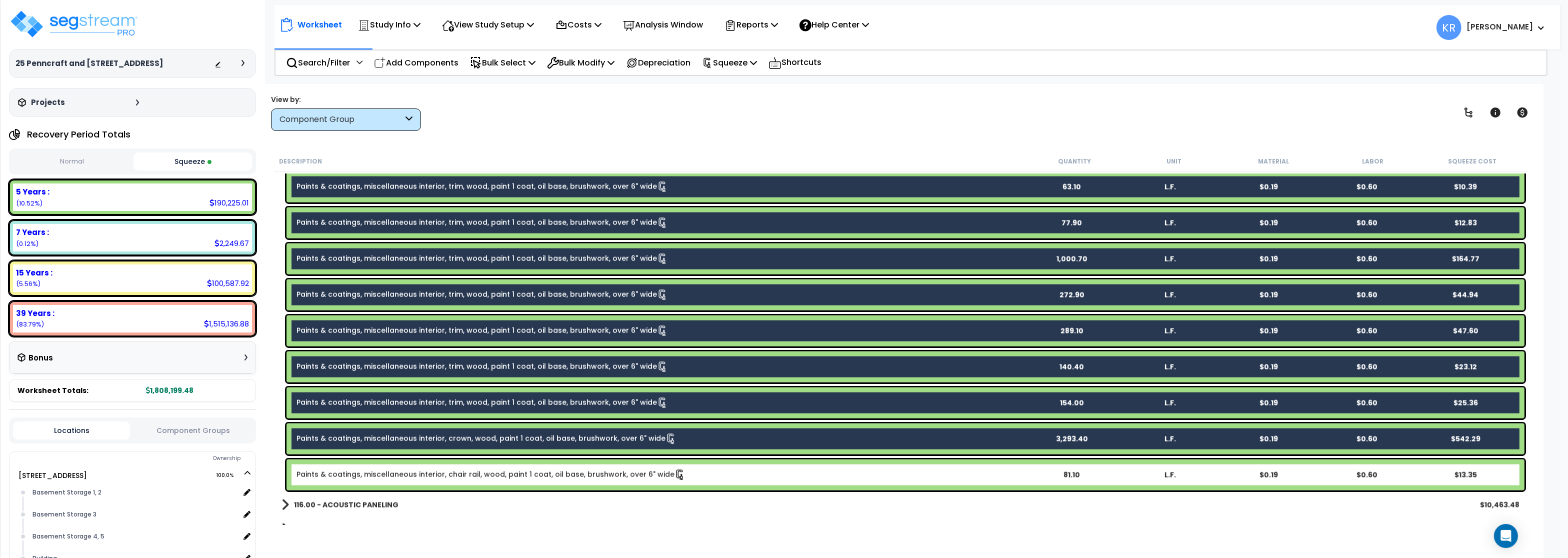
click at [480, 474] on link "Paints & coatings, miscellaneous interior, chair rail, wood, paint 1 coat, oil …" at bounding box center [491, 475] width 389 height 11
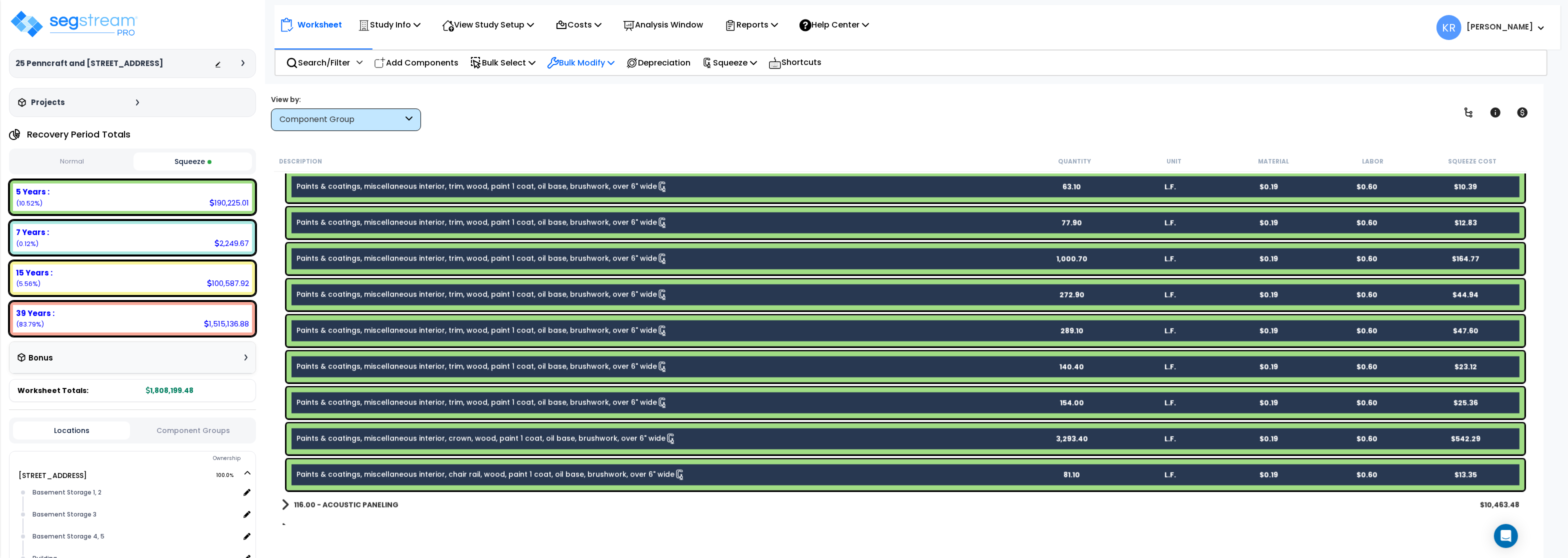
click at [605, 59] on p "Bulk Modify" at bounding box center [580, 62] width 67 height 13
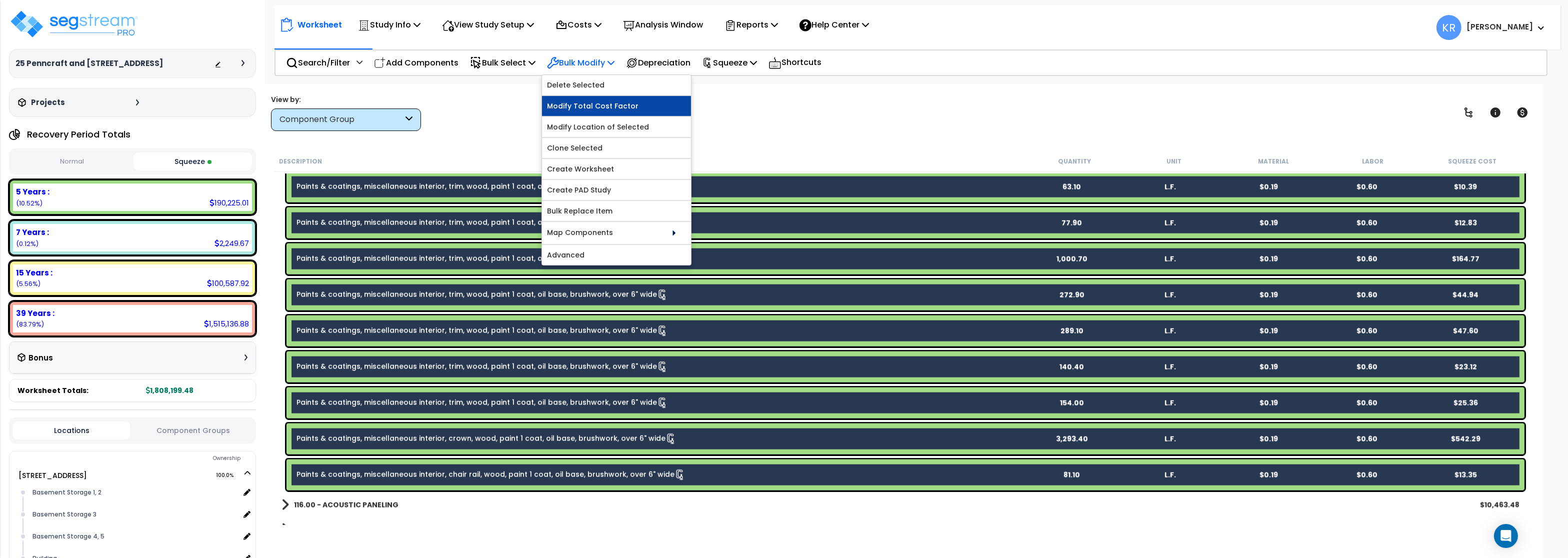
click at [599, 106] on link "Modify Total Cost Factor" at bounding box center [616, 106] width 149 height 20
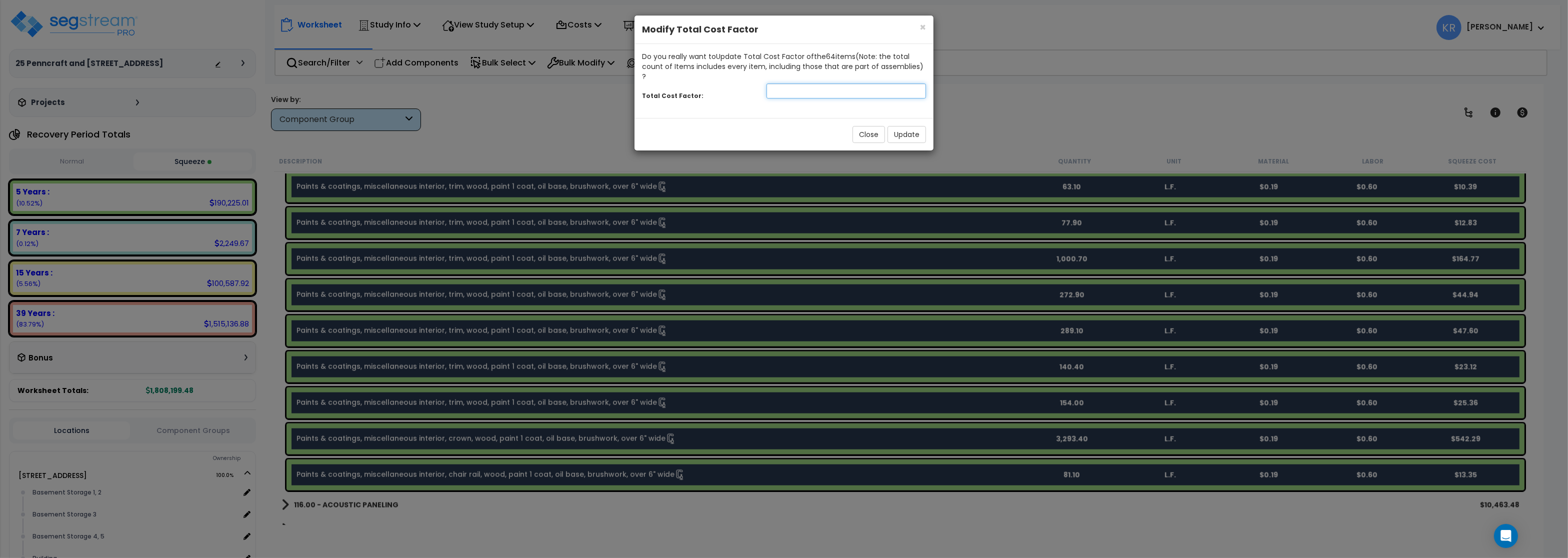
click at [815, 85] on input "number" at bounding box center [846, 91] width 160 height 15
type input "1.5"
click at [900, 126] on button "Update" at bounding box center [906, 134] width 39 height 17
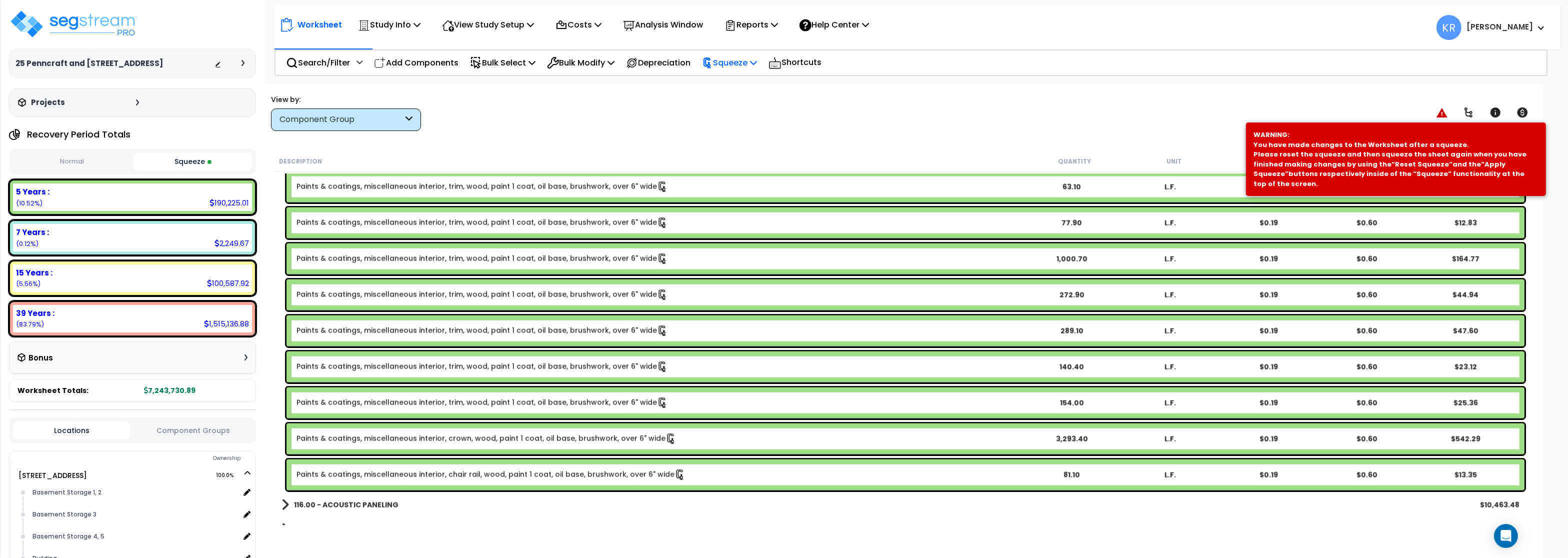
click at [747, 62] on p "Squeeze" at bounding box center [729, 62] width 55 height 13
click at [752, 110] on link "Reset Squeeze" at bounding box center [746, 109] width 99 height 20
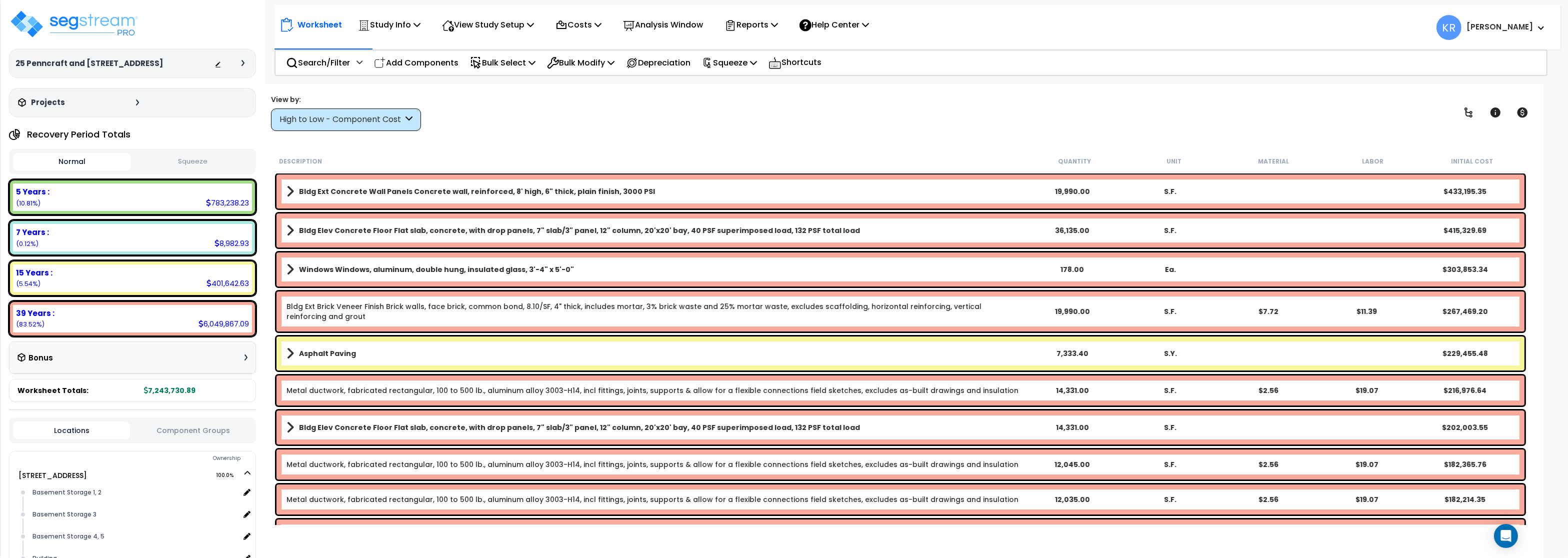
click at [750, 59] on p "Squeeze" at bounding box center [729, 62] width 55 height 13
click at [750, 82] on link "Squeeze" at bounding box center [746, 84] width 99 height 20
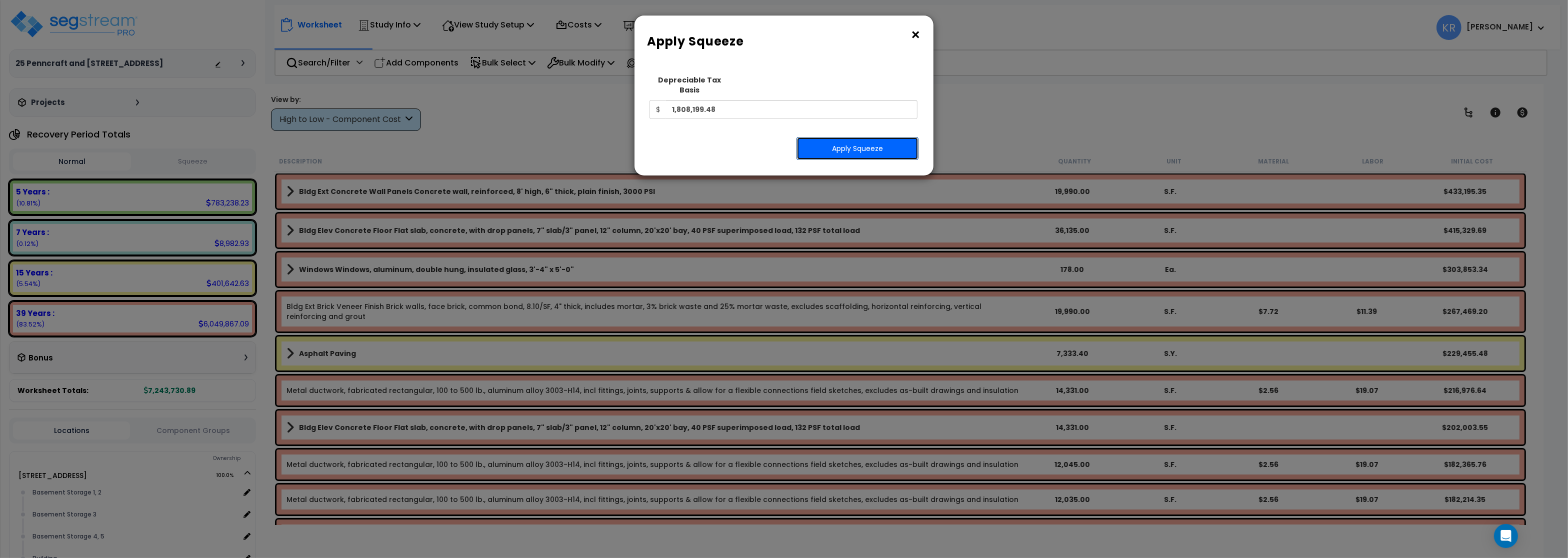
click at [845, 137] on button "Apply Squeeze" at bounding box center [857, 148] width 122 height 23
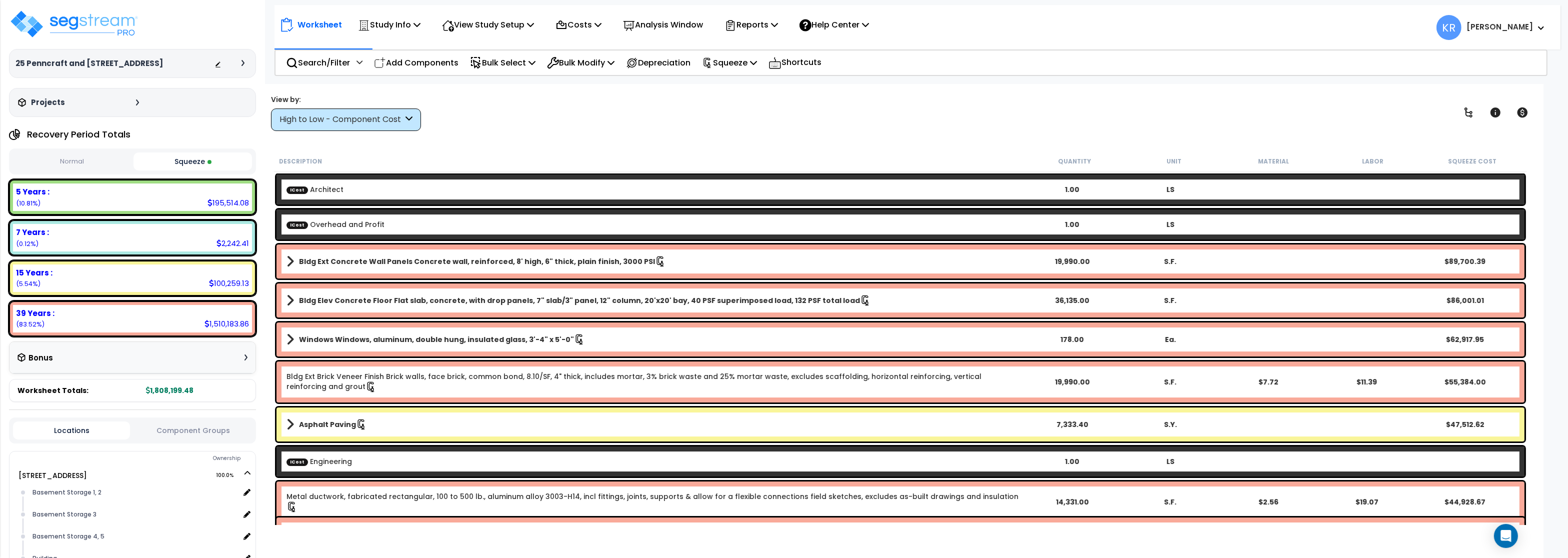
click at [381, 121] on div "High to Low - Component Cost" at bounding box center [341, 120] width 124 height 11
click at [345, 125] on div "High to Low - Component Cost" at bounding box center [341, 120] width 124 height 11
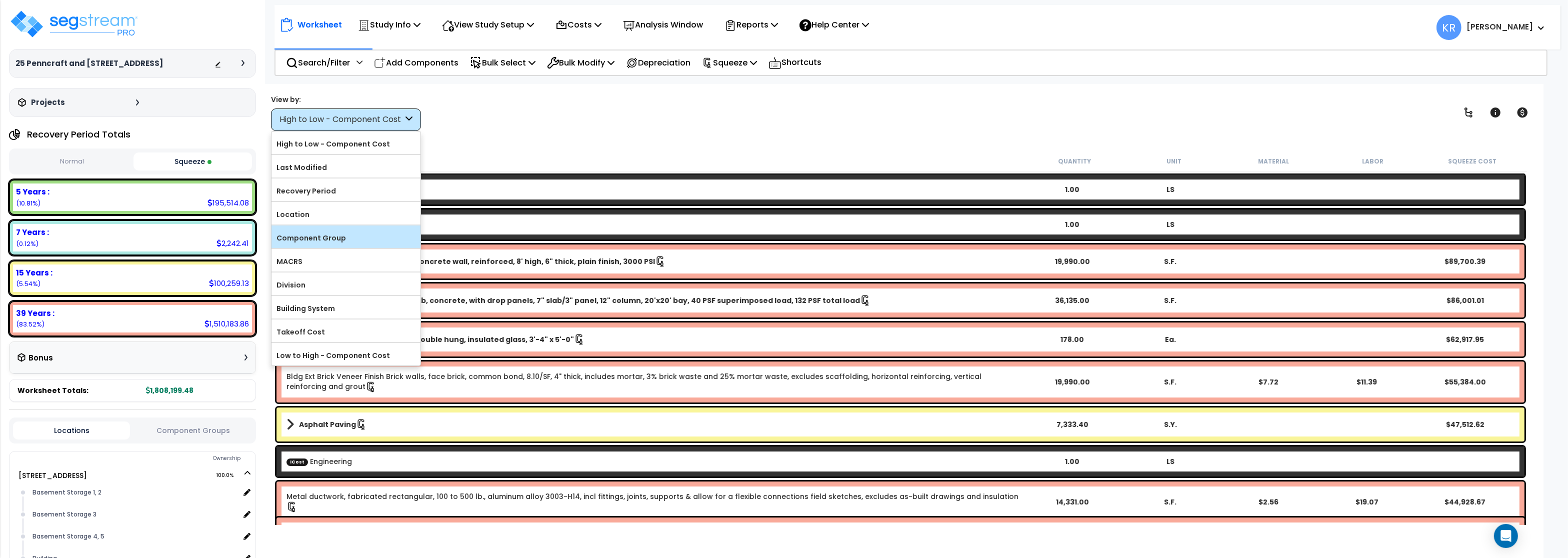
click at [322, 240] on label "Component Group" at bounding box center [346, 238] width 149 height 15
click at [0, 0] on input "Component Group" at bounding box center [0, 0] width 0 height 0
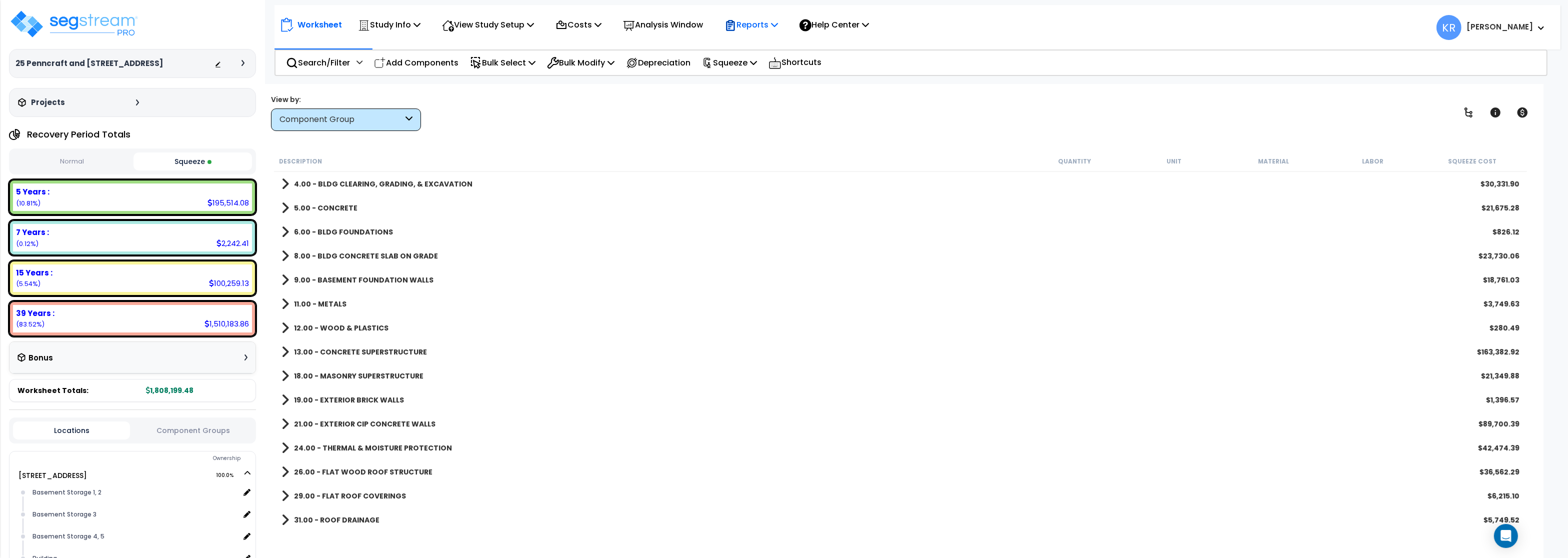
click at [775, 23] on p "Reports" at bounding box center [750, 25] width 54 height 13
click at [767, 49] on link "Get Report" at bounding box center [768, 47] width 99 height 20
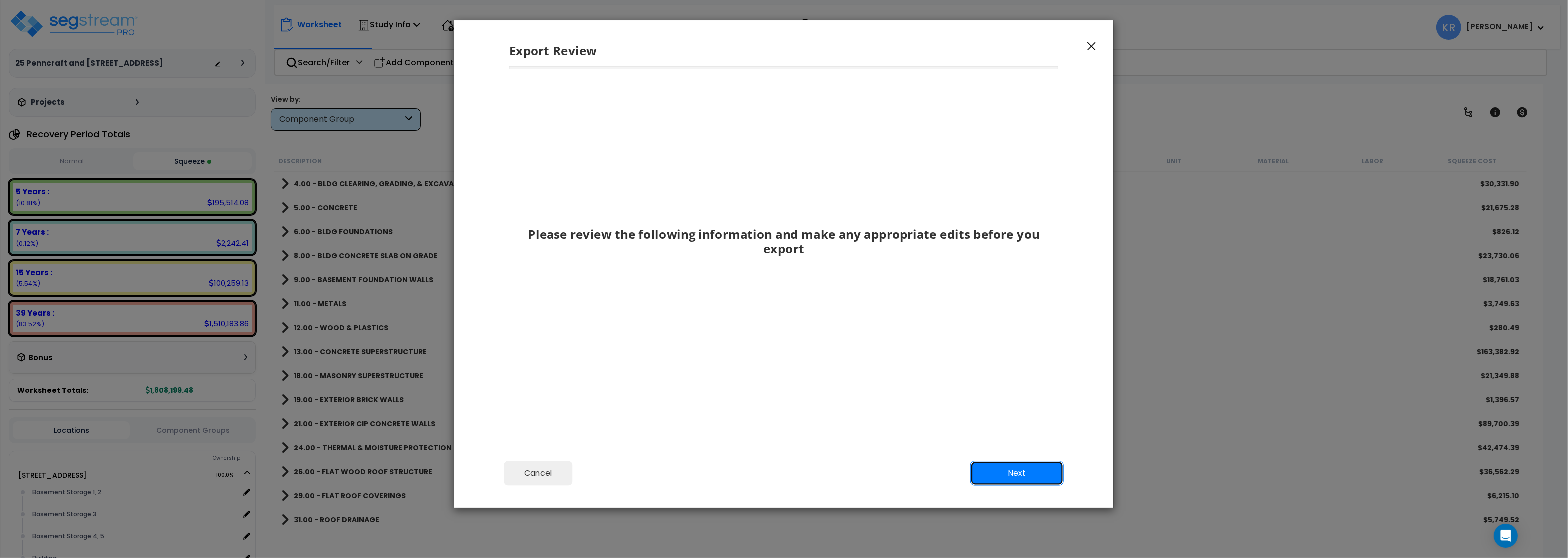
click at [1018, 469] on button "Next" at bounding box center [1017, 473] width 93 height 25
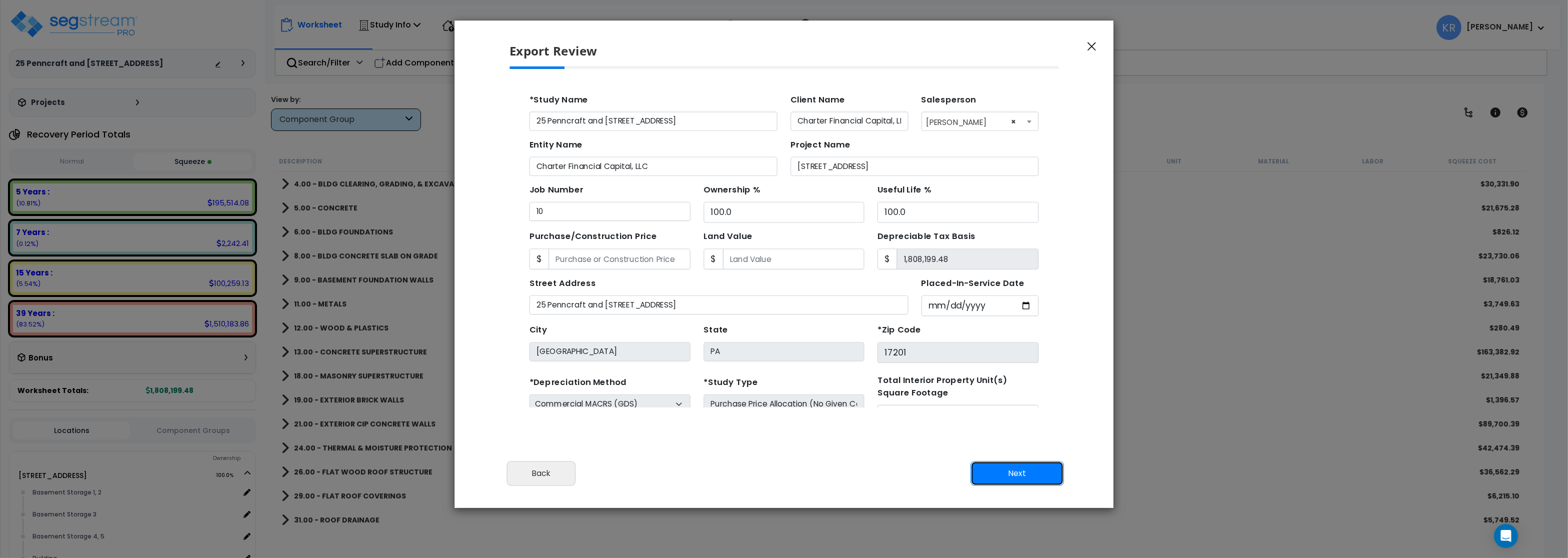
click at [1021, 475] on button "Next" at bounding box center [1017, 473] width 93 height 25
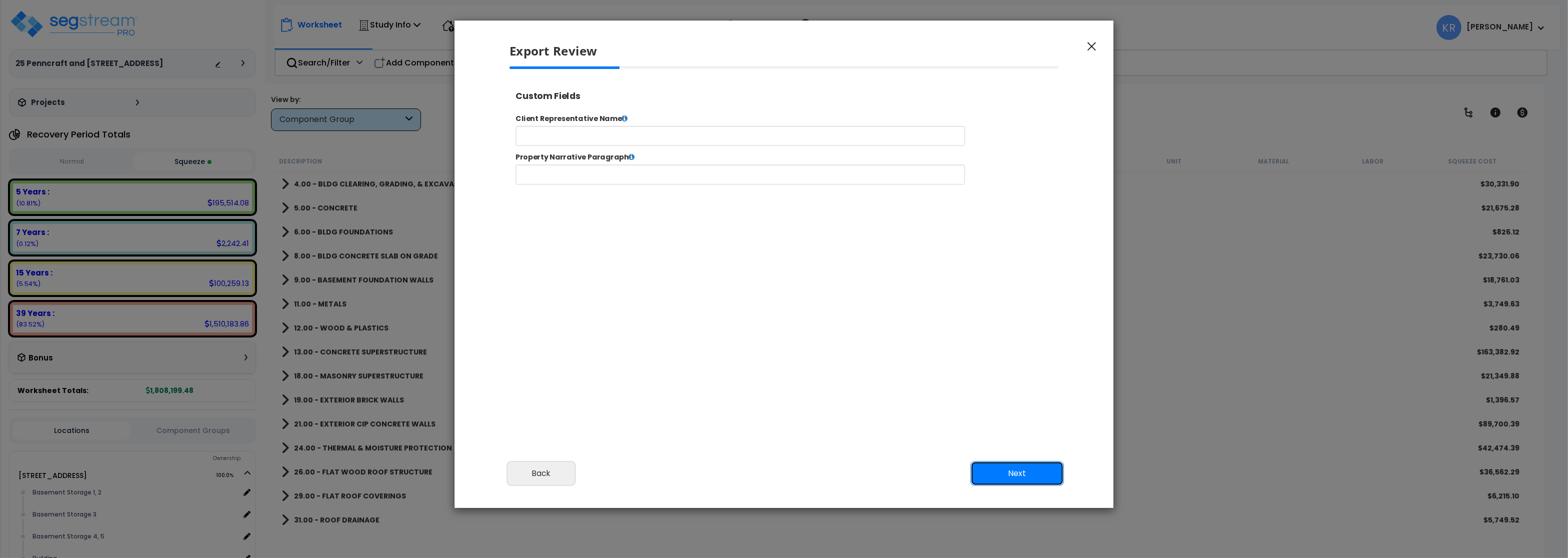
click at [1020, 472] on button "Next" at bounding box center [1017, 473] width 93 height 25
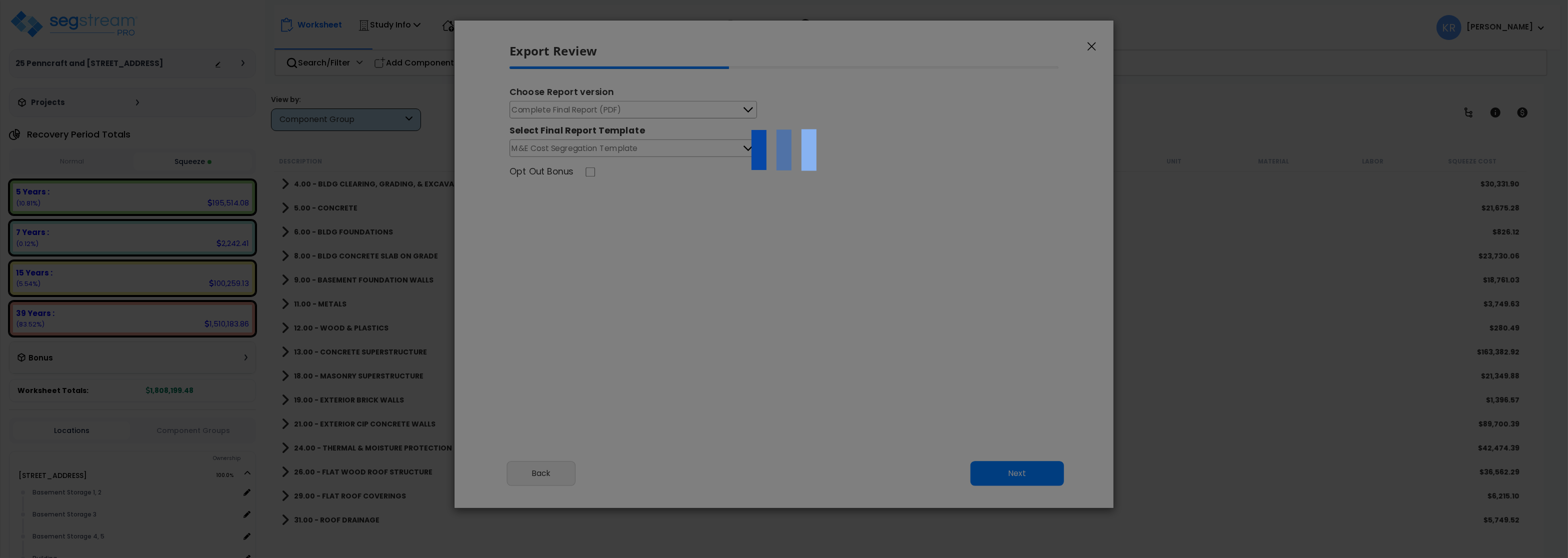
click at [549, 103] on div at bounding box center [784, 279] width 1568 height 558
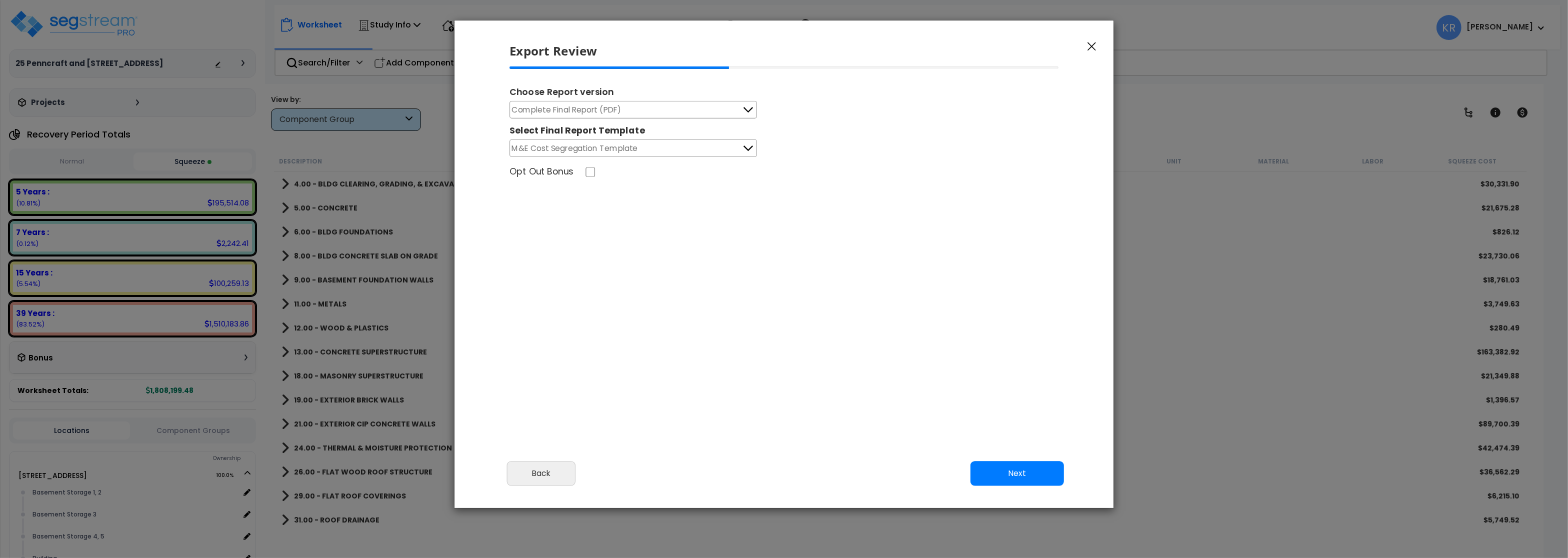
click at [549, 108] on span "Complete Final Report (PDF)" at bounding box center [566, 110] width 110 height 12
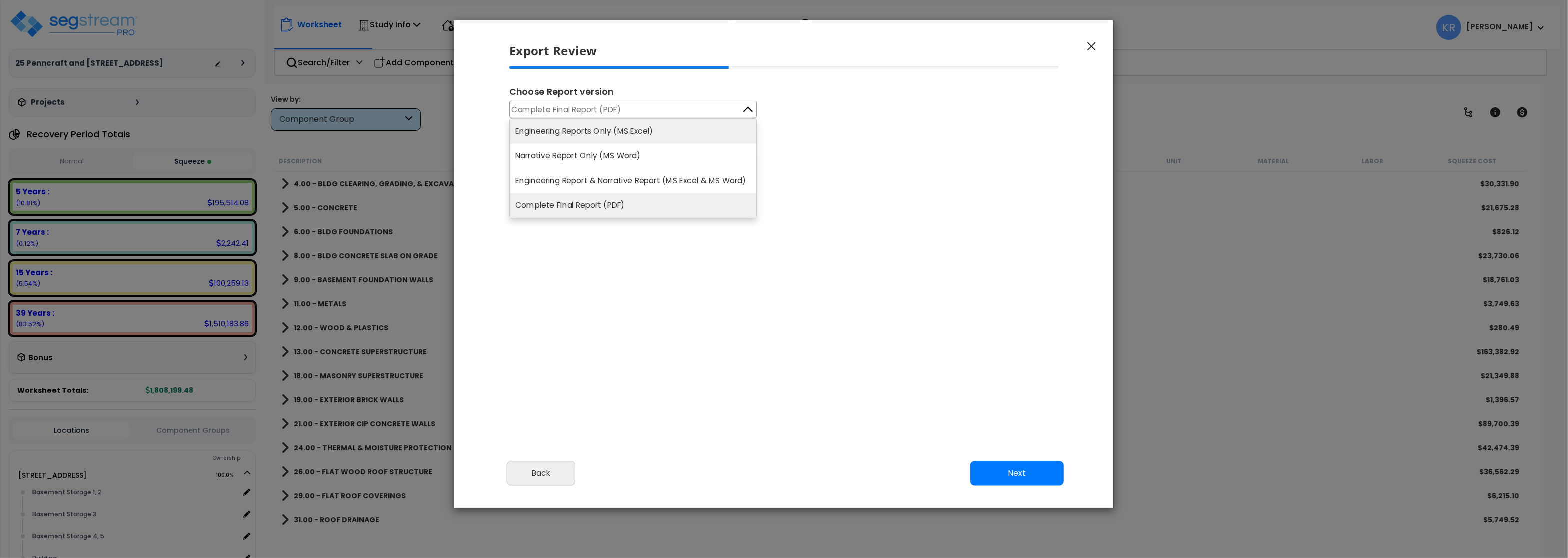
click at [555, 136] on li "Engineering Reports Only (MS Excel)" at bounding box center [632, 131] width 246 height 25
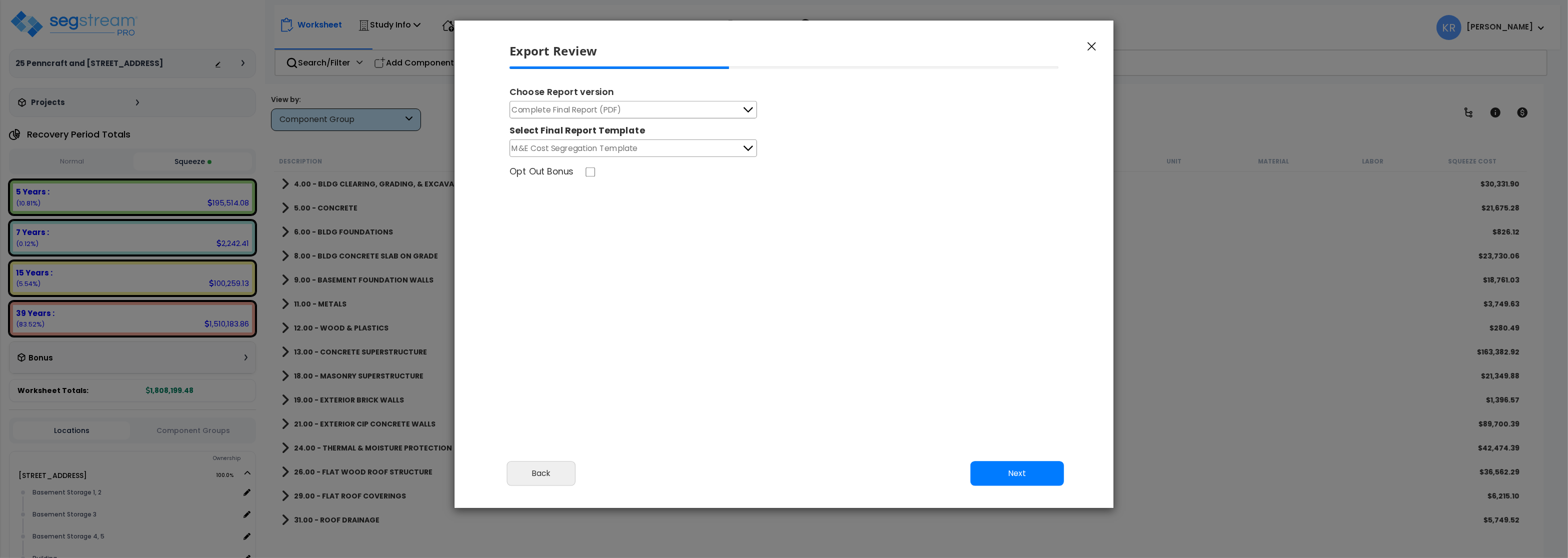
click at [552, 115] on span "Complete Final Report (PDF)" at bounding box center [566, 110] width 110 height 12
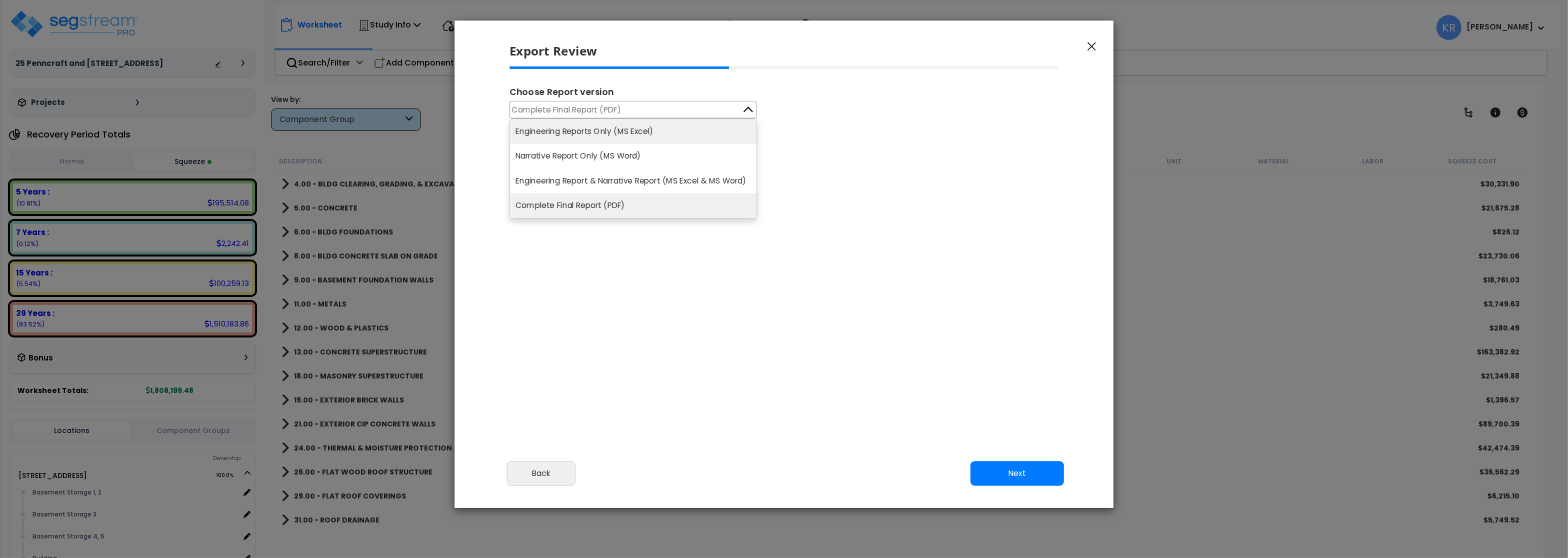
click at [562, 135] on li "Engineering Reports Only (MS Excel)" at bounding box center [632, 131] width 246 height 25
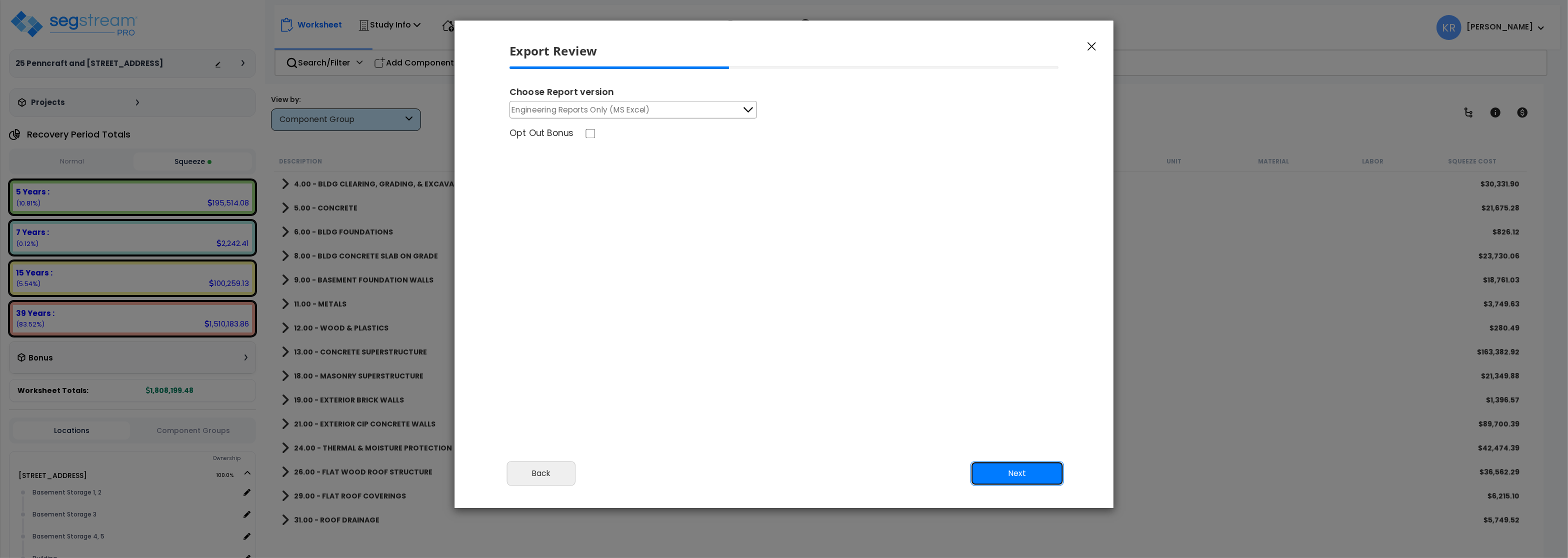
click at [1027, 468] on button "Next" at bounding box center [1017, 473] width 93 height 25
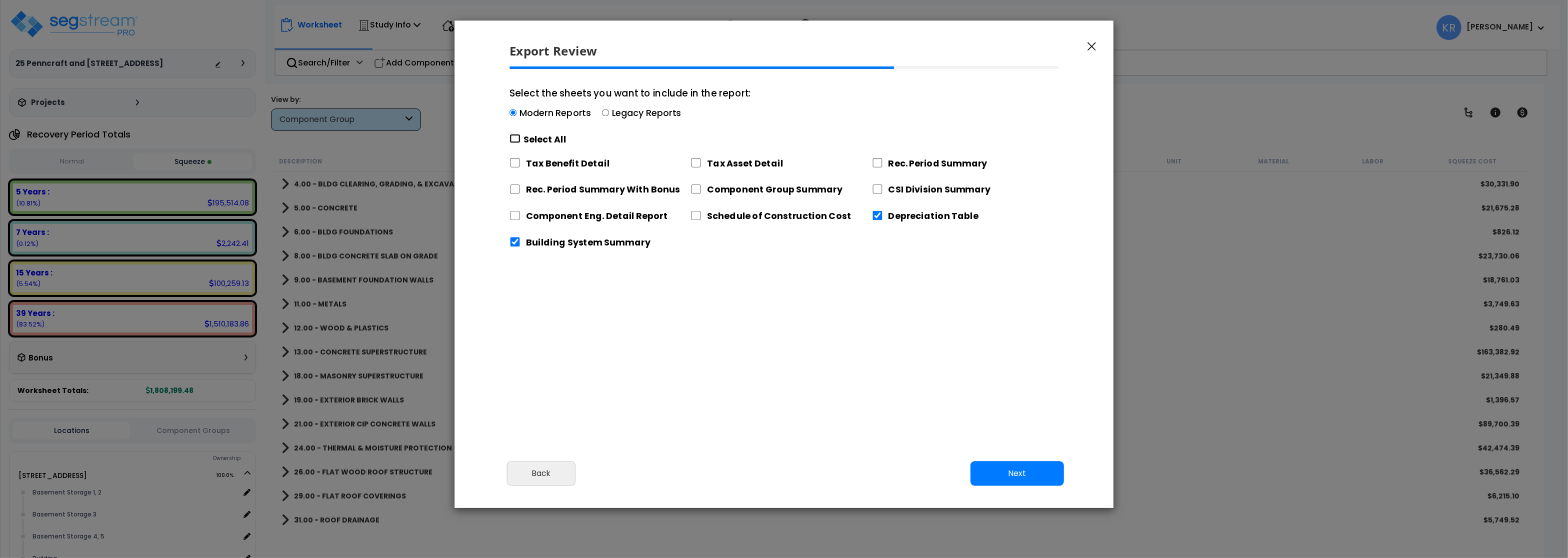
click at [516, 141] on input "Select the sheets you want to include in the report: Modern Reports Legacy Repo…" at bounding box center [515, 139] width 11 height 9
checkbox input "true"
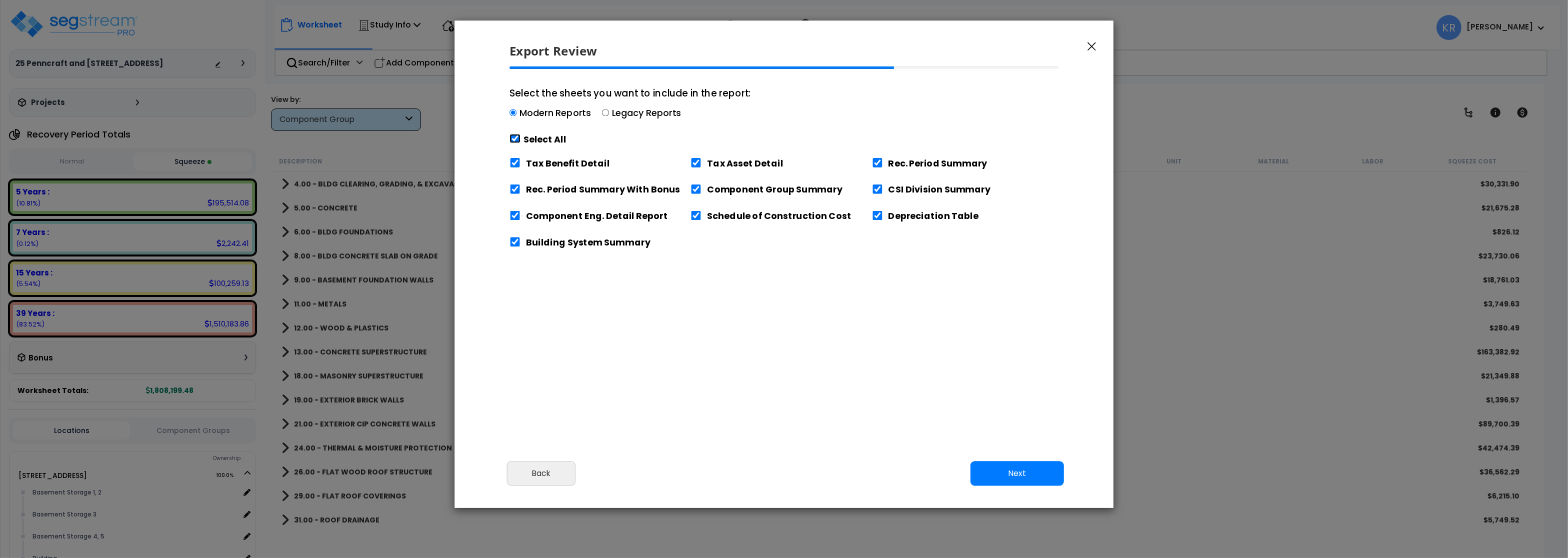
checkbox input "true"
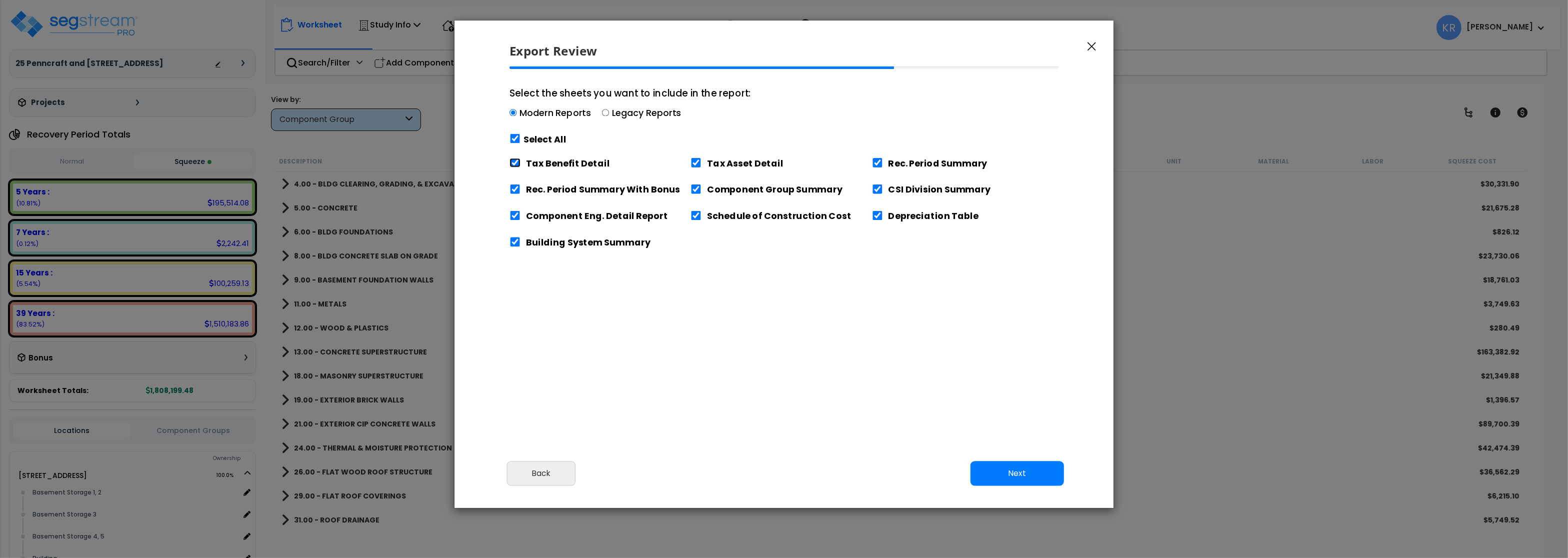
click at [514, 161] on input "Tax Benefit Detail" at bounding box center [515, 162] width 11 height 9
checkbox input "false"
click at [1014, 476] on button "Next" at bounding box center [1017, 473] width 93 height 25
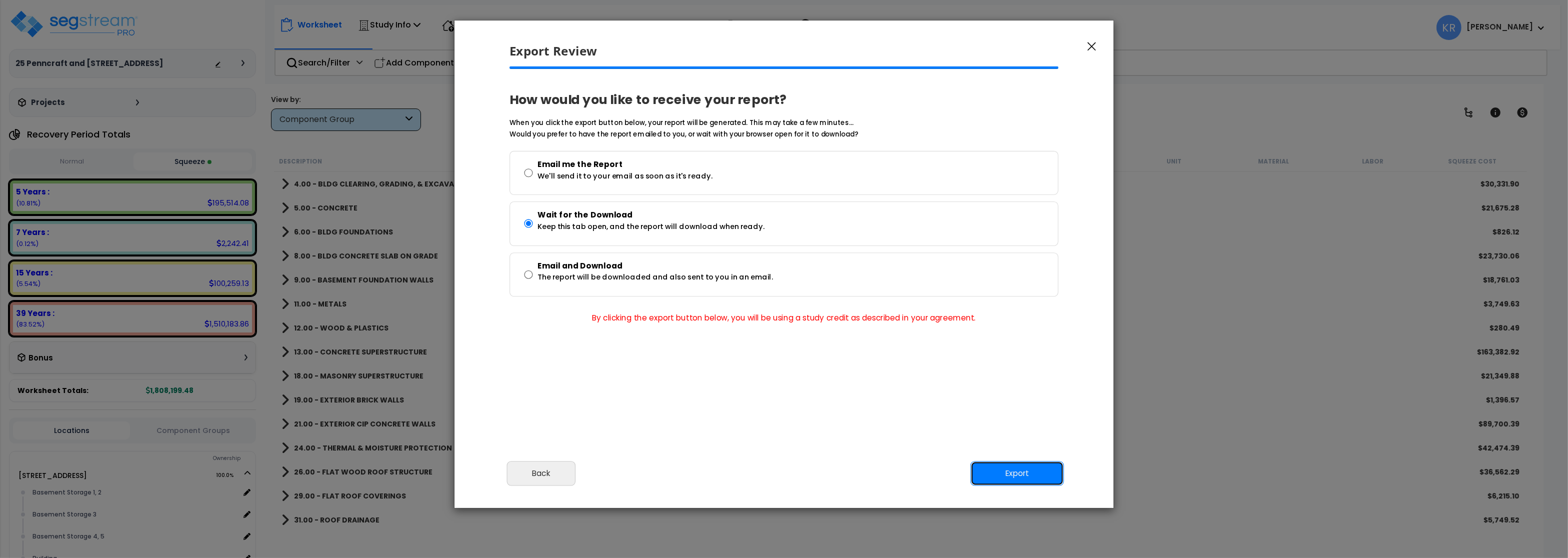
click at [1018, 468] on button "Export" at bounding box center [1017, 473] width 93 height 25
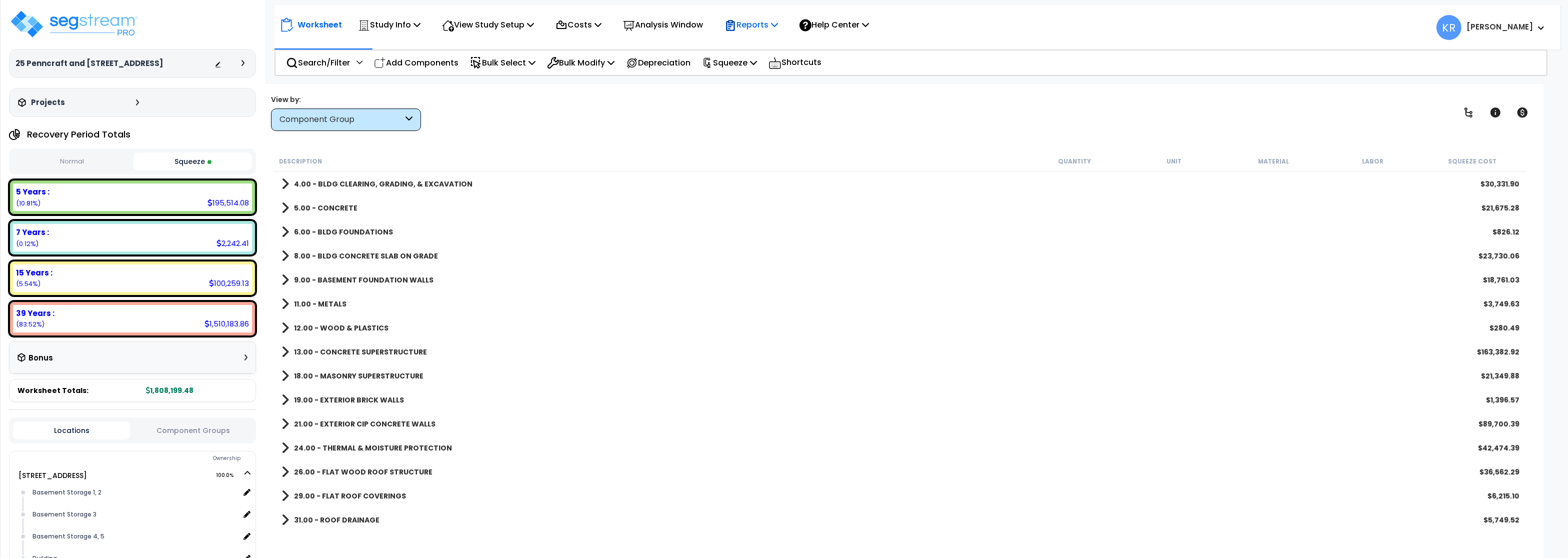
click at [765, 25] on p "Reports" at bounding box center [750, 25] width 54 height 13
click at [764, 48] on link "Get Report" at bounding box center [768, 47] width 99 height 20
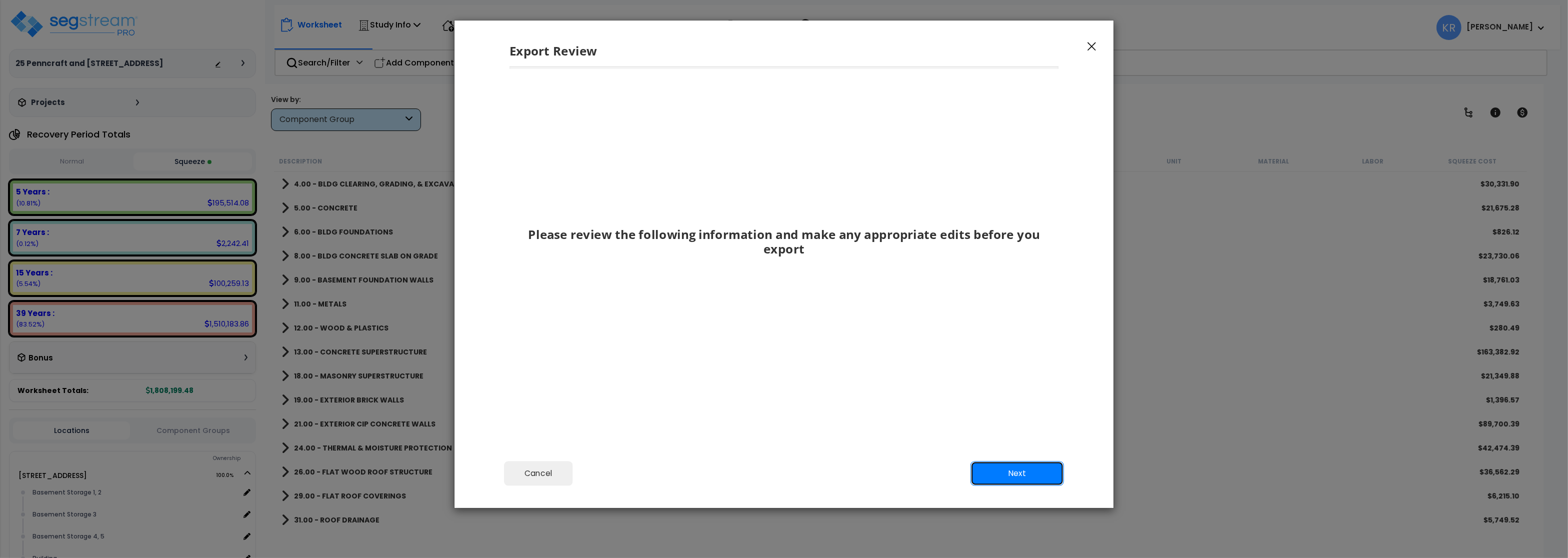
click at [1029, 474] on button "Next" at bounding box center [1017, 473] width 93 height 25
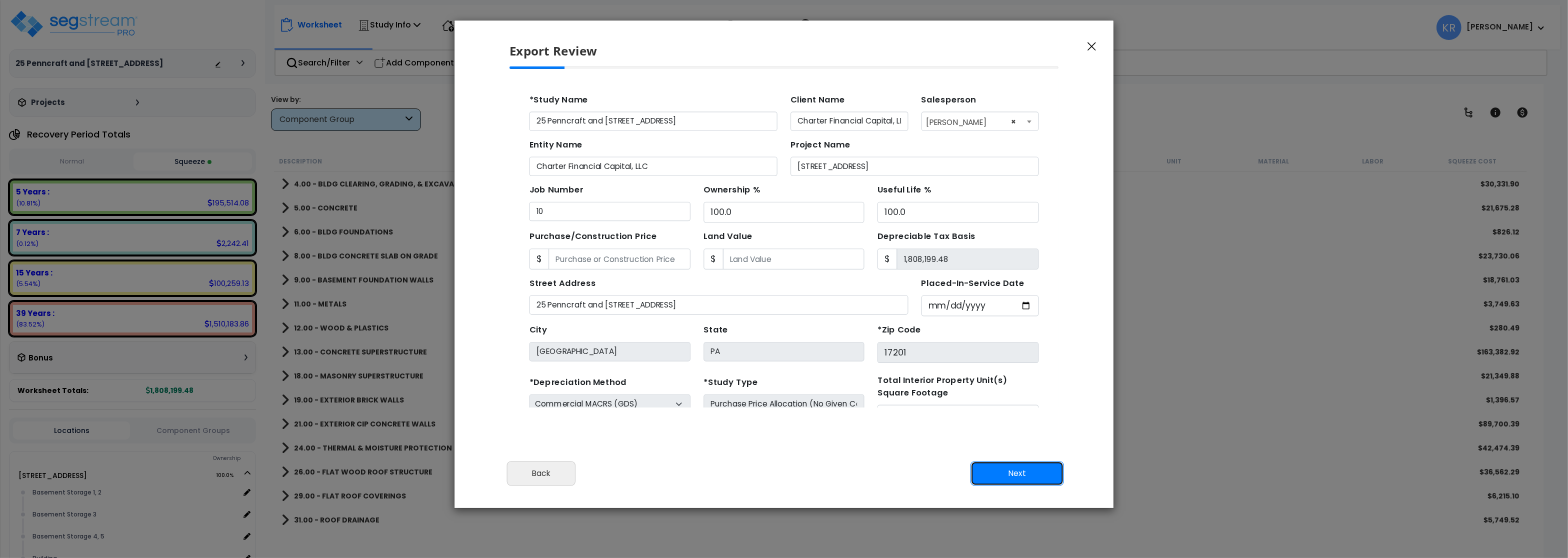
click at [1029, 474] on button "Next" at bounding box center [1017, 473] width 93 height 25
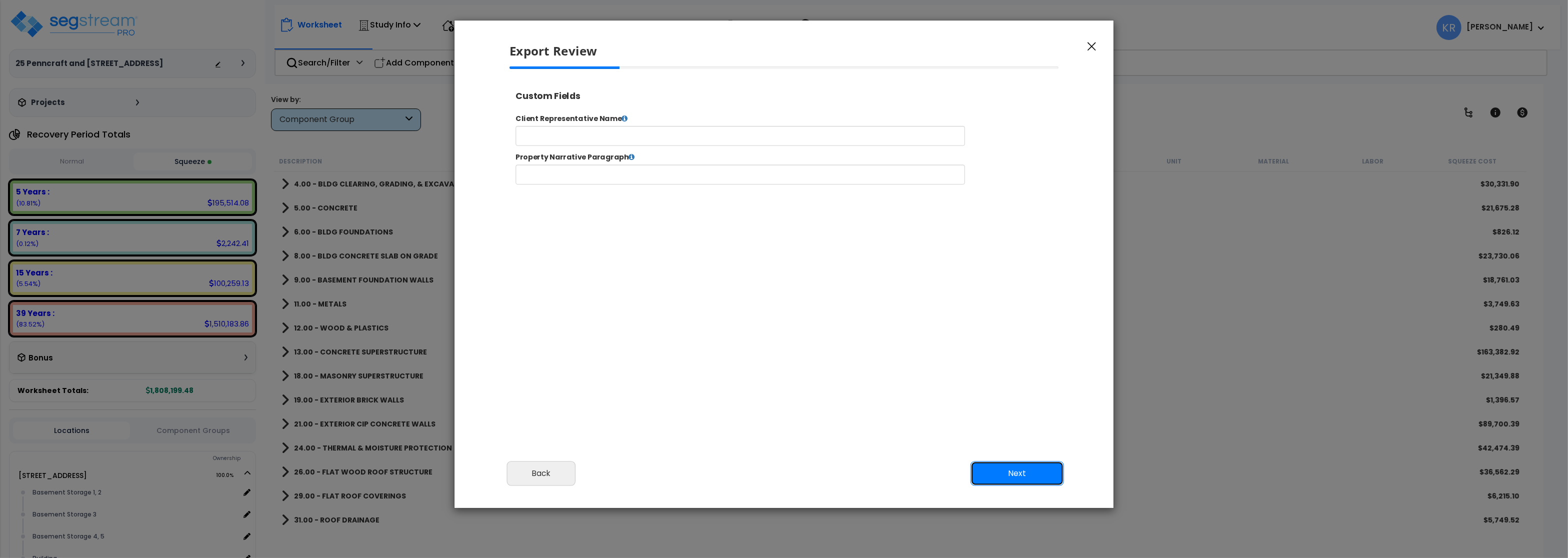
click at [1029, 474] on button "Next" at bounding box center [1017, 473] width 93 height 25
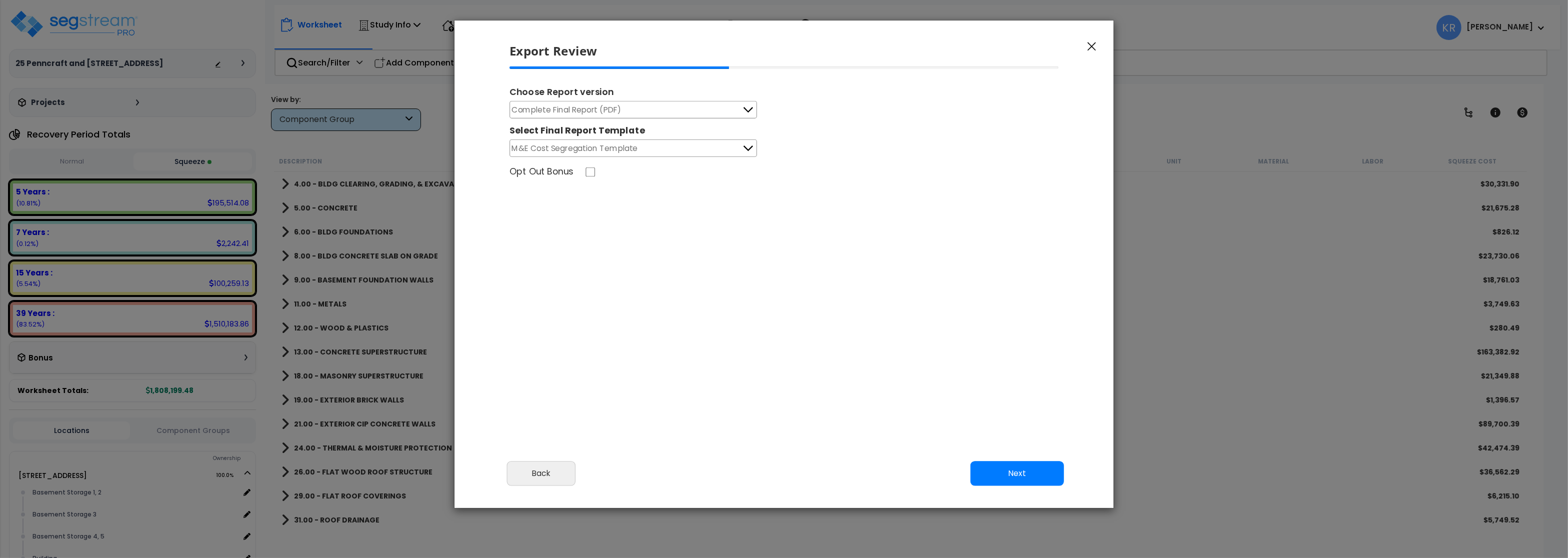
click at [607, 110] on span "Complete Final Report (PDF)" at bounding box center [566, 110] width 110 height 12
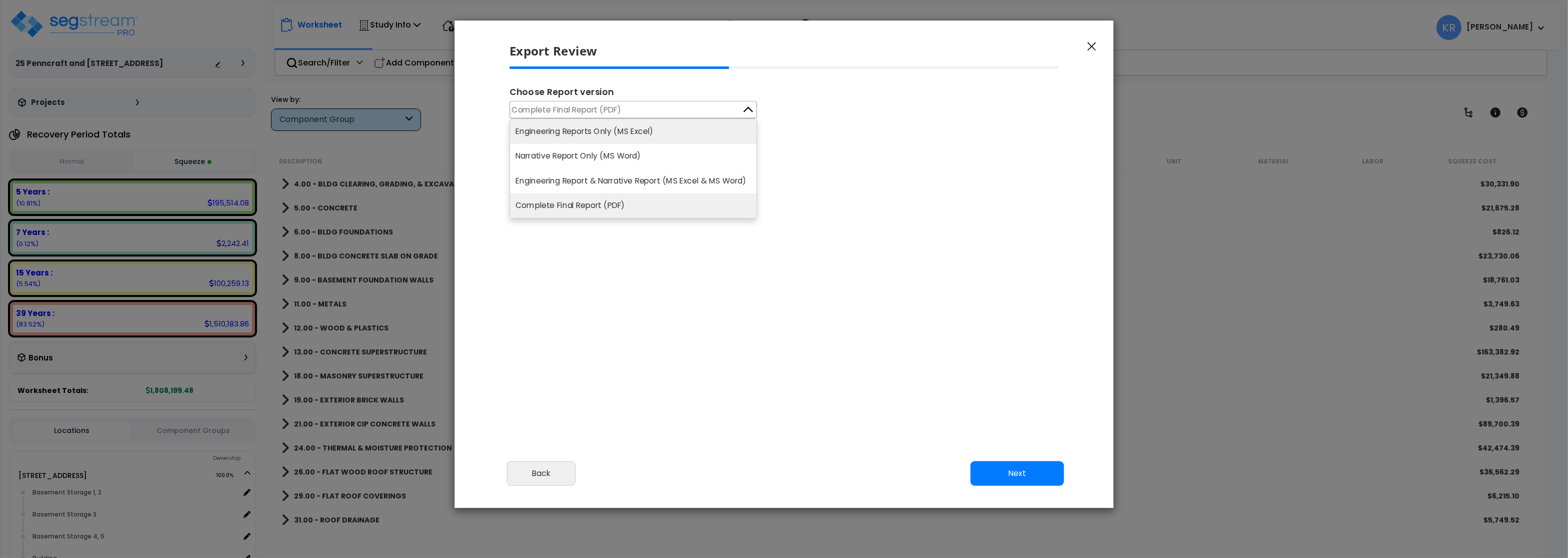
click at [607, 125] on li "Engineering Reports Only (MS Excel)" at bounding box center [632, 131] width 246 height 25
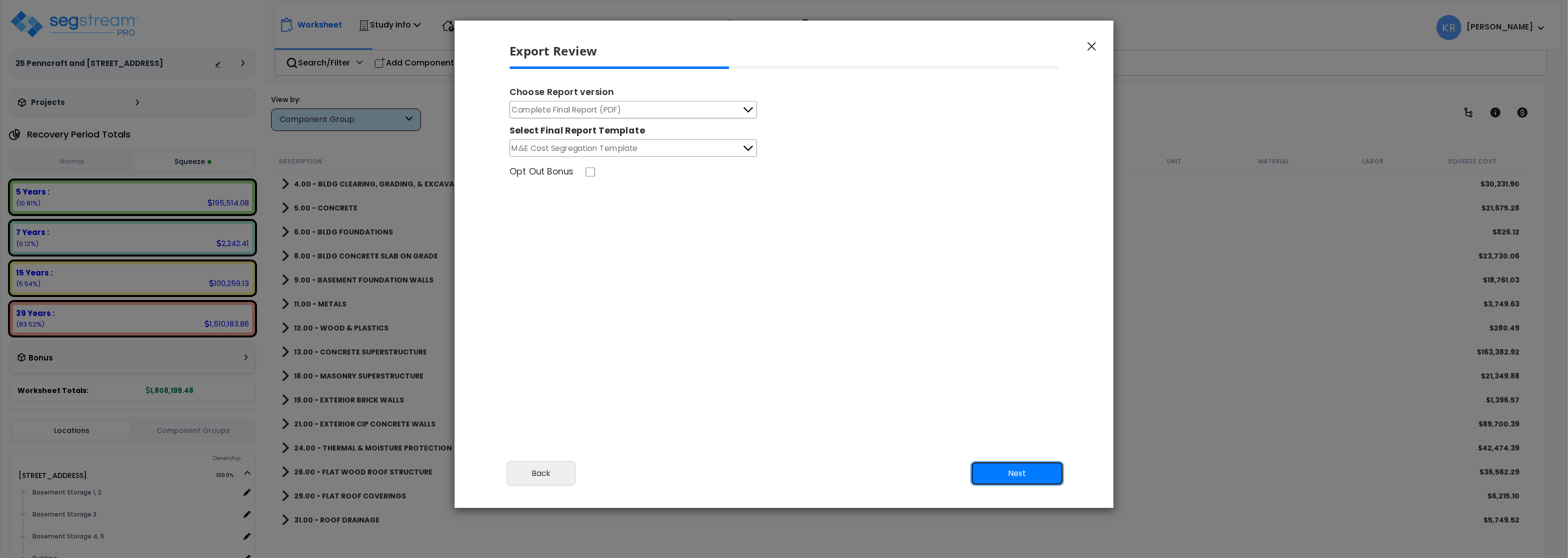
click at [1009, 473] on button "Next" at bounding box center [1017, 473] width 93 height 25
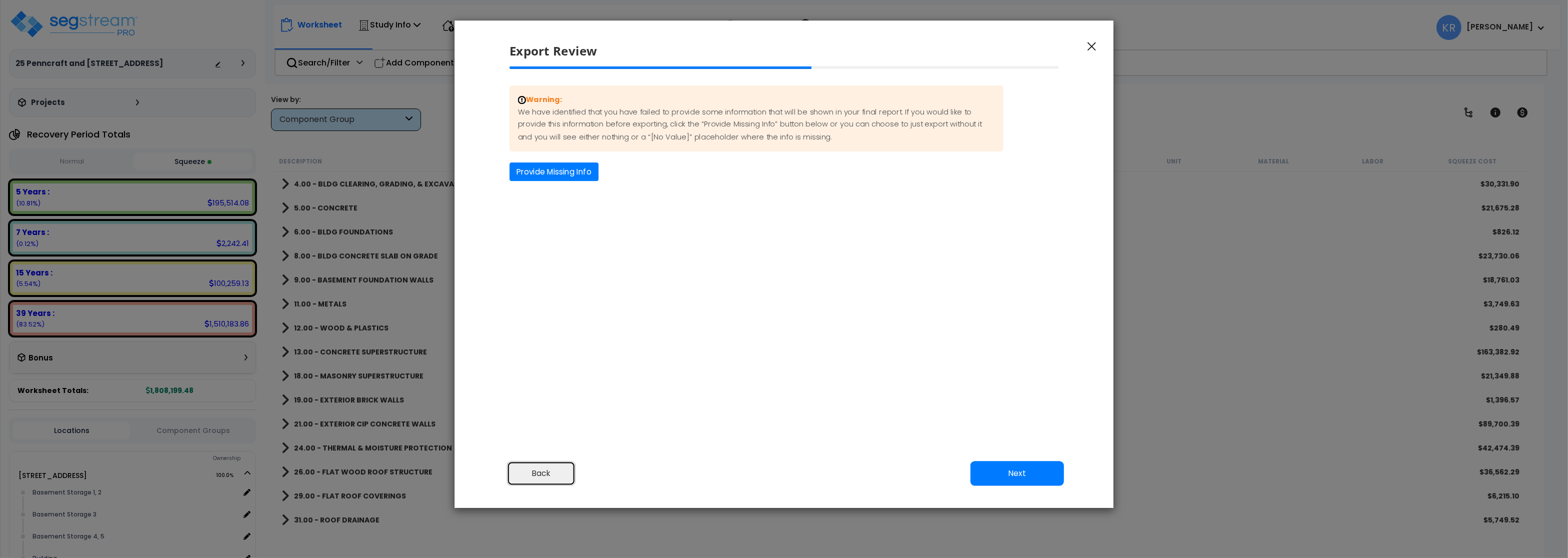
click at [531, 478] on button "Back" at bounding box center [541, 473] width 69 height 25
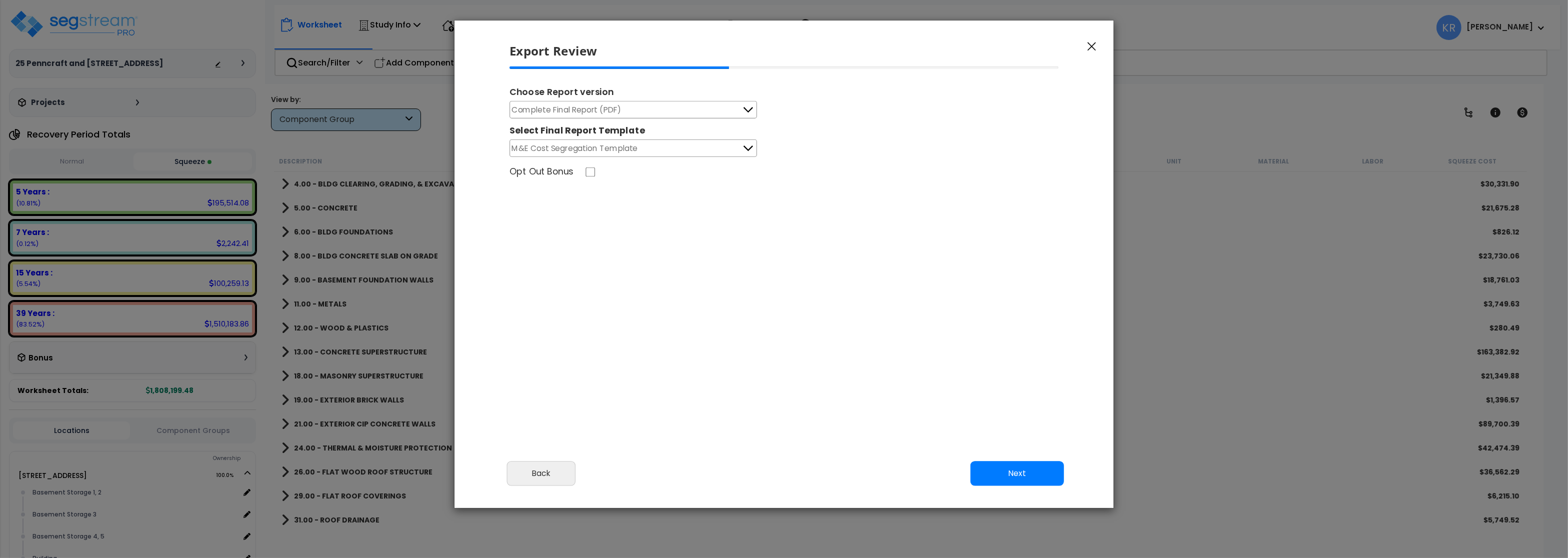
click at [573, 109] on span "Complete Final Report (PDF)" at bounding box center [566, 110] width 110 height 12
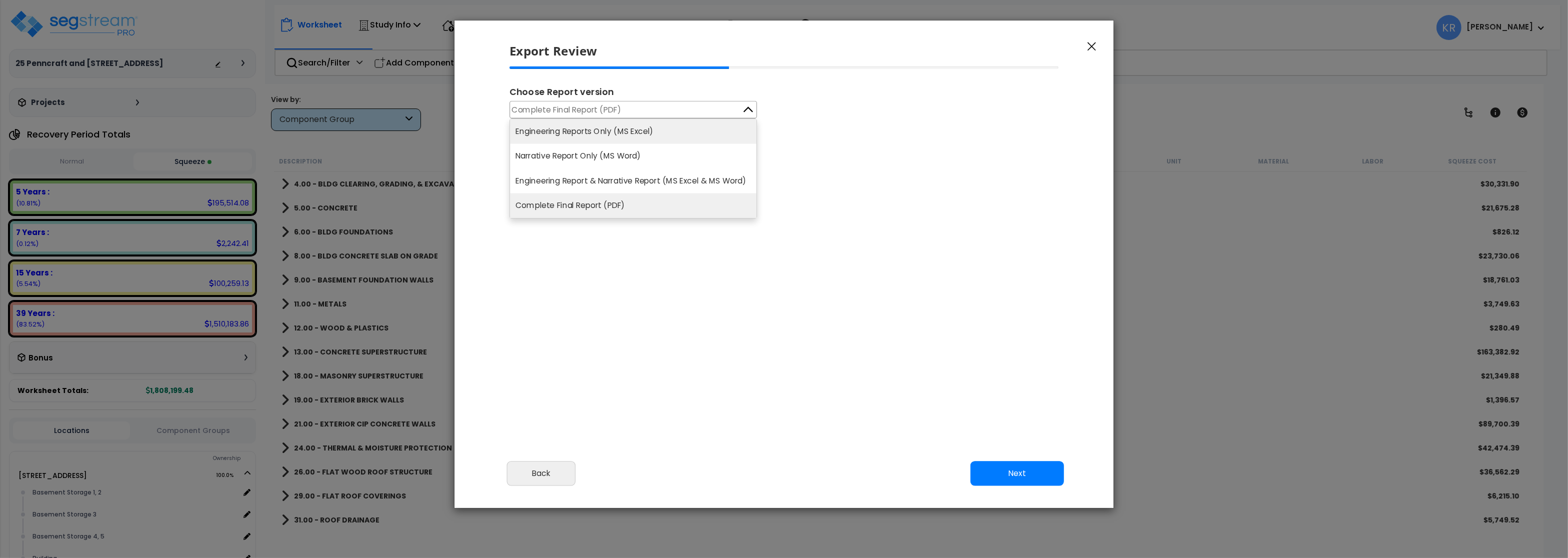
click at [575, 137] on li "Engineering Reports Only (MS Excel)" at bounding box center [632, 131] width 246 height 25
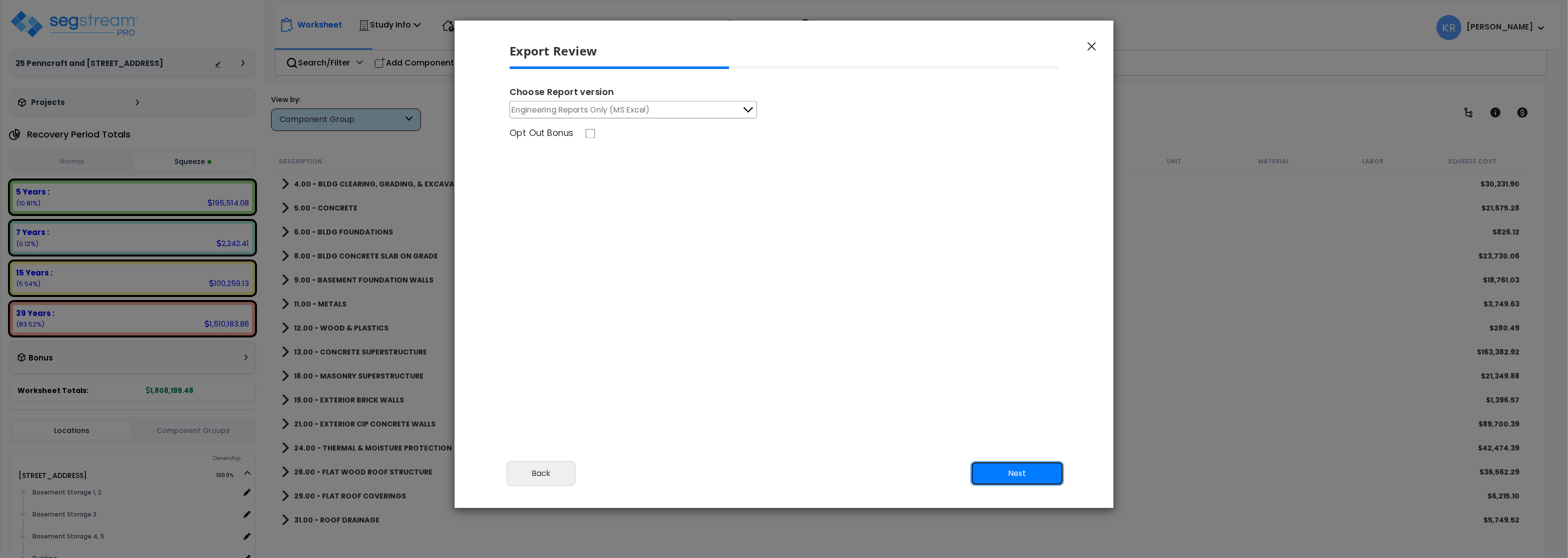
click at [1018, 477] on button "Next" at bounding box center [1017, 473] width 93 height 25
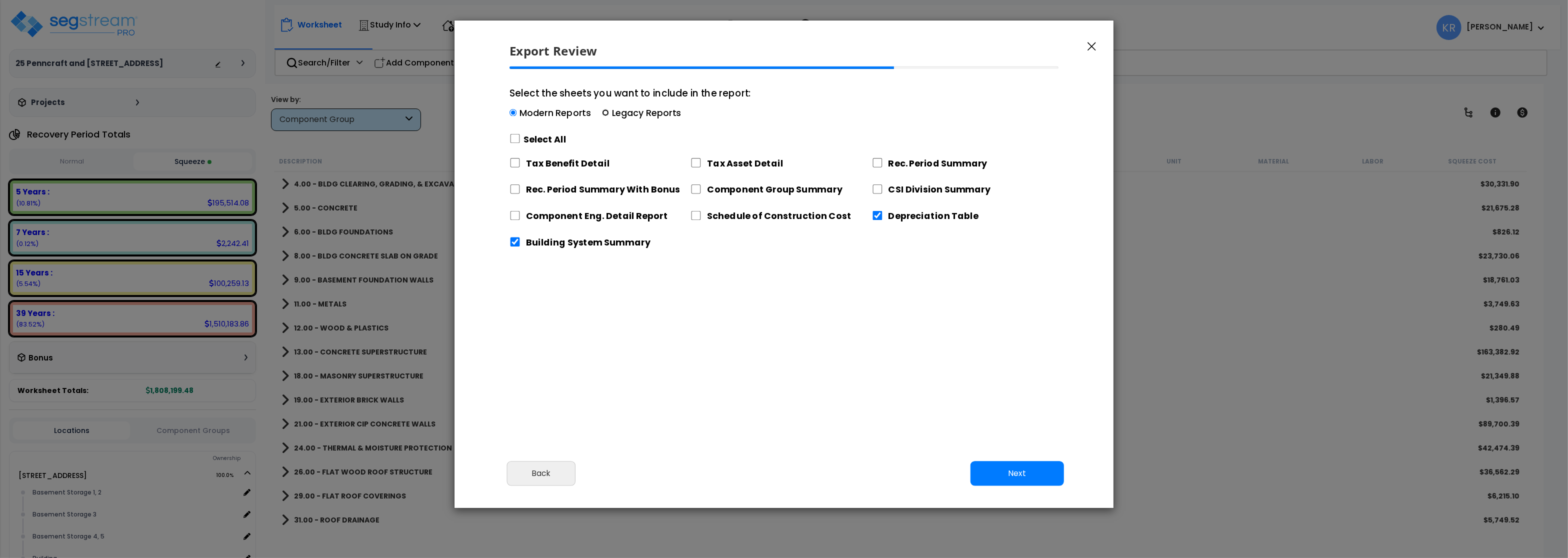
click at [608, 112] on input "Select the sheets you want to include in the report: Modern Reports Legacy Repo…" at bounding box center [605, 112] width 7 height 7
radio input "true"
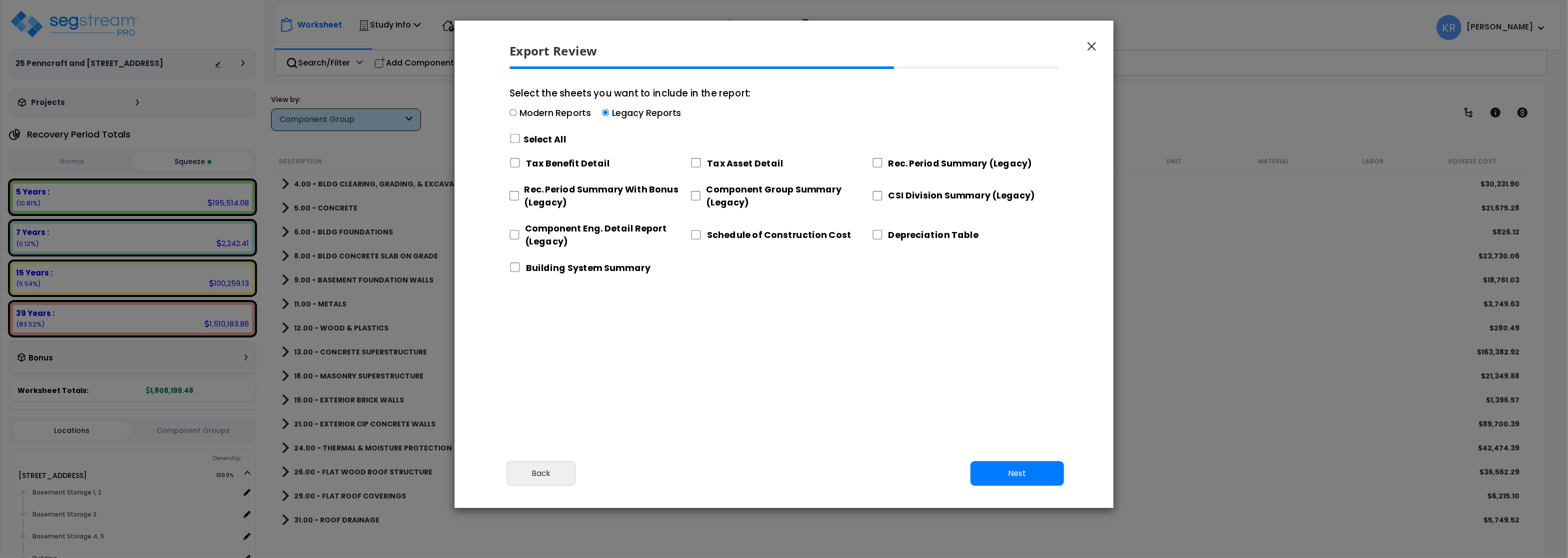
click at [871, 162] on div "Tax Asset Detail" at bounding box center [781, 161] width 181 height 21
click at [877, 164] on input "Rec. Period Summary (Legacy)" at bounding box center [877, 162] width 11 height 9
checkbox input "true"
click at [877, 192] on input "CSI Division Summary (Legacy)" at bounding box center [877, 195] width 11 height 9
checkbox input "true"
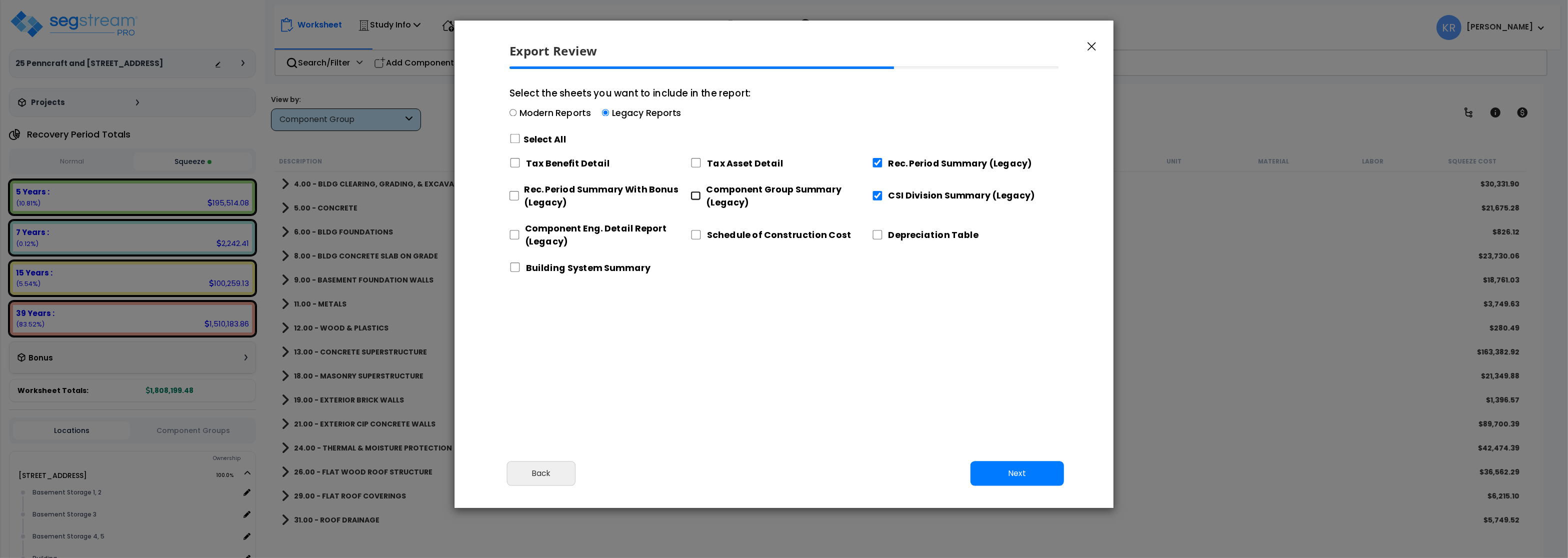
click at [698, 192] on input "Component Group Summary (Legacy)" at bounding box center [695, 195] width 10 height 9
checkbox input "true"
click at [513, 194] on input "Rec. Period Summary With Bonus (Legacy)" at bounding box center [514, 195] width 9 height 9
checkbox input "true"
click at [516, 232] on input "Component Eng. Detail Report (Legacy)" at bounding box center [514, 235] width 10 height 9
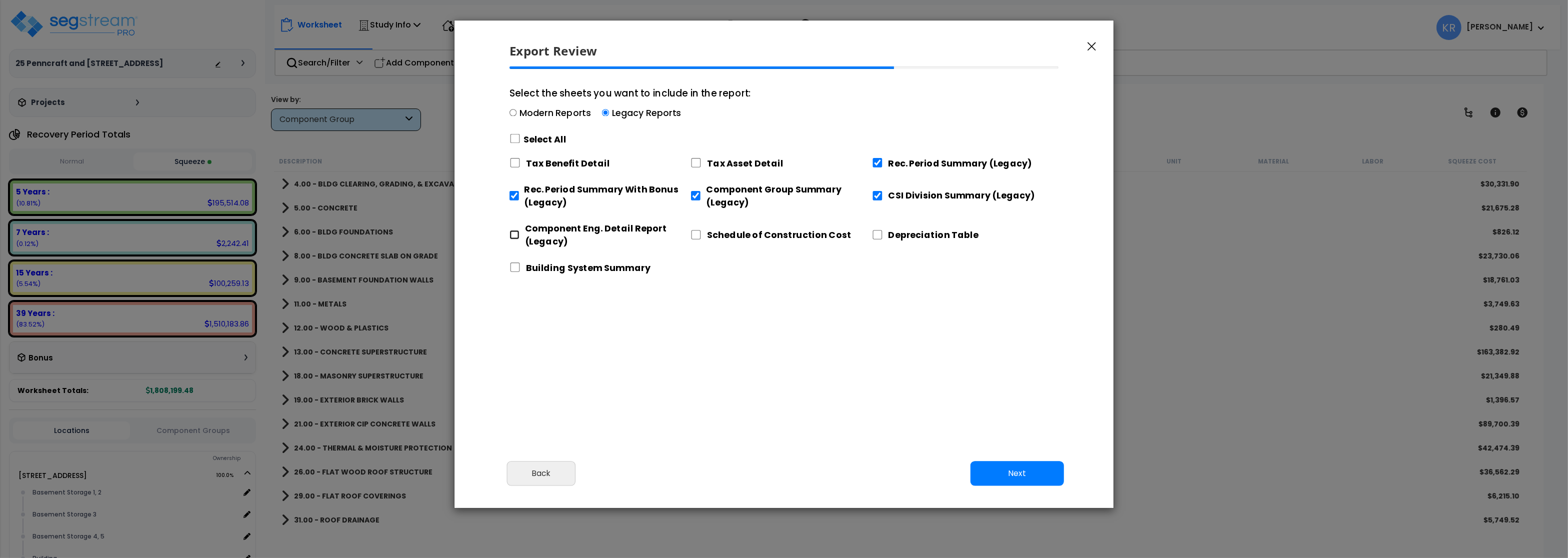
checkbox input "true"
click at [1019, 475] on button "Next" at bounding box center [1017, 473] width 93 height 25
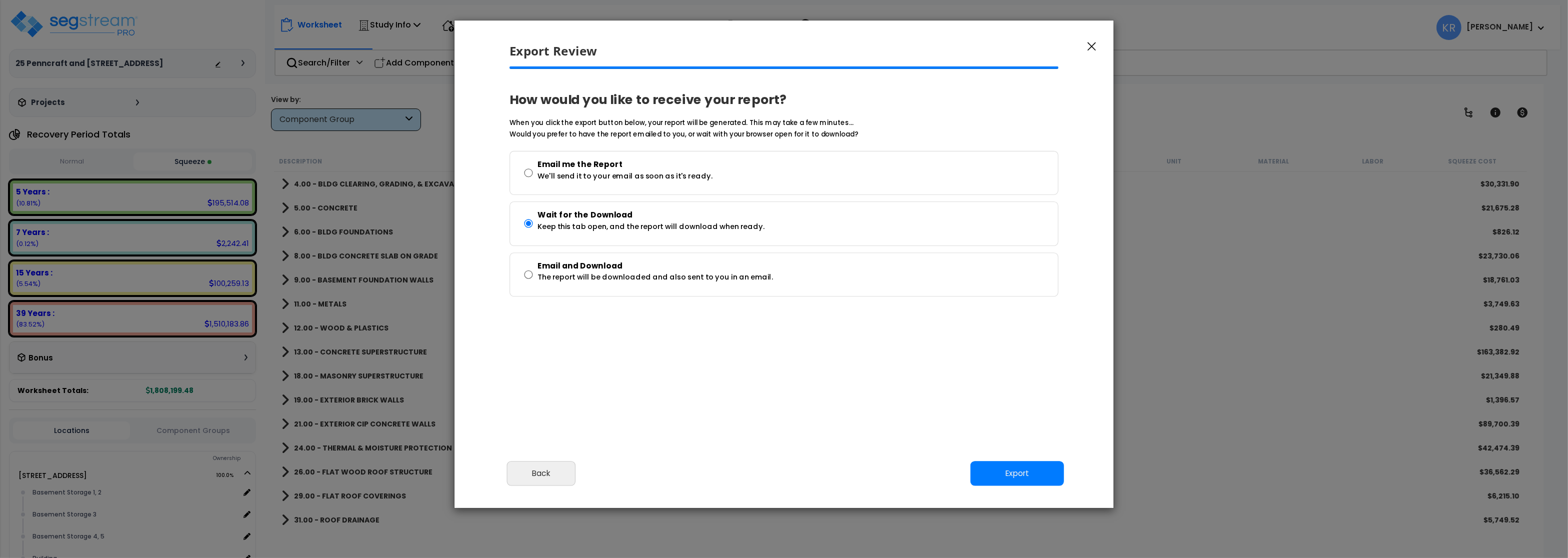
click at [1017, 489] on div "Cancel Back Next Export Edit Images" at bounding box center [784, 481] width 659 height 55
click at [1014, 481] on button "Export" at bounding box center [1016, 473] width 93 height 25
